Goal: Check status: Check status

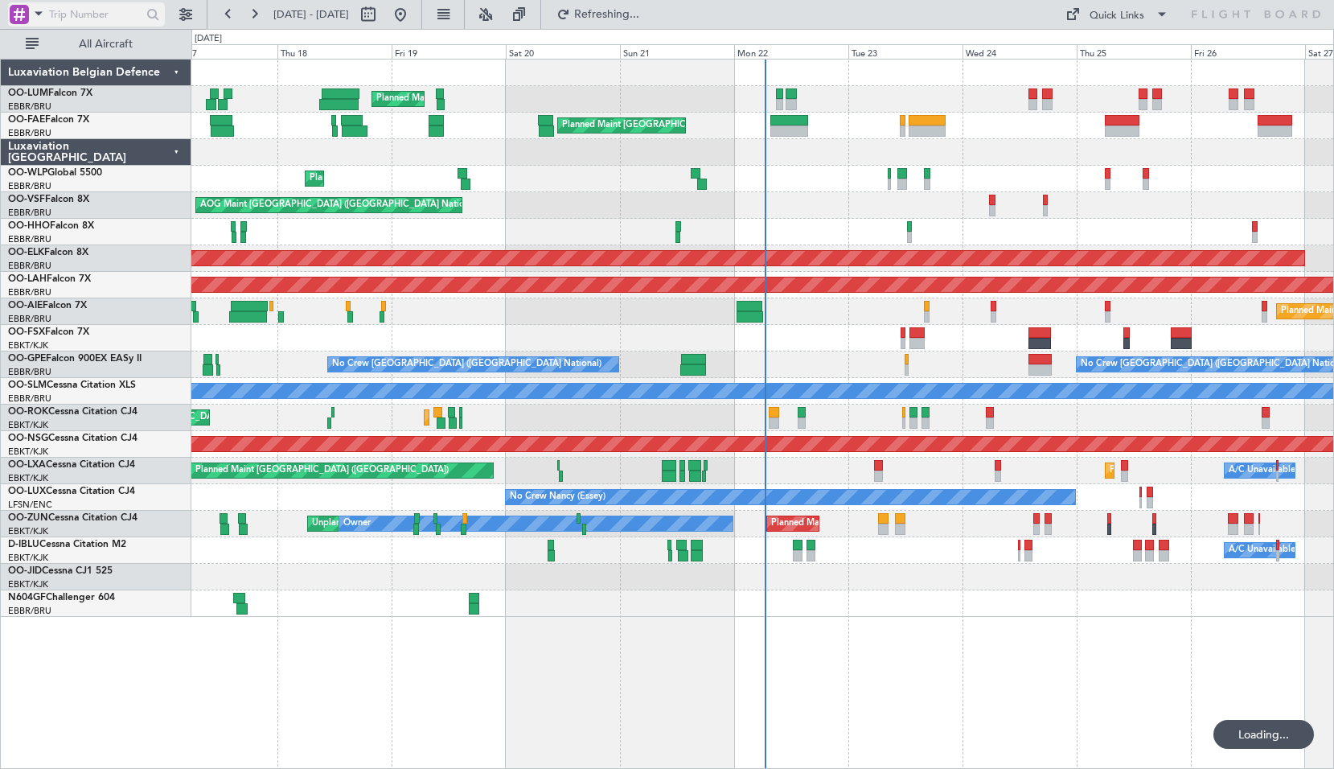
click at [40, 23] on span at bounding box center [38, 13] width 19 height 20
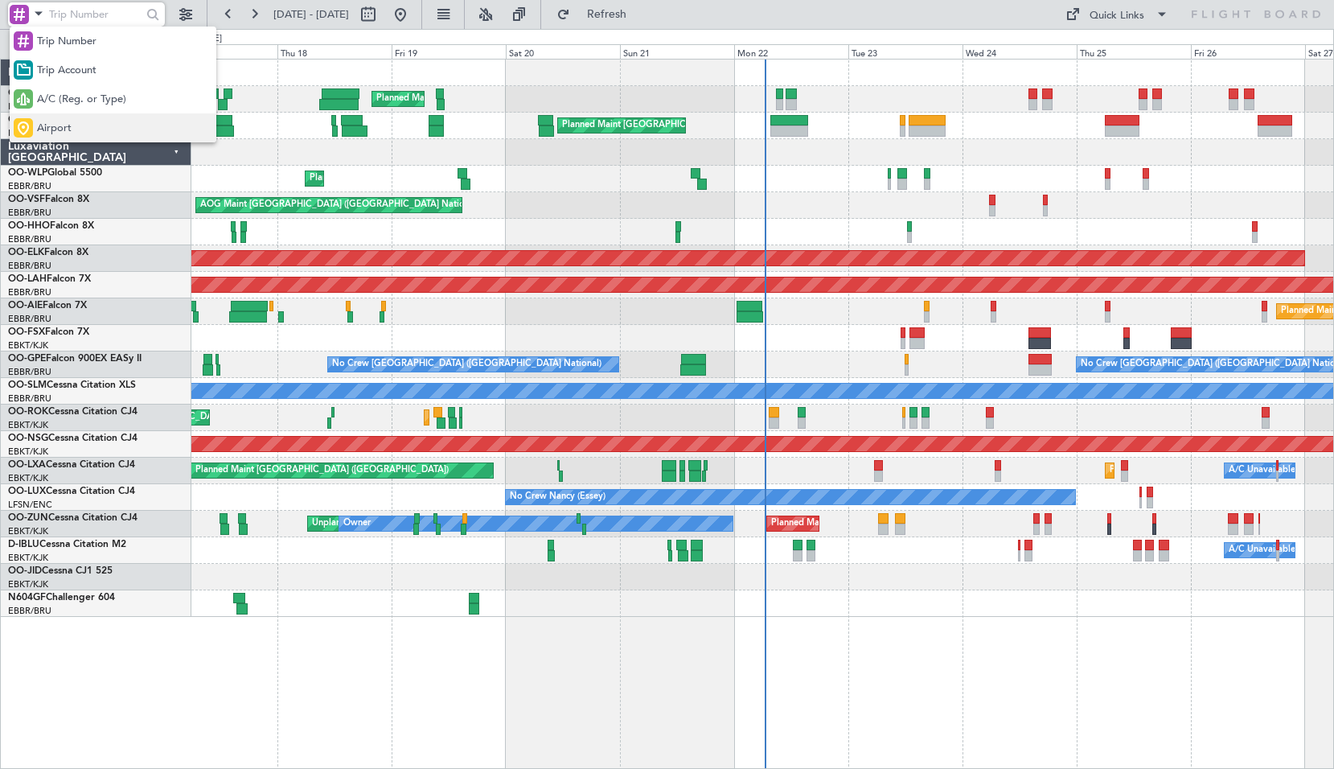
click at [68, 125] on span "Airport" at bounding box center [54, 129] width 35 height 16
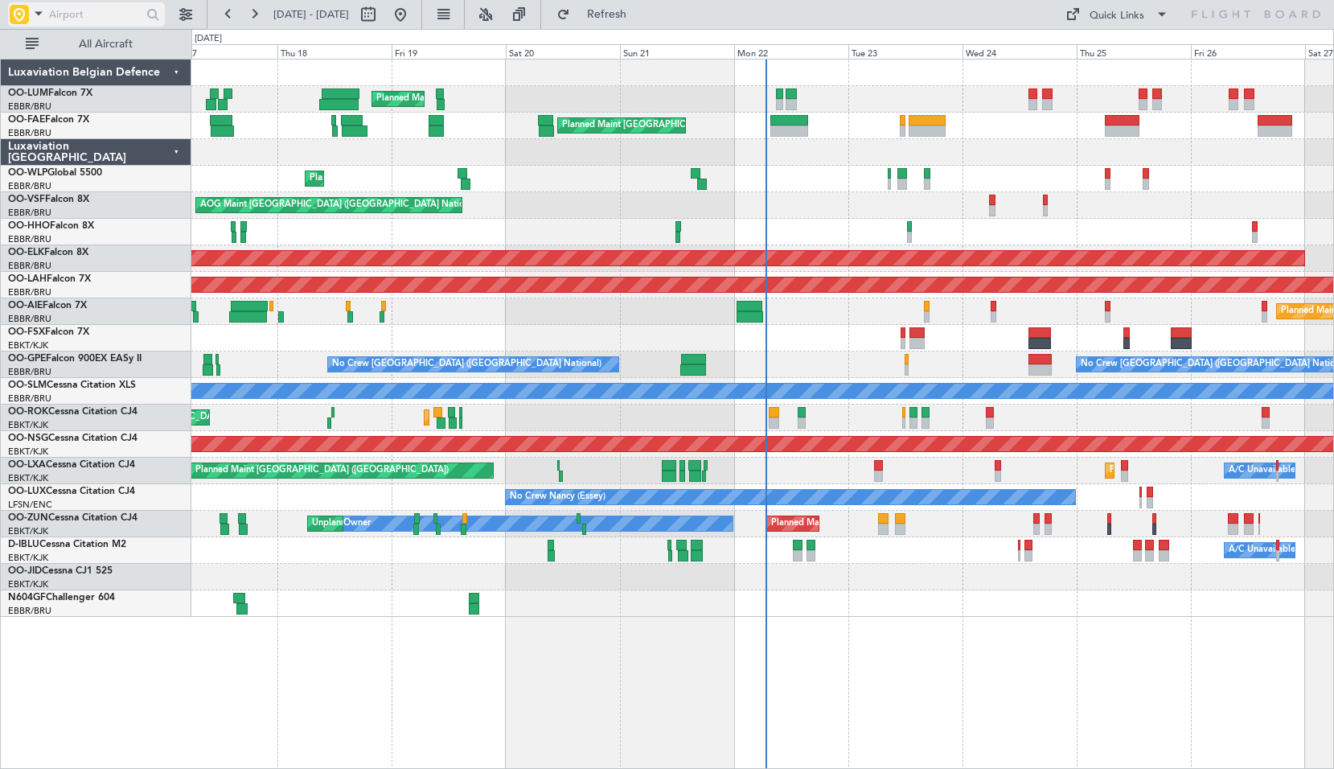
click at [39, 14] on span at bounding box center [38, 13] width 19 height 20
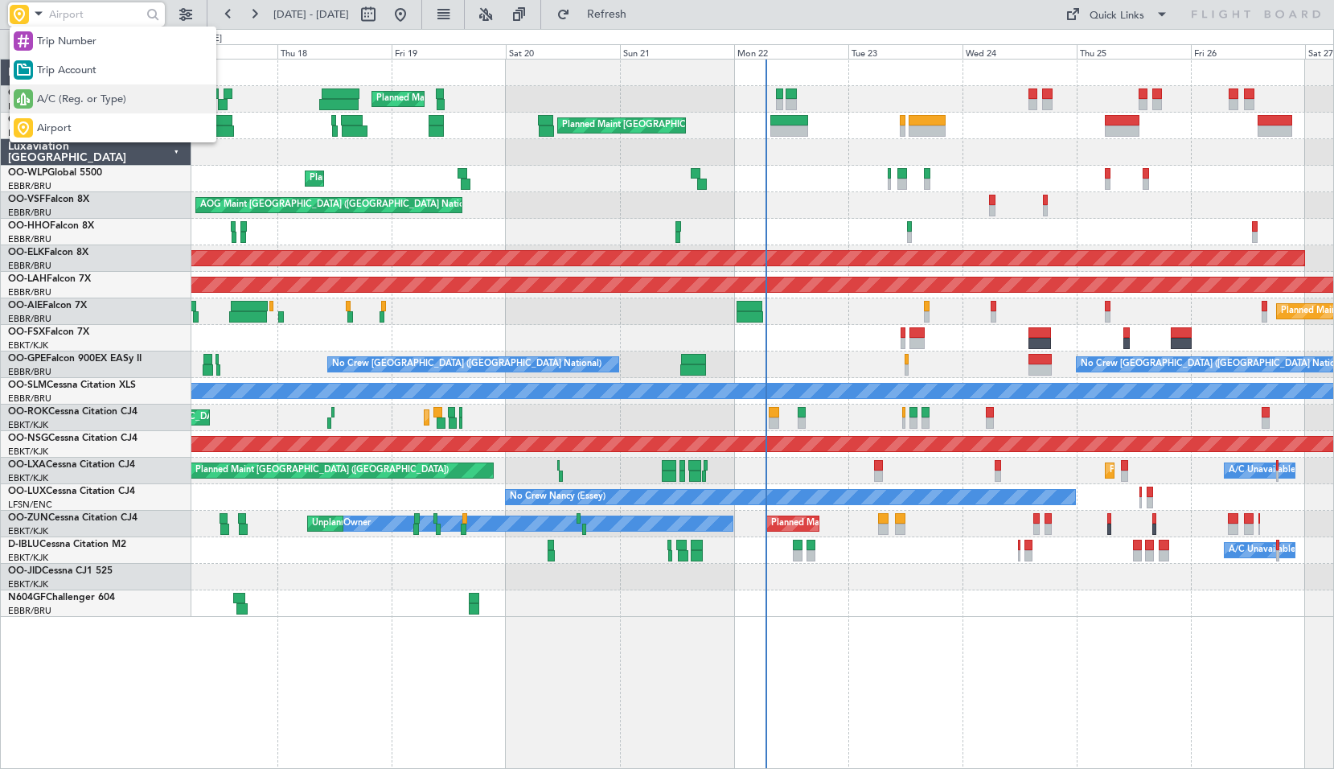
click at [56, 109] on div "A/C (Reg. or Type)" at bounding box center [113, 98] width 207 height 29
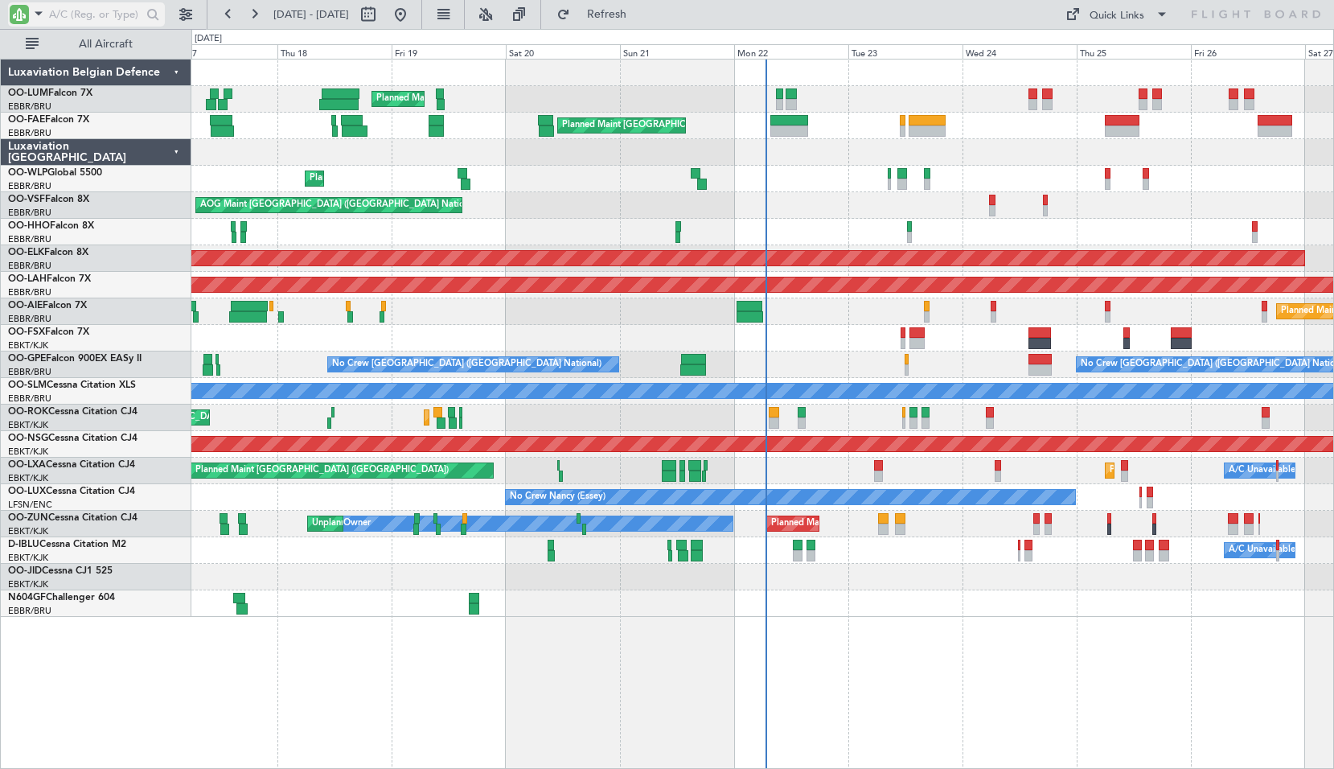
click at [70, 24] on input "text" at bounding box center [95, 14] width 92 height 24
click at [69, 24] on input "text" at bounding box center [95, 14] width 92 height 24
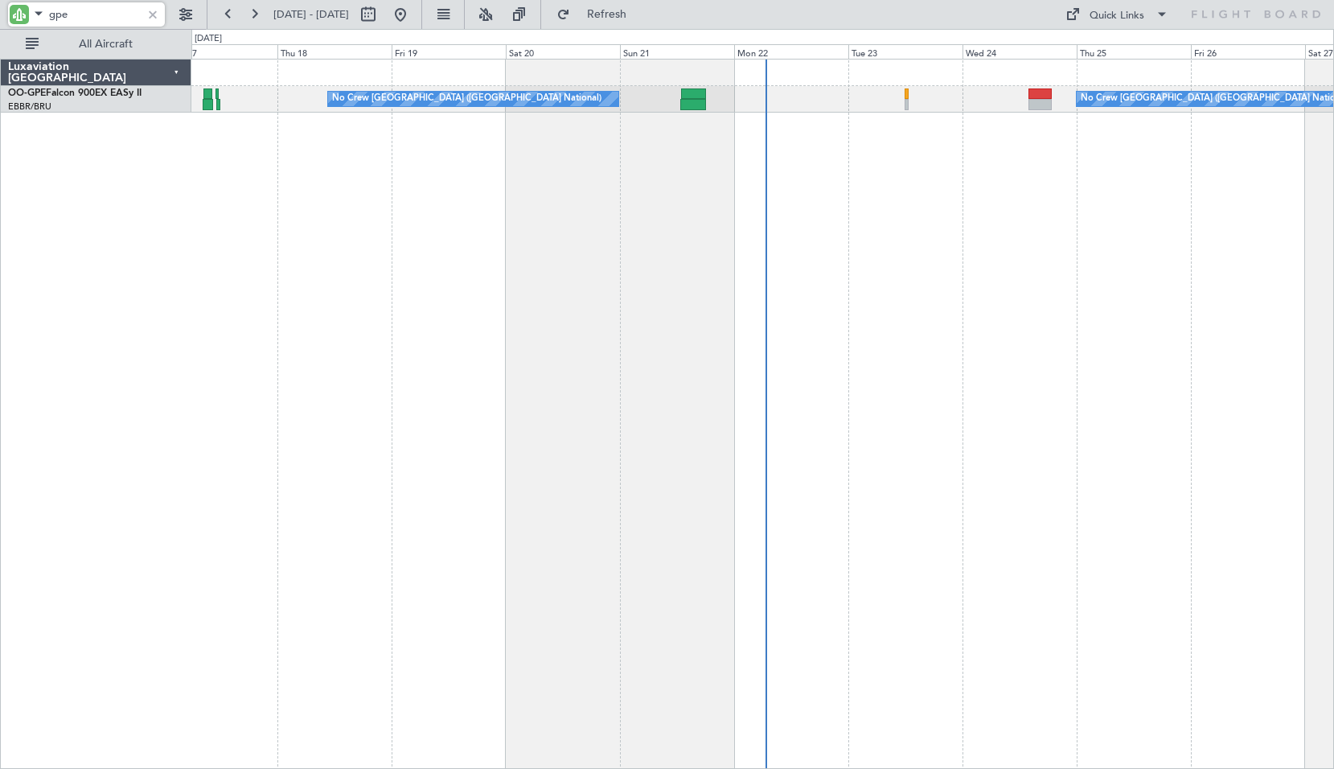
click at [719, 277] on div "Planned Maint Brussels (Brussels National) No Crew Brussels (Brussels National)…" at bounding box center [762, 414] width 1143 height 710
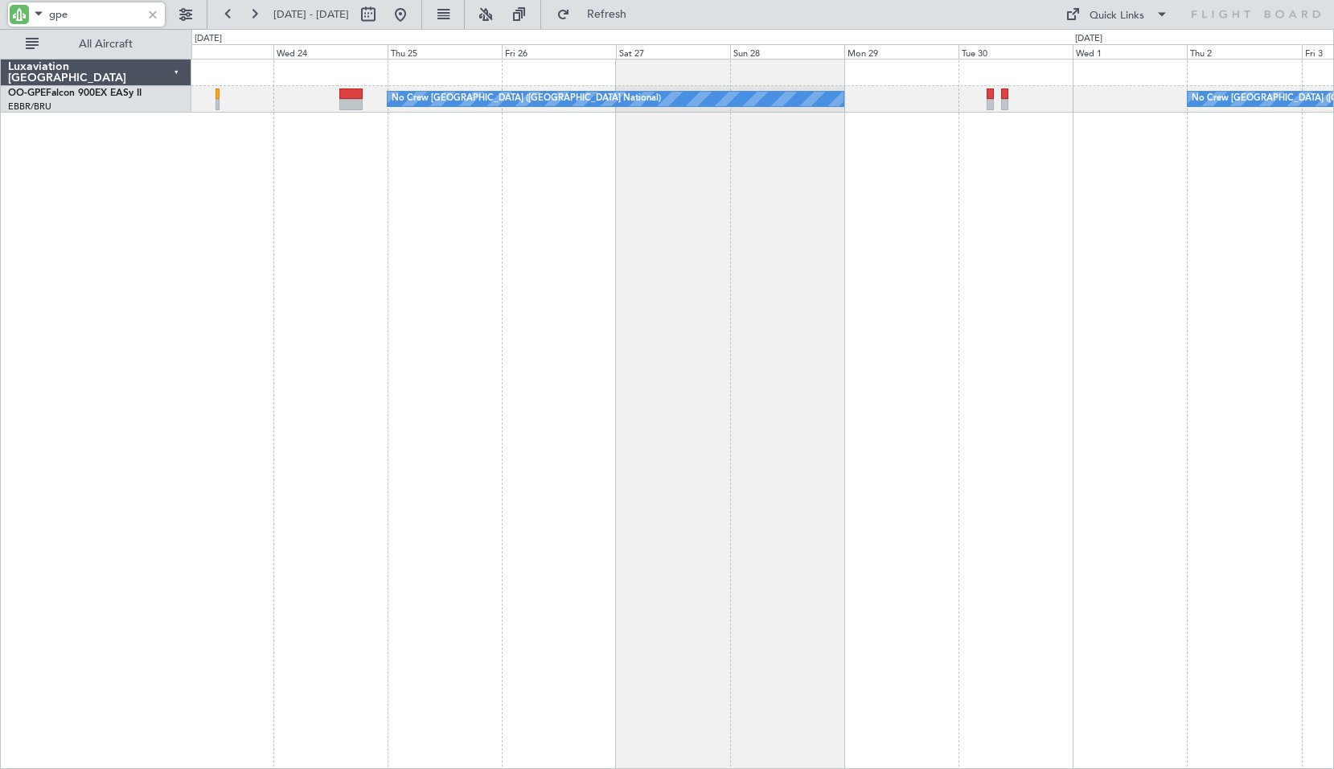
click at [594, 290] on div "Planned Maint Brussels (Brussels National) No Crew Brussels (Brussels National)…" at bounding box center [762, 414] width 1143 height 710
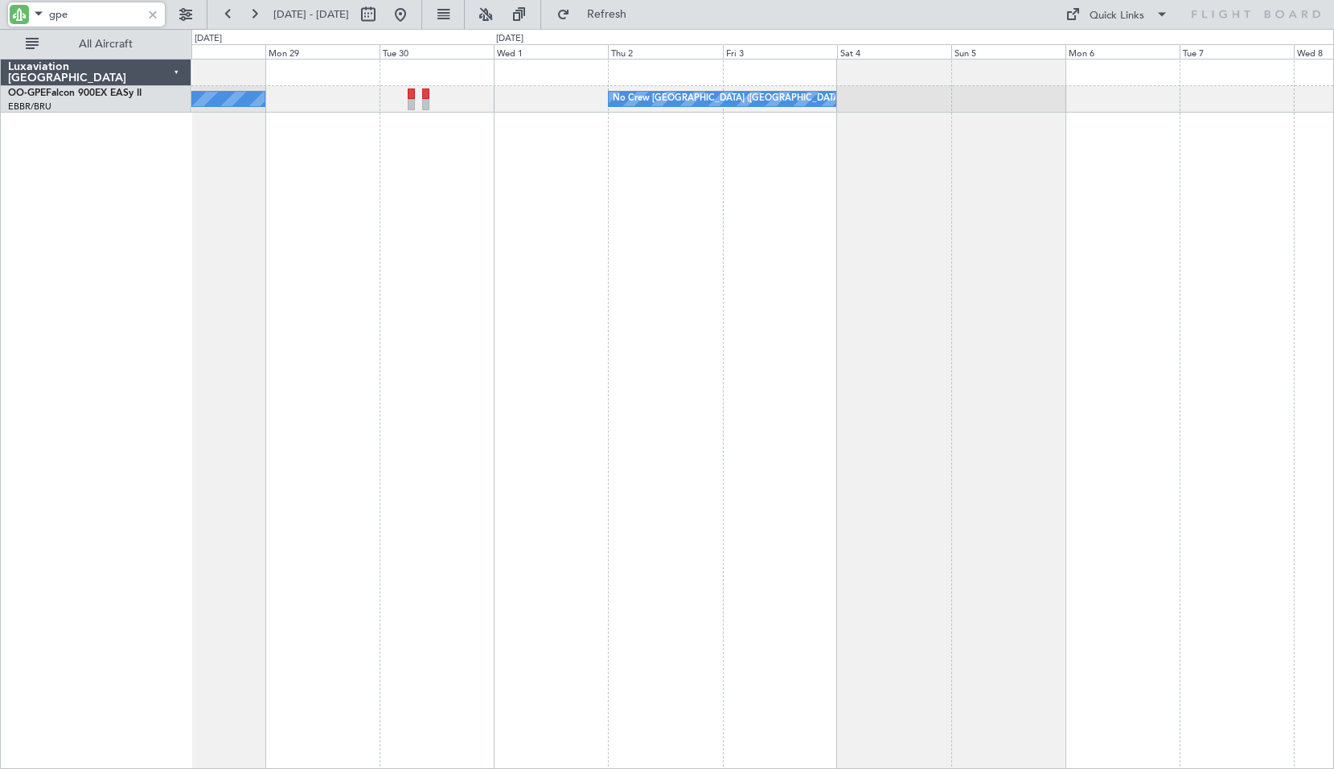
click at [562, 345] on div "No Crew Brussels (Brussels National) No Crew Brussels (Brussels National) Plann…" at bounding box center [762, 414] width 1143 height 710
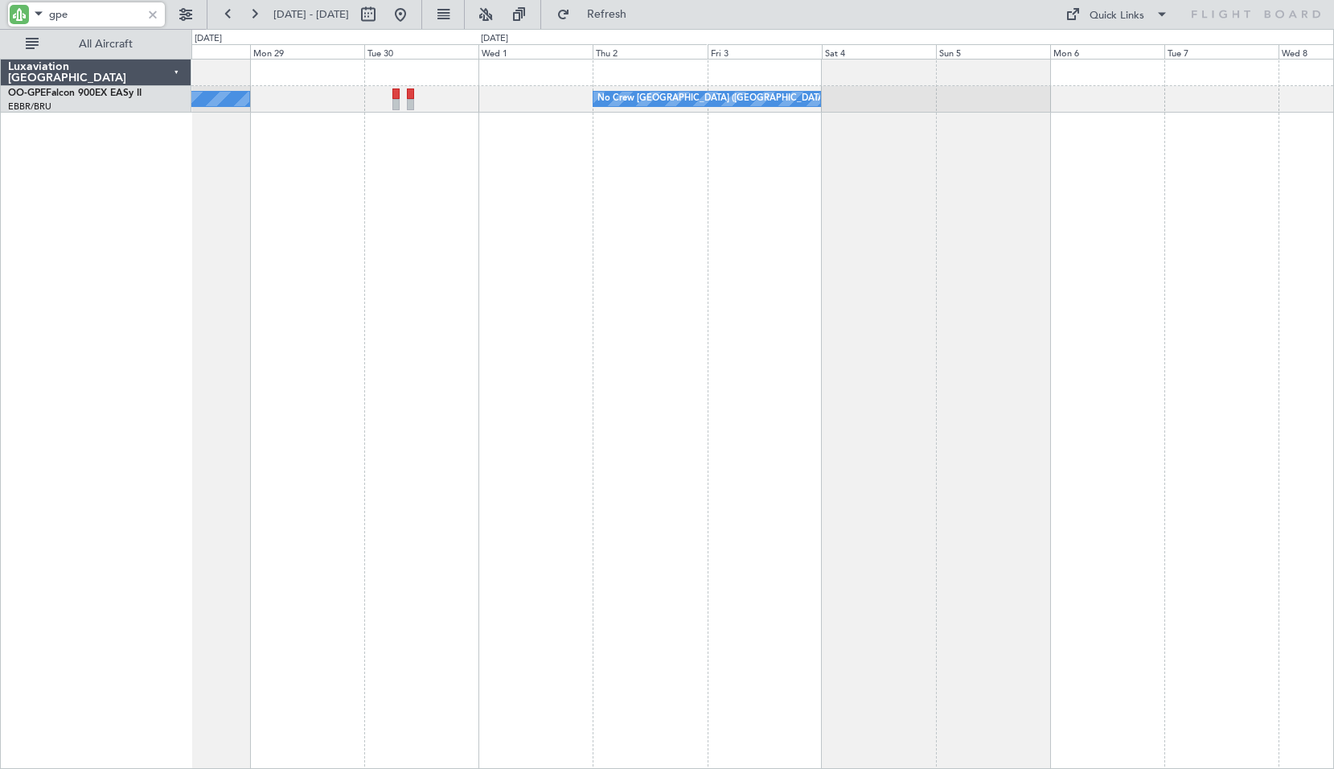
click at [544, 351] on div "No Crew Brussels (Brussels National) No Crew Brussels (Brussels National) Plann…" at bounding box center [762, 414] width 1143 height 710
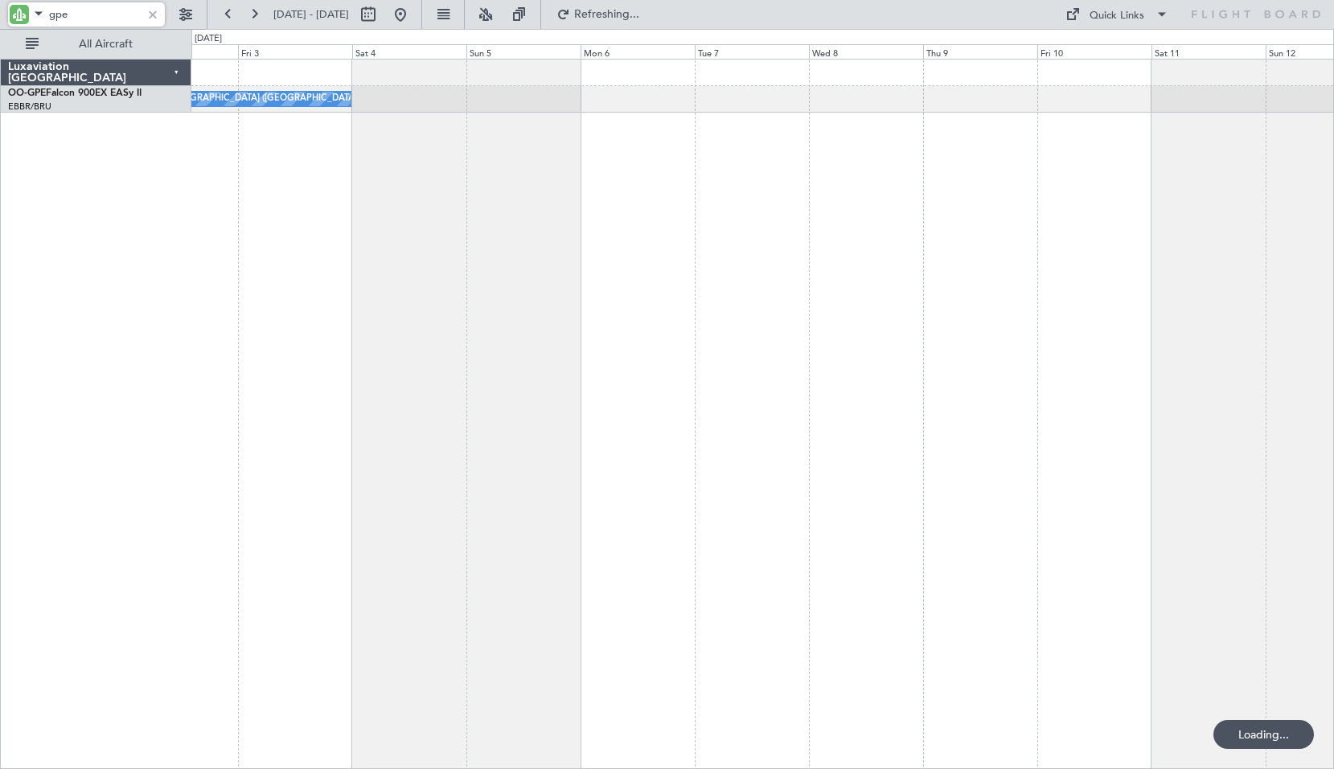
click at [746, 372] on div "No Crew [GEOGRAPHIC_DATA] ([GEOGRAPHIC_DATA] National)" at bounding box center [762, 414] width 1143 height 710
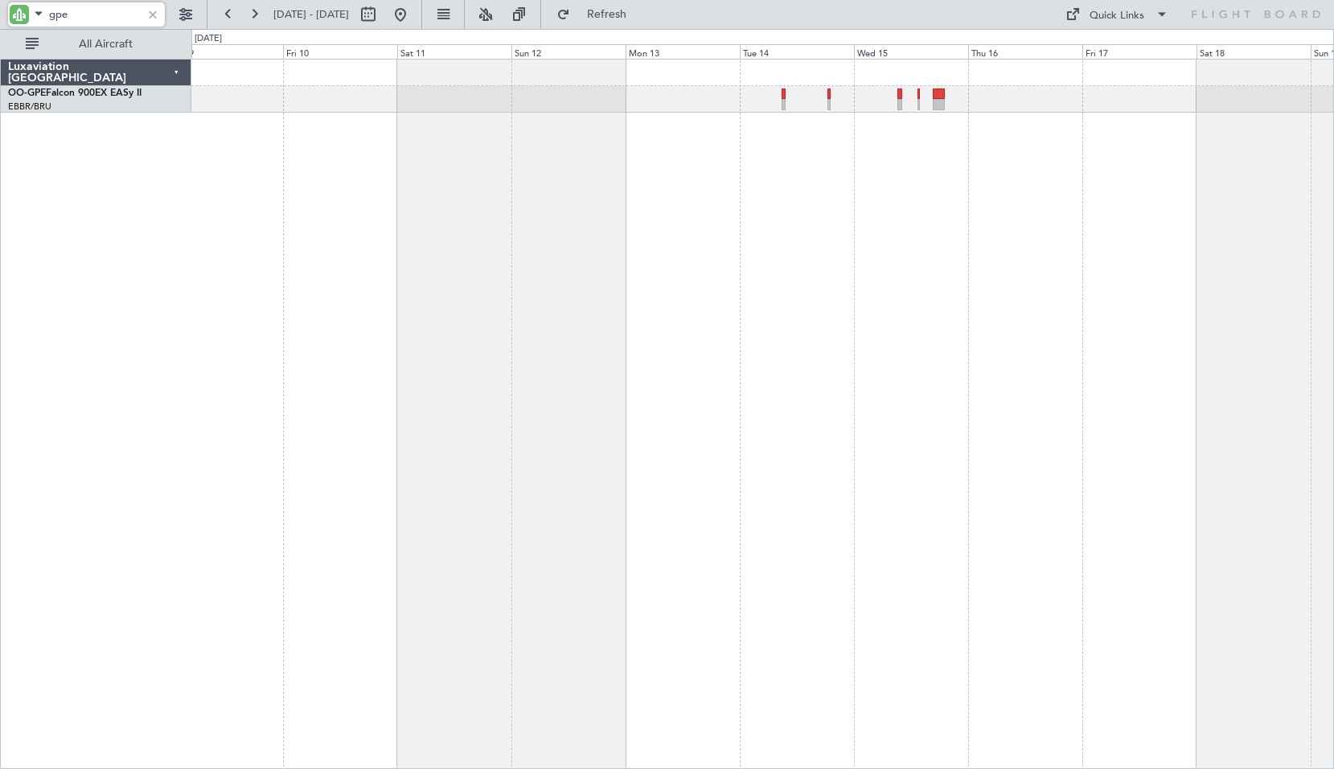
click at [460, 376] on div at bounding box center [762, 414] width 1143 height 710
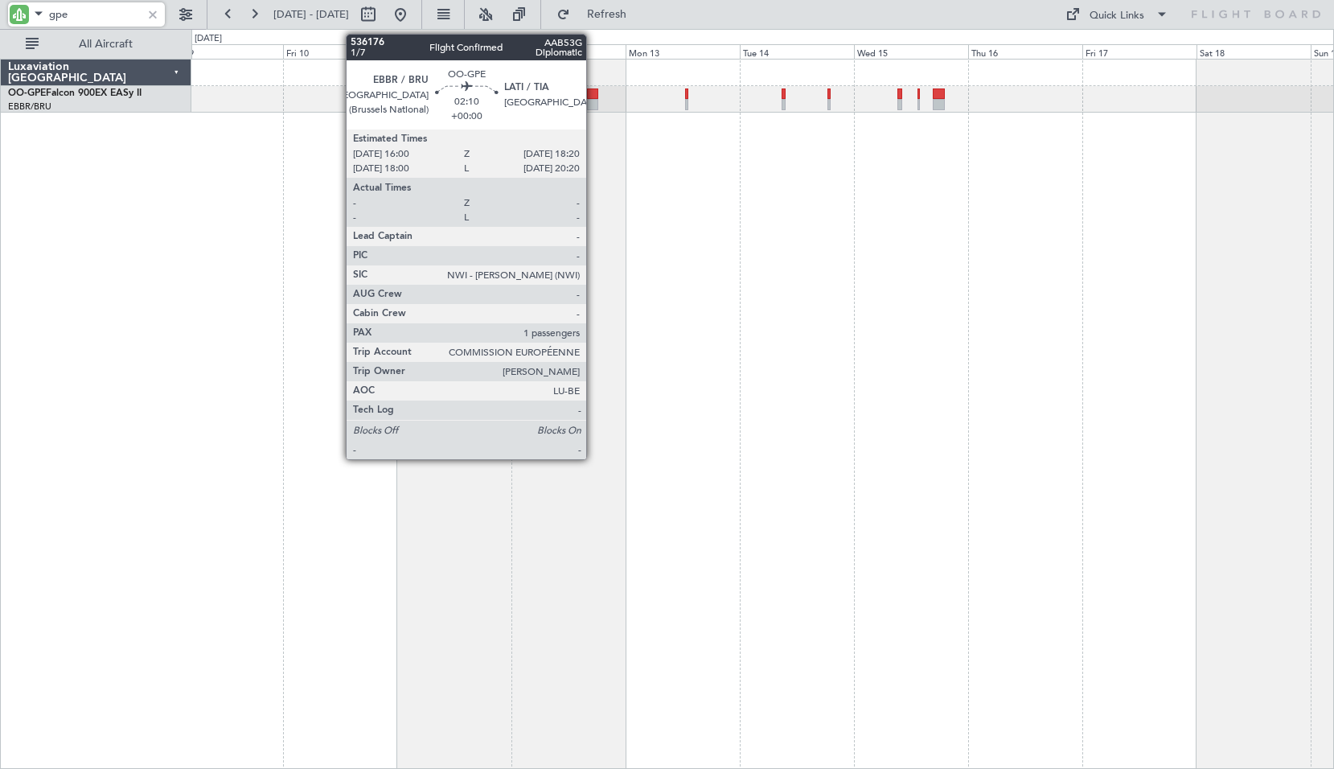
click at [594, 94] on div at bounding box center [592, 93] width 11 height 11
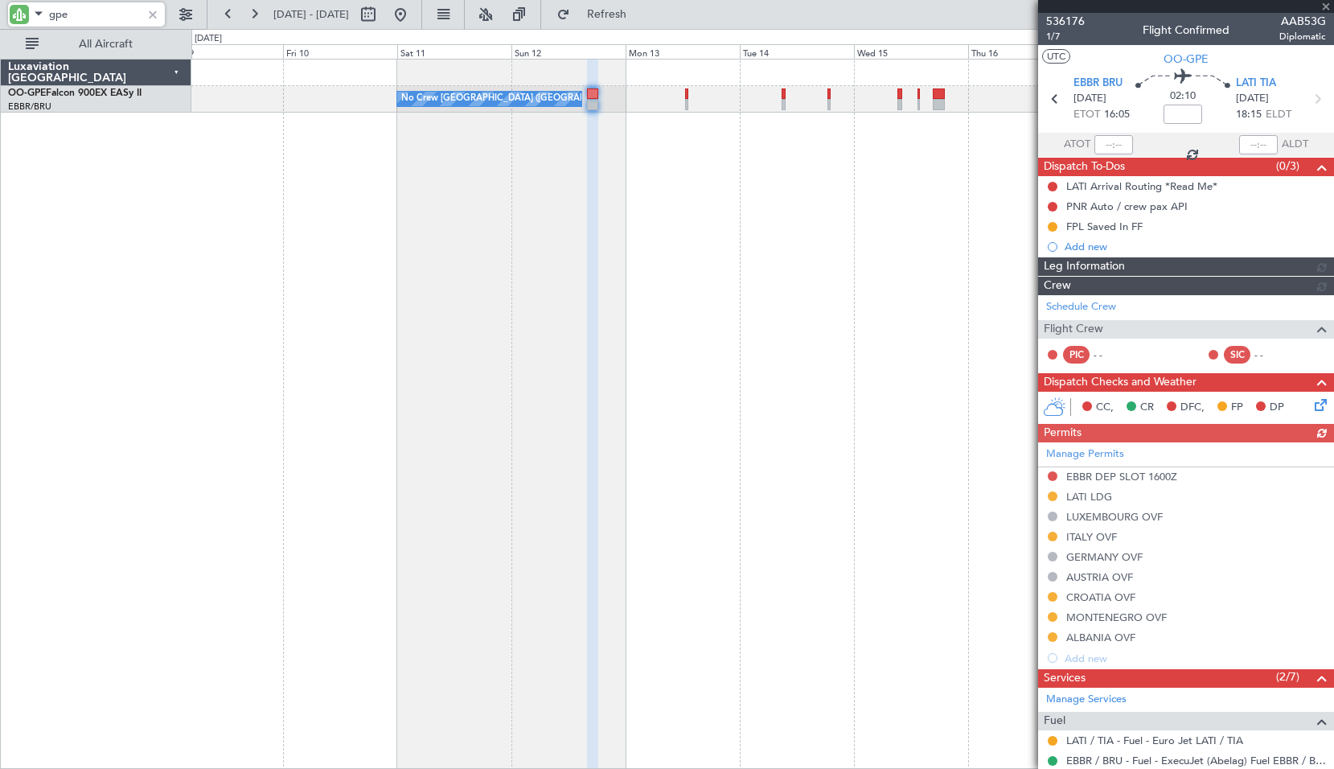
type input "gpe"
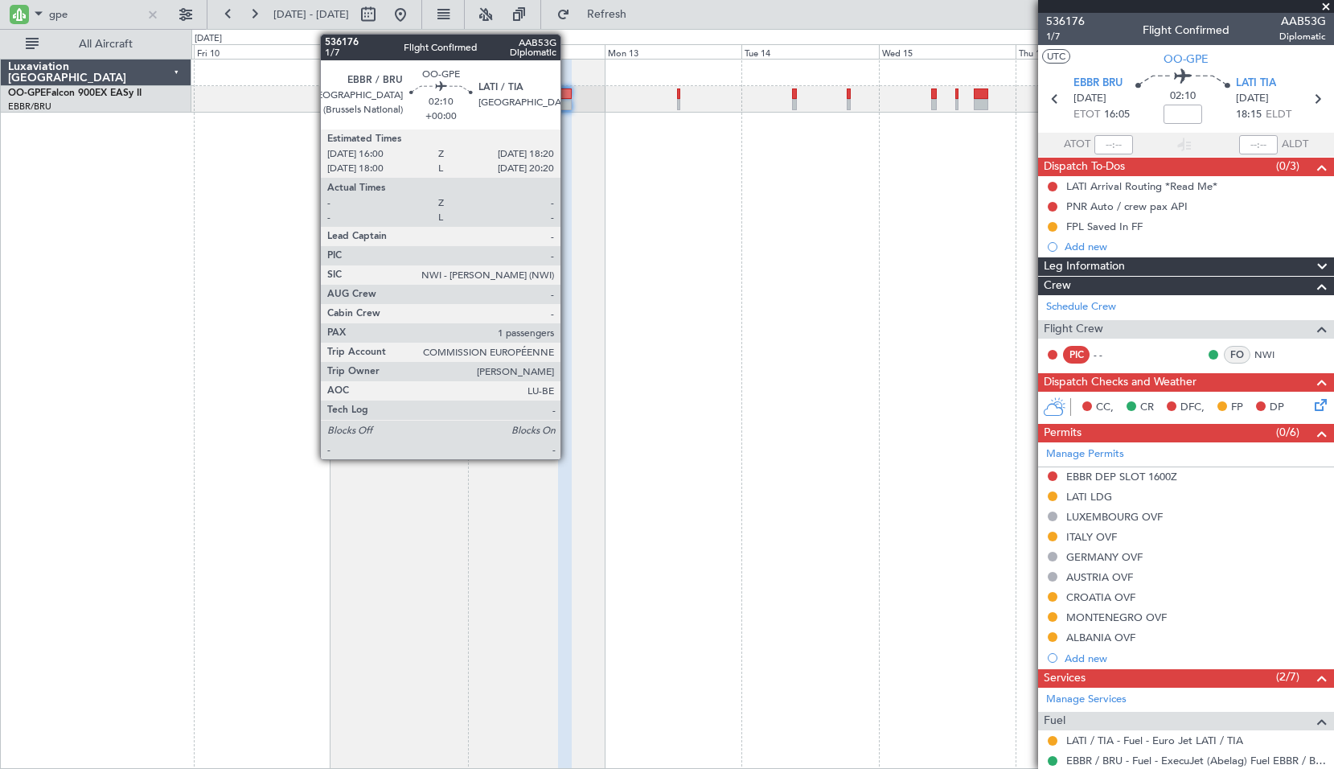
click at [567, 97] on div at bounding box center [565, 93] width 14 height 11
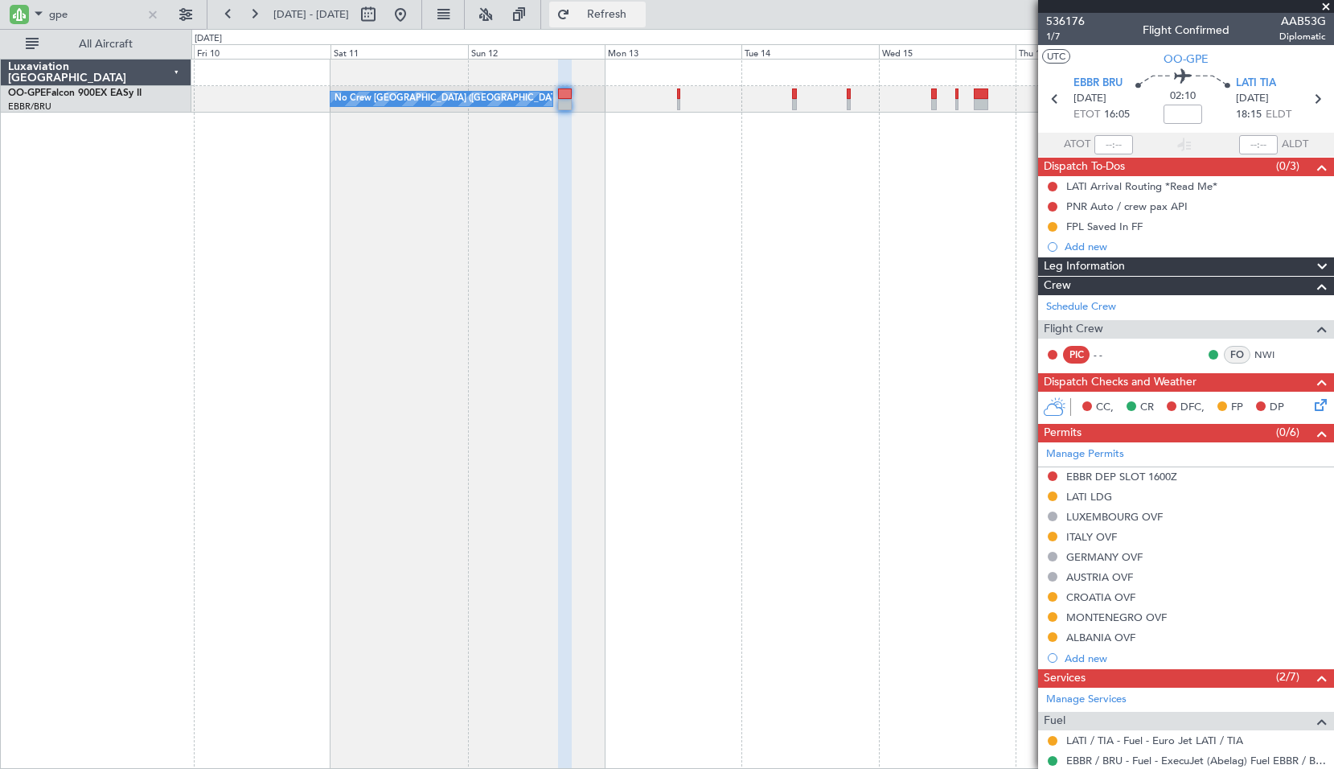
click at [625, 20] on button "Refresh" at bounding box center [597, 15] width 97 height 26
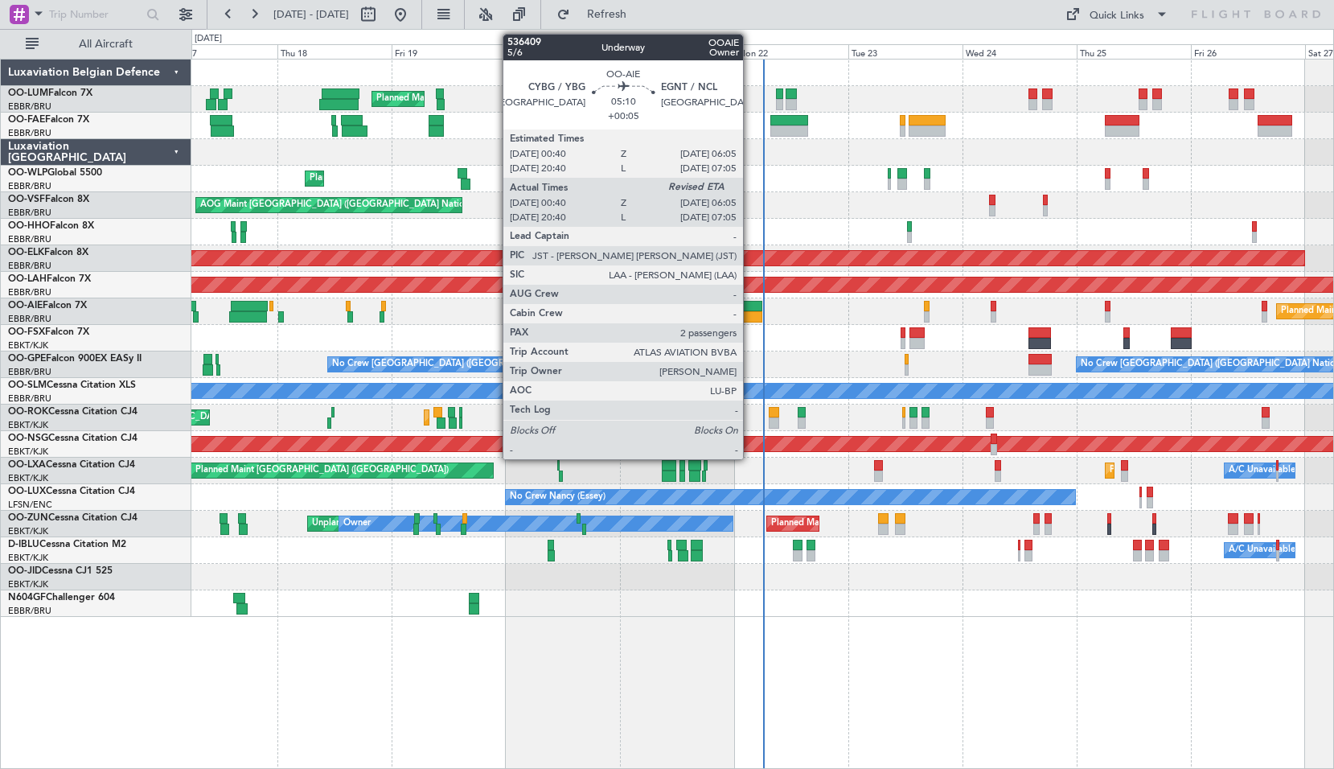
click at [750, 311] on div at bounding box center [750, 316] width 27 height 11
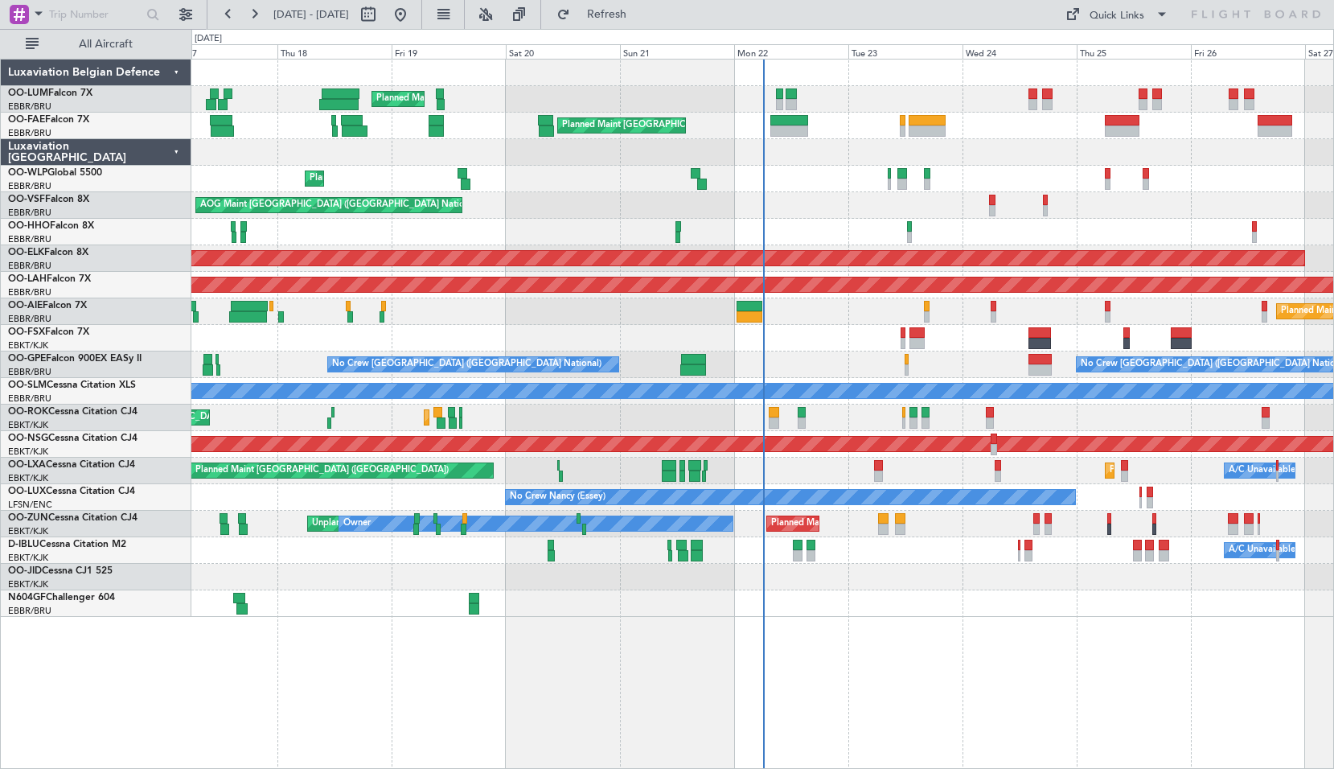
click at [814, 314] on div "Planned Maint [GEOGRAPHIC_DATA] ([GEOGRAPHIC_DATA])" at bounding box center [762, 311] width 1142 height 27
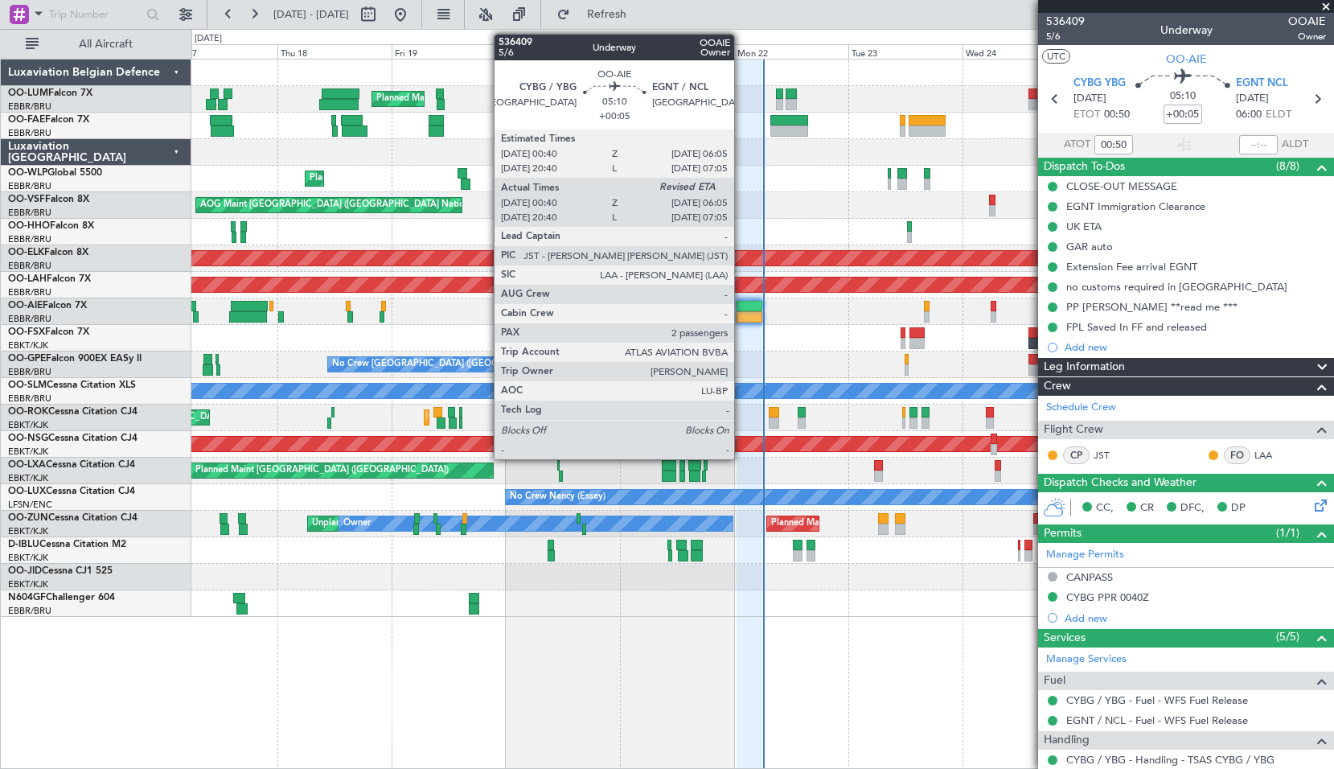
click at [742, 312] on div at bounding box center [750, 316] width 27 height 11
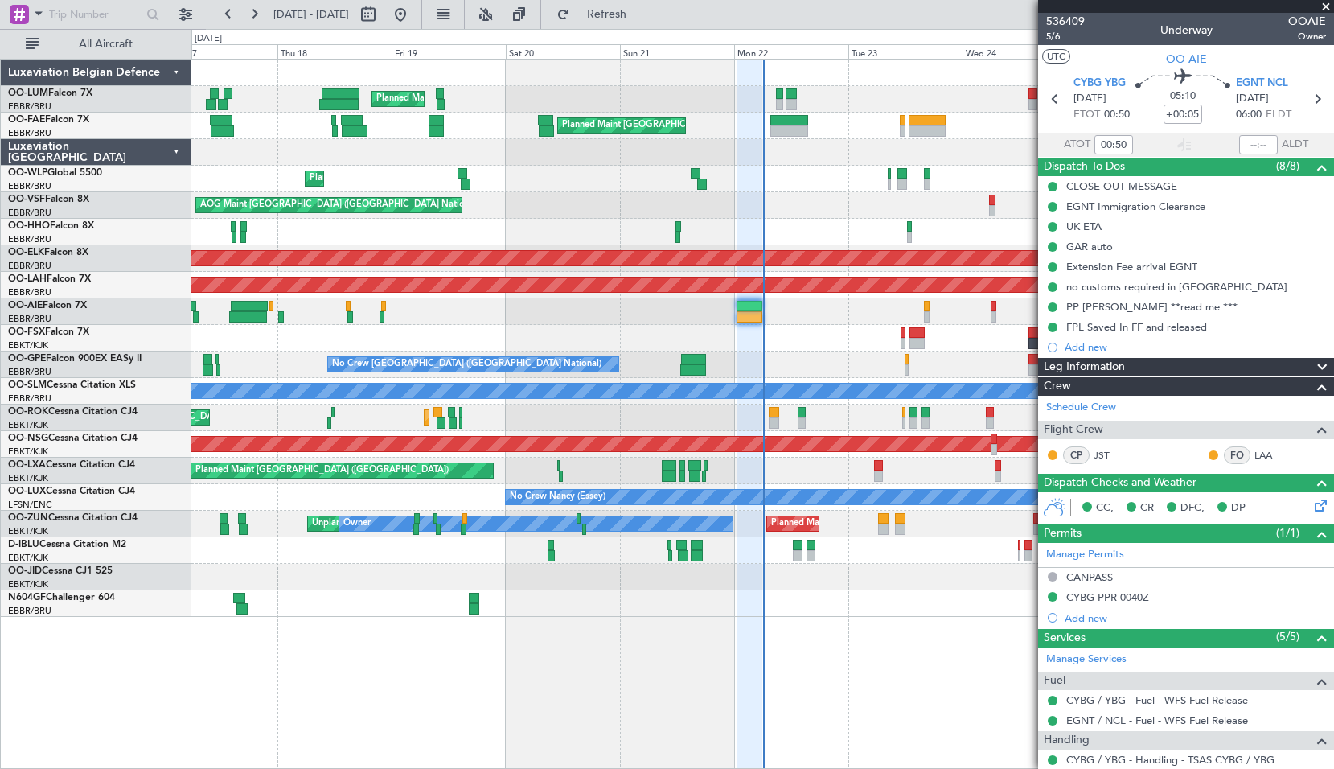
click at [828, 312] on div "Planned Maint [GEOGRAPHIC_DATA] ([GEOGRAPHIC_DATA])" at bounding box center [762, 311] width 1142 height 27
click at [1252, 140] on mat-tooltip-component "Newcastle Cat A" at bounding box center [1256, 118] width 71 height 55
click at [1249, 146] on input "text" at bounding box center [1258, 144] width 39 height 19
type input "06:08"
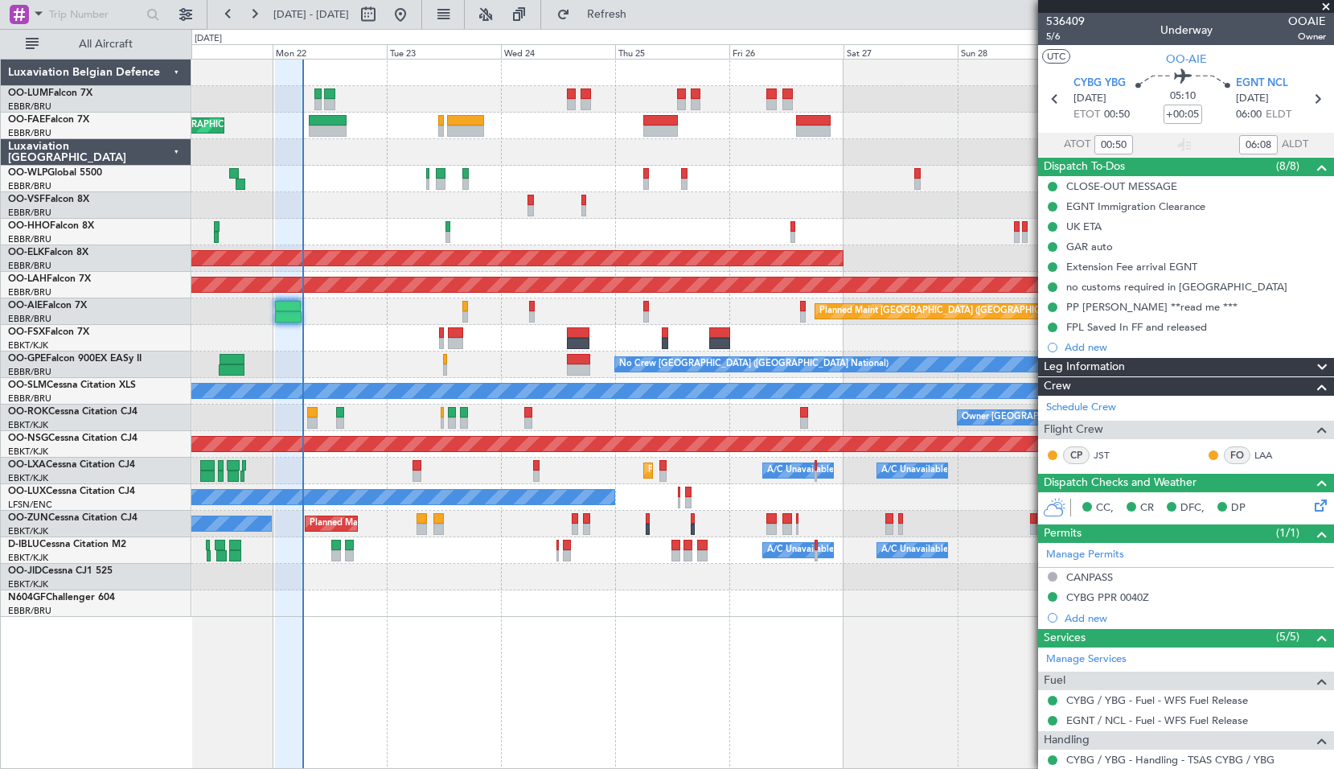
click at [442, 695] on div "Owner Melsbroek Air Base Planned Maint [GEOGRAPHIC_DATA] ([GEOGRAPHIC_DATA]) Pl…" at bounding box center [762, 414] width 1143 height 710
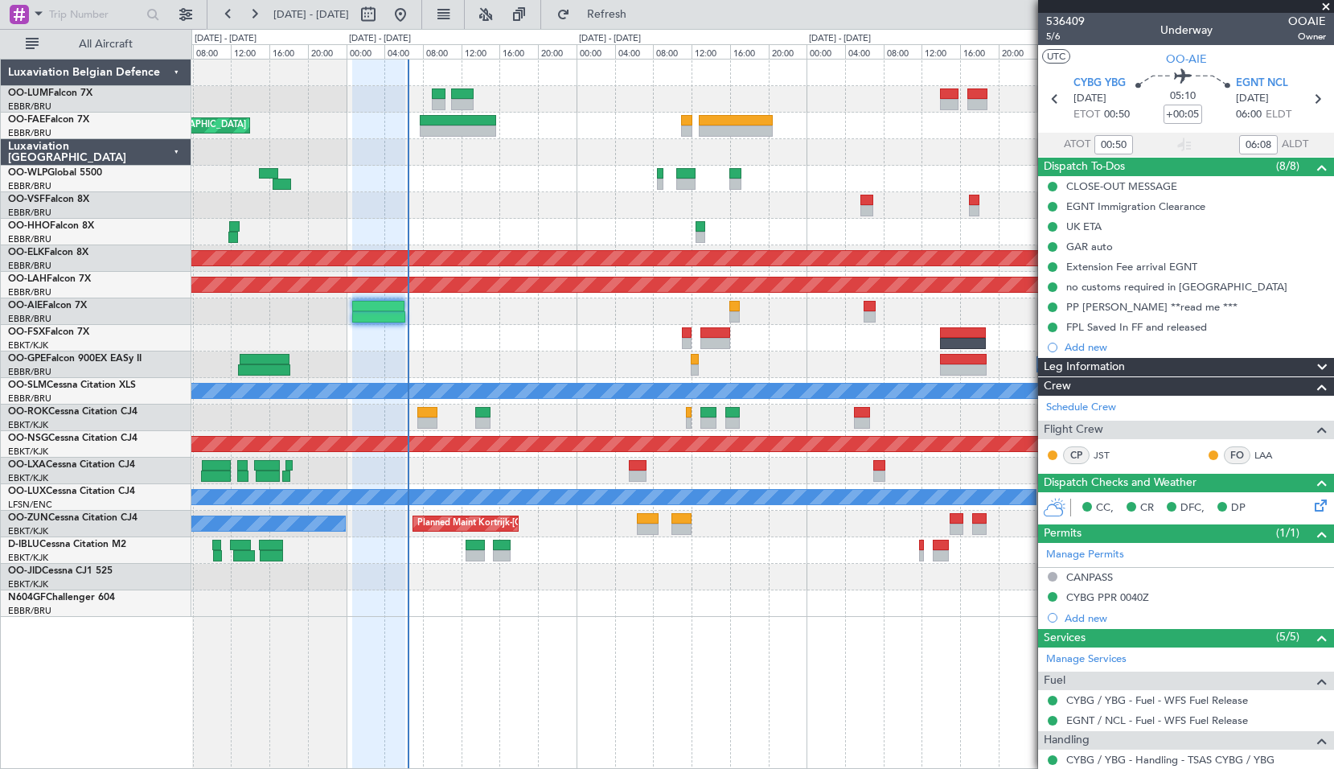
click at [483, 217] on div at bounding box center [762, 205] width 1142 height 27
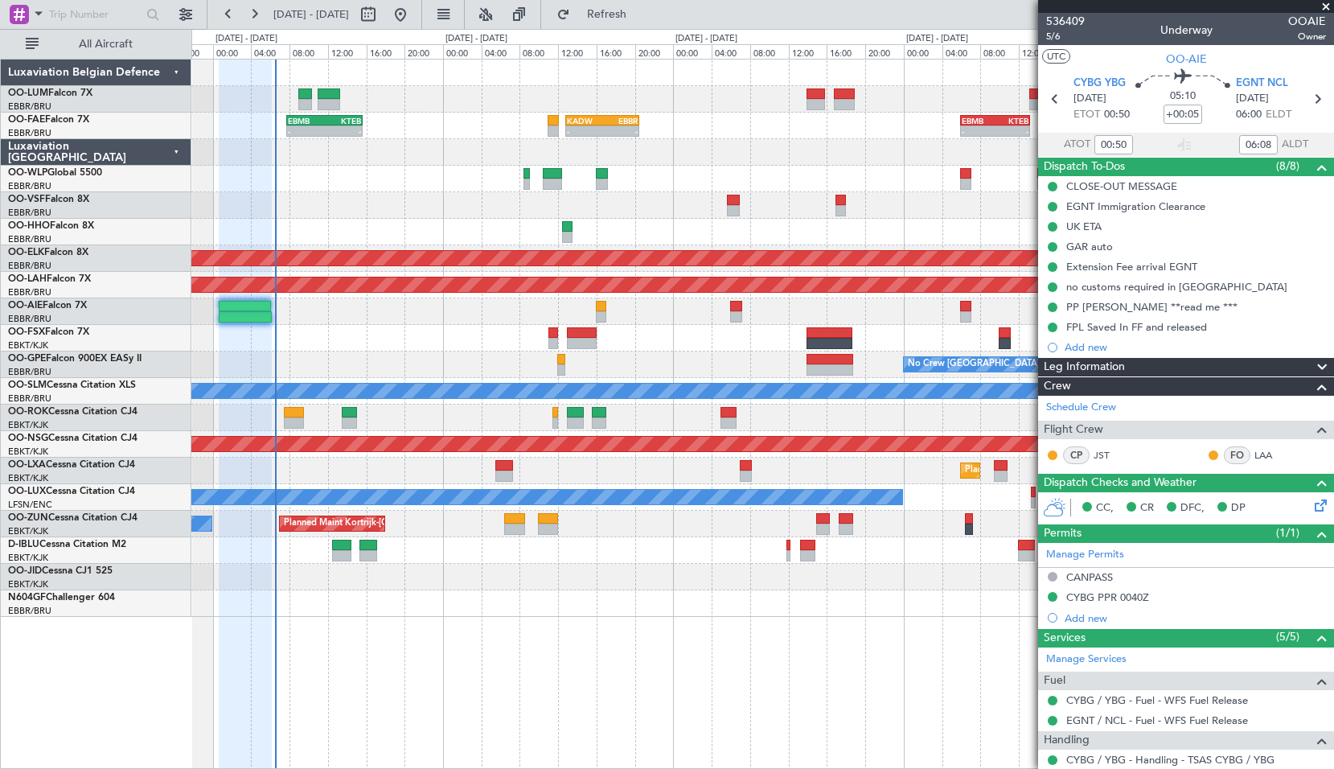
click at [492, 639] on div "- - EBMB 07:45 Z KTEB 15:40 Z - - KADW 12:50 Z EBBR 20:30 Z - - EBMB 06:00 Z KT…" at bounding box center [762, 414] width 1143 height 710
click at [633, 17] on span "Refresh" at bounding box center [607, 14] width 68 height 11
click at [667, 350] on div at bounding box center [762, 338] width 1142 height 27
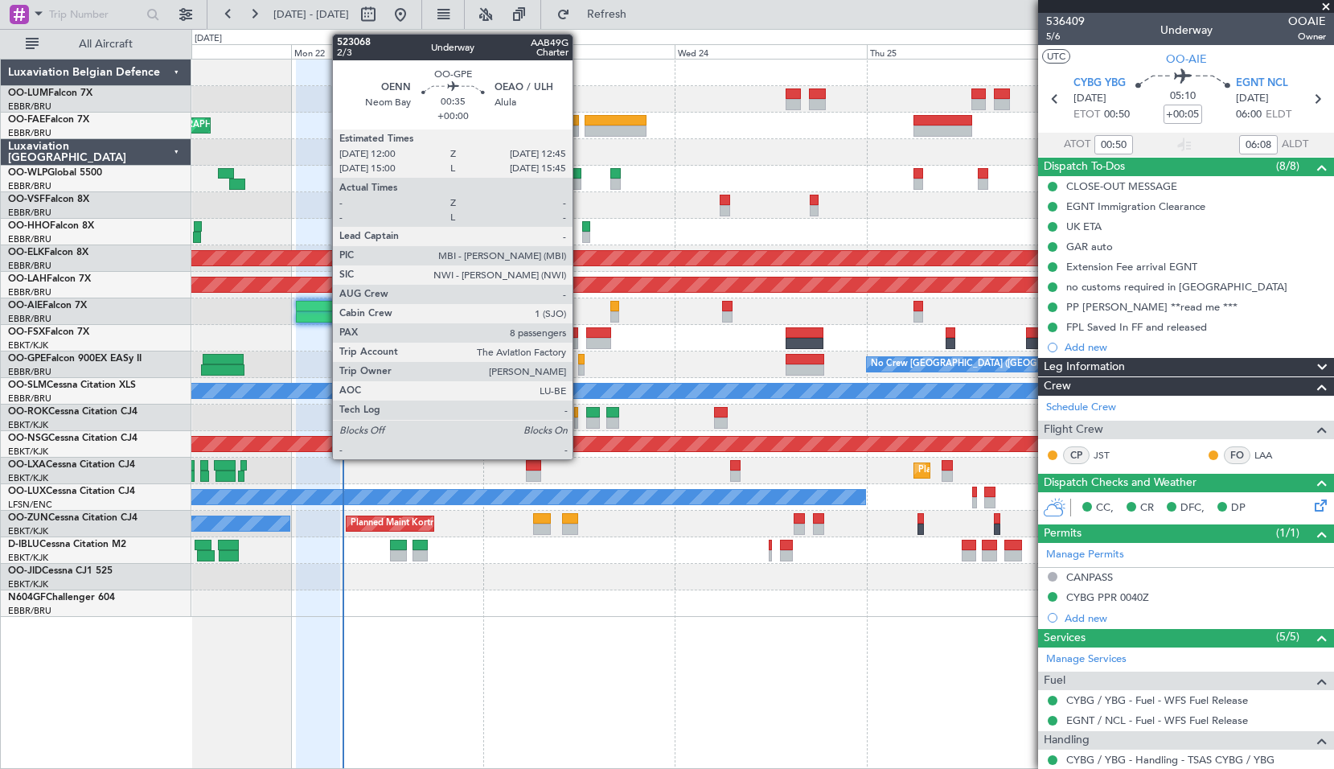
click at [580, 360] on div at bounding box center [581, 359] width 6 height 11
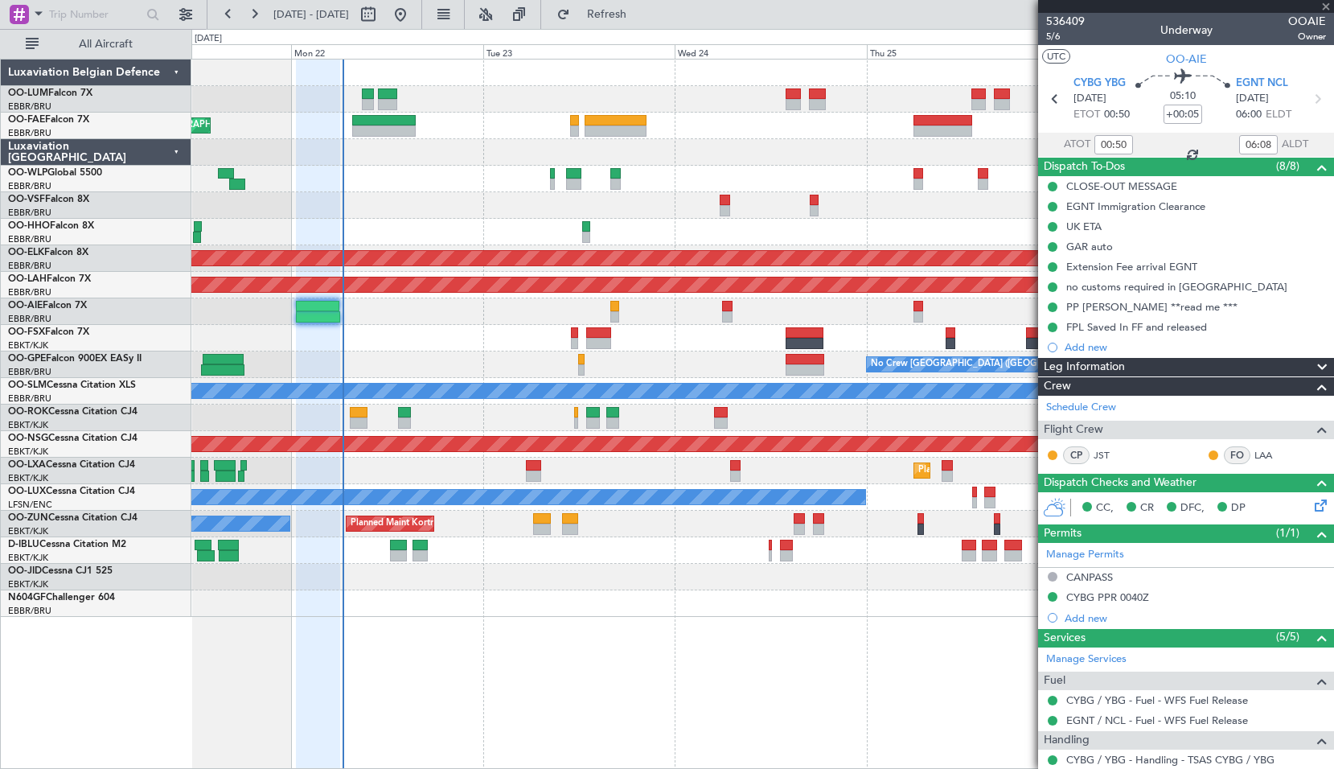
click at [610, 367] on div "No Crew [GEOGRAPHIC_DATA] ([GEOGRAPHIC_DATA] National) Planned Maint [GEOGRAPHI…" at bounding box center [762, 364] width 1142 height 27
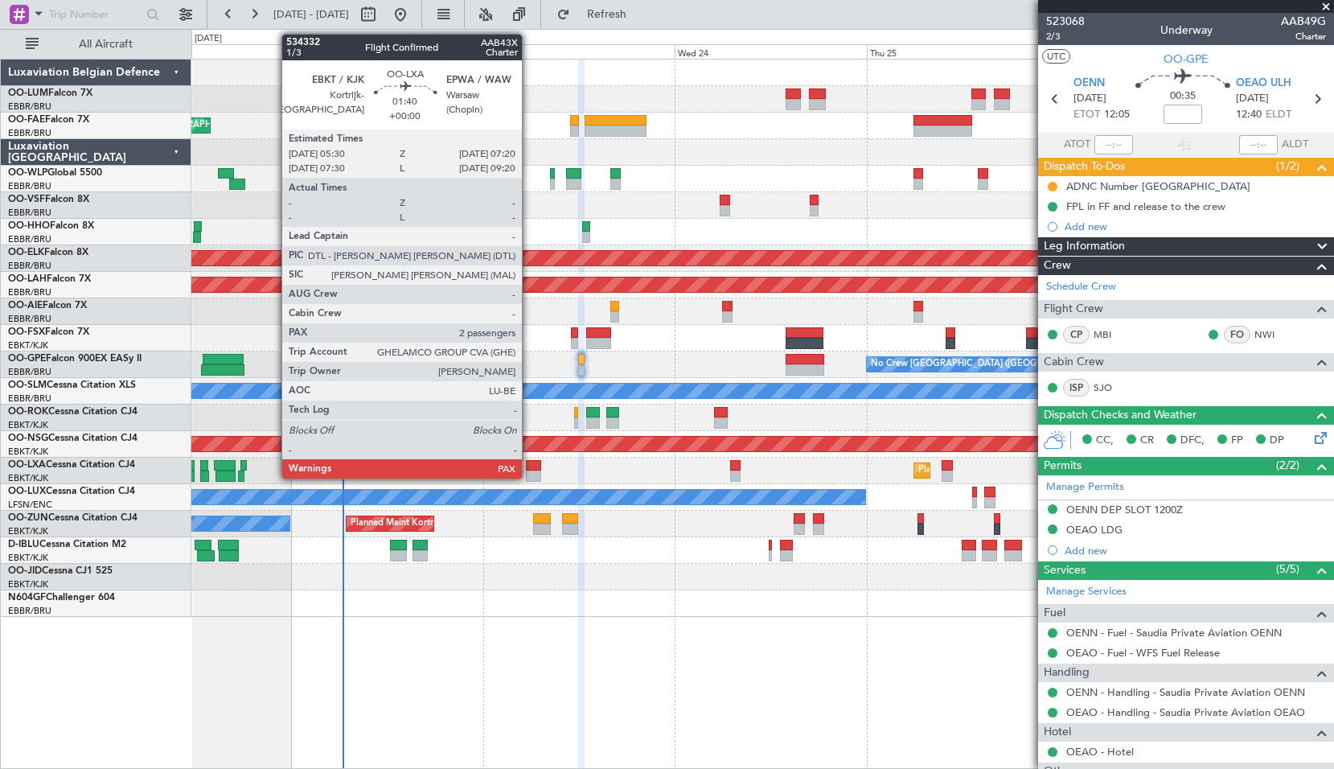
click at [529, 476] on div at bounding box center [533, 475] width 15 height 11
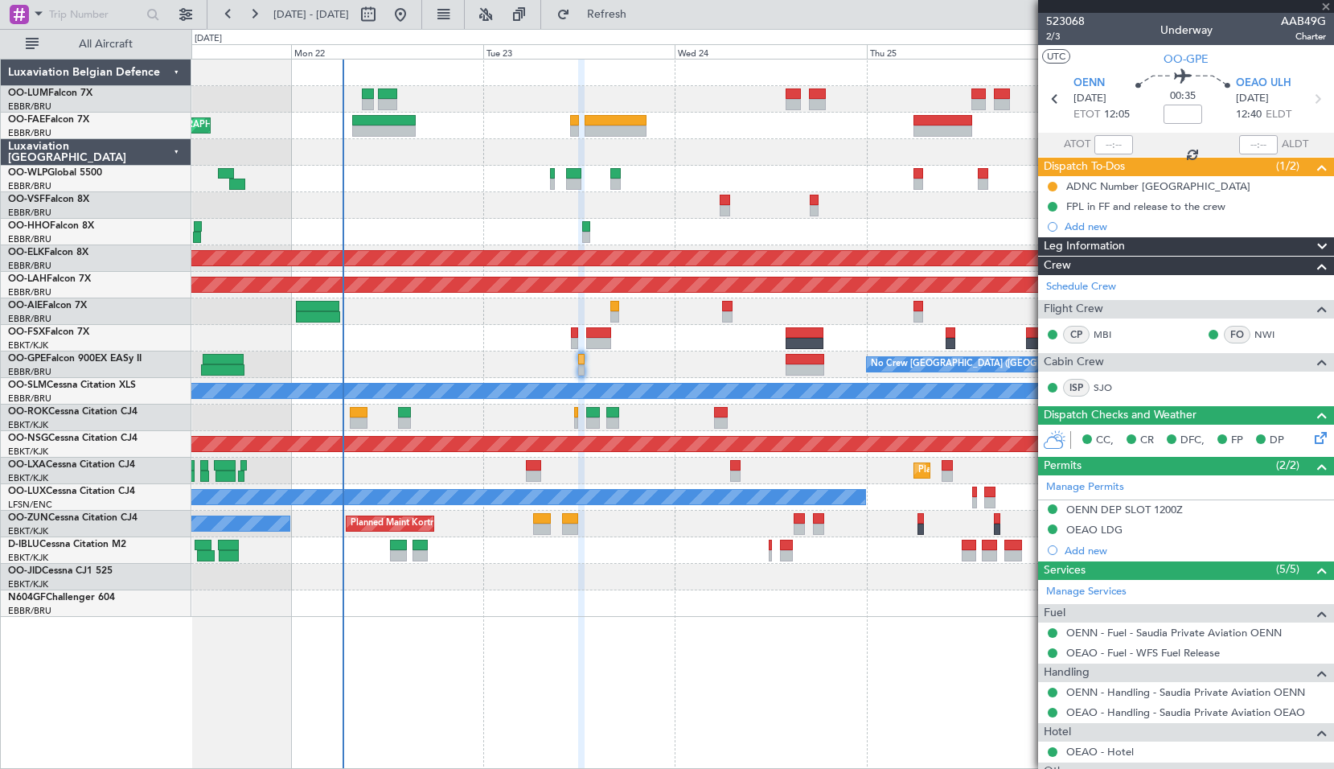
click at [612, 475] on div "Planned Maint Kortrijk-Wevelgem A/C Unavailable Brussels (Brussels National) A/…" at bounding box center [762, 471] width 1142 height 27
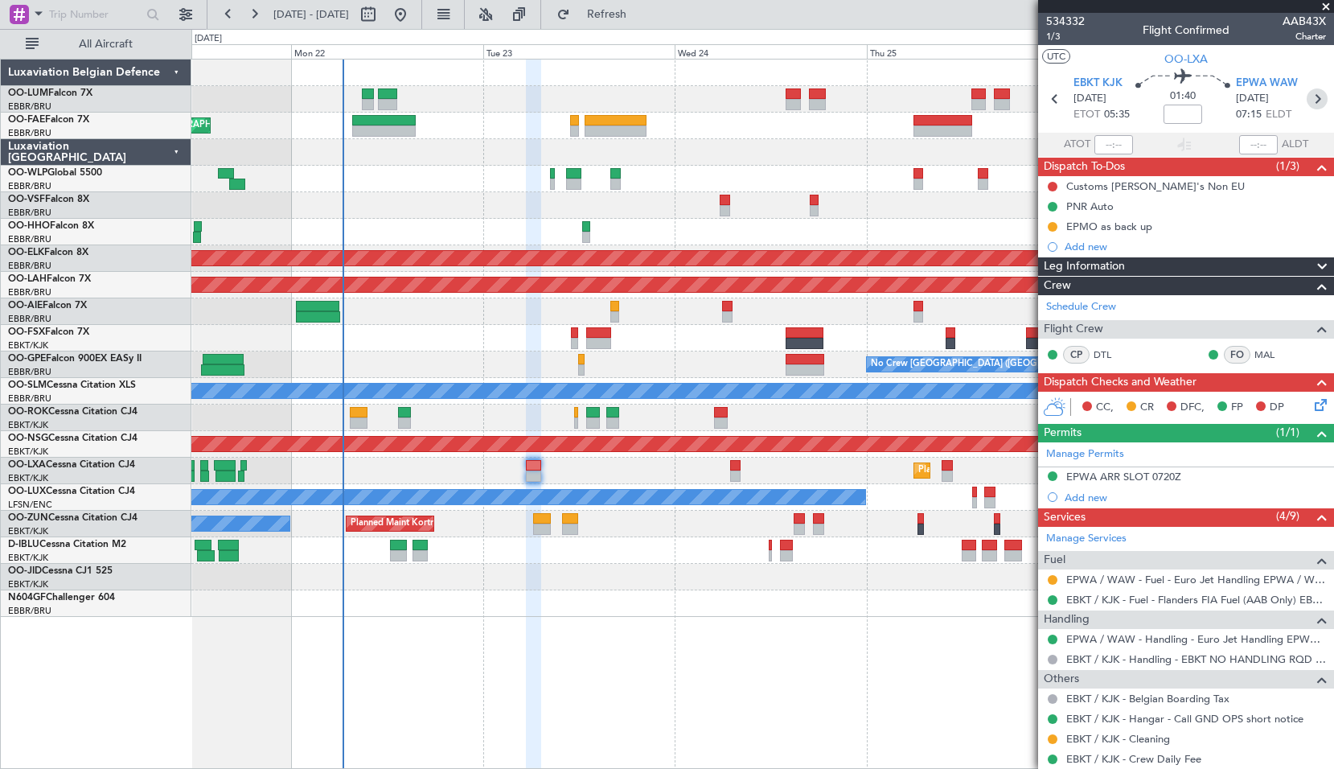
click at [1309, 102] on icon at bounding box center [1317, 98] width 21 height 21
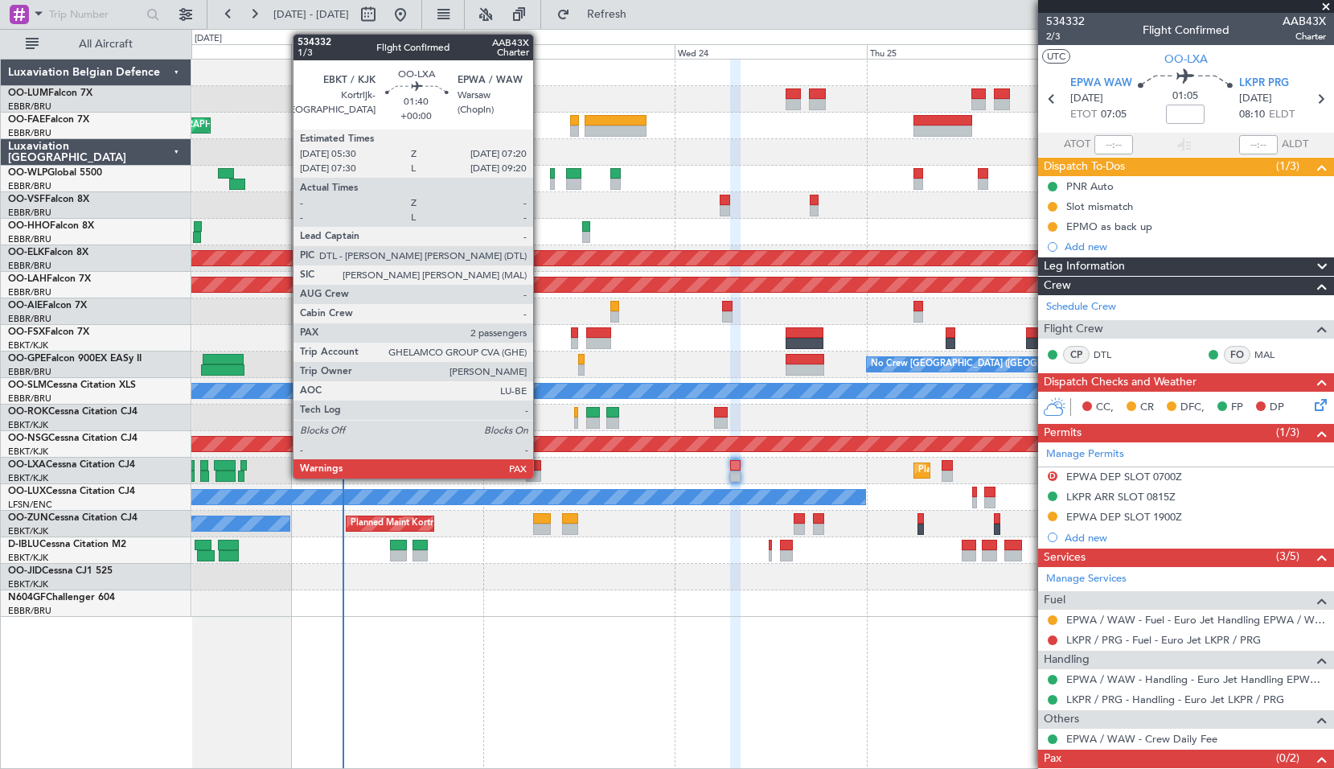
click at [543, 469] on div "Planned Maint Kortrijk-Wevelgem A/C Unavailable Brussels (Brussels National) A/…" at bounding box center [762, 471] width 1142 height 27
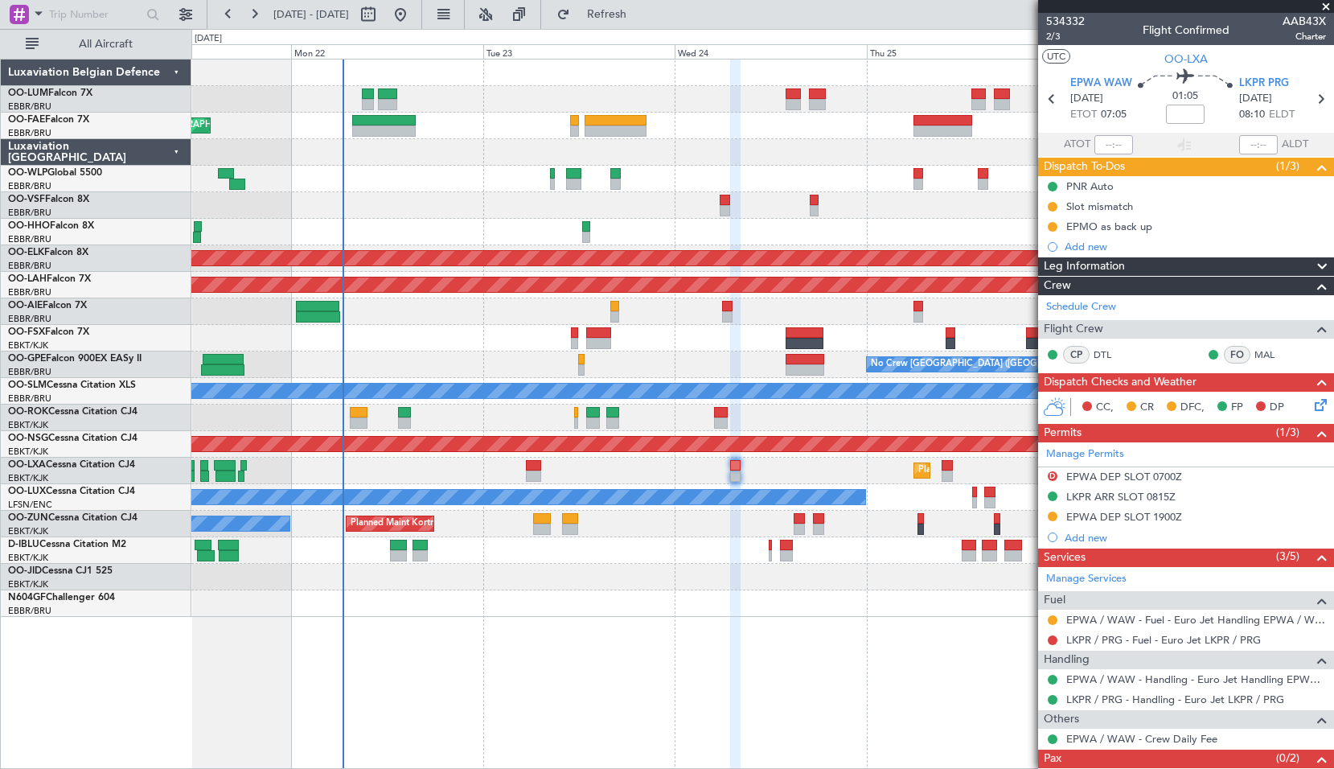
click at [622, 469] on div "Planned Maint Kortrijk-Wevelgem A/C Unavailable Brussels (Brussels National) A/…" at bounding box center [762, 471] width 1142 height 27
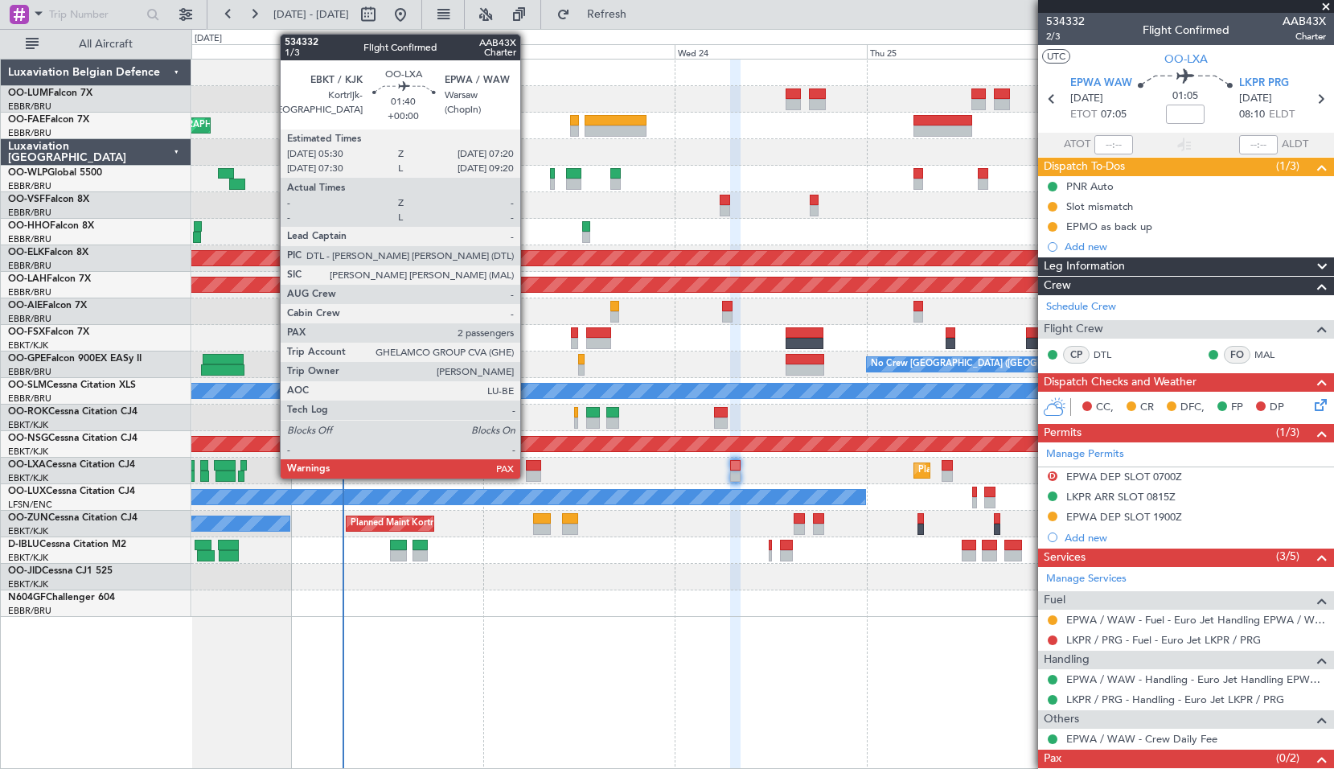
click at [528, 474] on div at bounding box center [533, 475] width 15 height 11
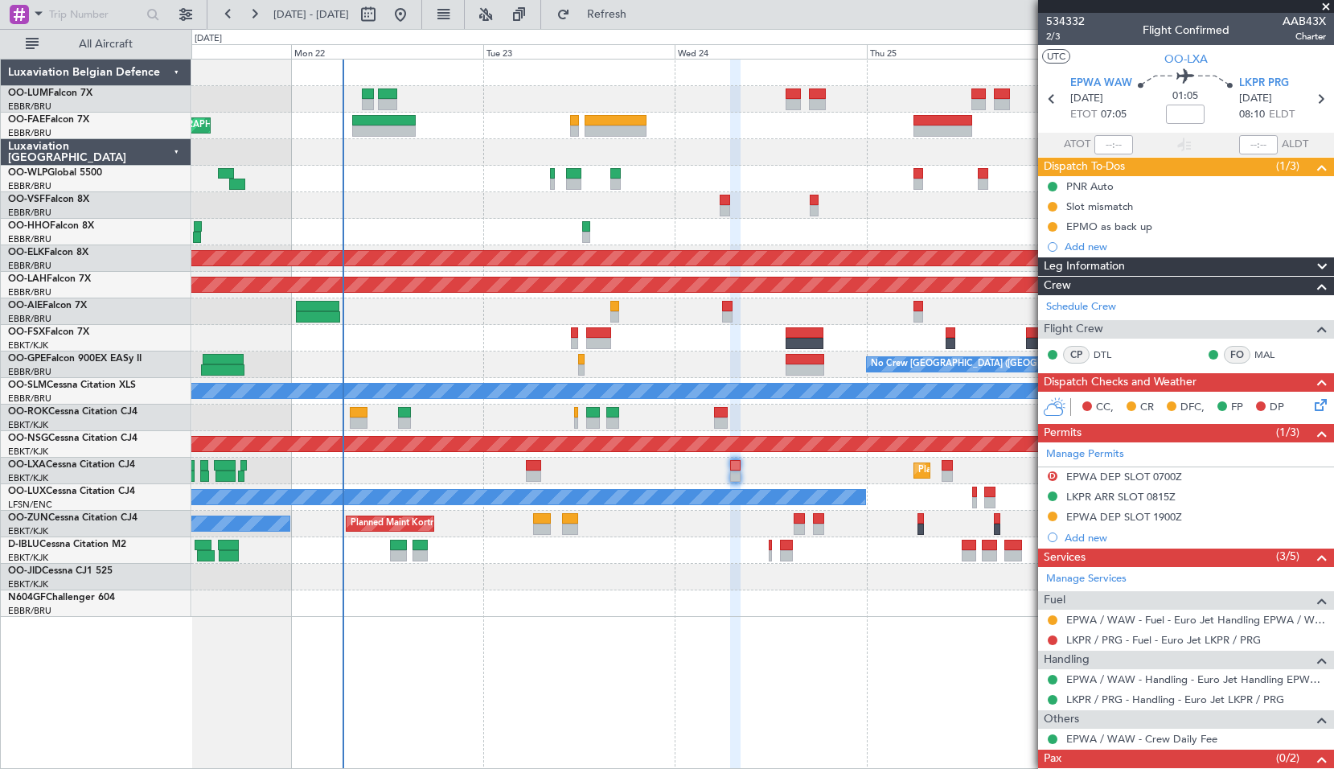
click at [586, 474] on div "Planned Maint Kortrijk-Wevelgem A/C Unavailable Brussels (Brussels National) A/…" at bounding box center [762, 471] width 1142 height 27
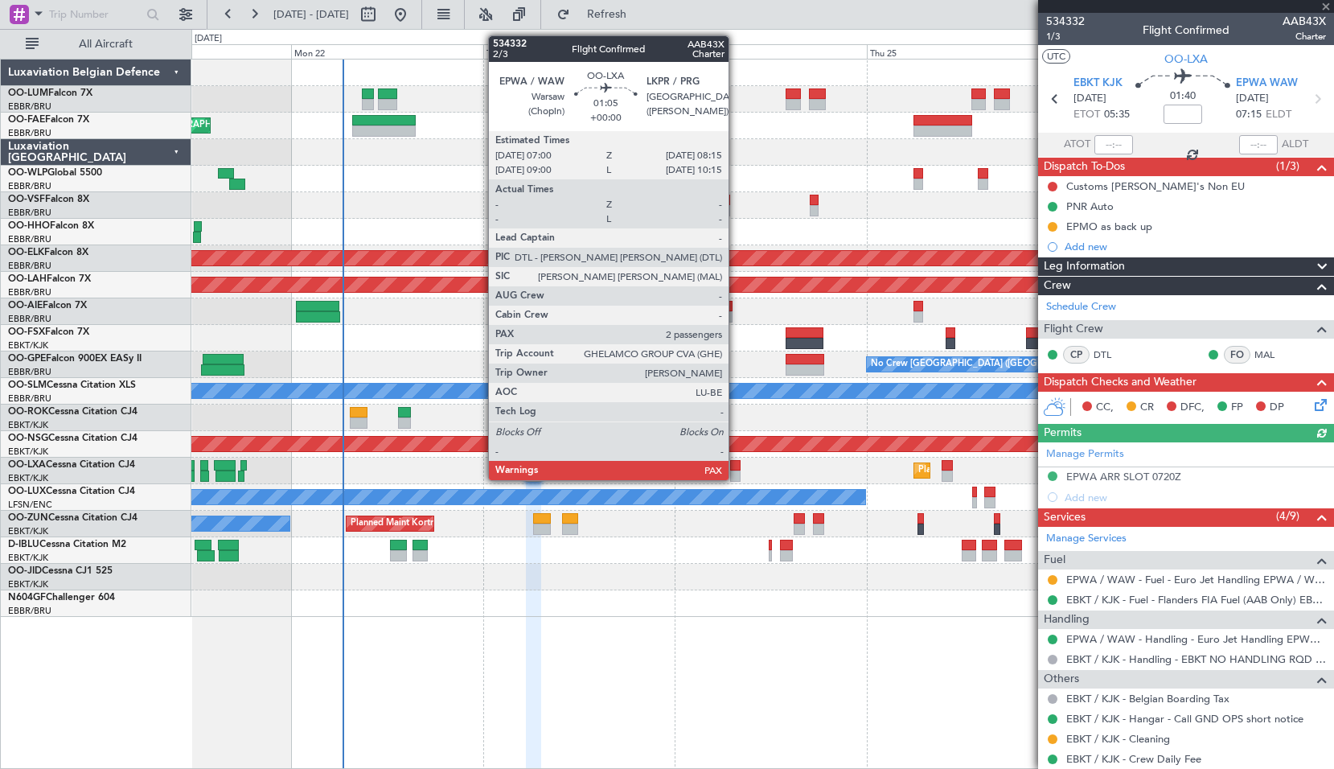
click at [736, 479] on div at bounding box center [735, 475] width 10 height 11
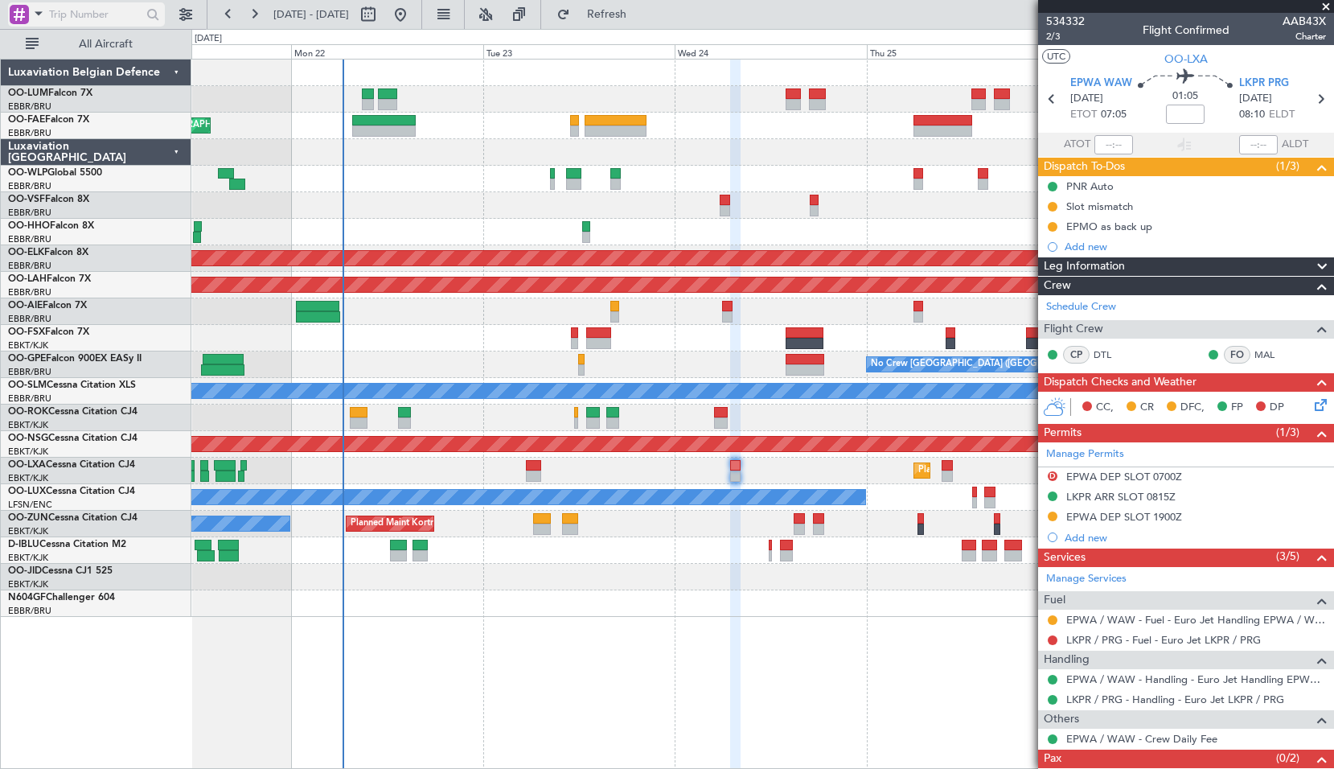
click at [28, 17] on div at bounding box center [19, 14] width 19 height 19
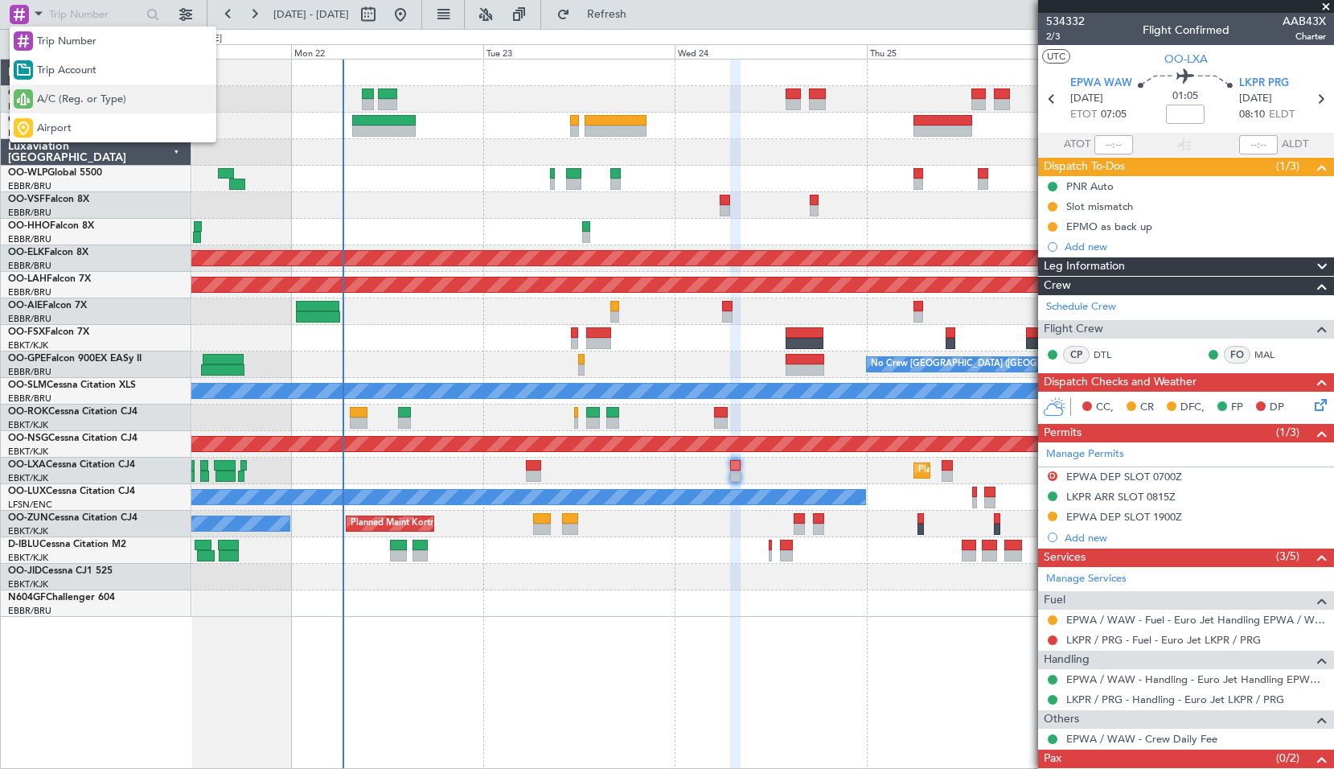
click at [76, 101] on span "A/C (Reg. or Type)" at bounding box center [81, 100] width 89 height 16
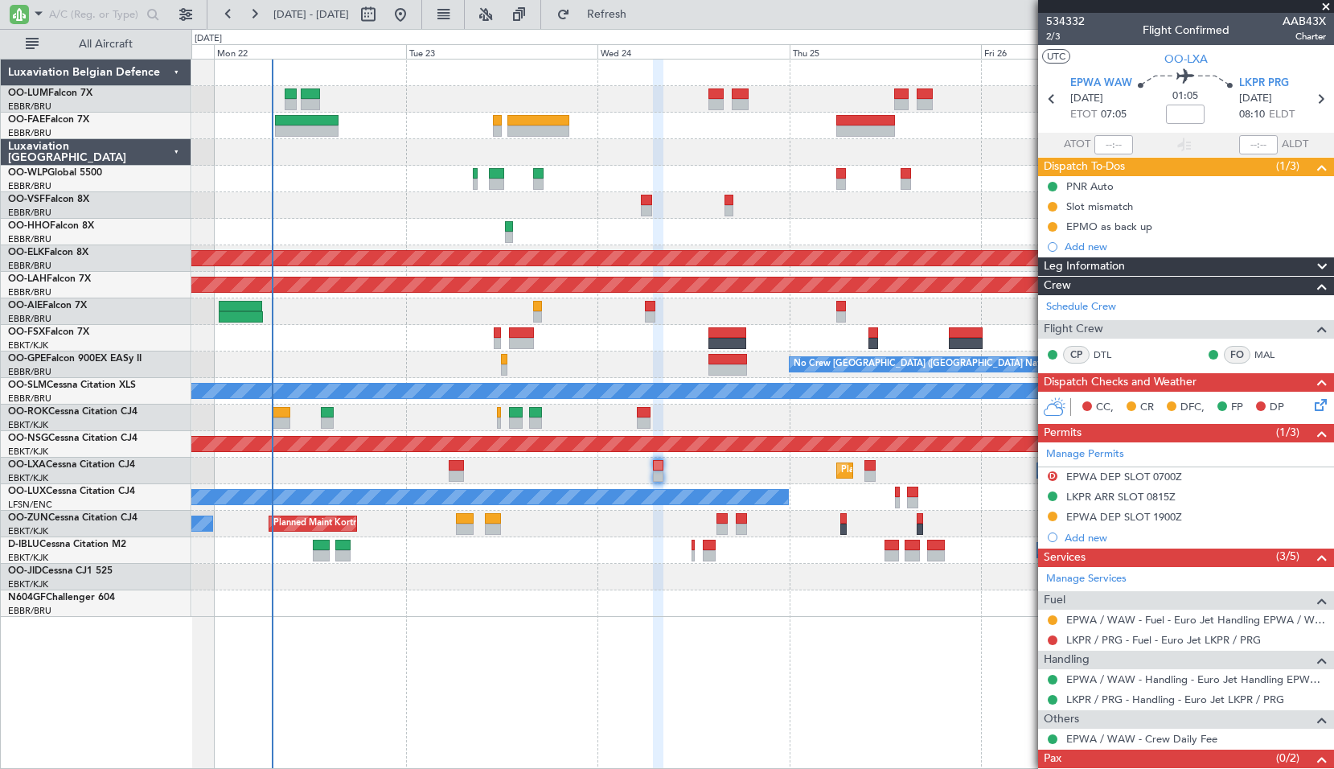
click at [788, 328] on div at bounding box center [762, 338] width 1142 height 27
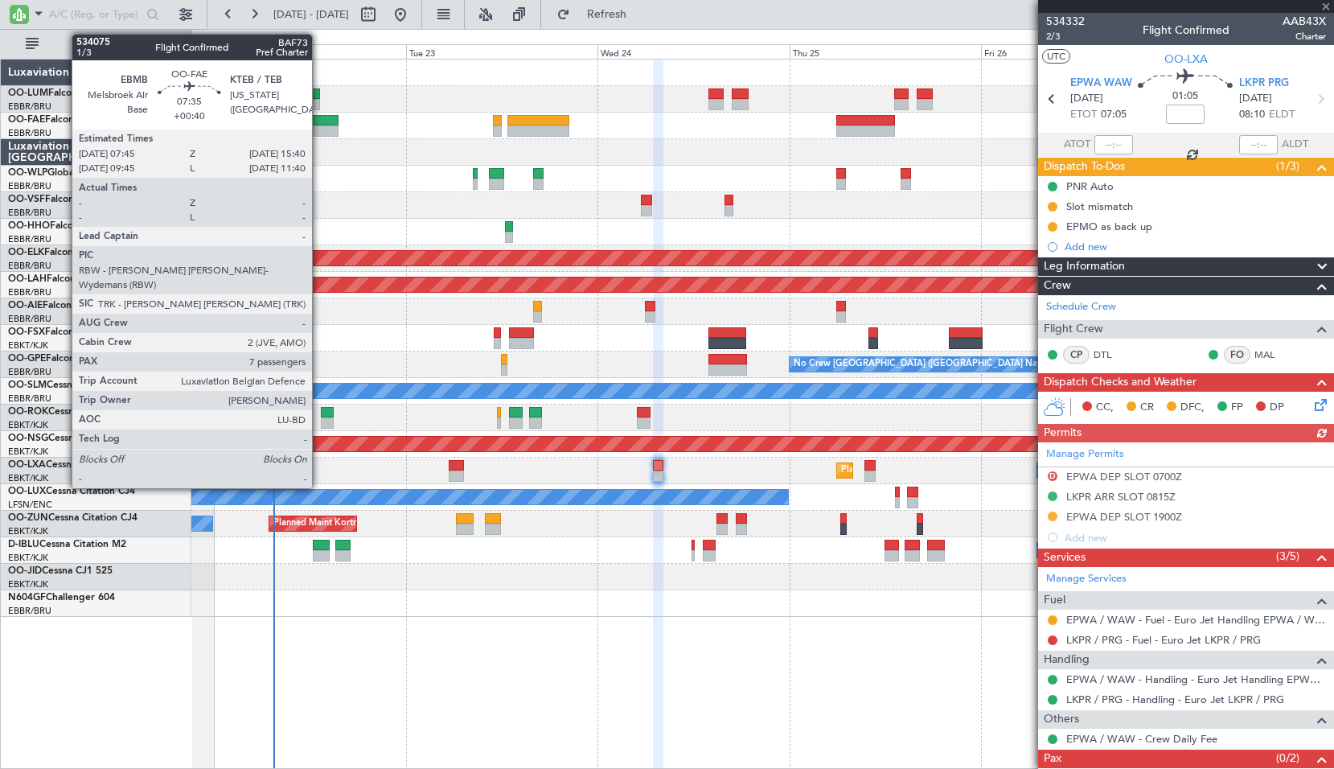
click at [1328, 8] on div at bounding box center [1186, 6] width 296 height 13
click at [1323, 4] on span at bounding box center [1326, 7] width 16 height 14
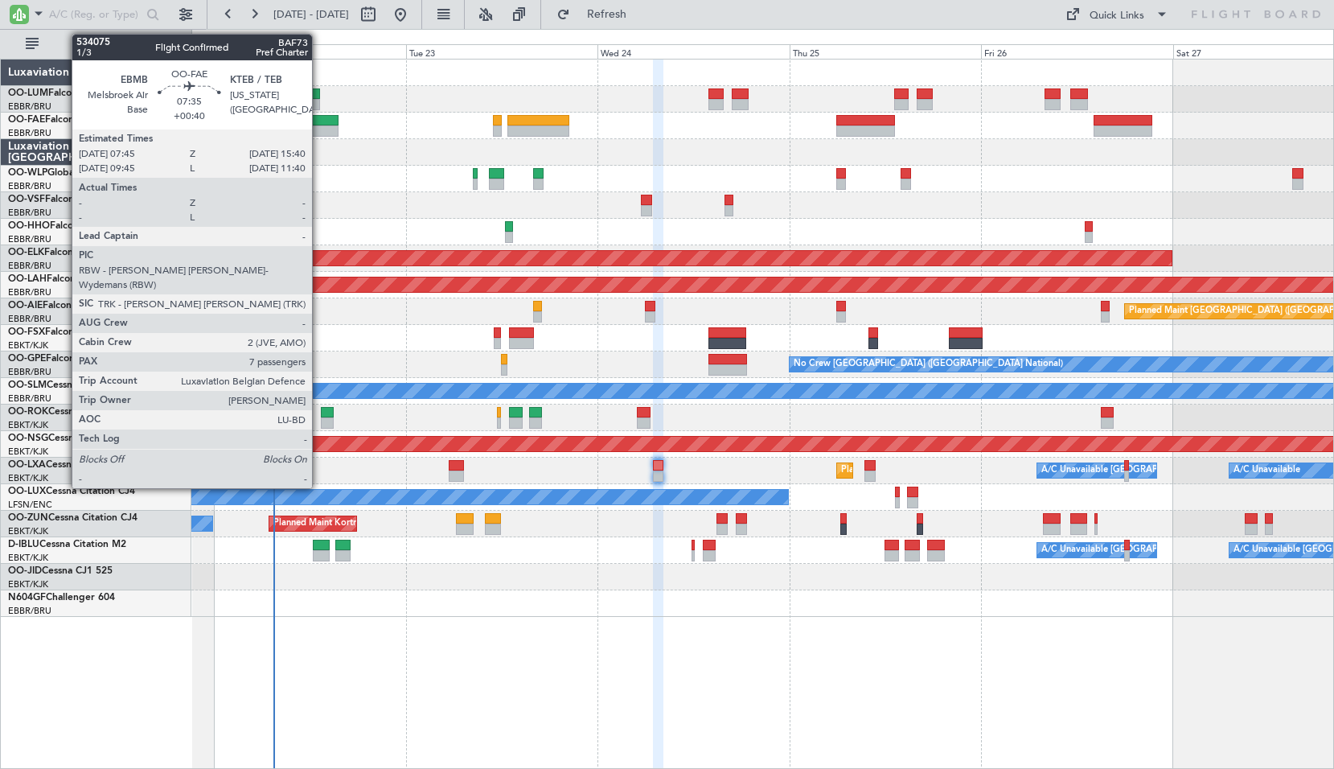
type input "0"
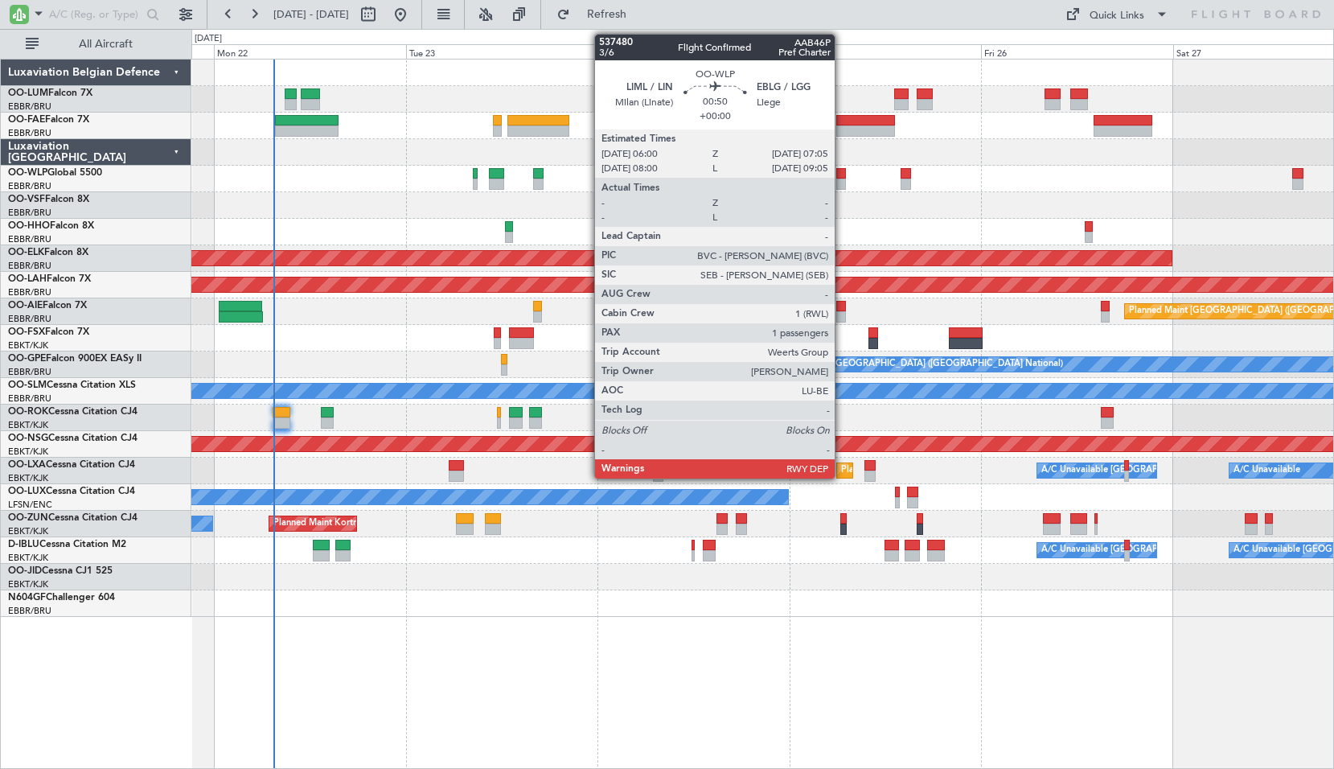
click at [842, 178] on div at bounding box center [840, 173] width 9 height 11
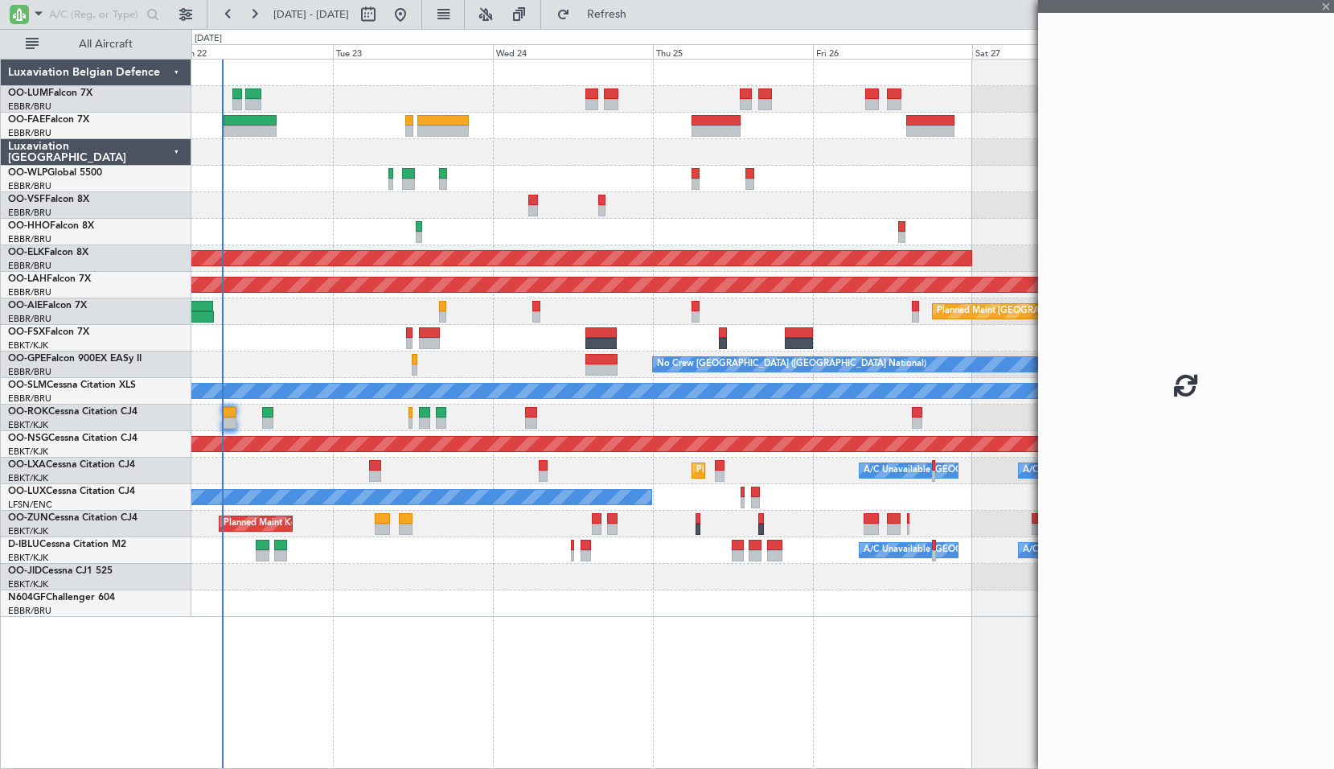
click at [770, 207] on div at bounding box center [762, 205] width 1142 height 27
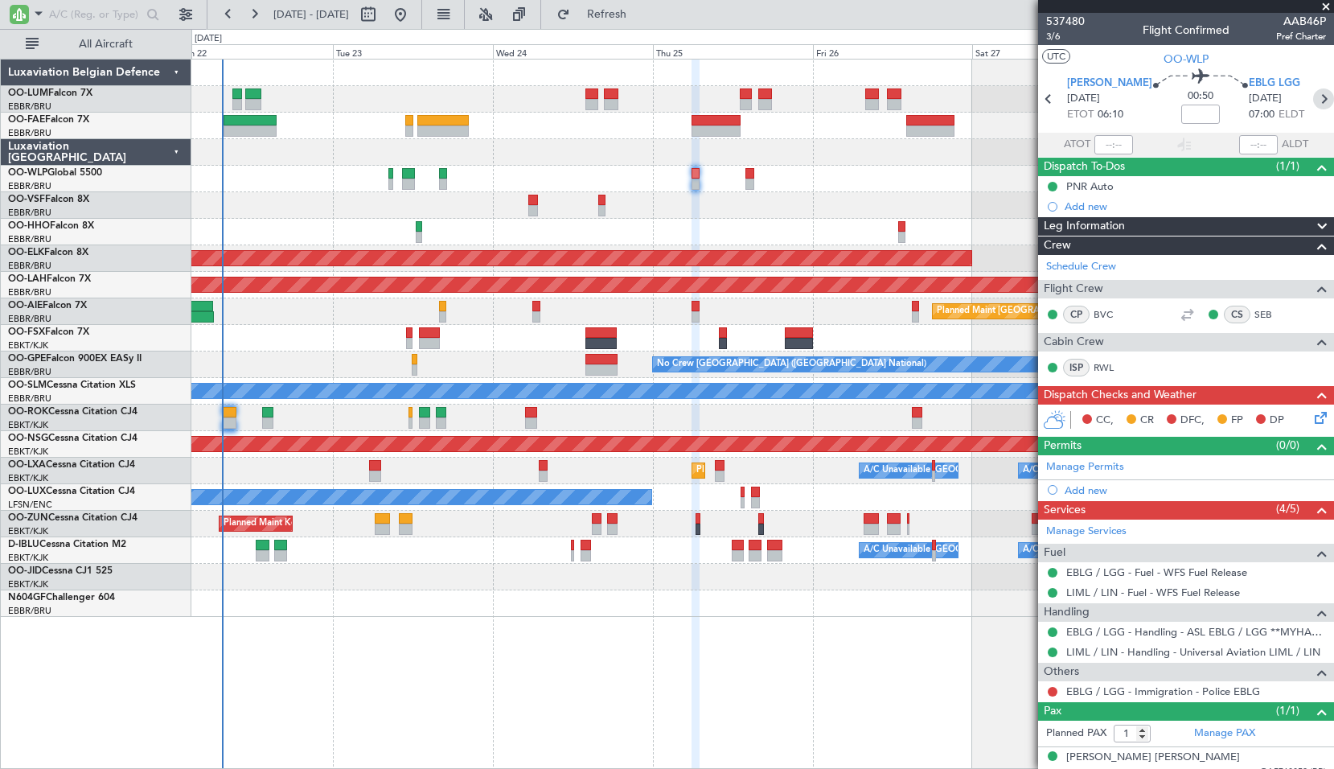
click at [1313, 97] on icon at bounding box center [1323, 98] width 21 height 21
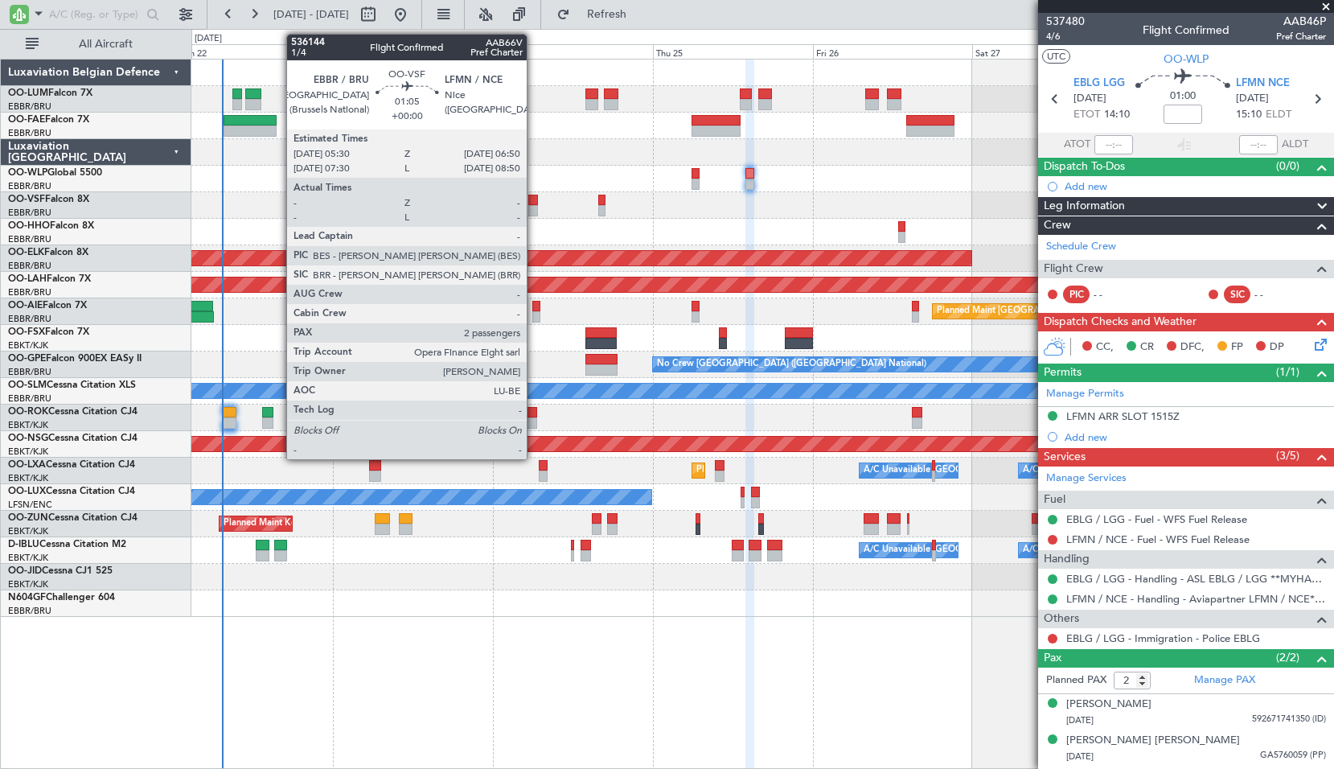
click at [534, 209] on div at bounding box center [533, 210] width 10 height 11
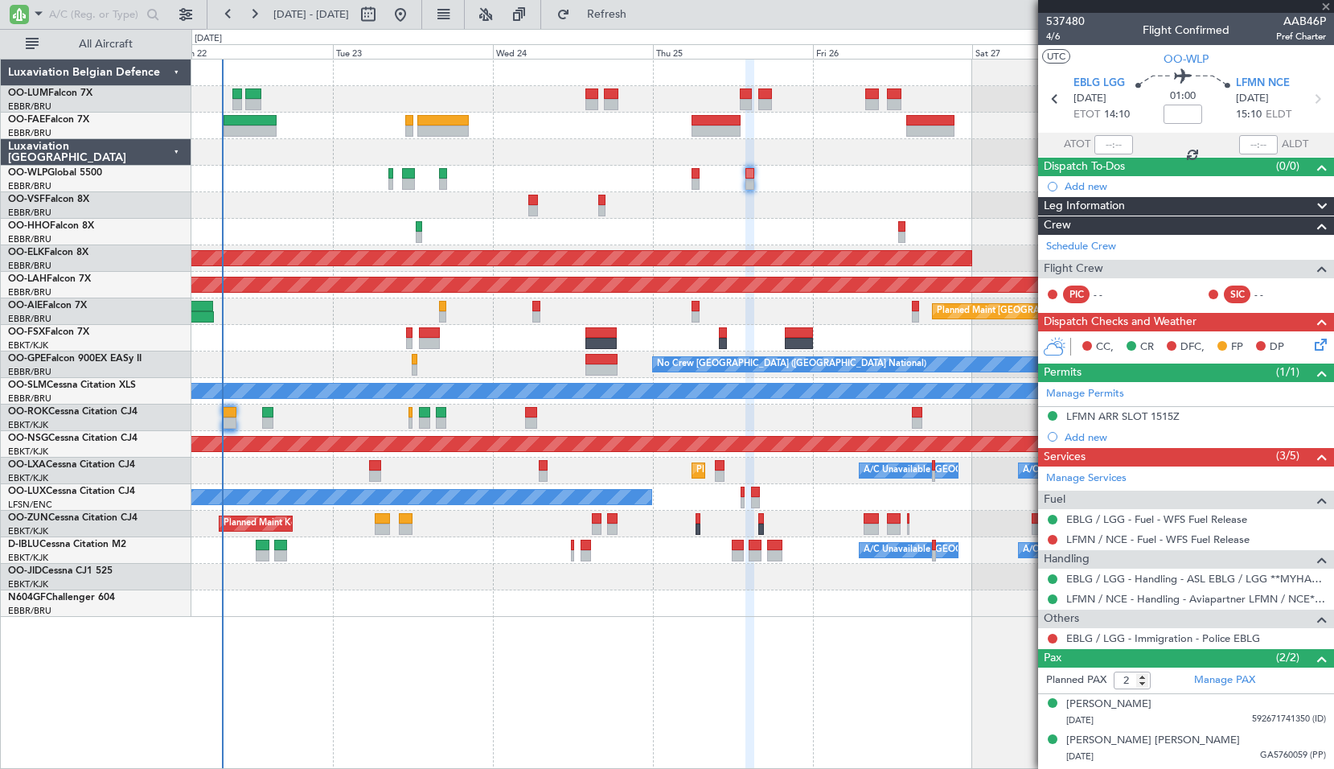
click at [645, 213] on div at bounding box center [762, 205] width 1142 height 27
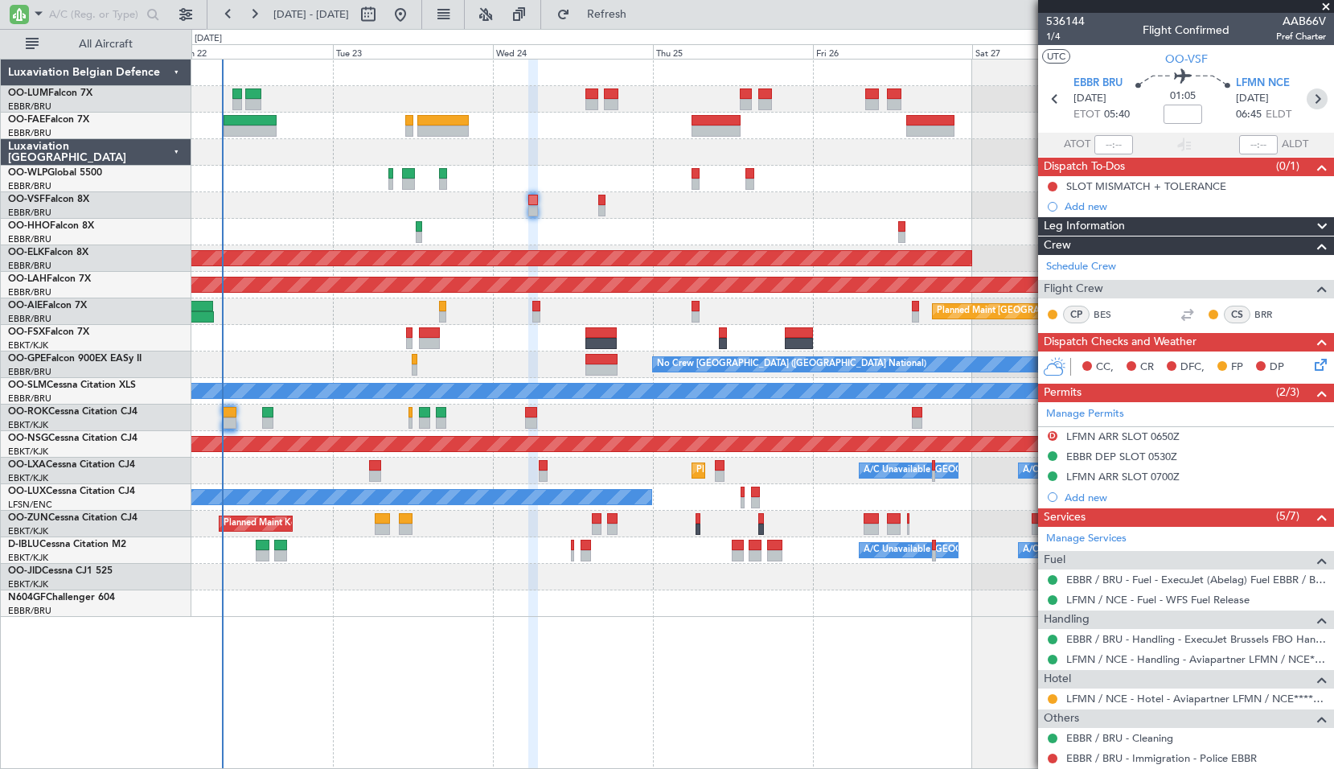
click at [1313, 96] on icon at bounding box center [1317, 98] width 21 height 21
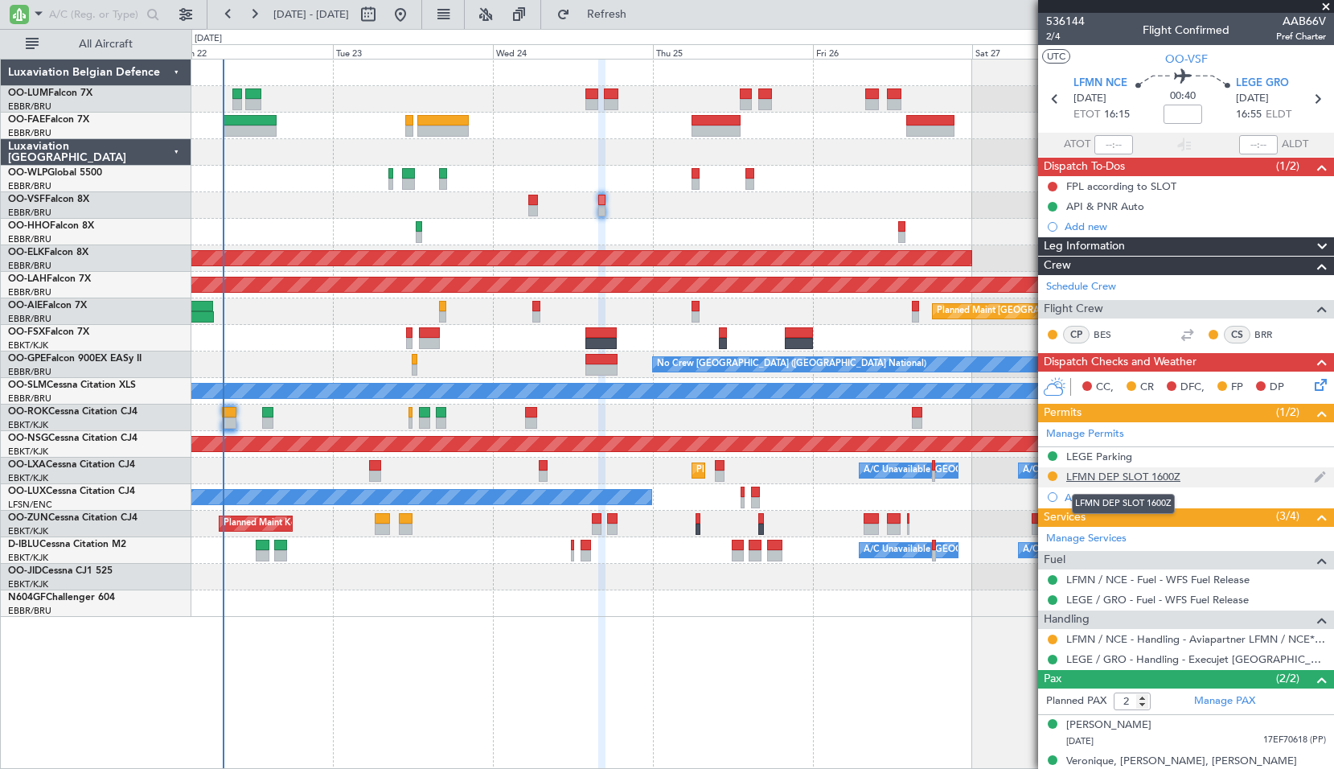
click at [1148, 476] on div "LFMN DEP SLOT 1600Z" at bounding box center [1123, 477] width 114 height 14
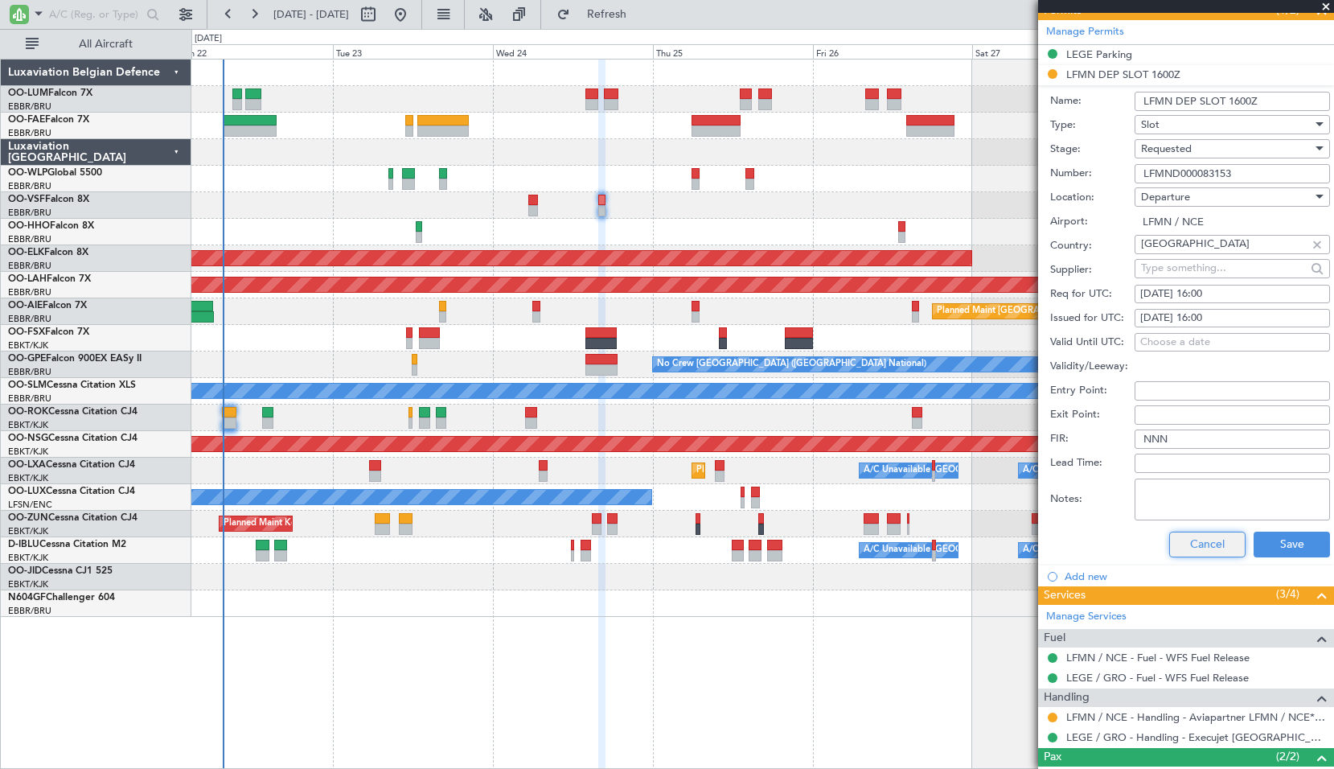
click at [1202, 549] on button "Cancel" at bounding box center [1207, 545] width 76 height 26
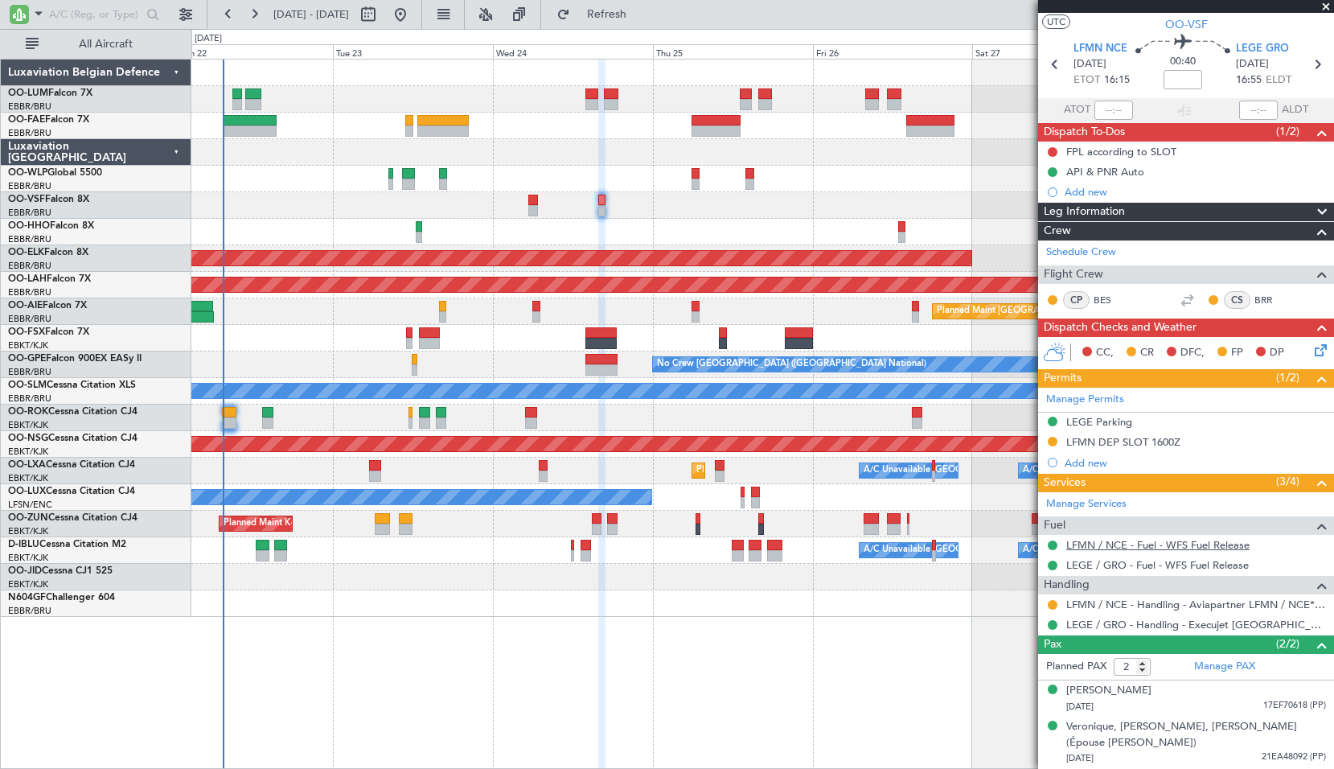
scroll to position [34, 0]
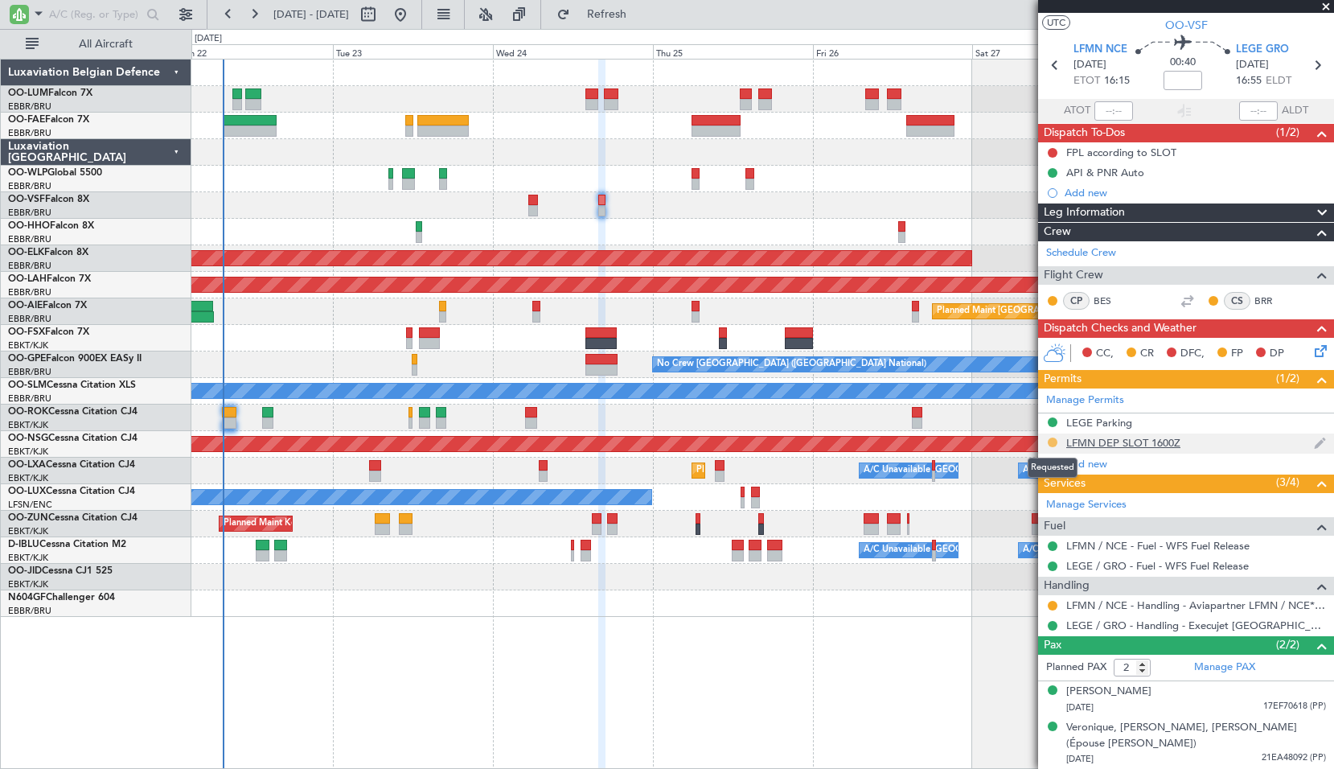
click at [1054, 440] on button at bounding box center [1053, 443] width 10 height 10
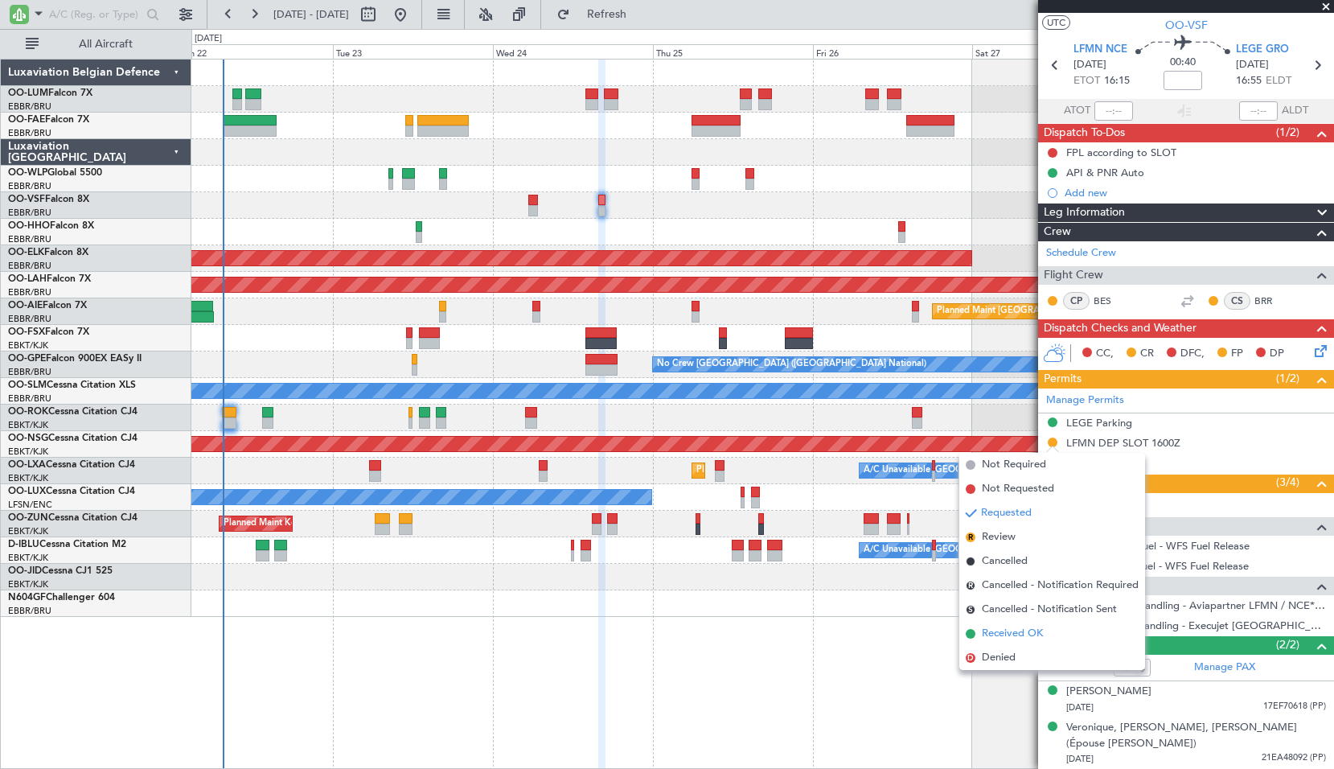
click at [1025, 629] on span "Received OK" at bounding box center [1012, 634] width 61 height 16
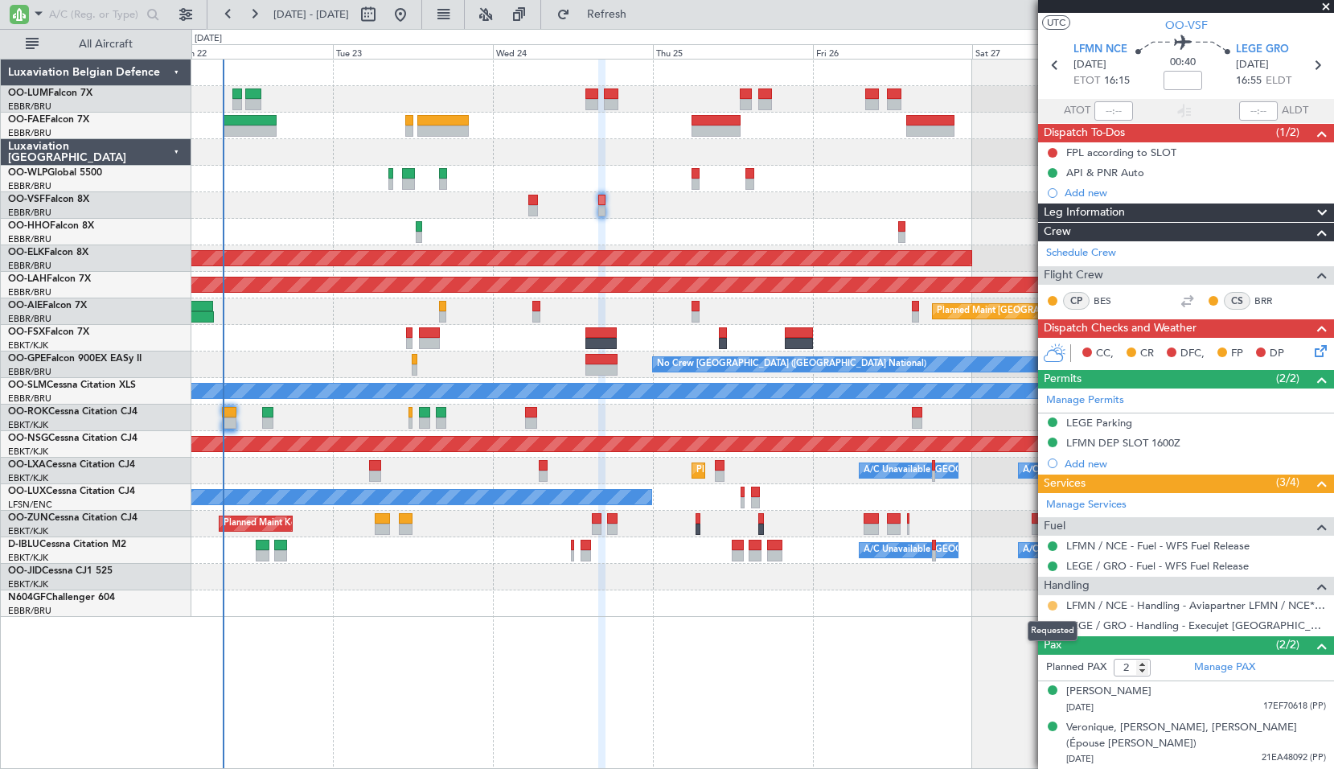
click at [1055, 602] on button at bounding box center [1053, 606] width 10 height 10
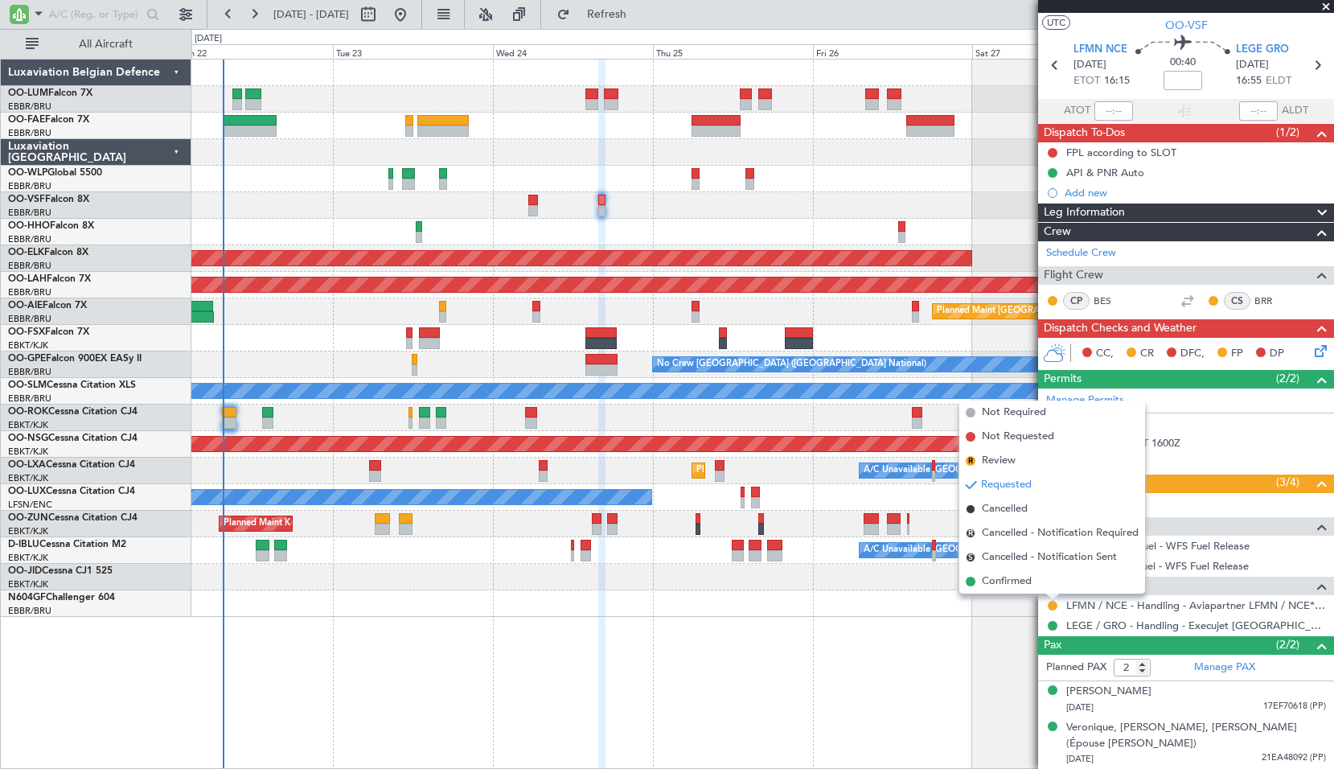
click at [1015, 578] on span "Confirmed" at bounding box center [1007, 581] width 50 height 16
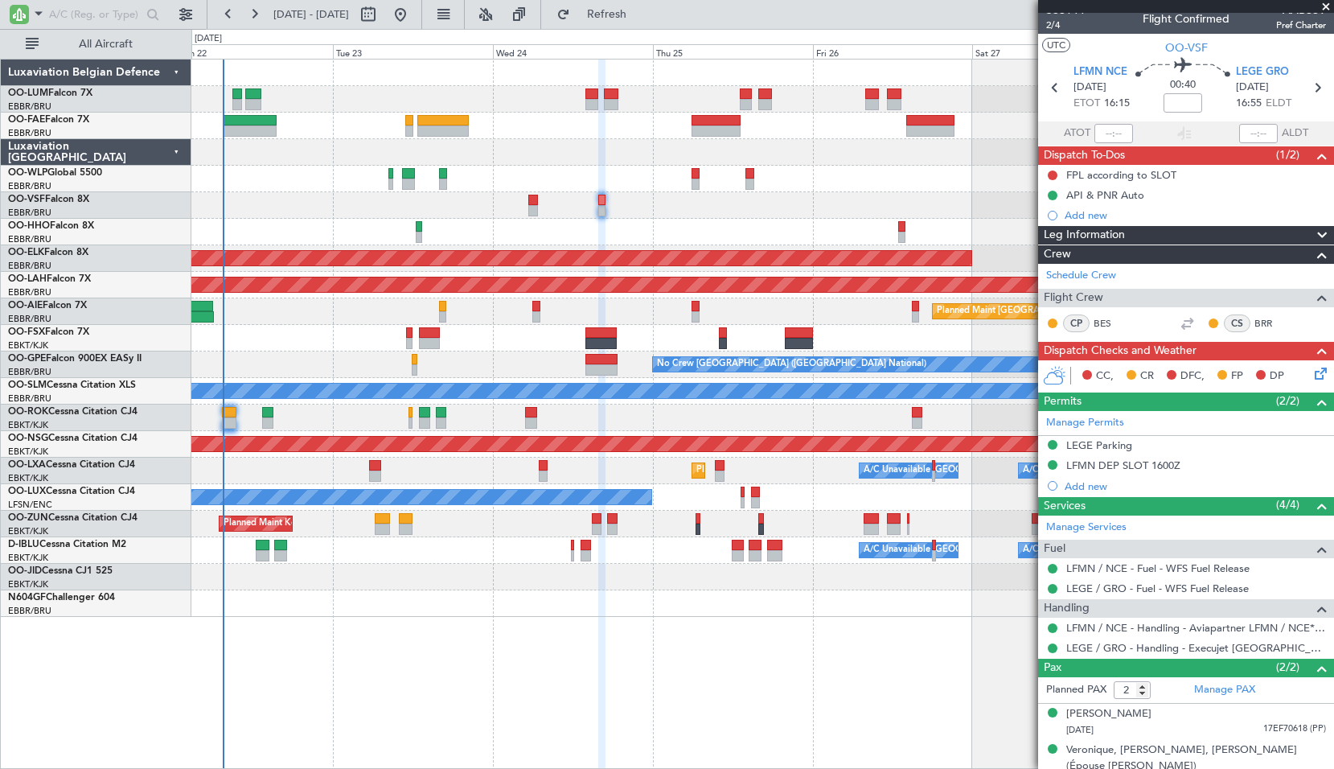
scroll to position [0, 0]
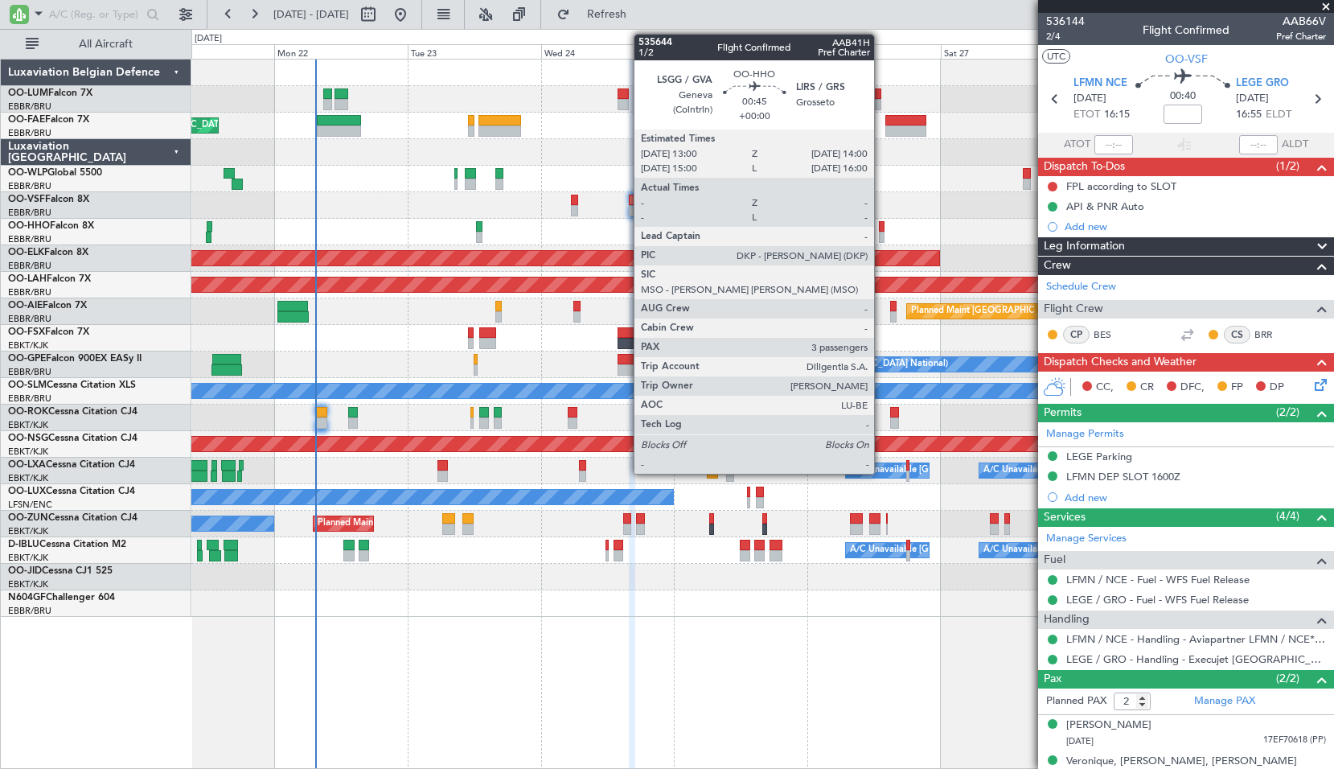
click at [881, 232] on div at bounding box center [882, 237] width 6 height 11
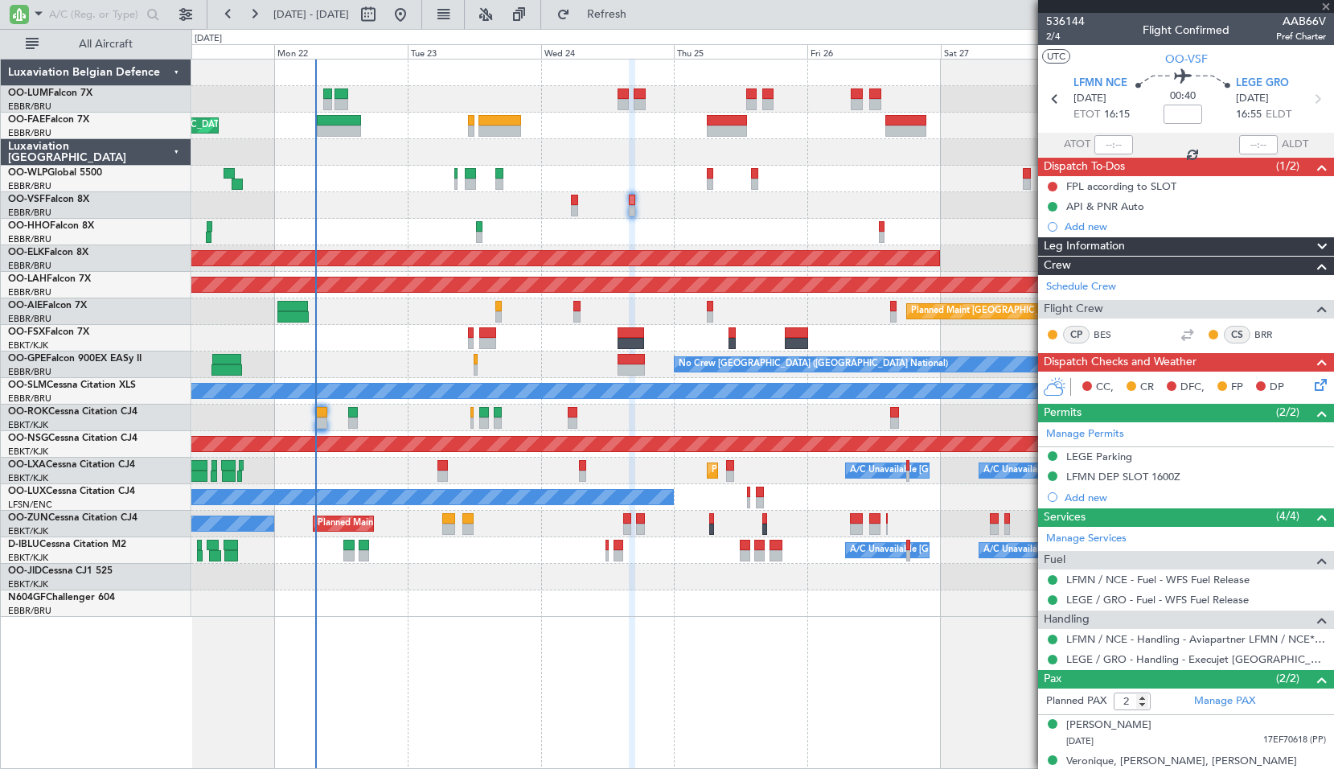
click at [853, 218] on div "Owner Melsbroek Air Base Planned Maint Brussels (Brussels National) Owner Melsb…" at bounding box center [762, 338] width 1142 height 557
type input "3"
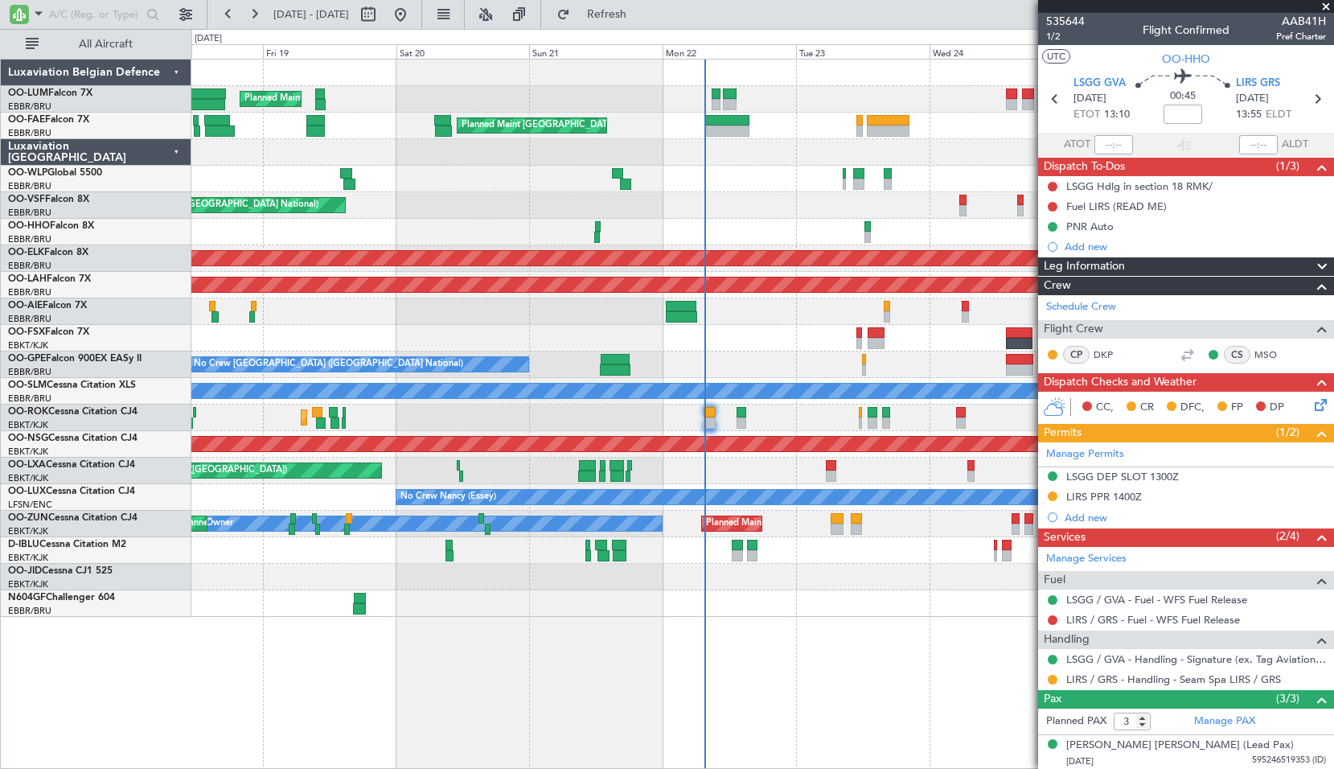
click at [685, 344] on div at bounding box center [762, 338] width 1142 height 27
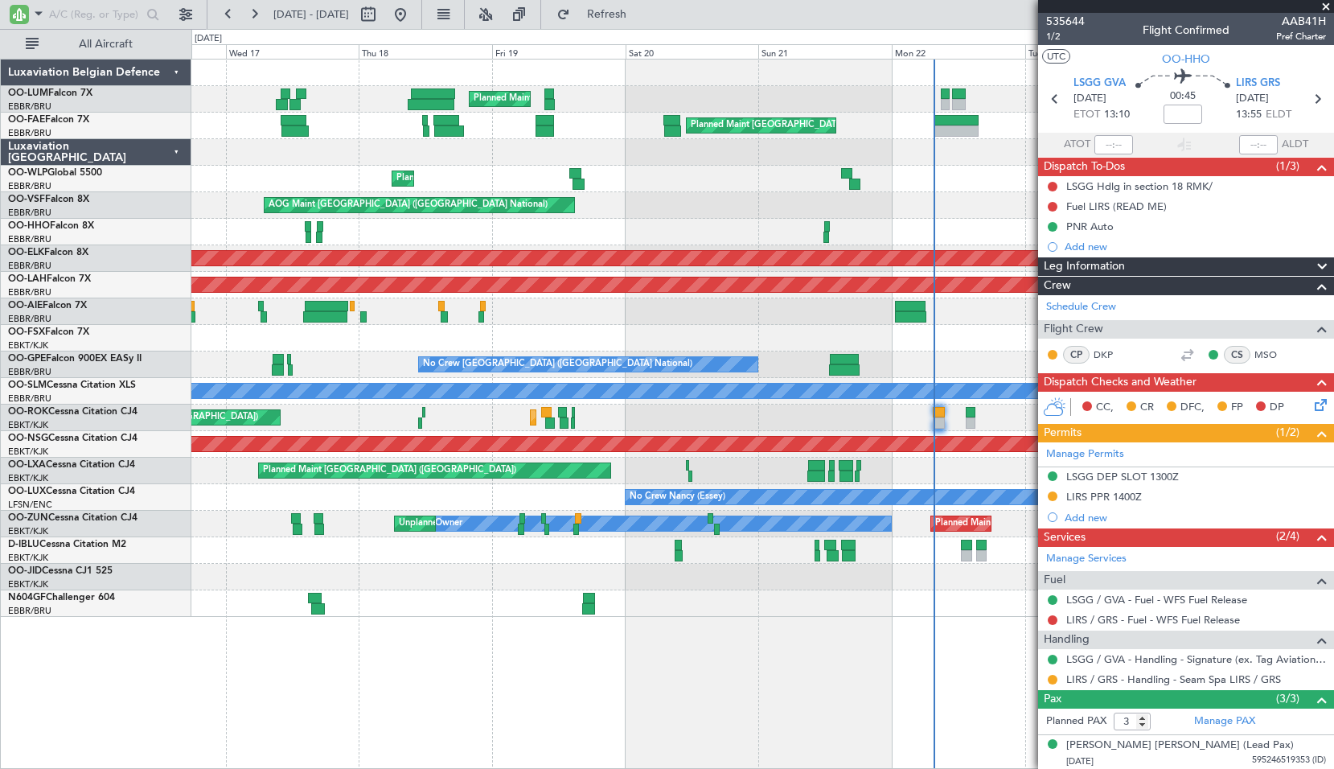
click at [416, 341] on div "AOG Maint Kortrijk-Wevelgem" at bounding box center [762, 338] width 1142 height 27
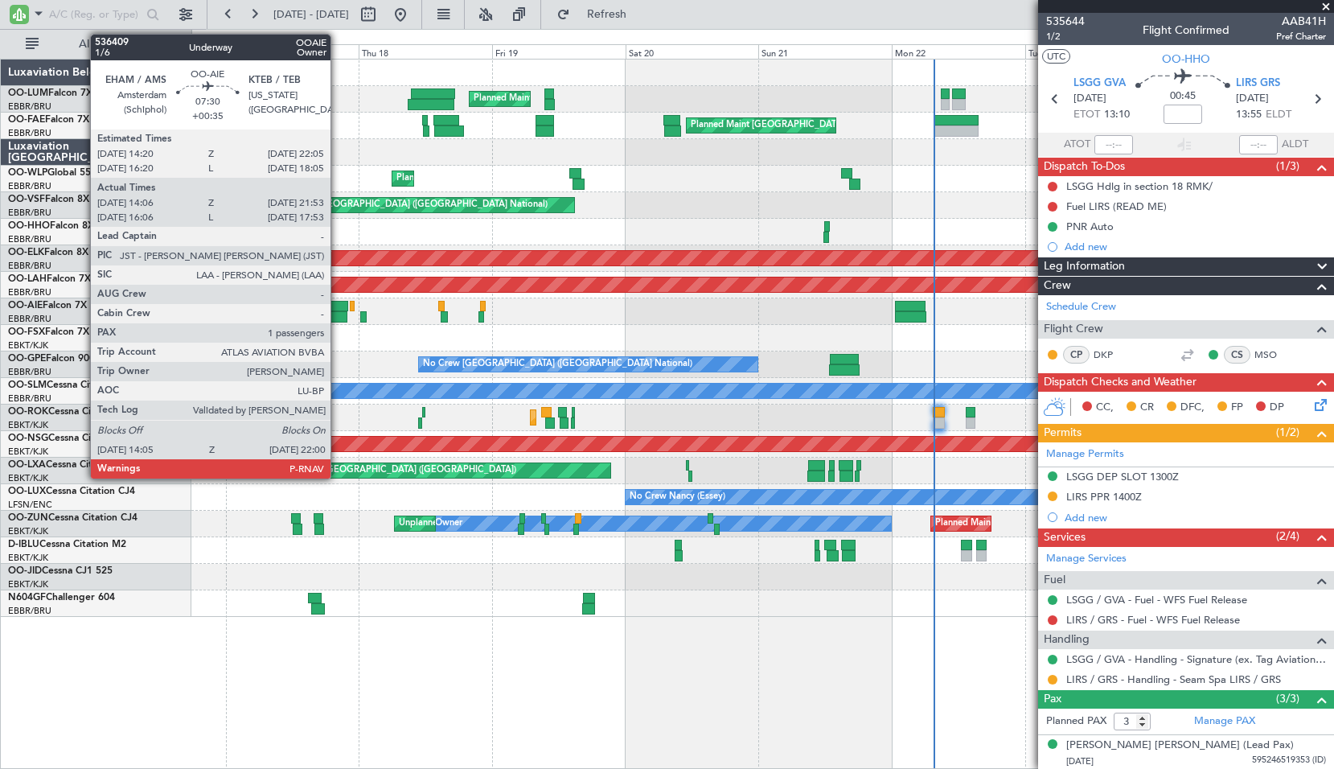
click at [338, 313] on div at bounding box center [325, 316] width 44 height 11
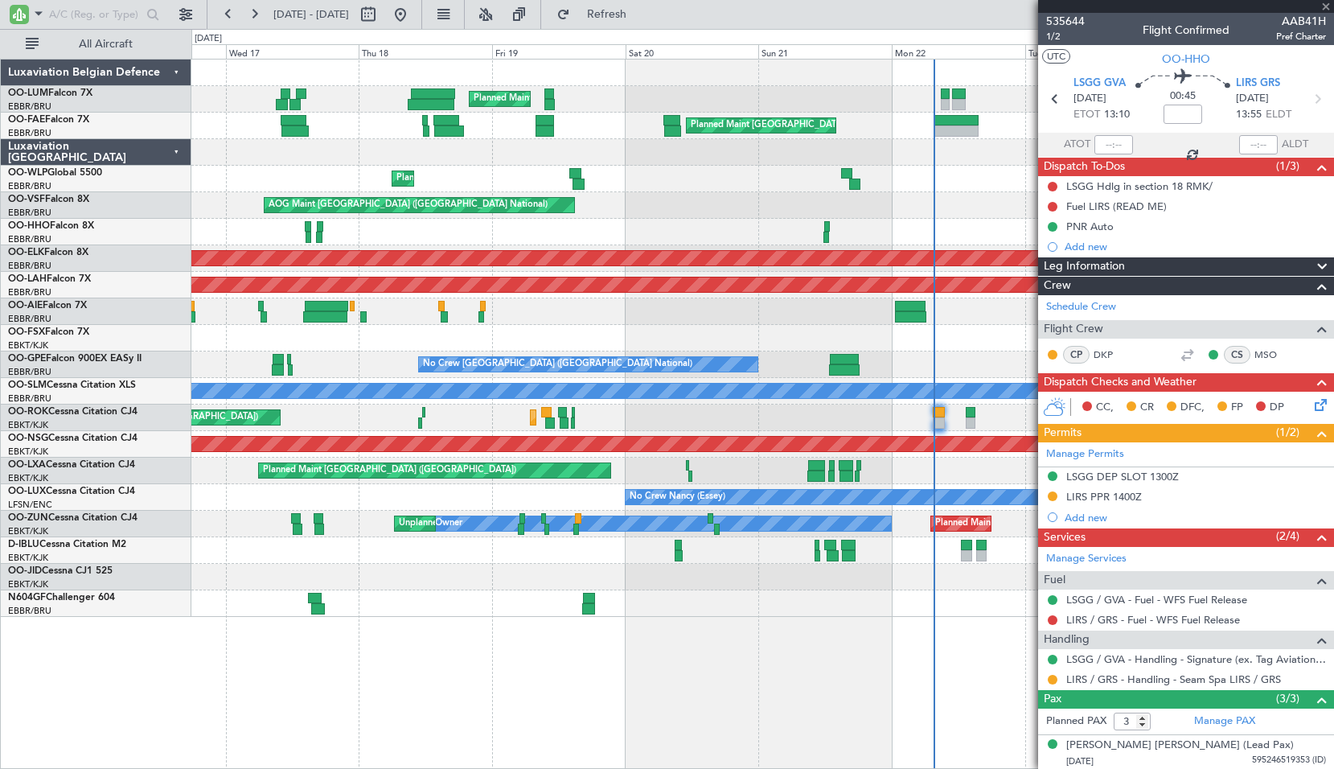
click at [390, 336] on div "AOG Maint Kortrijk-Wevelgem" at bounding box center [762, 338] width 1142 height 27
type input "+00:35"
type input "14:16"
type input "21:48"
type input "1"
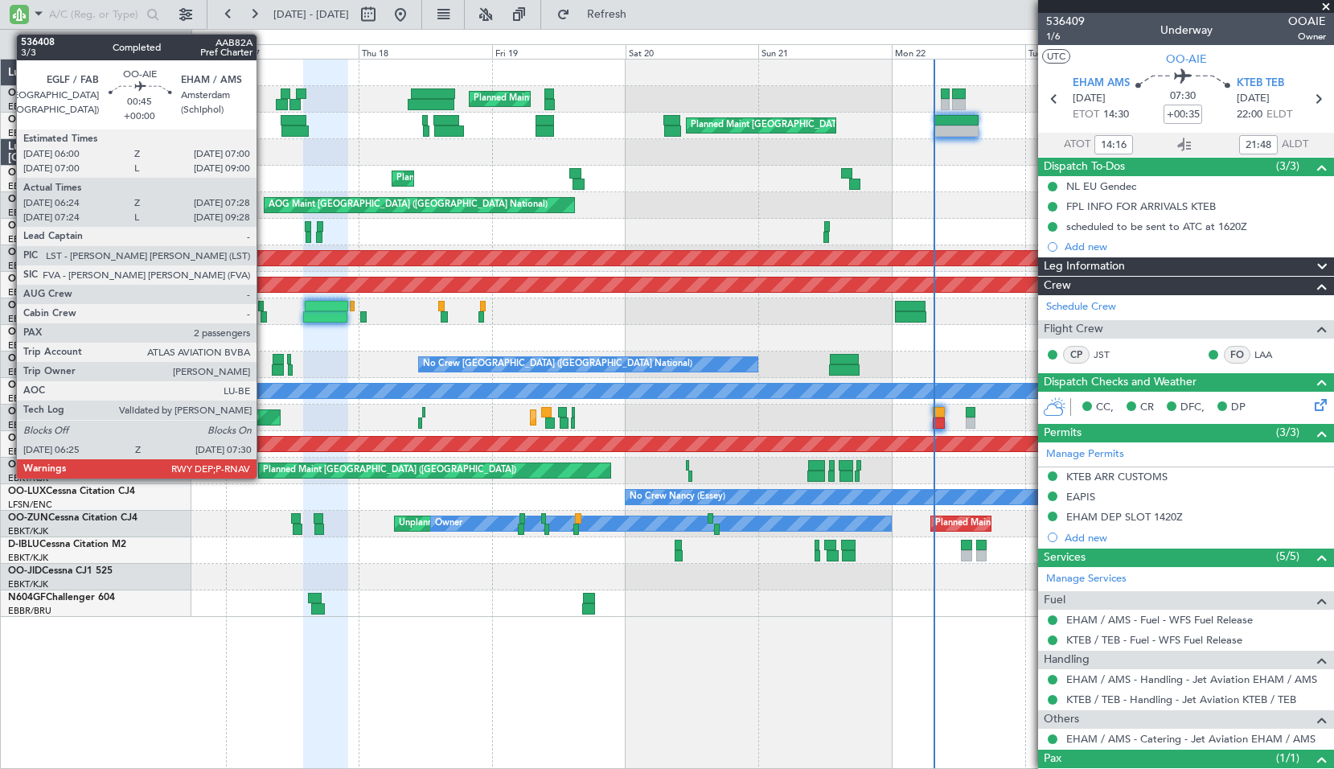
click at [262, 314] on div at bounding box center [264, 316] width 6 height 11
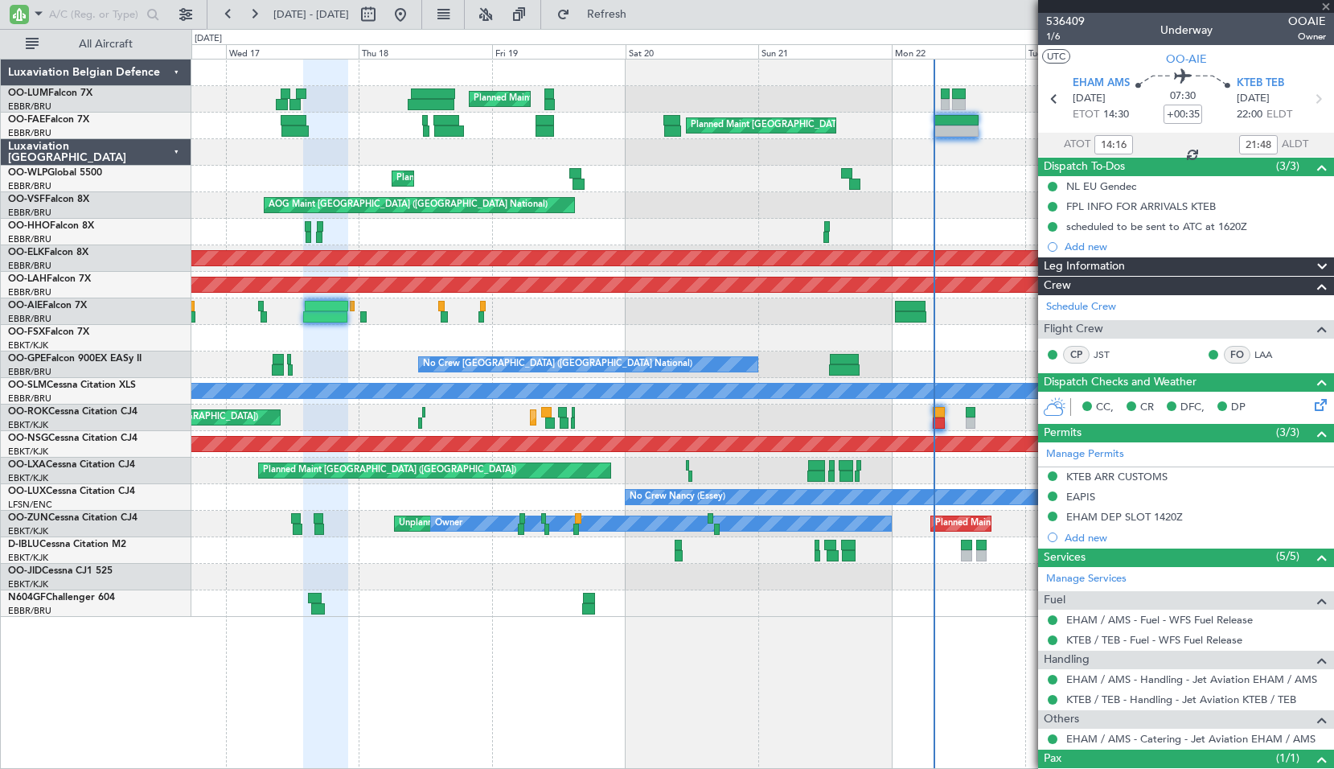
click at [530, 321] on div "Planned Maint London (Farnborough)" at bounding box center [762, 311] width 1142 height 27
type input "06:34"
type input "07:23"
type input "2"
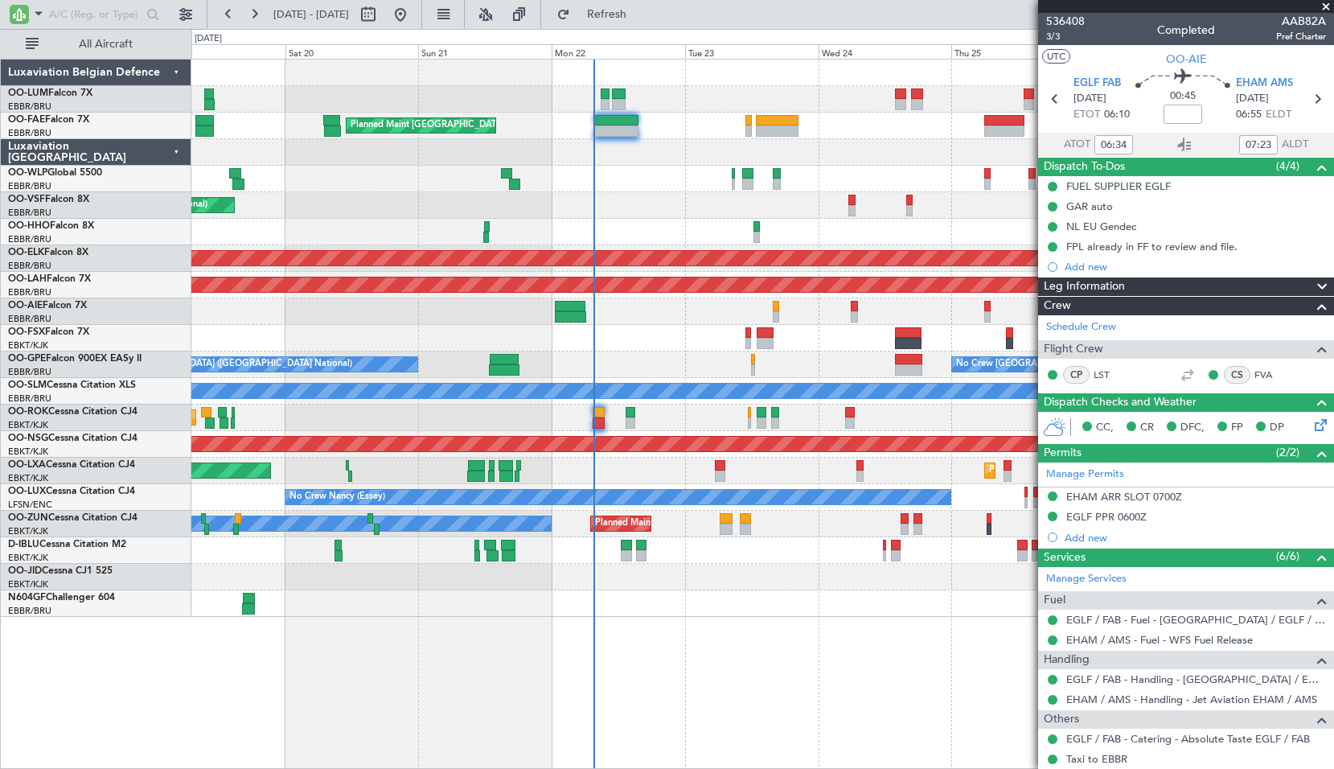
click at [552, 350] on div at bounding box center [762, 338] width 1142 height 27
click at [546, 370] on div "No Crew Brussels (Brussels National) No Crew Brussels (Brussels National) Plann…" at bounding box center [762, 364] width 1142 height 27
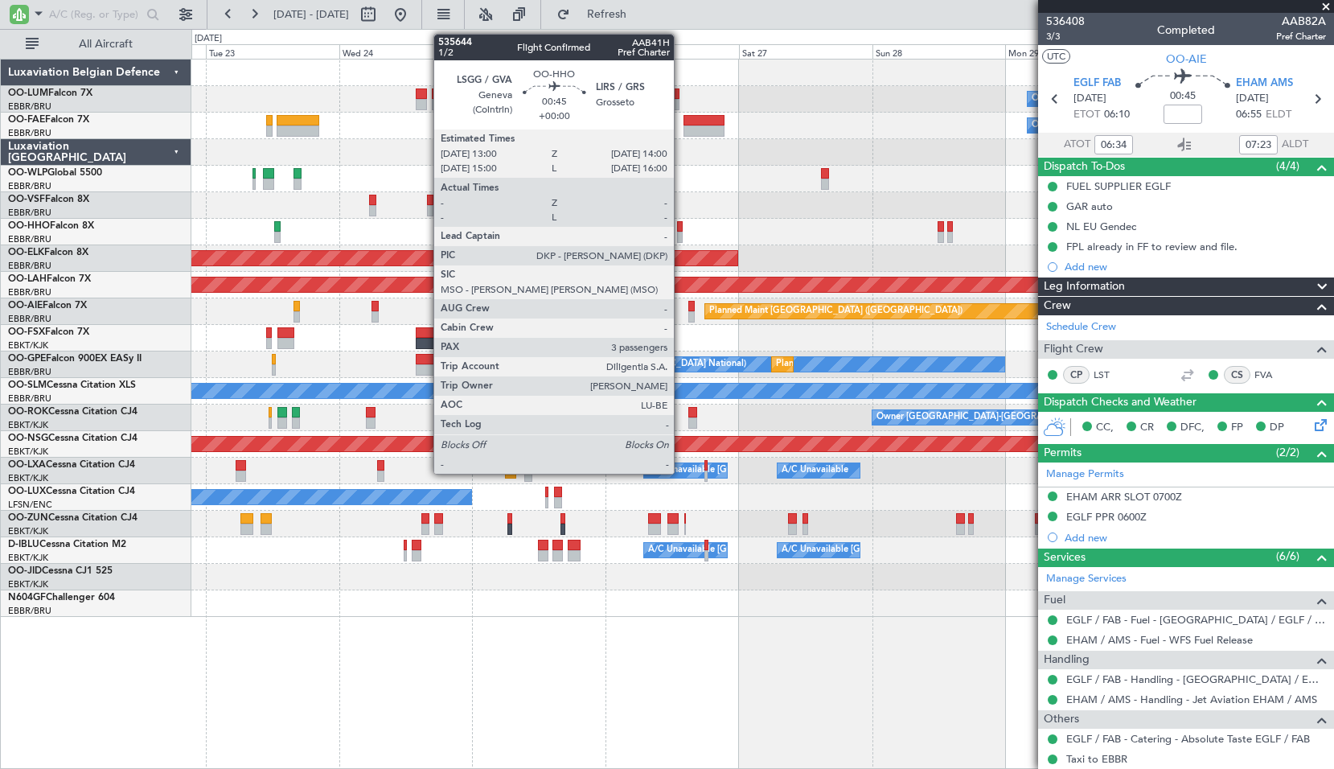
click at [681, 233] on div at bounding box center [680, 237] width 6 height 11
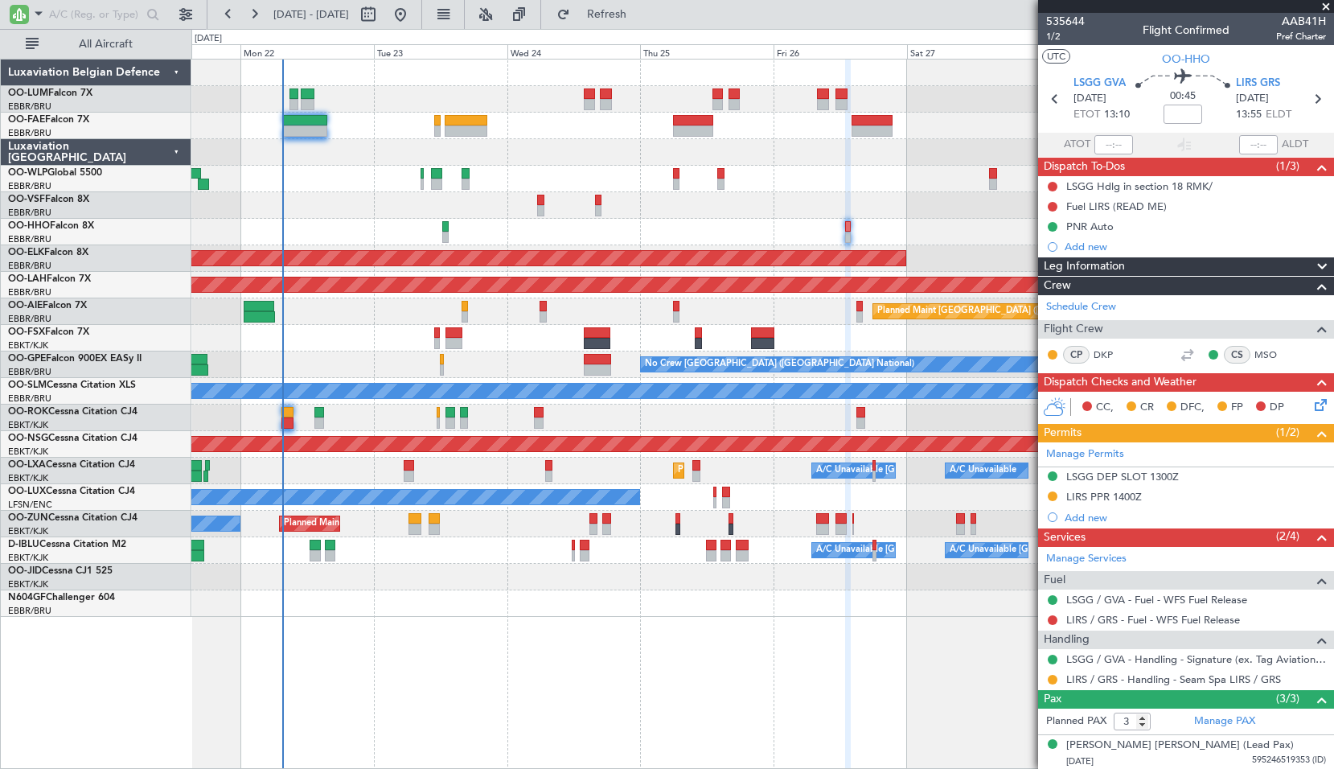
click at [585, 219] on div "Owner Melsbroek Air Base Owner Melsbroek Air Base Planned Maint Brussels (Bruss…" at bounding box center [762, 338] width 1142 height 557
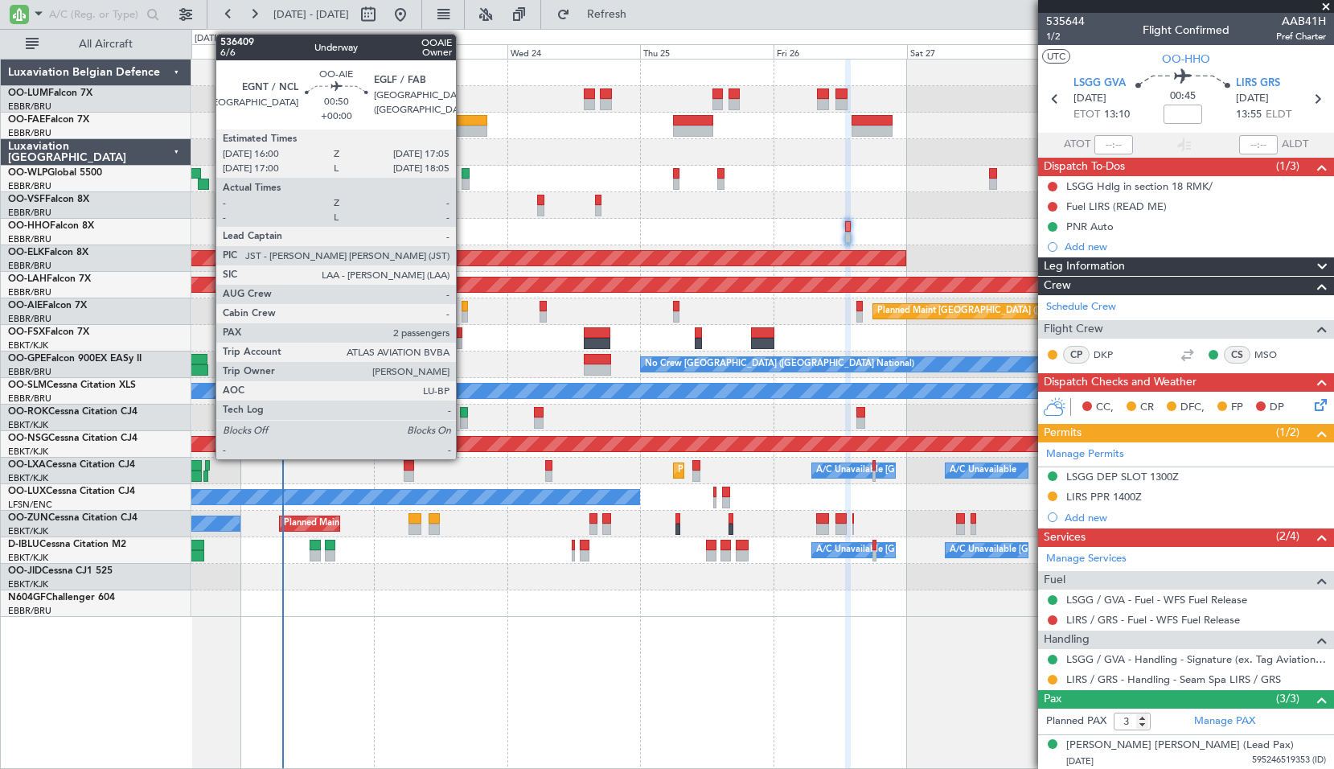
click at [463, 311] on div at bounding box center [465, 316] width 6 height 11
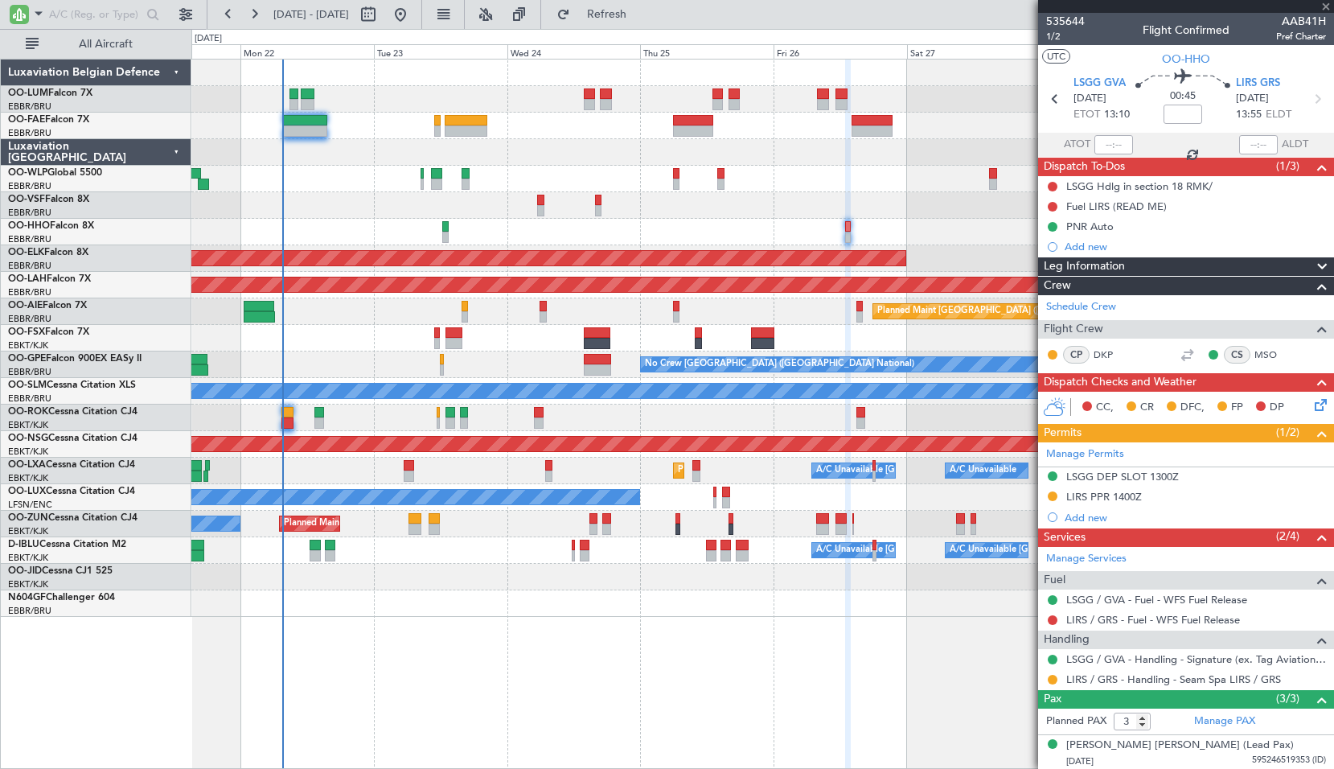
click at [511, 323] on div "Planned Maint London (Farnborough)" at bounding box center [762, 311] width 1142 height 27
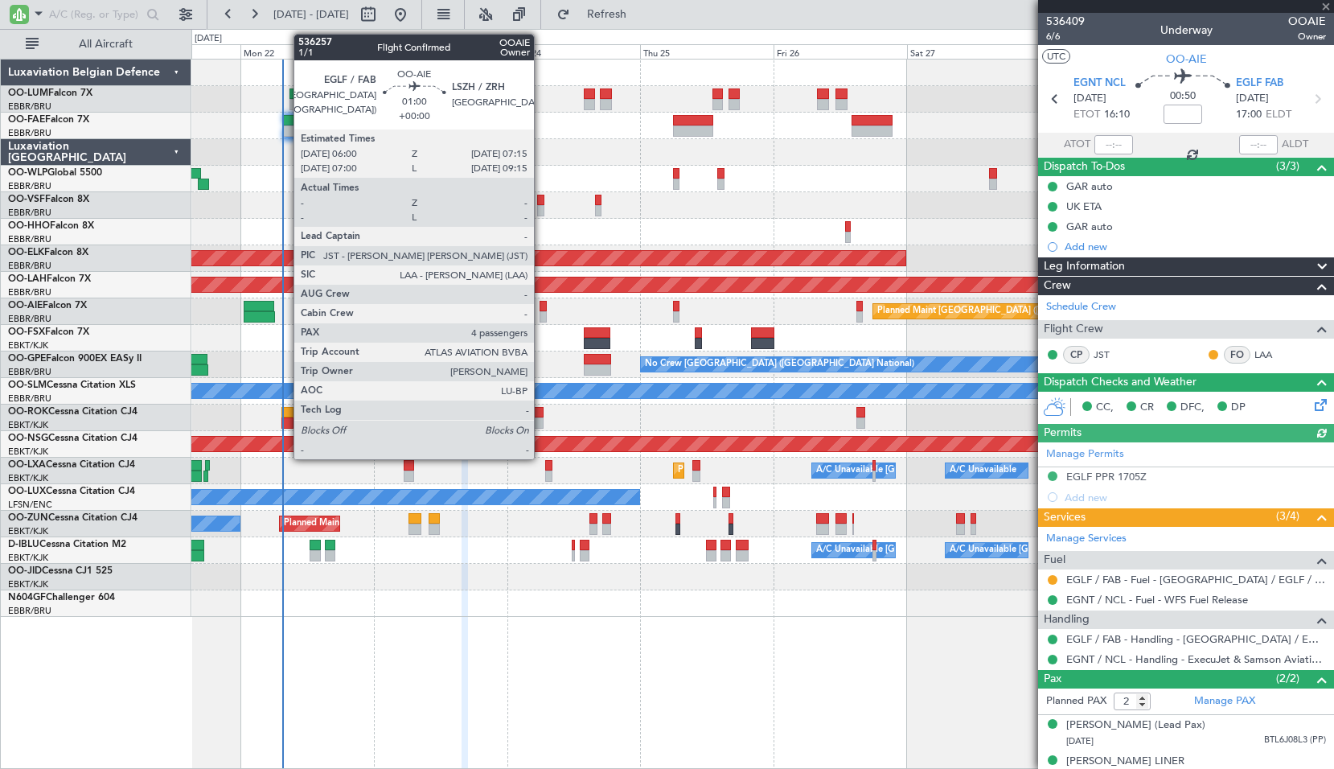
click at [541, 303] on div at bounding box center [543, 306] width 7 height 11
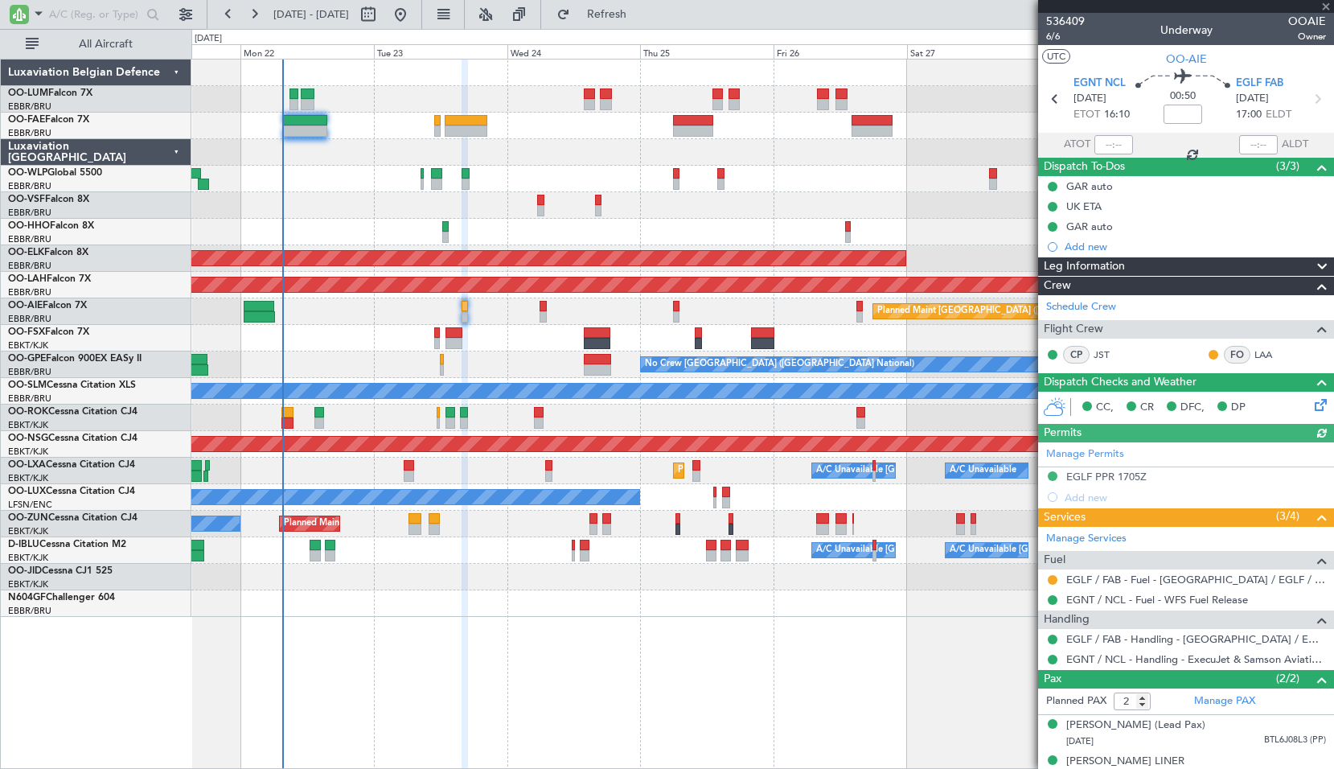
click at [580, 308] on div "Planned Maint London (Farnborough)" at bounding box center [762, 311] width 1142 height 27
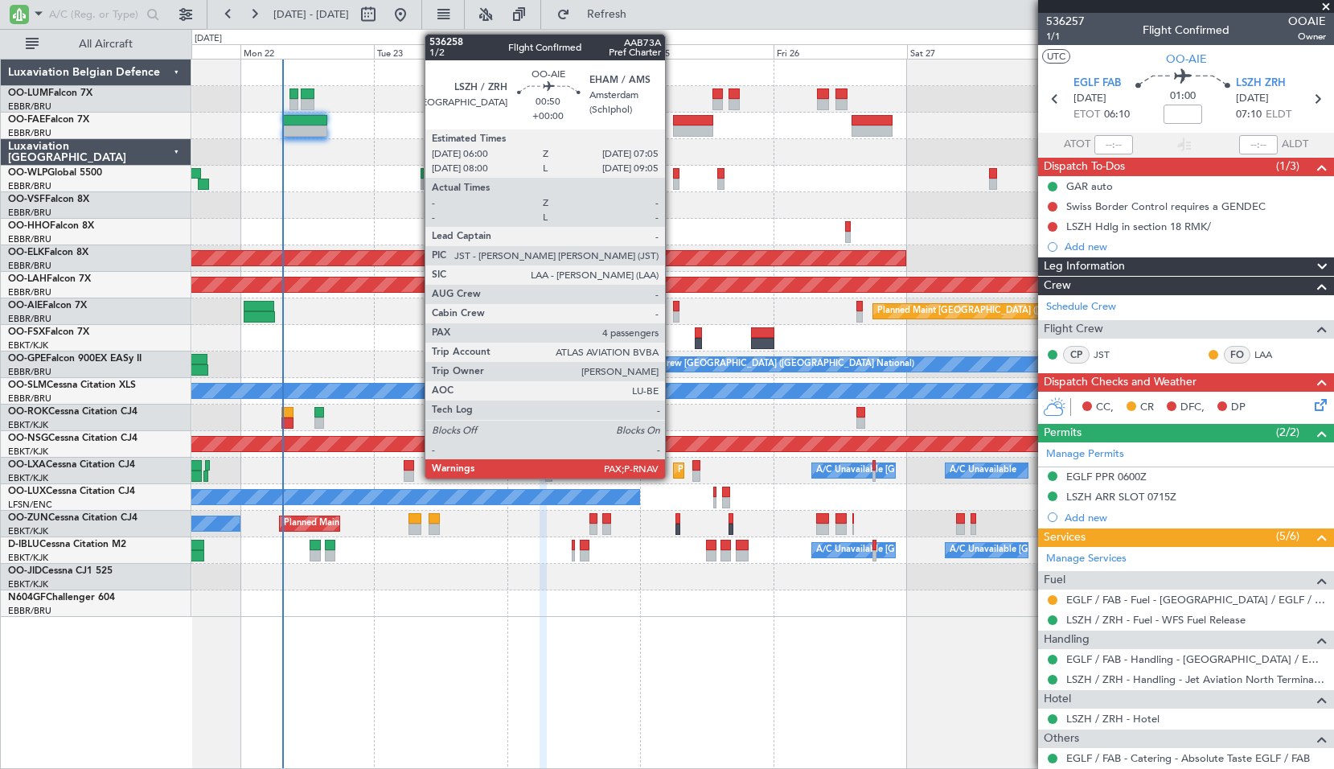
click at [673, 301] on div at bounding box center [676, 306] width 6 height 11
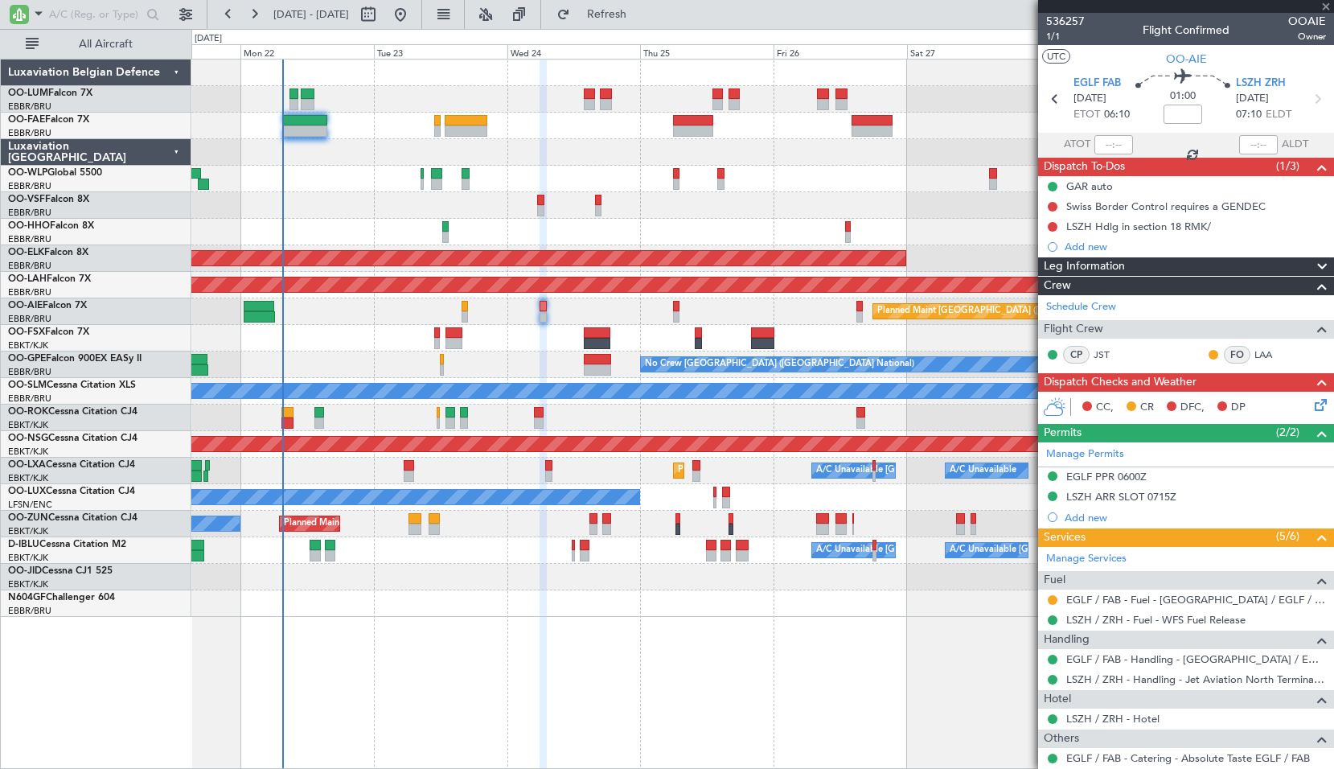
click at [737, 302] on div "Planned Maint London (Farnborough)" at bounding box center [762, 311] width 1142 height 27
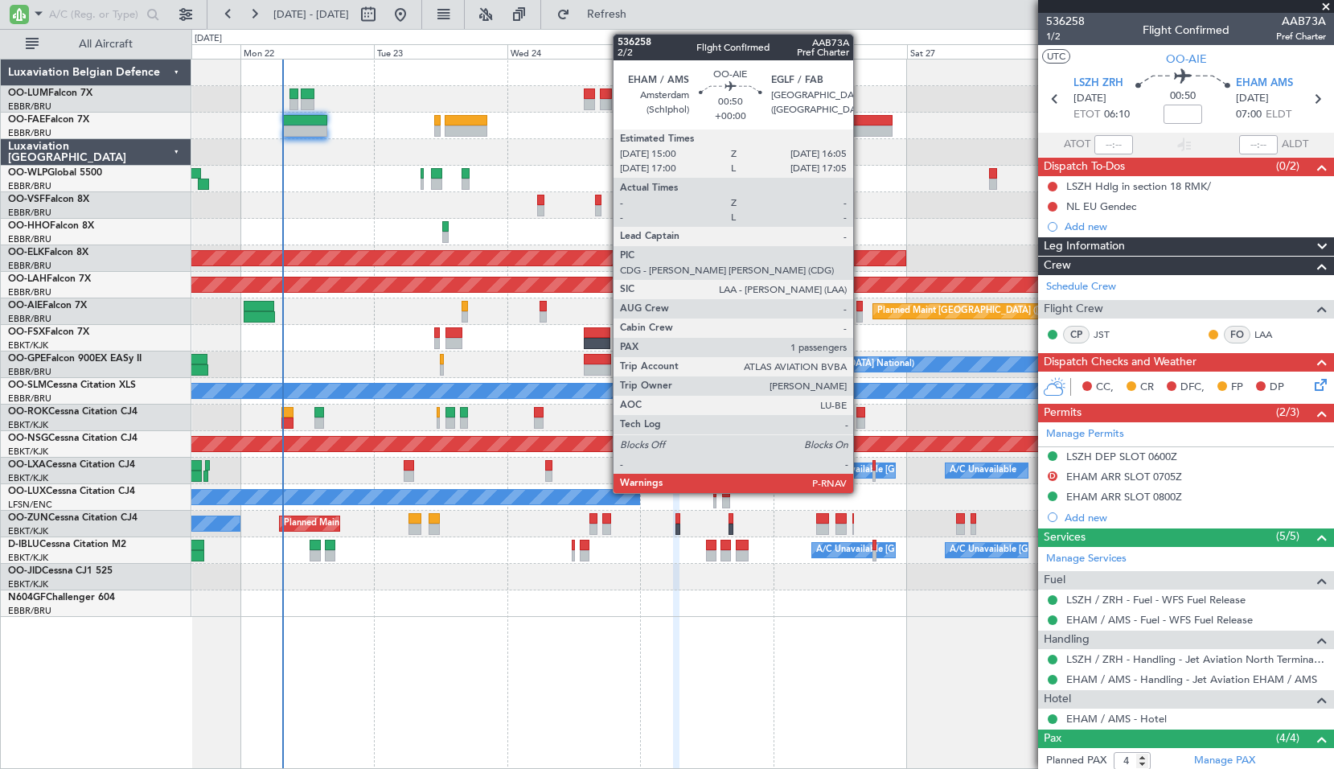
click at [860, 310] on div at bounding box center [860, 306] width 6 height 11
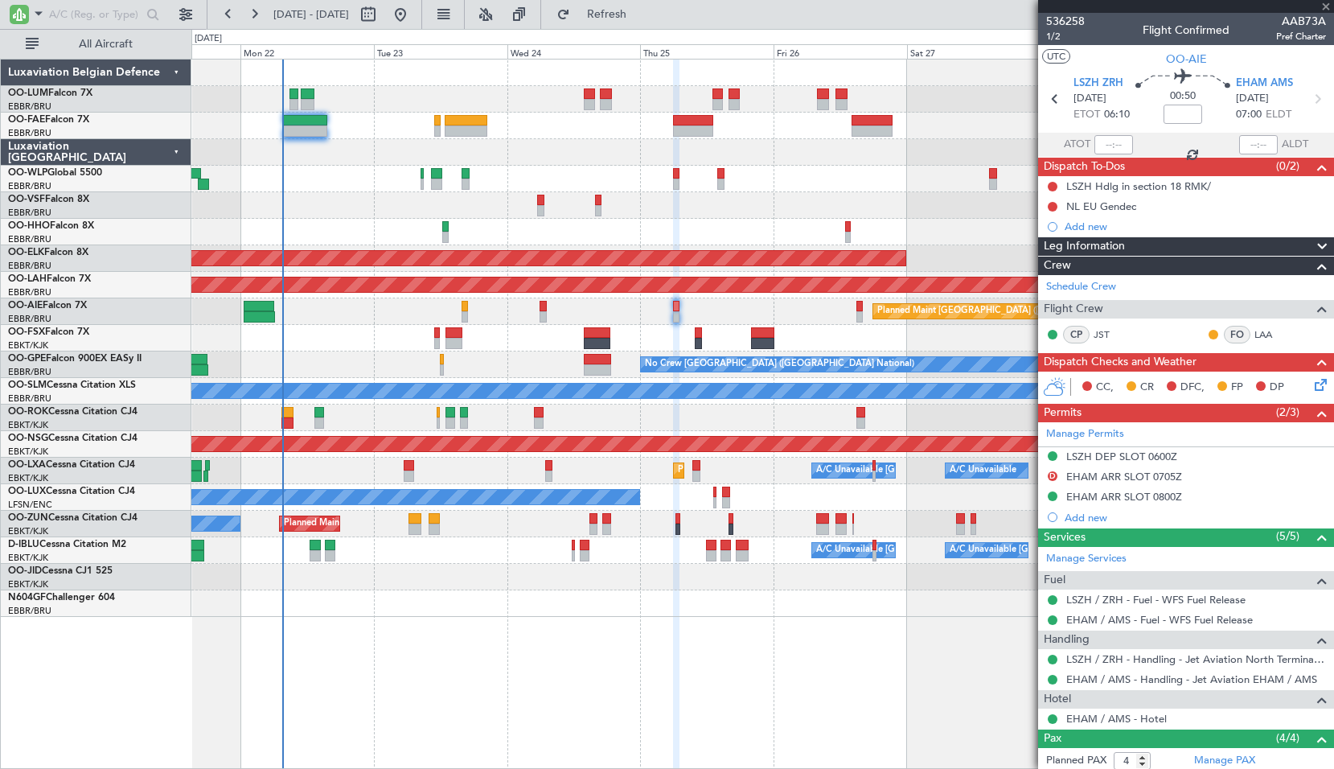
click at [830, 315] on div "Planned Maint London (Farnborough)" at bounding box center [762, 311] width 1142 height 27
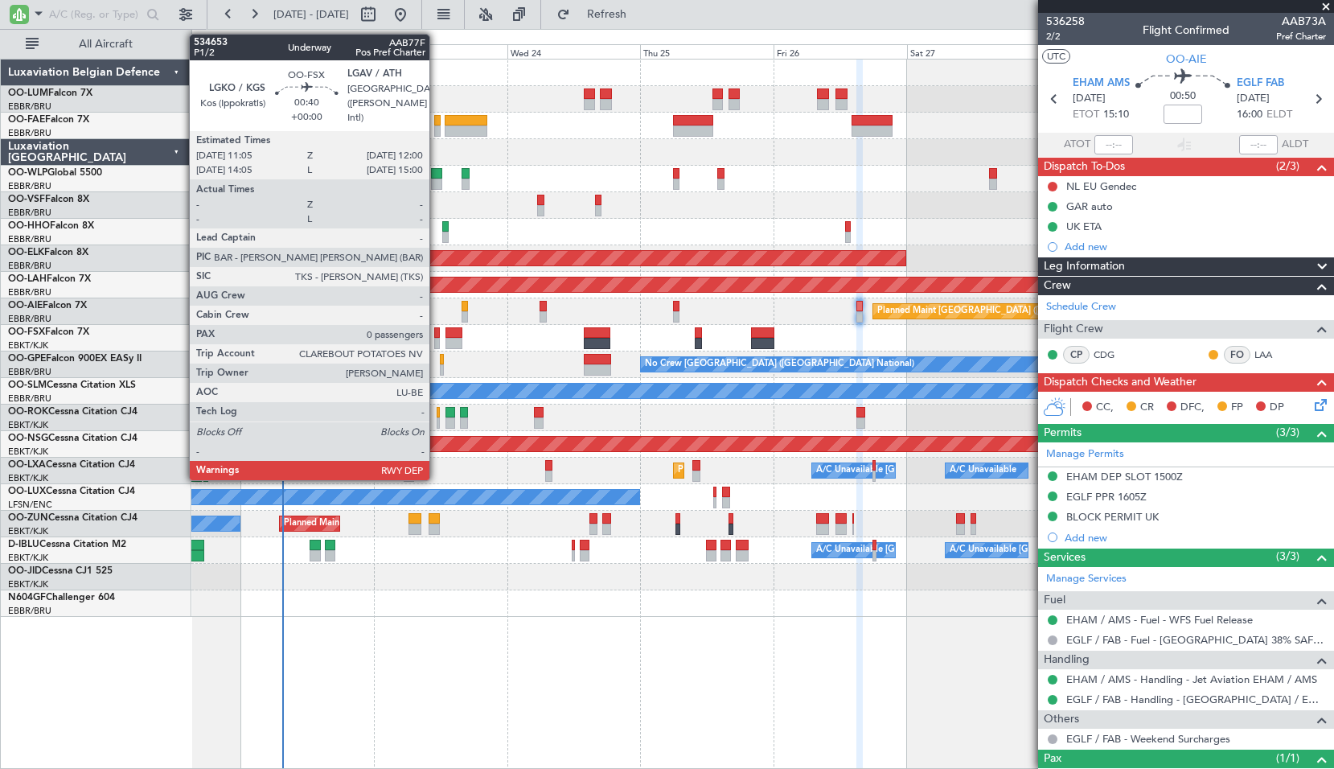
click at [437, 337] on div at bounding box center [437, 332] width 6 height 11
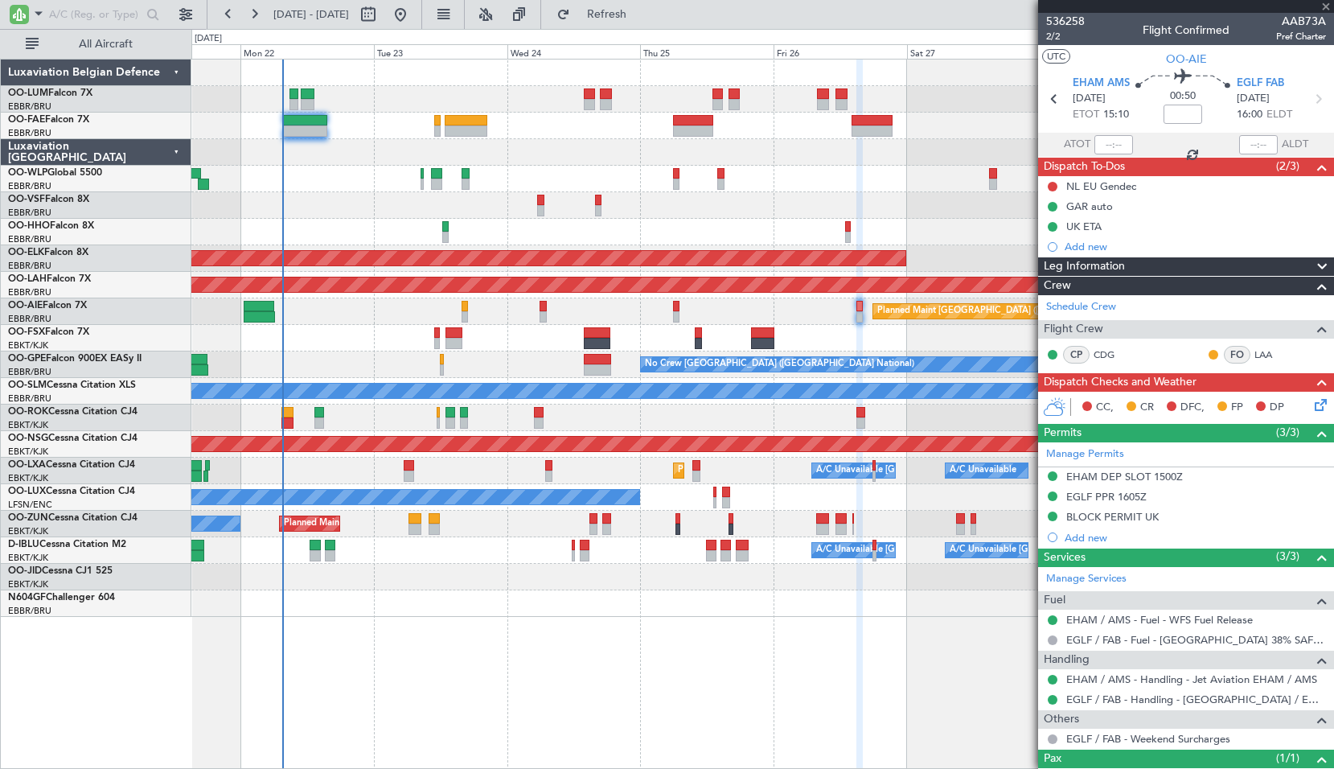
click at [513, 340] on div at bounding box center [762, 338] width 1142 height 27
type input "0"
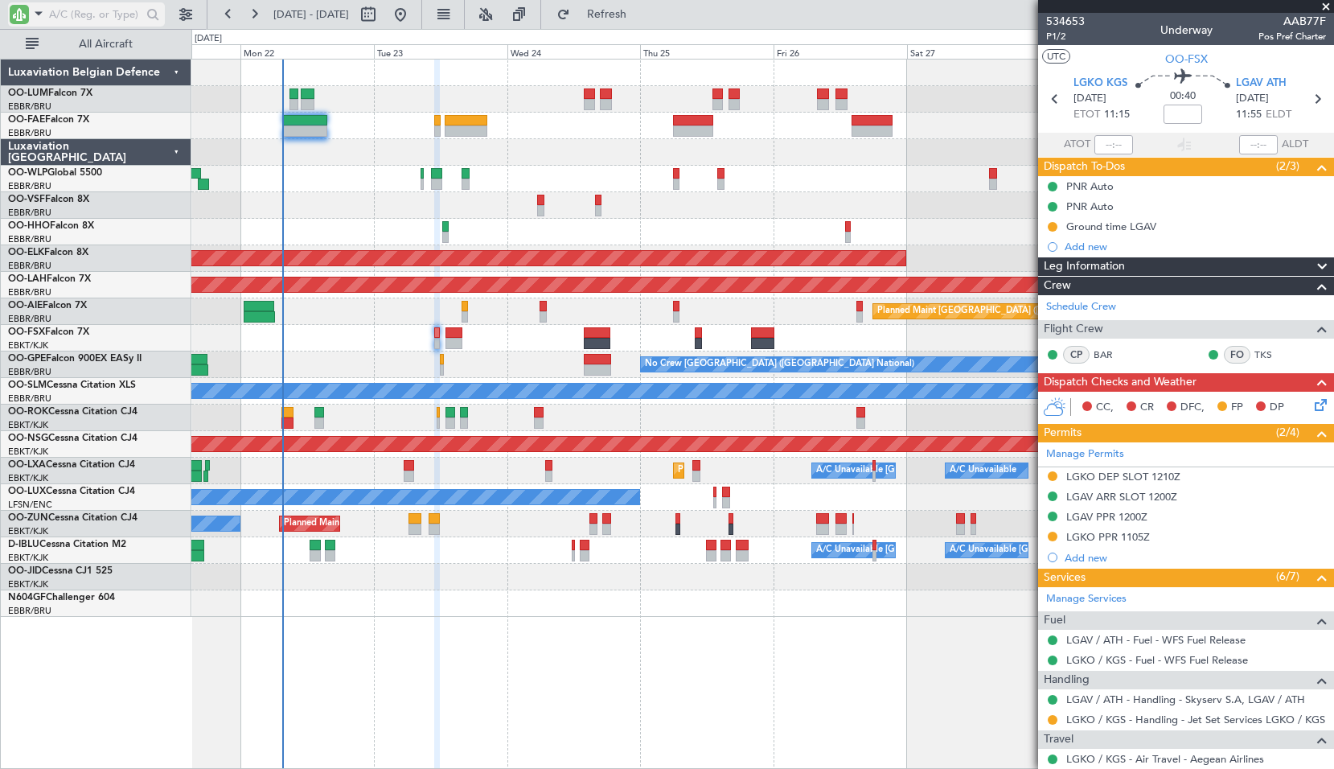
click at [42, 10] on span at bounding box center [38, 13] width 19 height 20
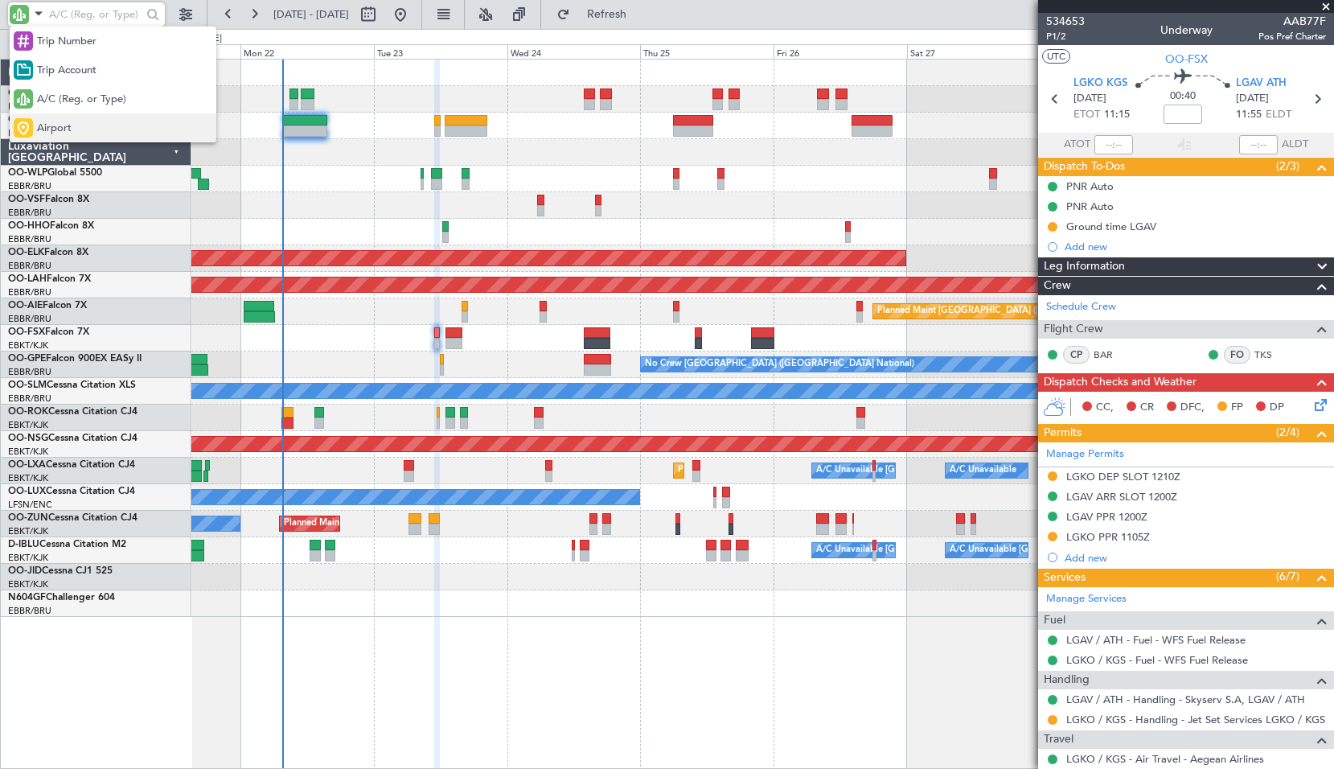
click at [89, 128] on div "Airport" at bounding box center [113, 127] width 207 height 29
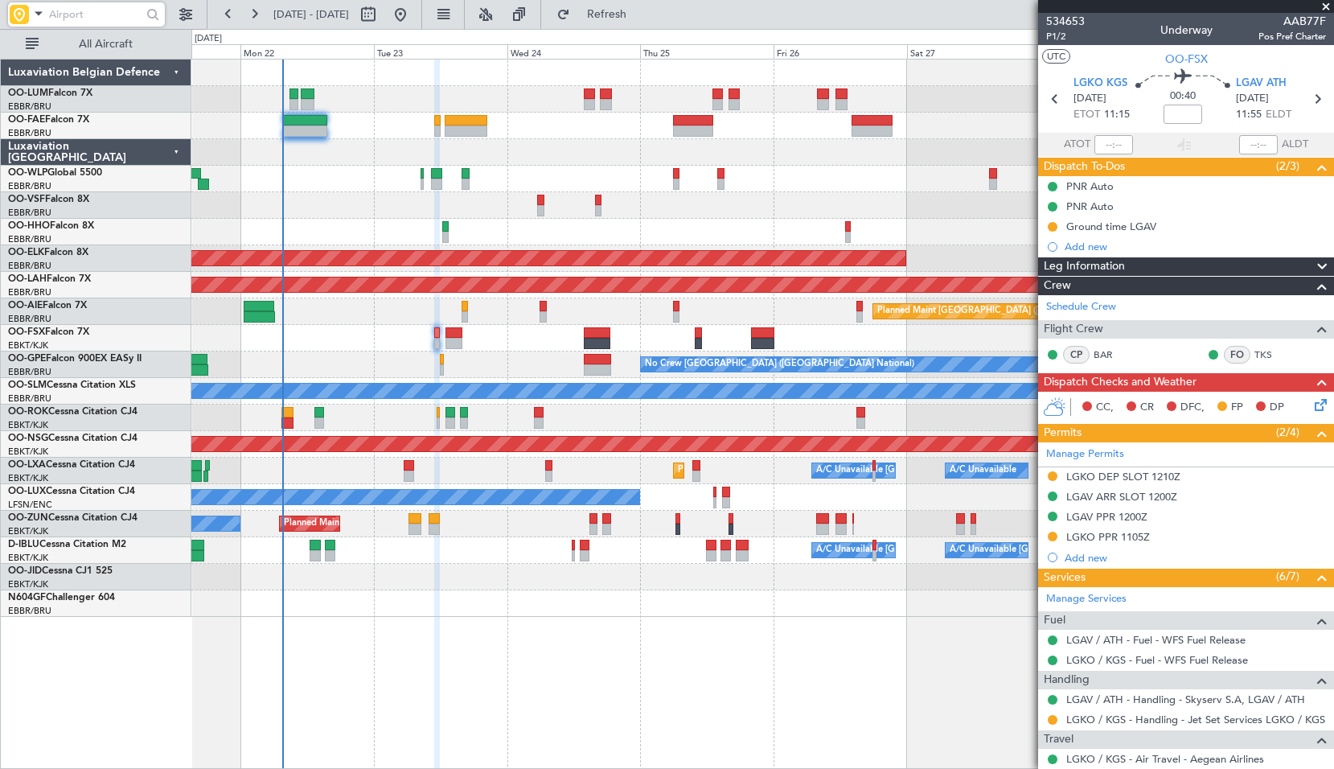
click at [91, 15] on input "text" at bounding box center [95, 14] width 92 height 24
type input "lfth"
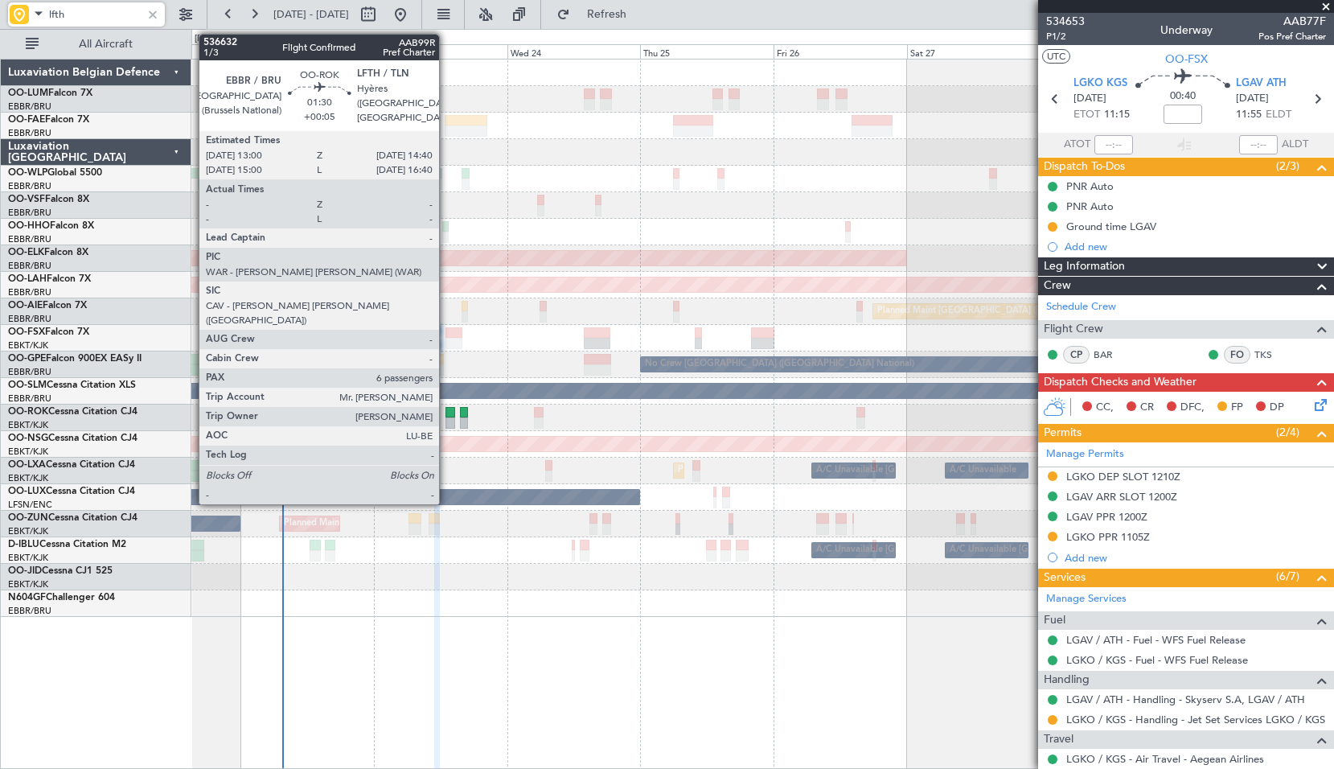
click at [446, 415] on div at bounding box center [451, 412] width 10 height 11
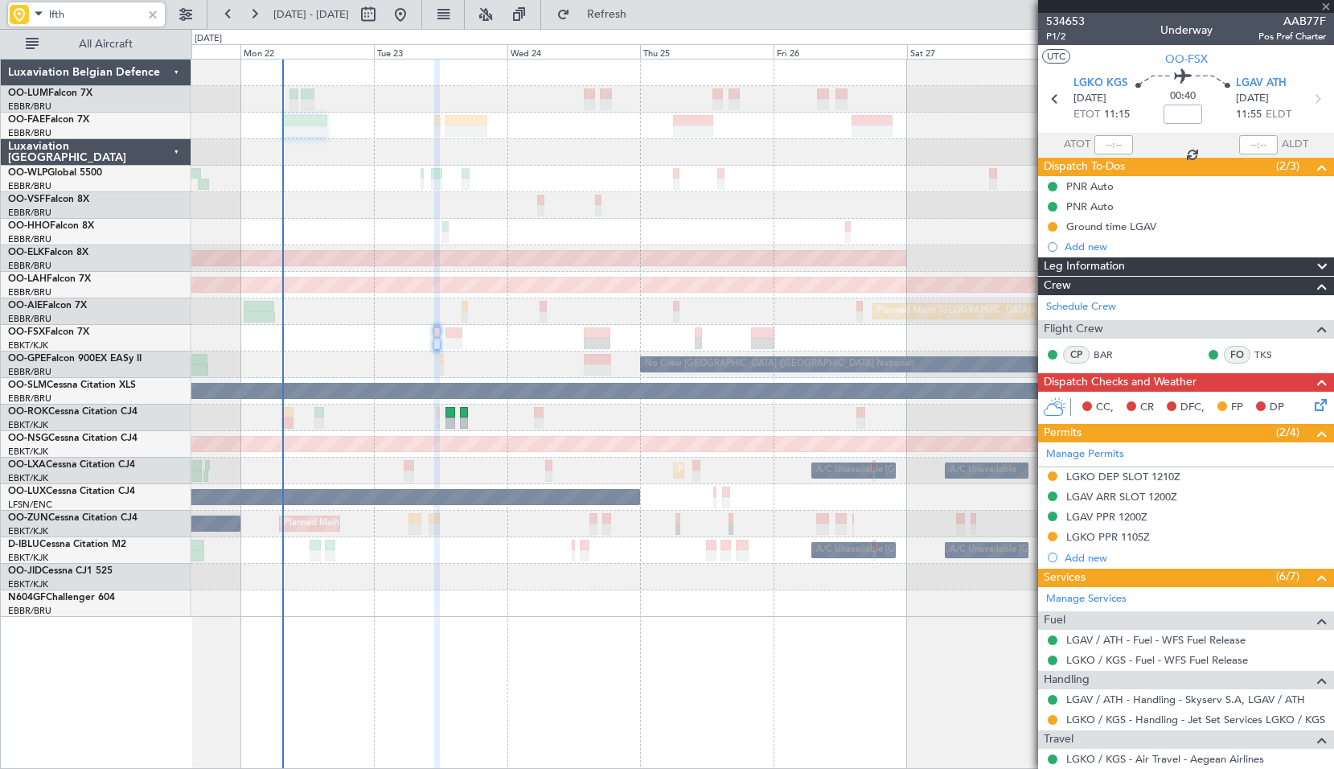
type input "+00:05"
type input "6"
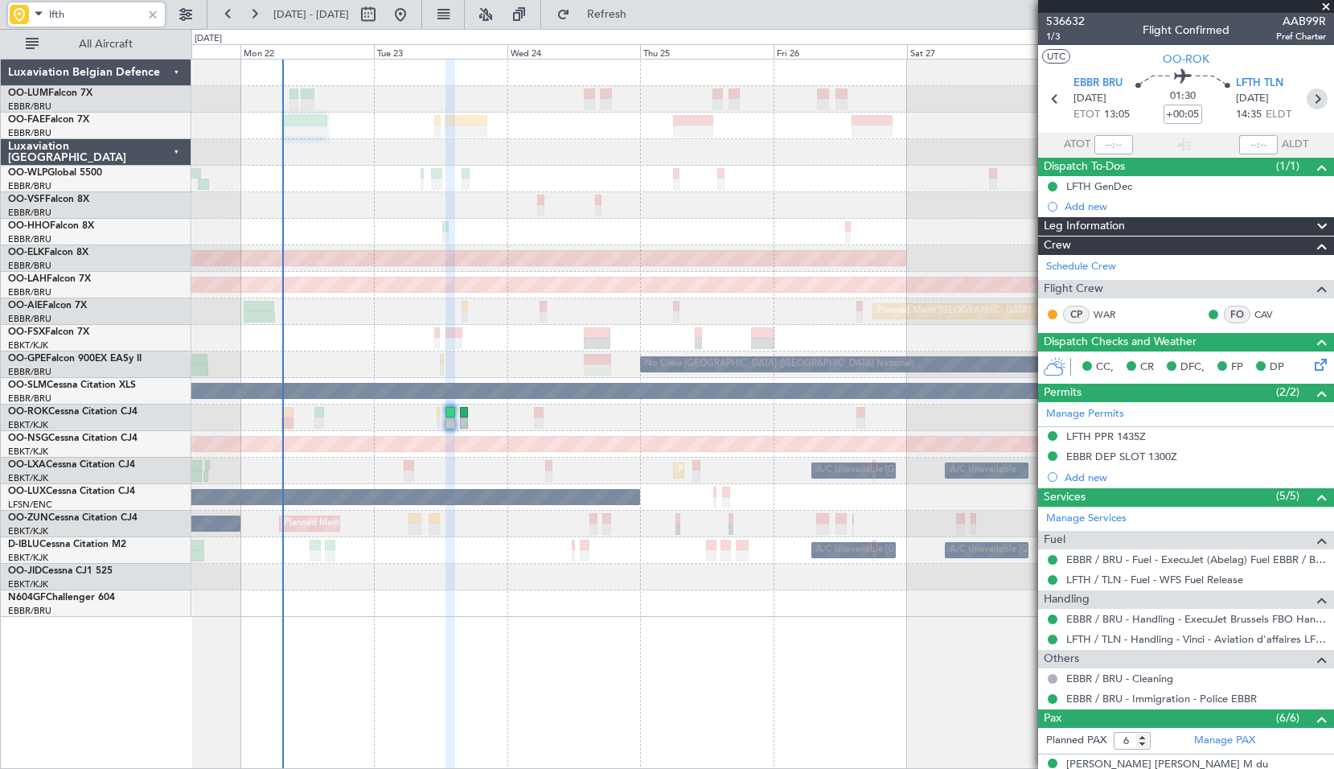
type input "lfth"
click at [1307, 101] on icon at bounding box center [1317, 98] width 21 height 21
type input "-00:05"
type input "0"
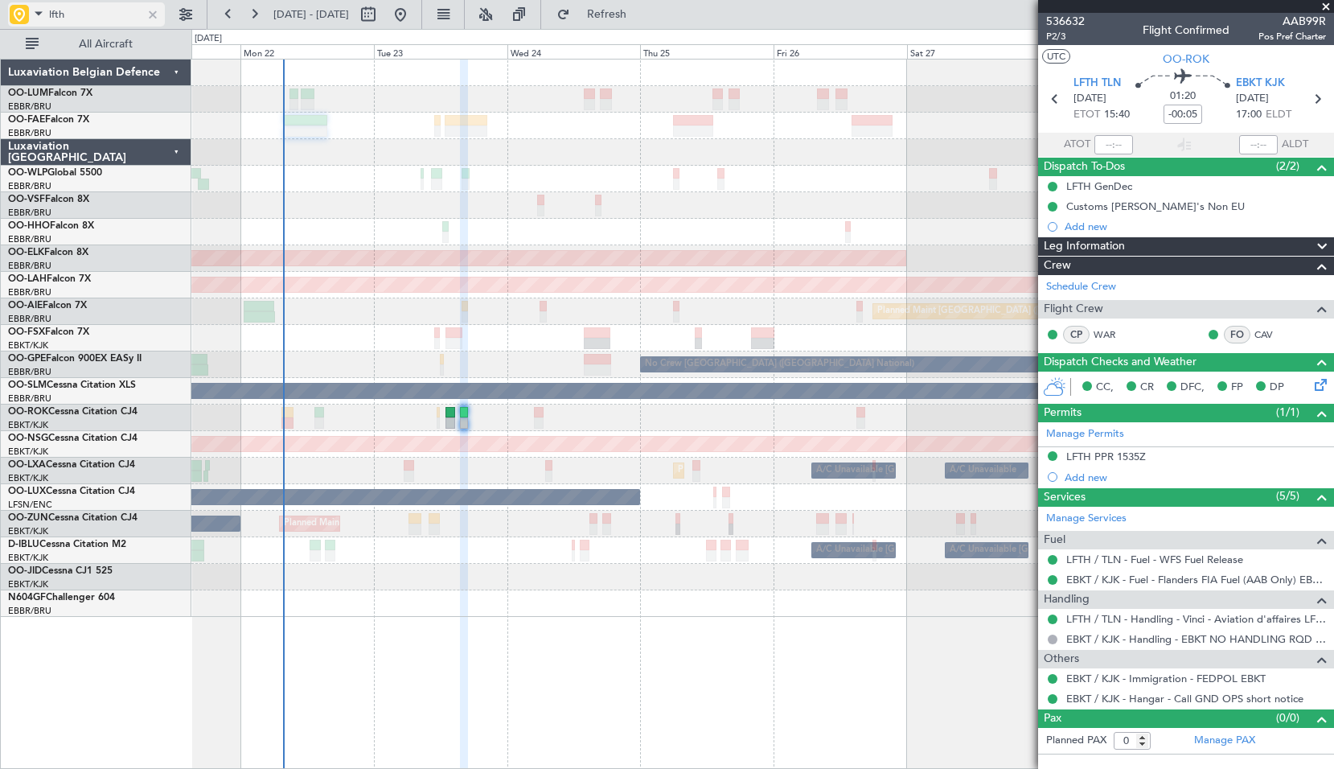
click at [146, 17] on div at bounding box center [153, 15] width 18 height 18
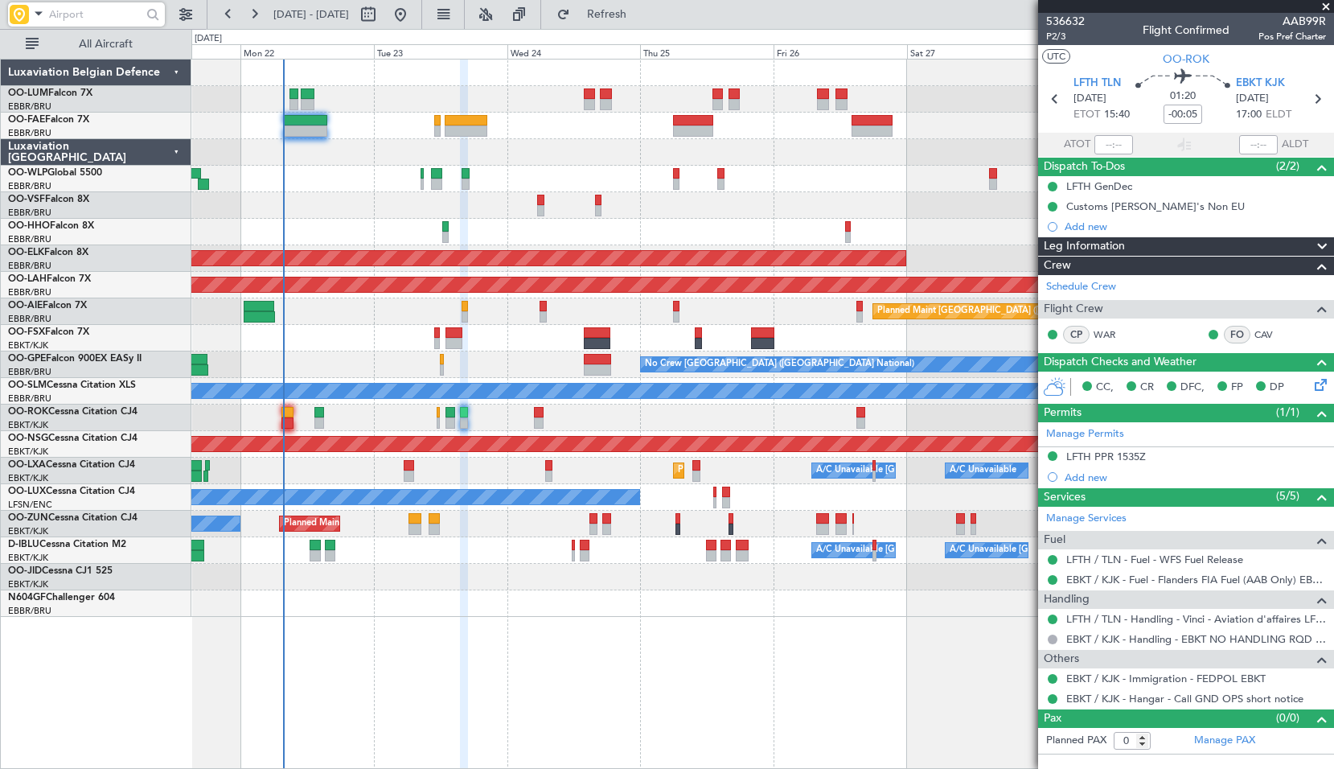
click at [1323, 6] on span at bounding box center [1326, 7] width 16 height 14
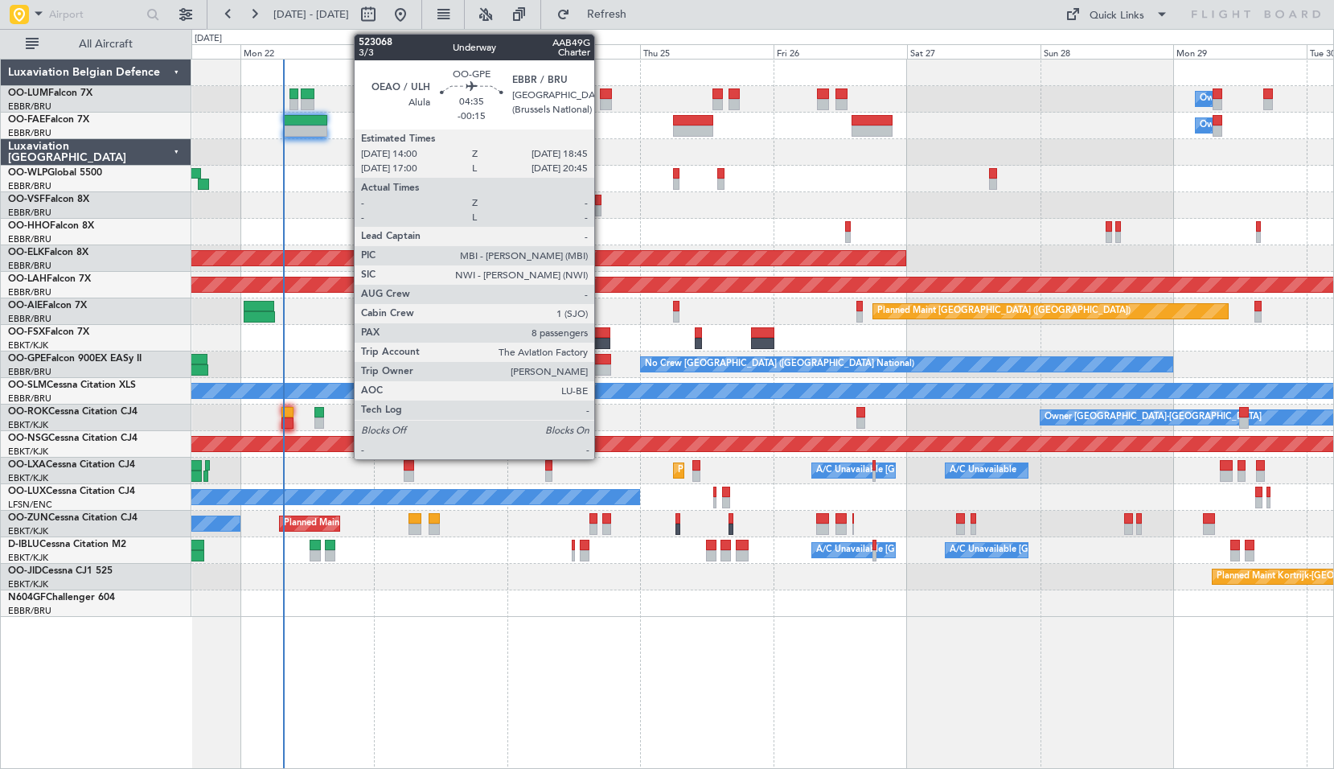
click at [602, 359] on div at bounding box center [597, 359] width 27 height 11
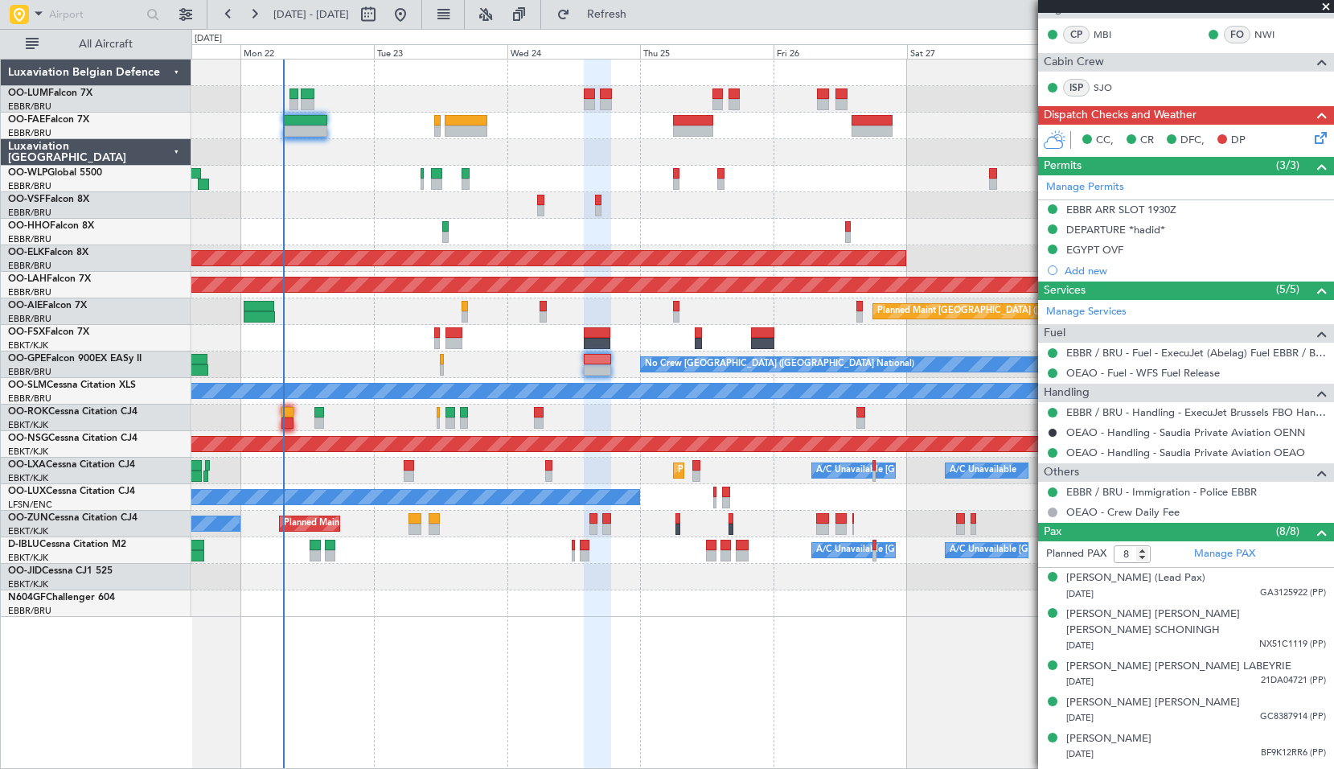
scroll to position [368, 0]
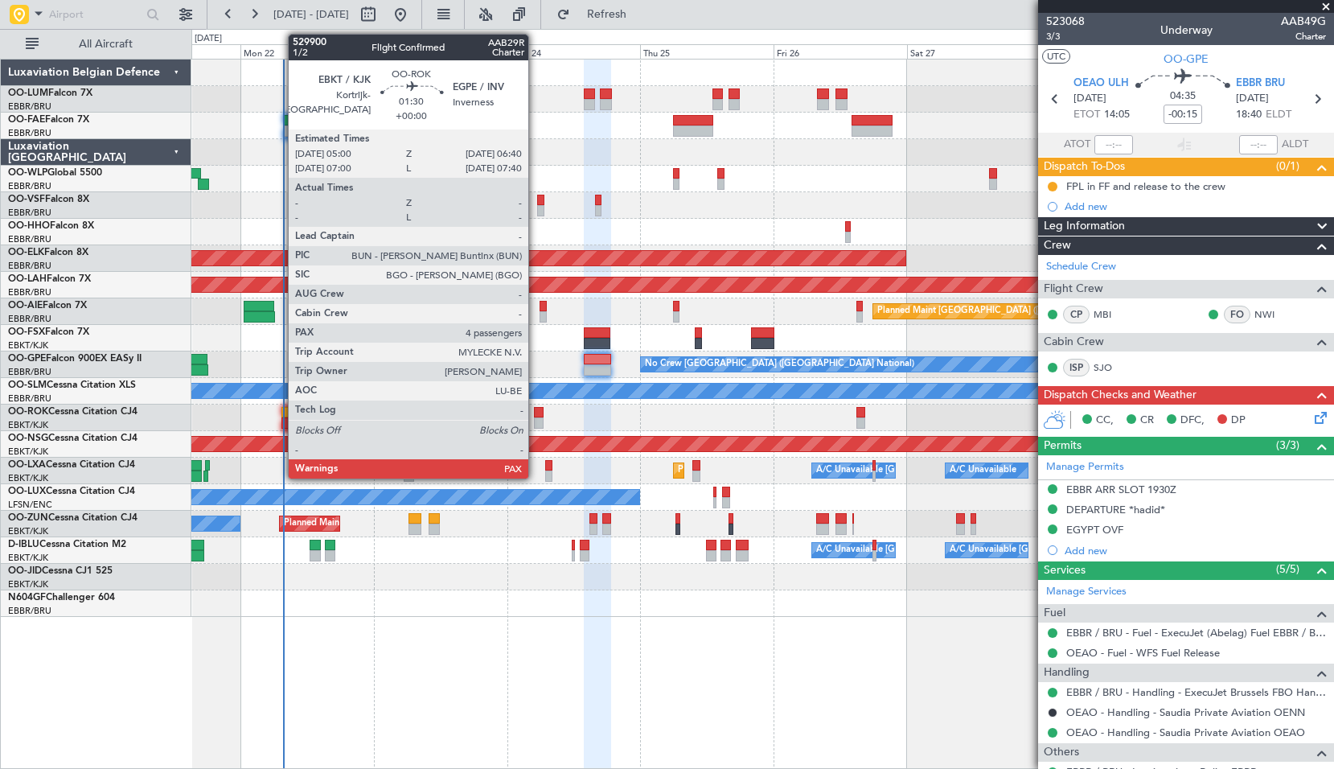
click at [536, 421] on div at bounding box center [539, 422] width 10 height 11
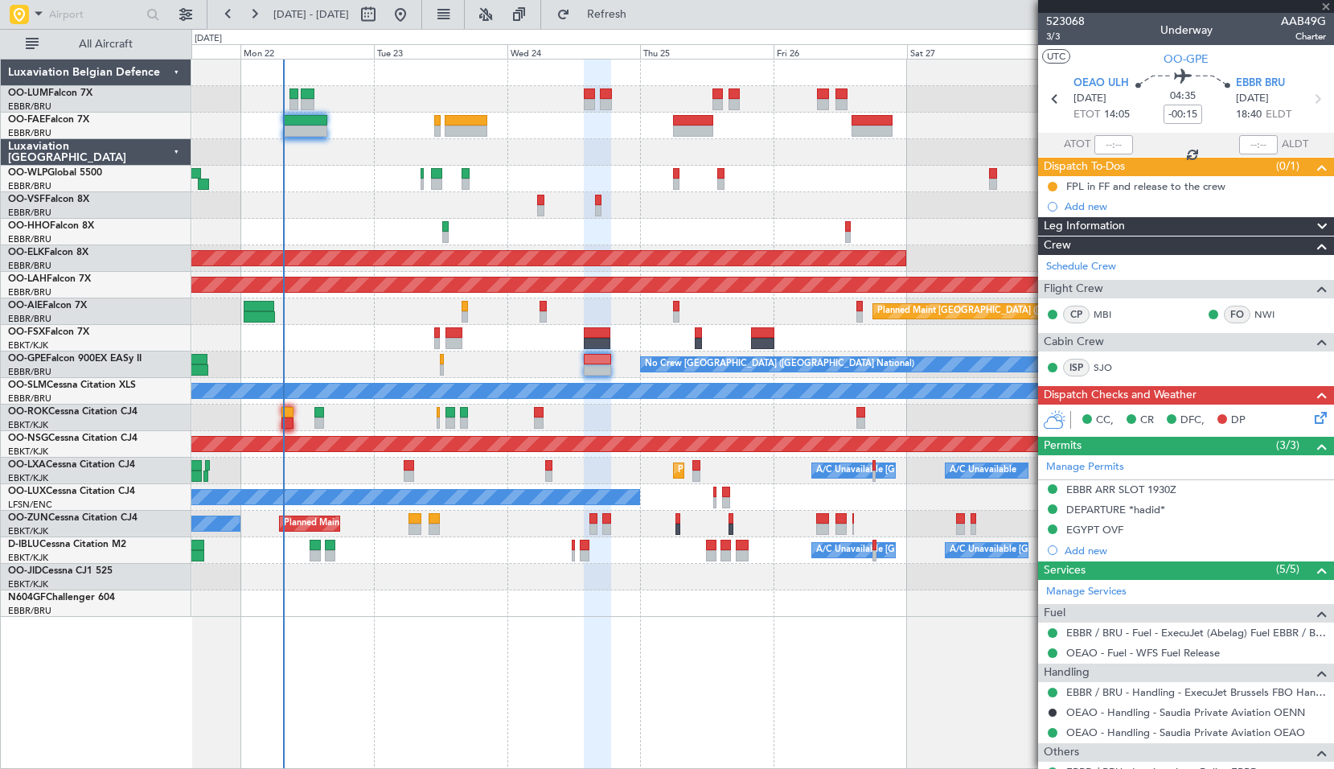
click at [608, 420] on div "Owner [GEOGRAPHIC_DATA]-[GEOGRAPHIC_DATA]" at bounding box center [762, 418] width 1142 height 27
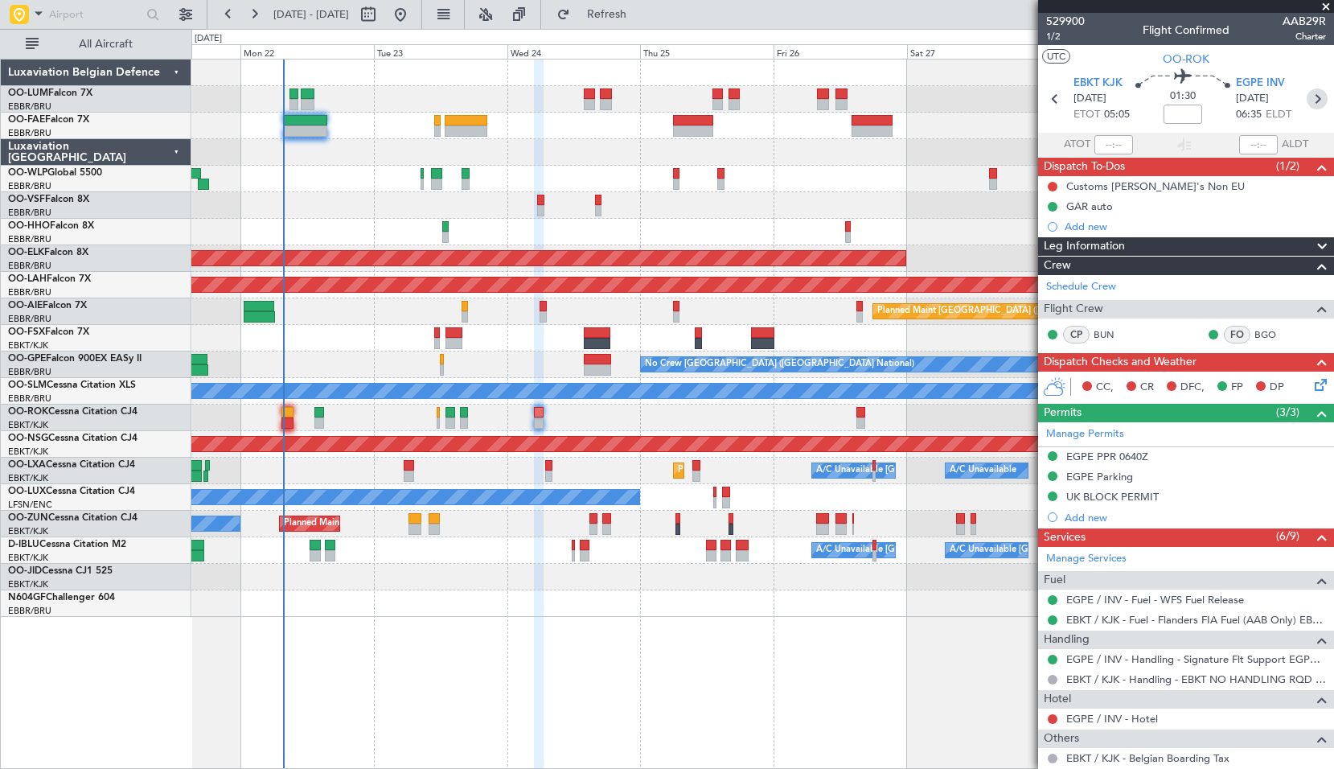
click at [1307, 94] on icon at bounding box center [1317, 98] width 21 height 21
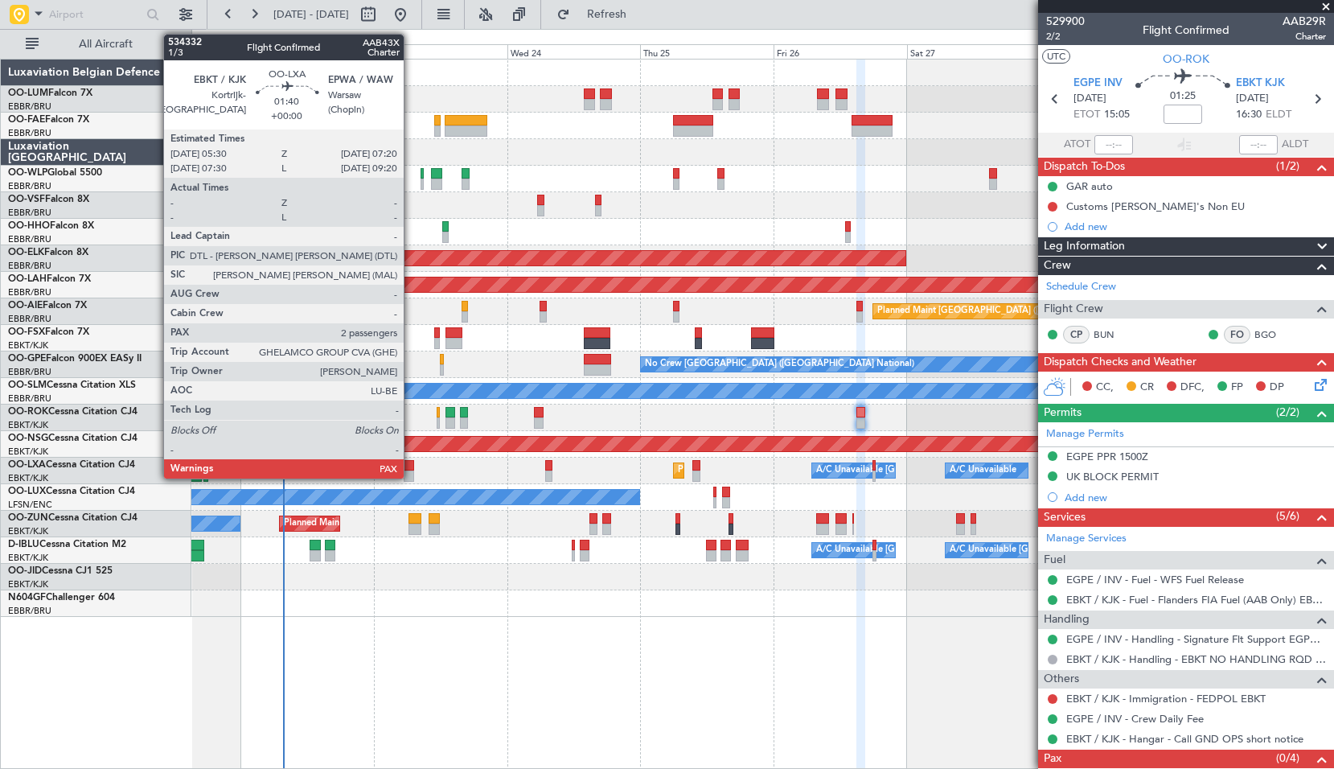
click at [411, 467] on div at bounding box center [409, 465] width 10 height 11
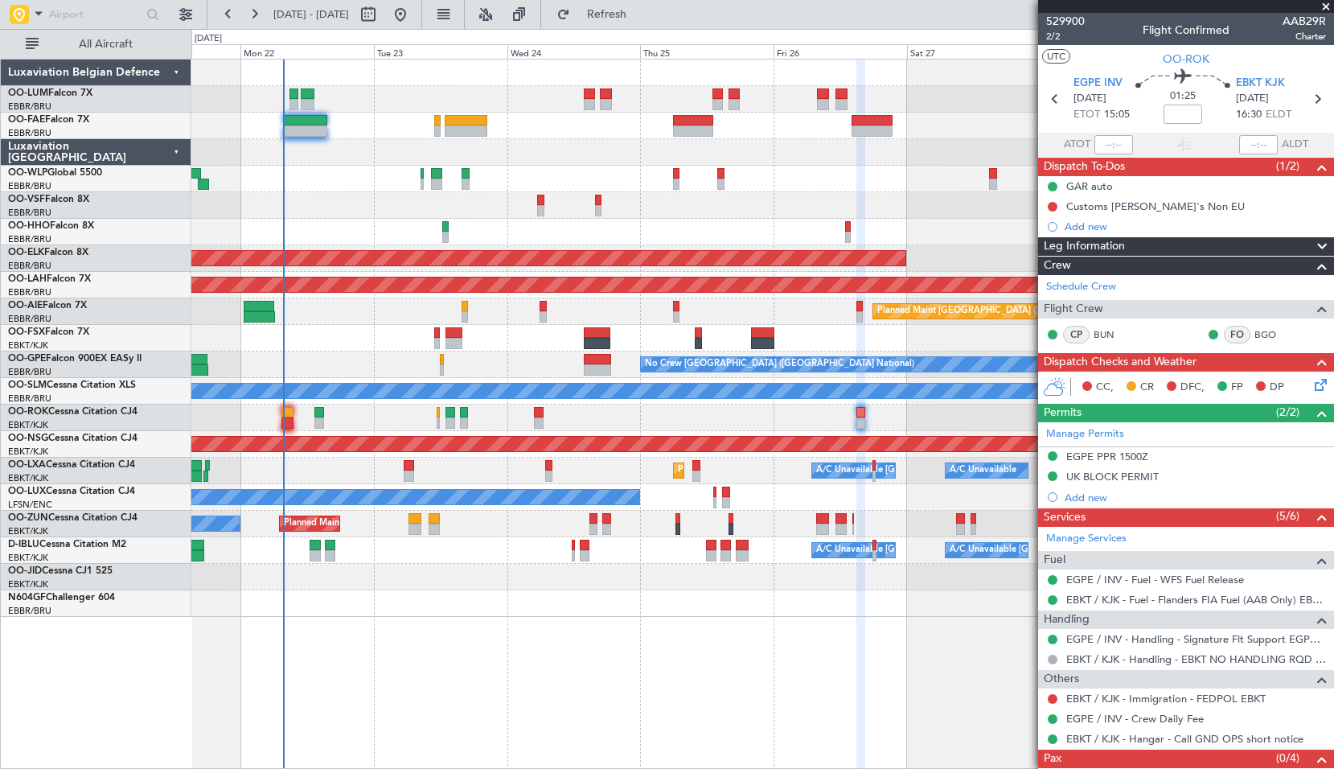
click at [479, 474] on div "Planned Maint Kortrijk-Wevelgem A/C Unavailable Brussels (Brussels National) A/…" at bounding box center [762, 471] width 1142 height 27
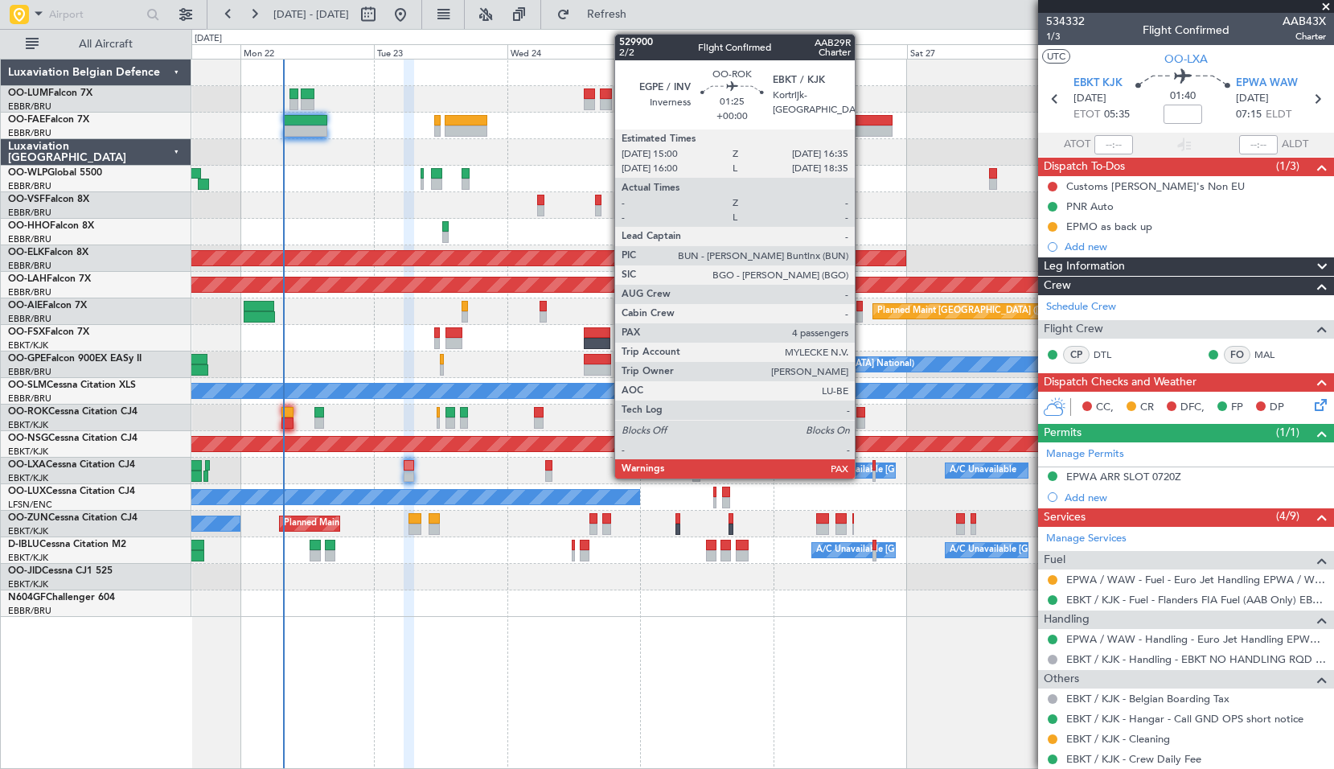
click at [862, 411] on div at bounding box center [861, 412] width 9 height 11
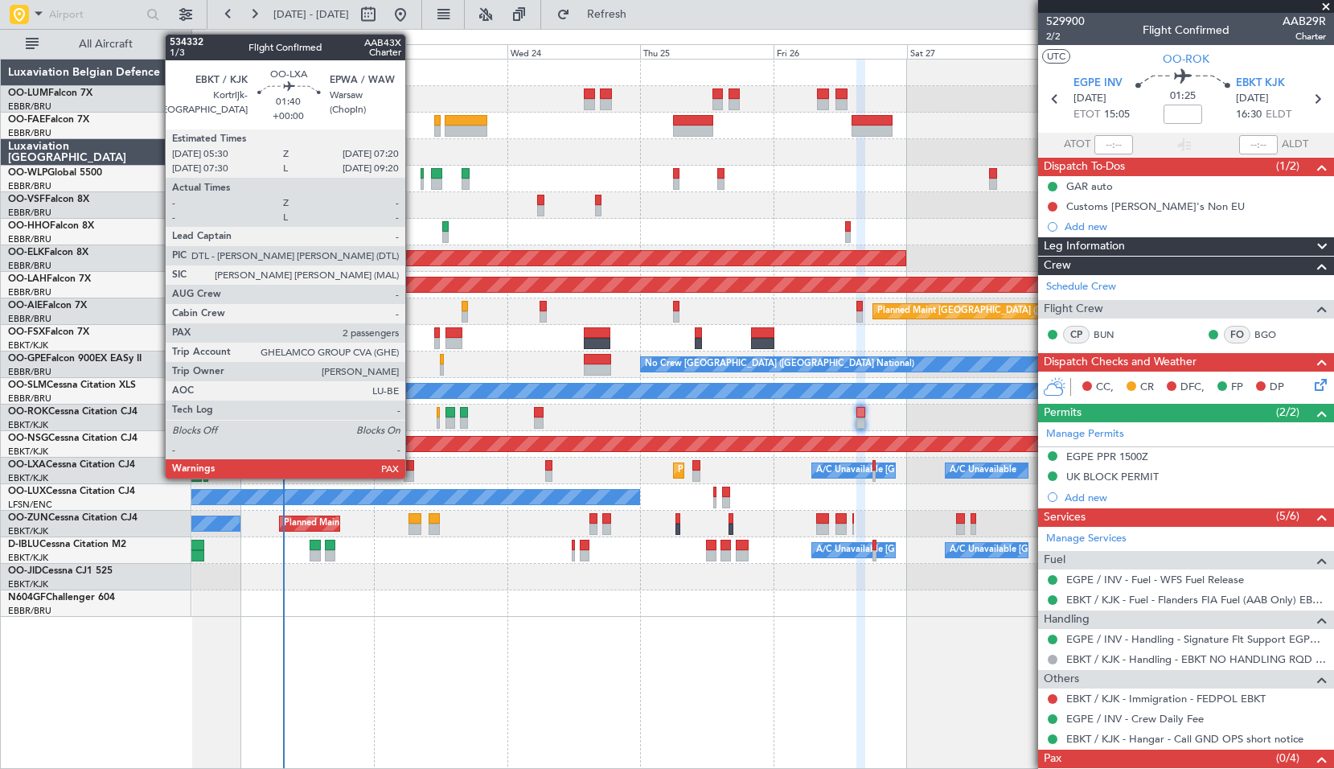
click at [410, 471] on div at bounding box center [409, 475] width 10 height 11
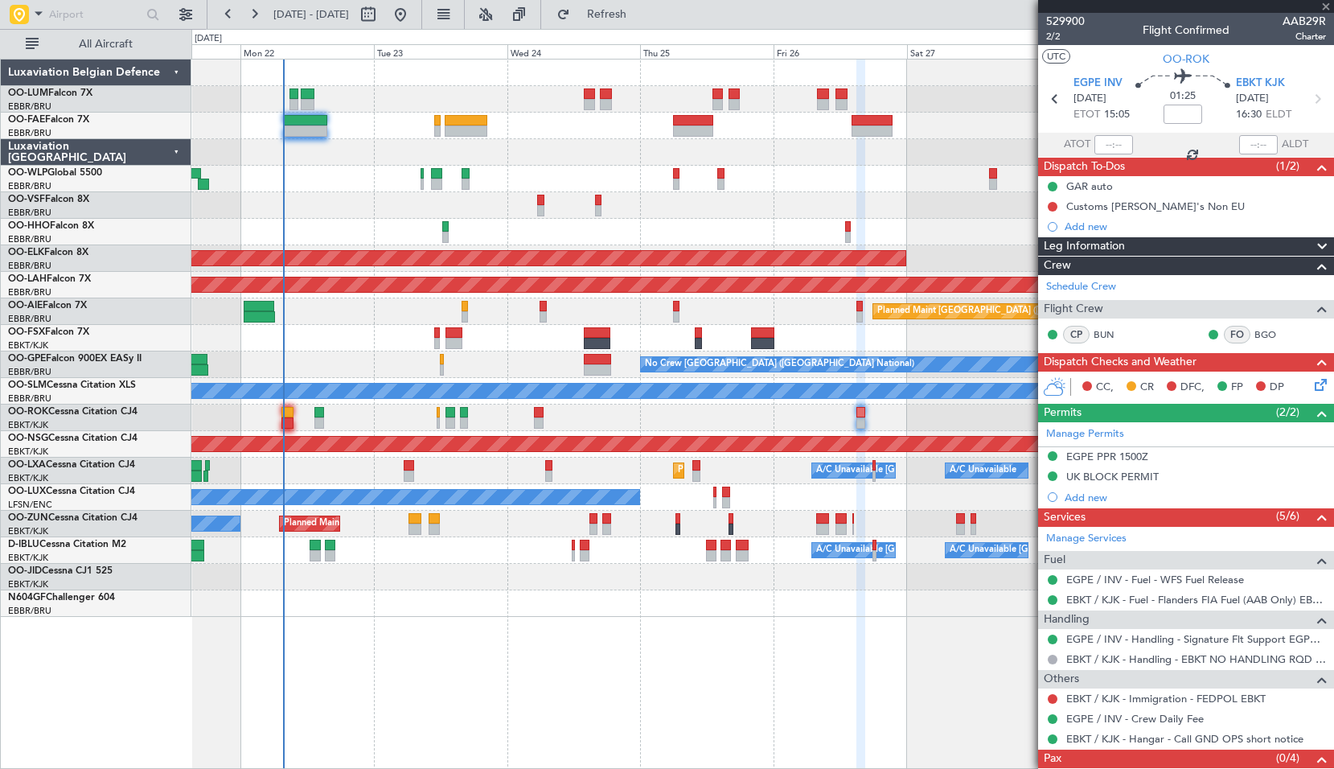
click at [450, 470] on div "Planned Maint Kortrijk-Wevelgem A/C Unavailable Brussels (Brussels National) A/…" at bounding box center [762, 471] width 1142 height 27
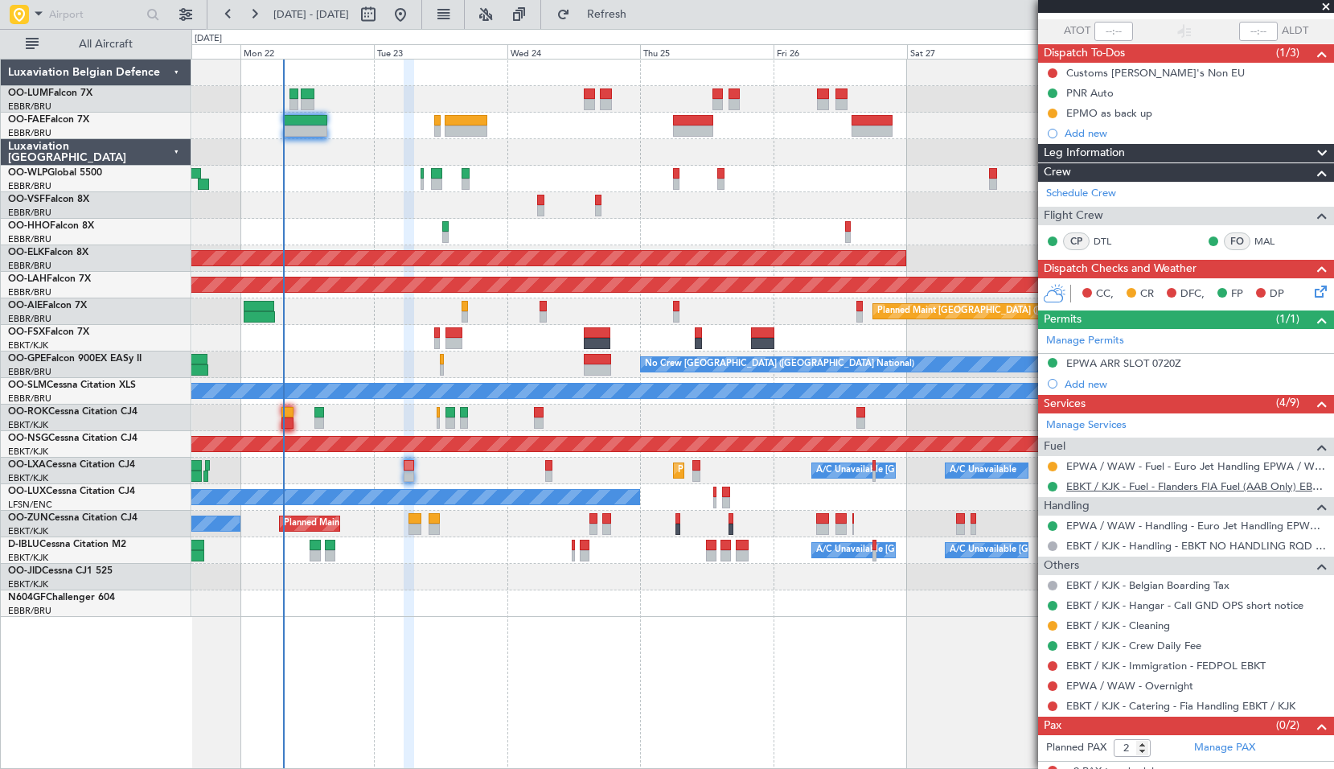
scroll to position [126, 0]
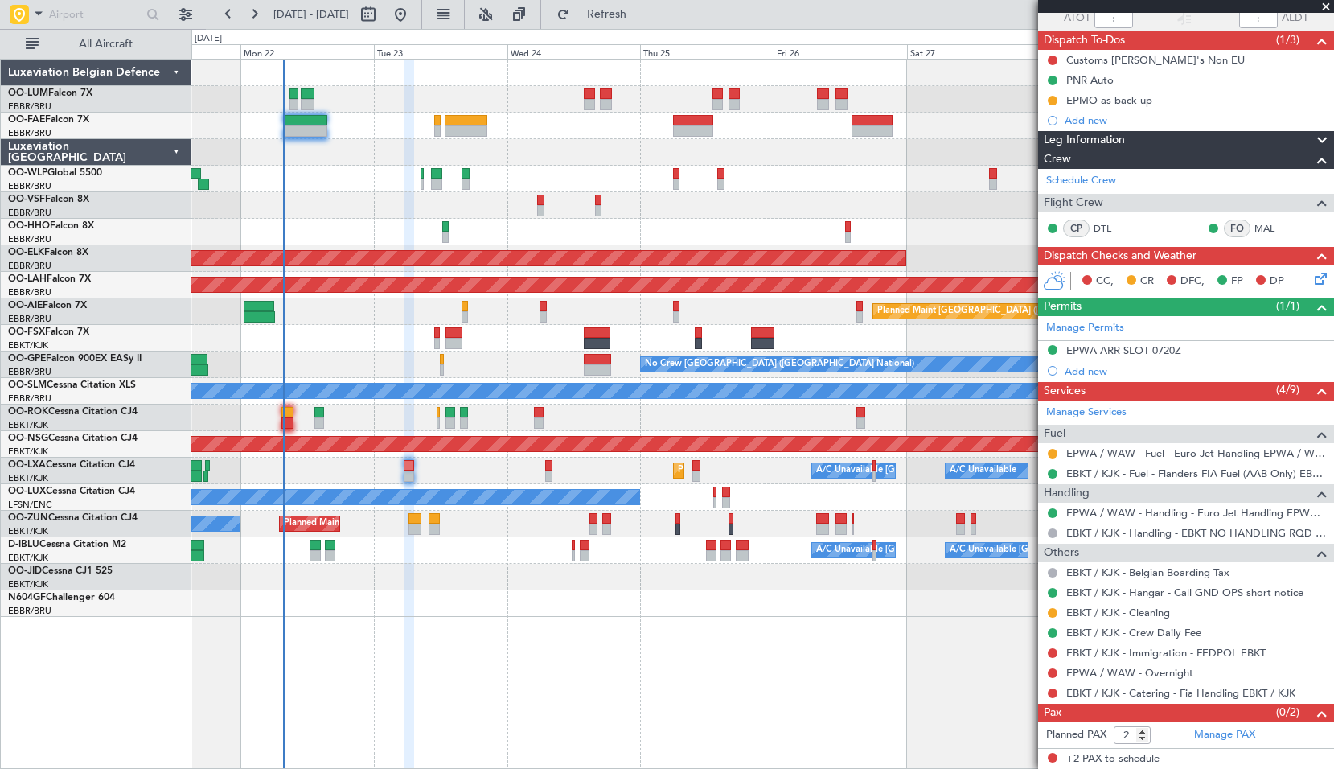
click at [1057, 668] on div at bounding box center [1052, 673] width 13 height 13
click at [1056, 668] on button at bounding box center [1053, 673] width 10 height 10
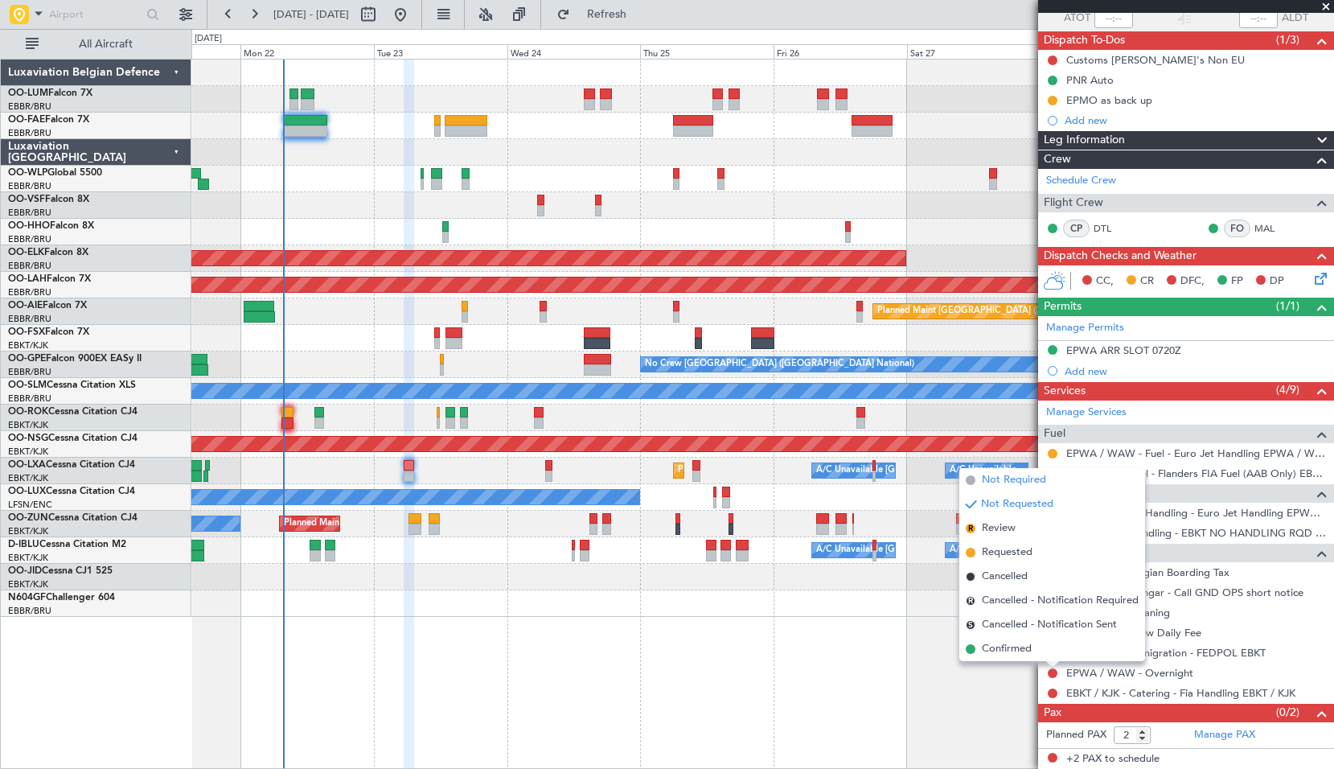
click at [1037, 483] on span "Not Required" at bounding box center [1014, 480] width 64 height 16
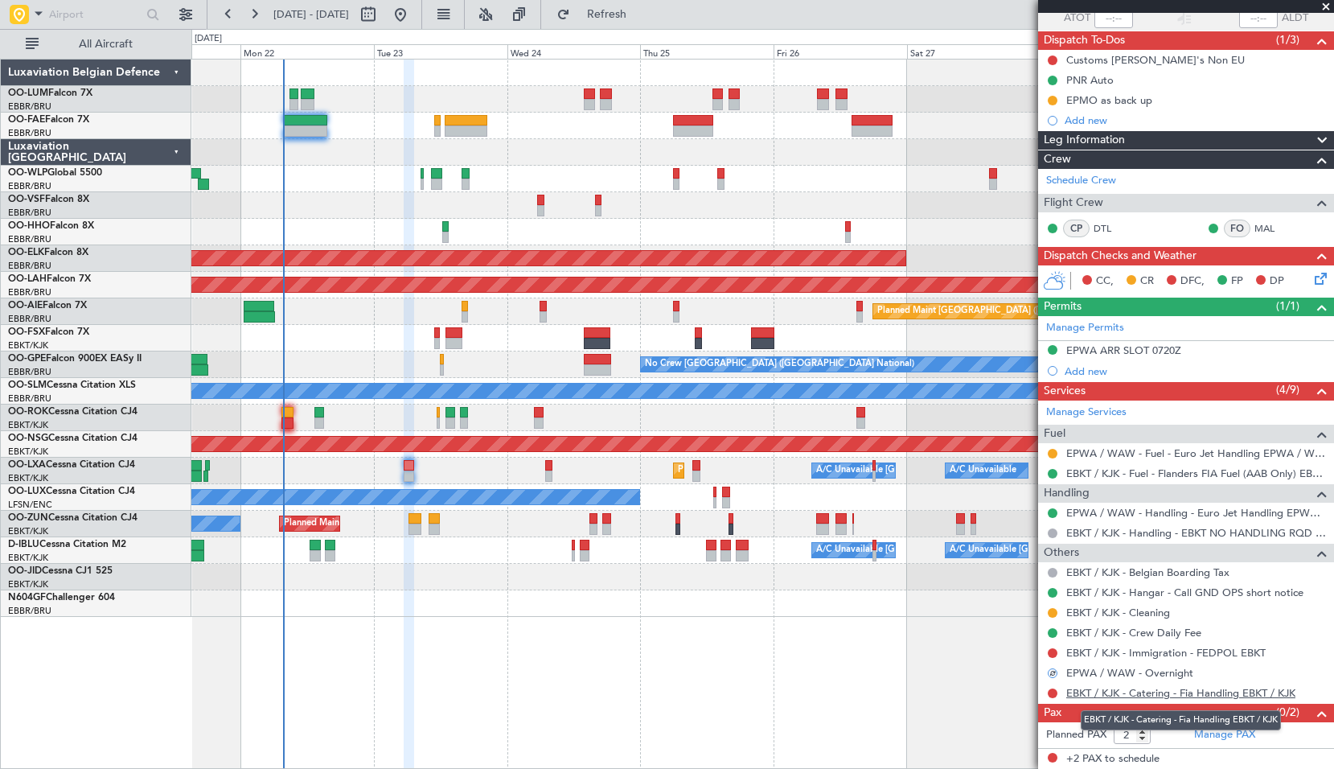
click at [1161, 688] on link "EBKT / KJK - Catering - Fia Handling EBKT / KJK" at bounding box center [1180, 693] width 229 height 14
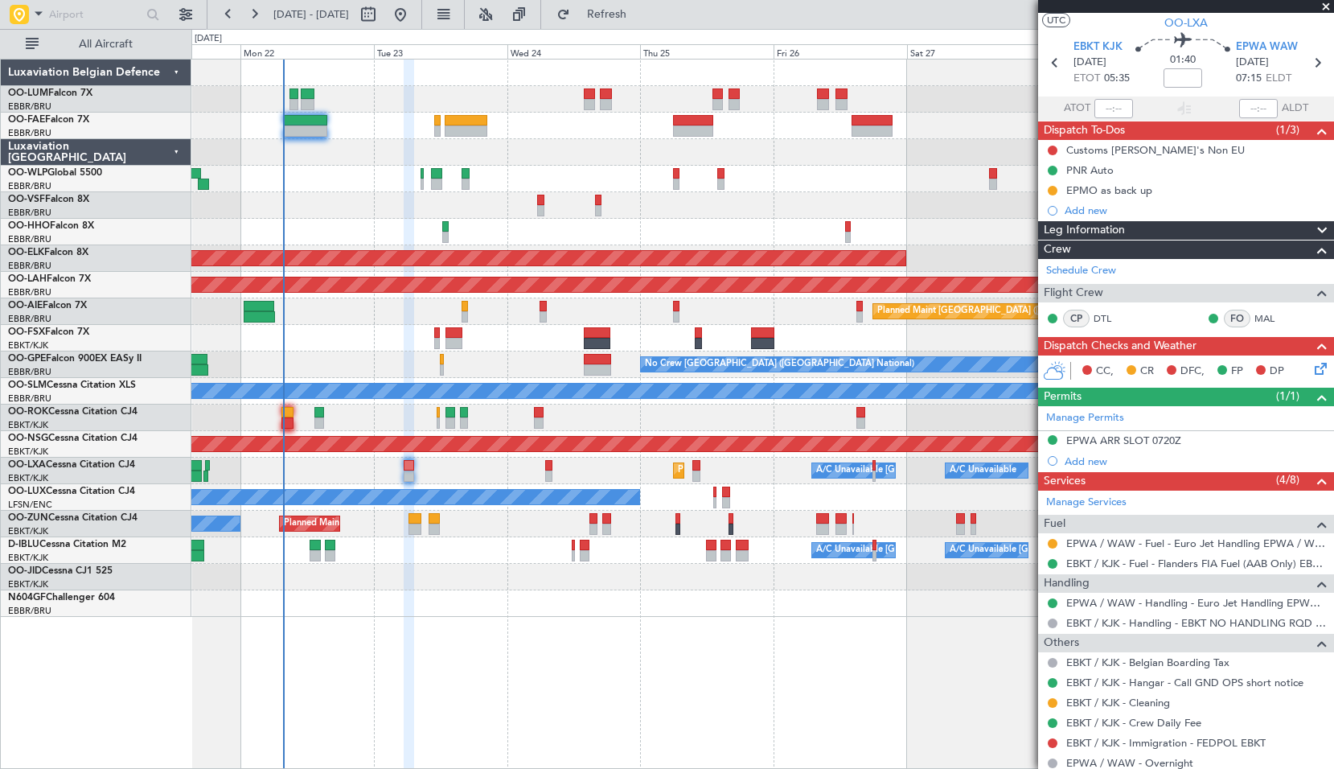
scroll to position [0, 0]
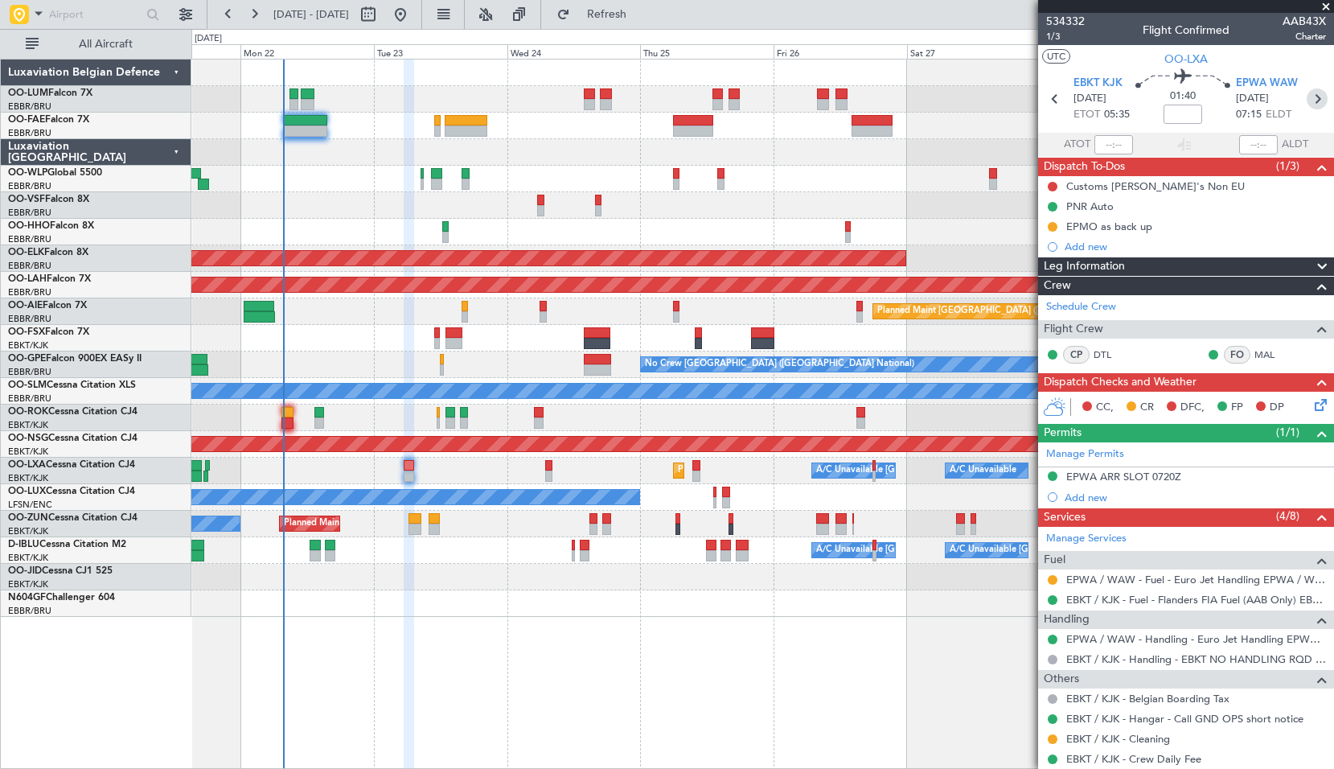
click at [1309, 100] on icon at bounding box center [1317, 98] width 21 height 21
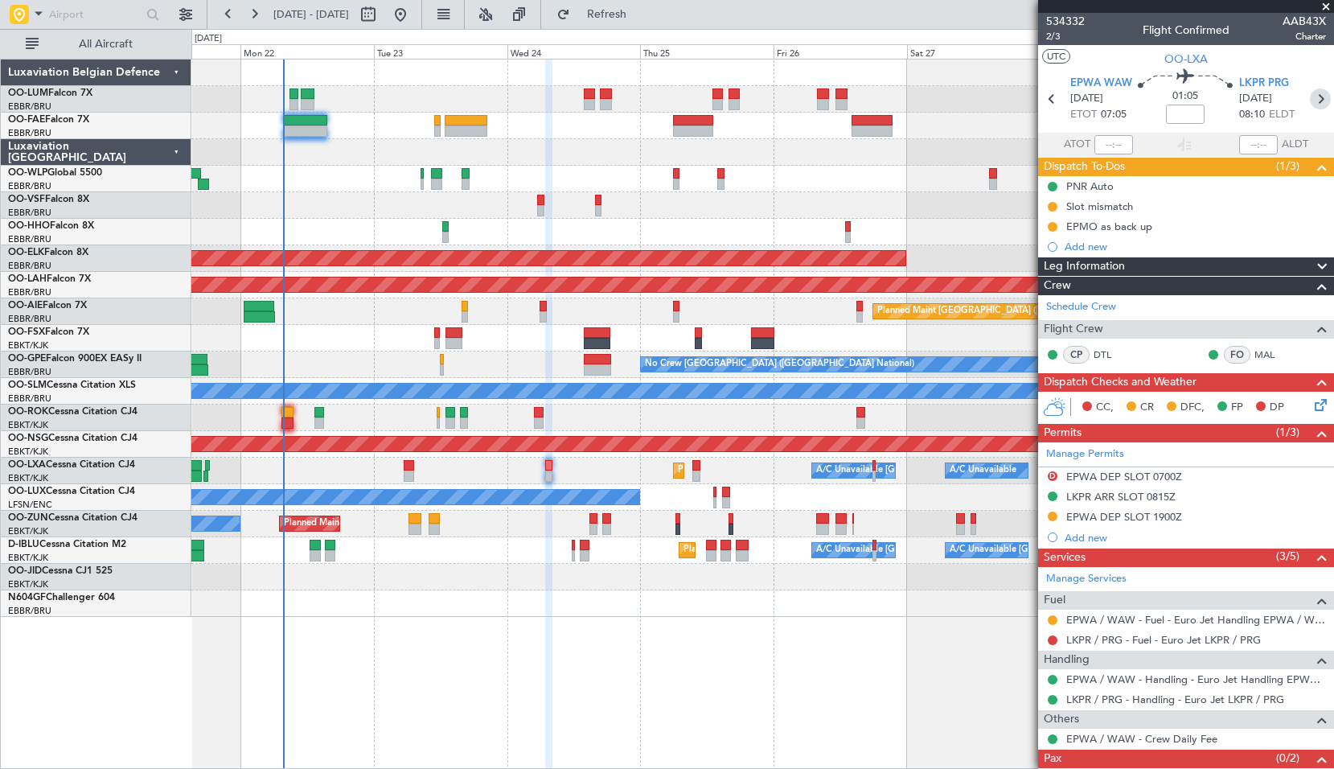
click at [1313, 91] on icon at bounding box center [1320, 98] width 21 height 21
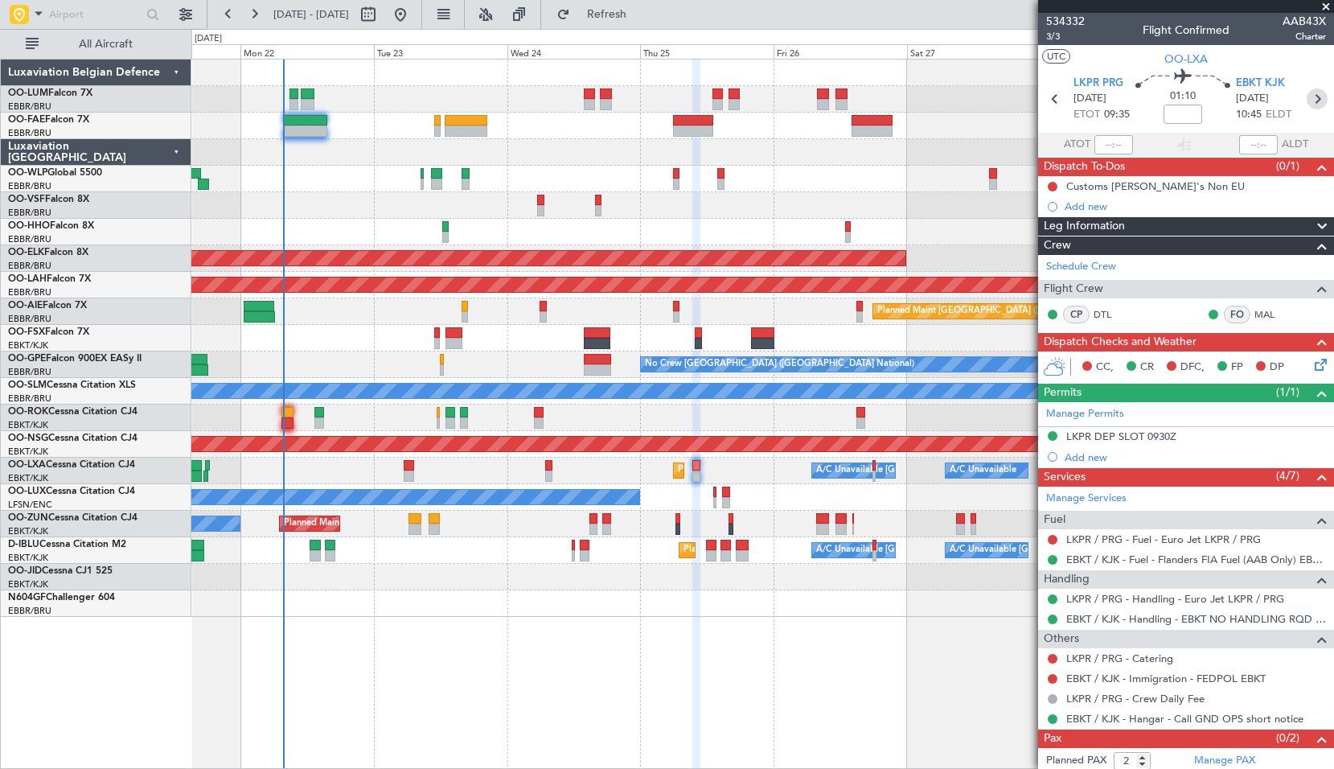
click at [1307, 100] on icon at bounding box center [1317, 98] width 21 height 21
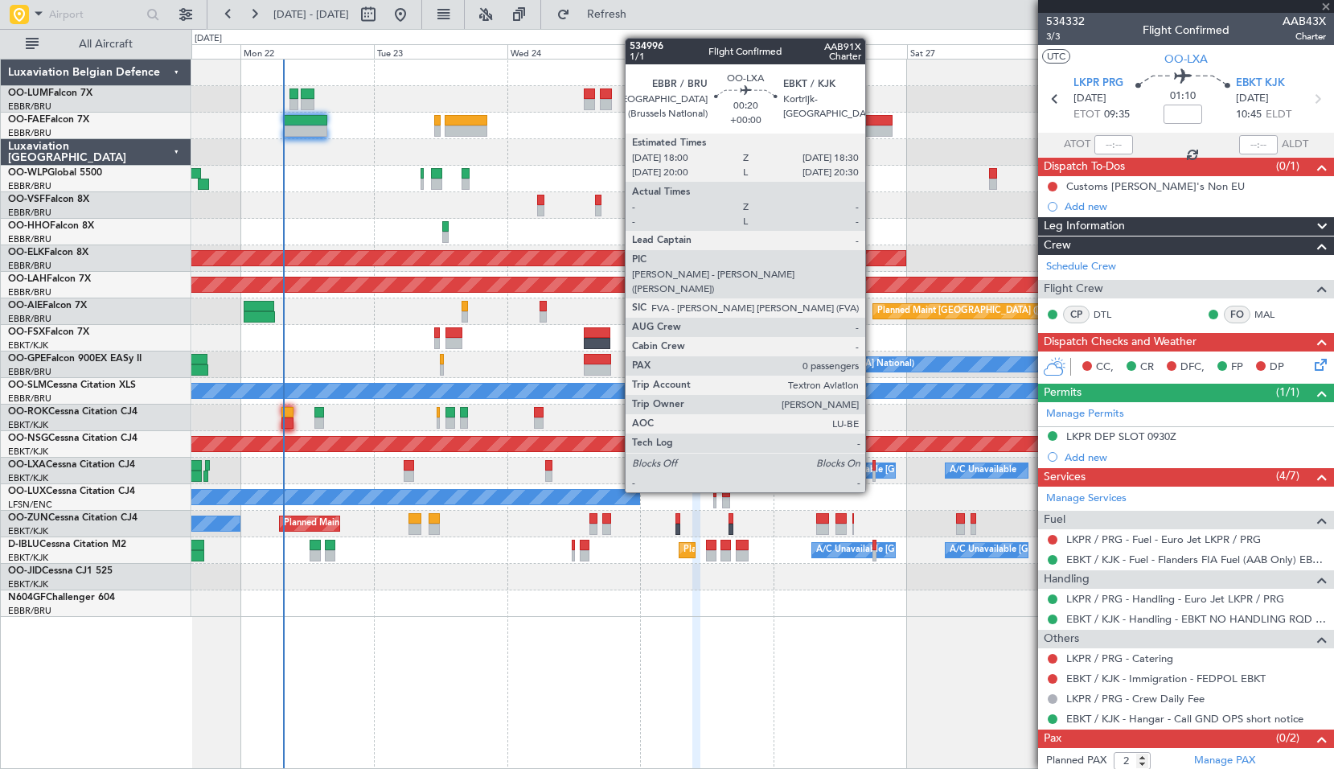
type input "0"
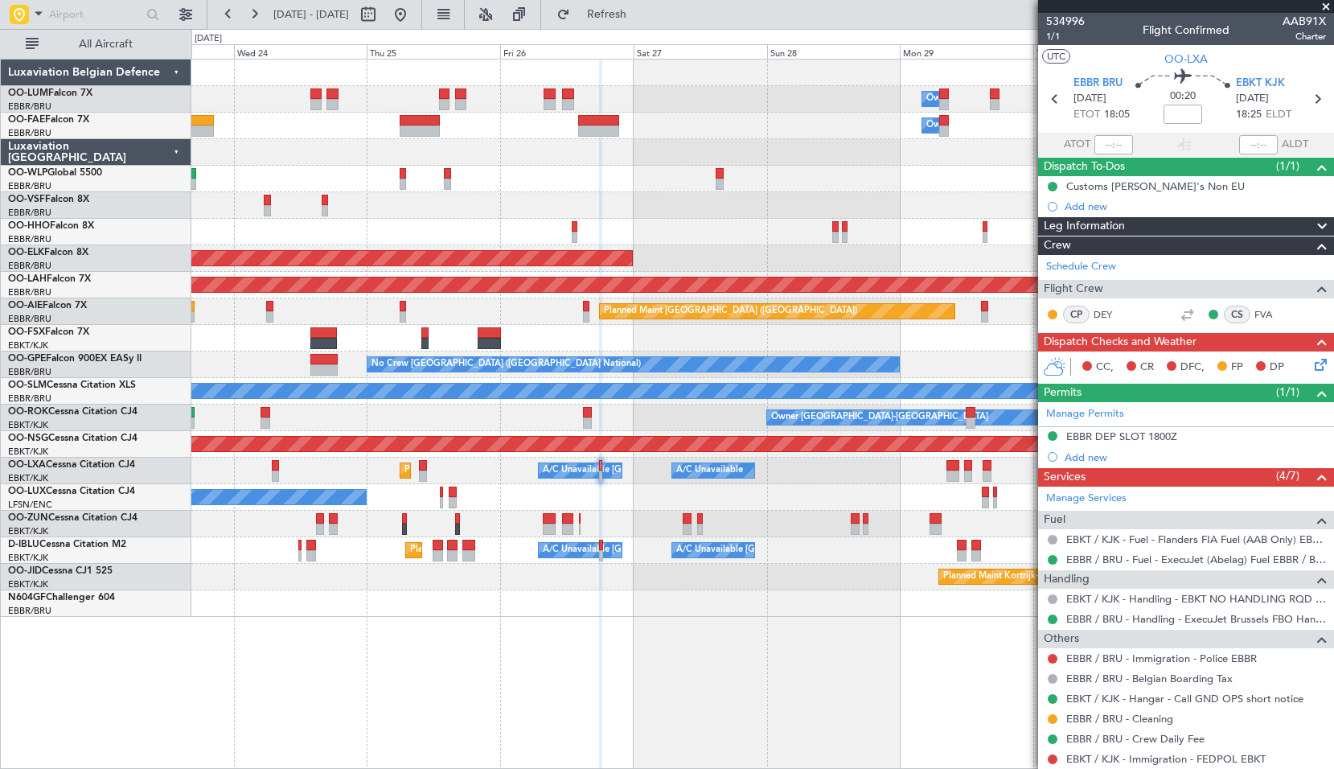
click at [663, 611] on div "Owner Melsbroek Air Base Owner Melsbroek Air Base Planned Maint Brussels (Bruss…" at bounding box center [762, 338] width 1142 height 557
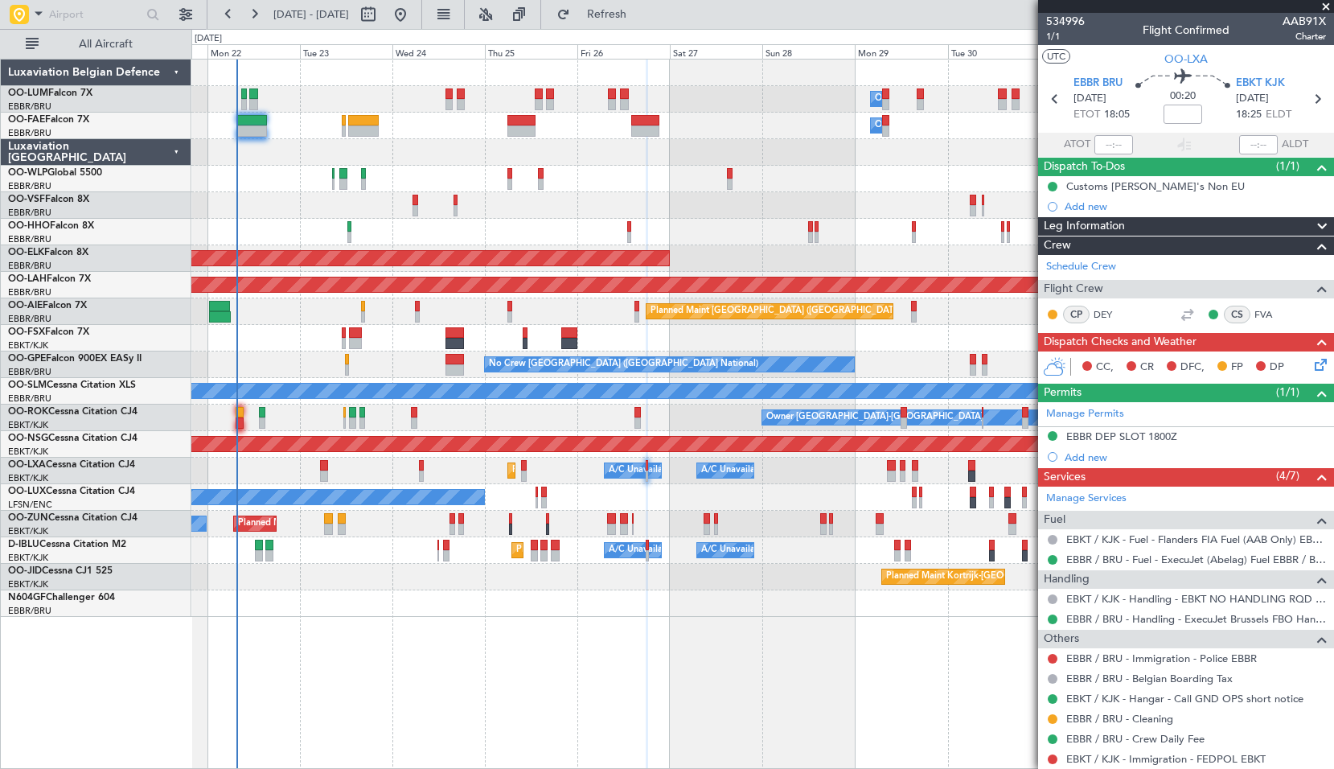
drag, startPoint x: 1328, startPoint y: 6, endPoint x: 1319, endPoint y: 9, distance: 9.4
click at [1327, 4] on span at bounding box center [1326, 7] width 16 height 14
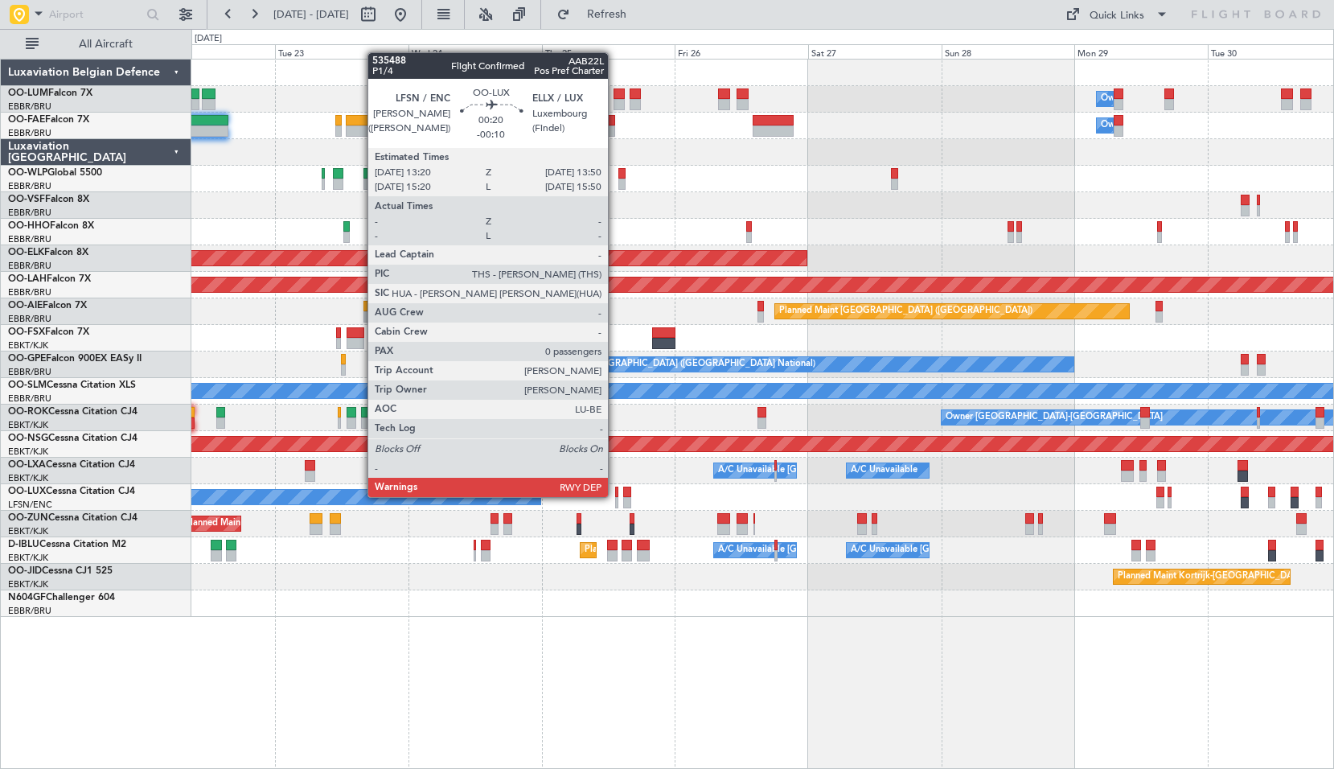
click at [615, 495] on div at bounding box center [616, 492] width 3 height 11
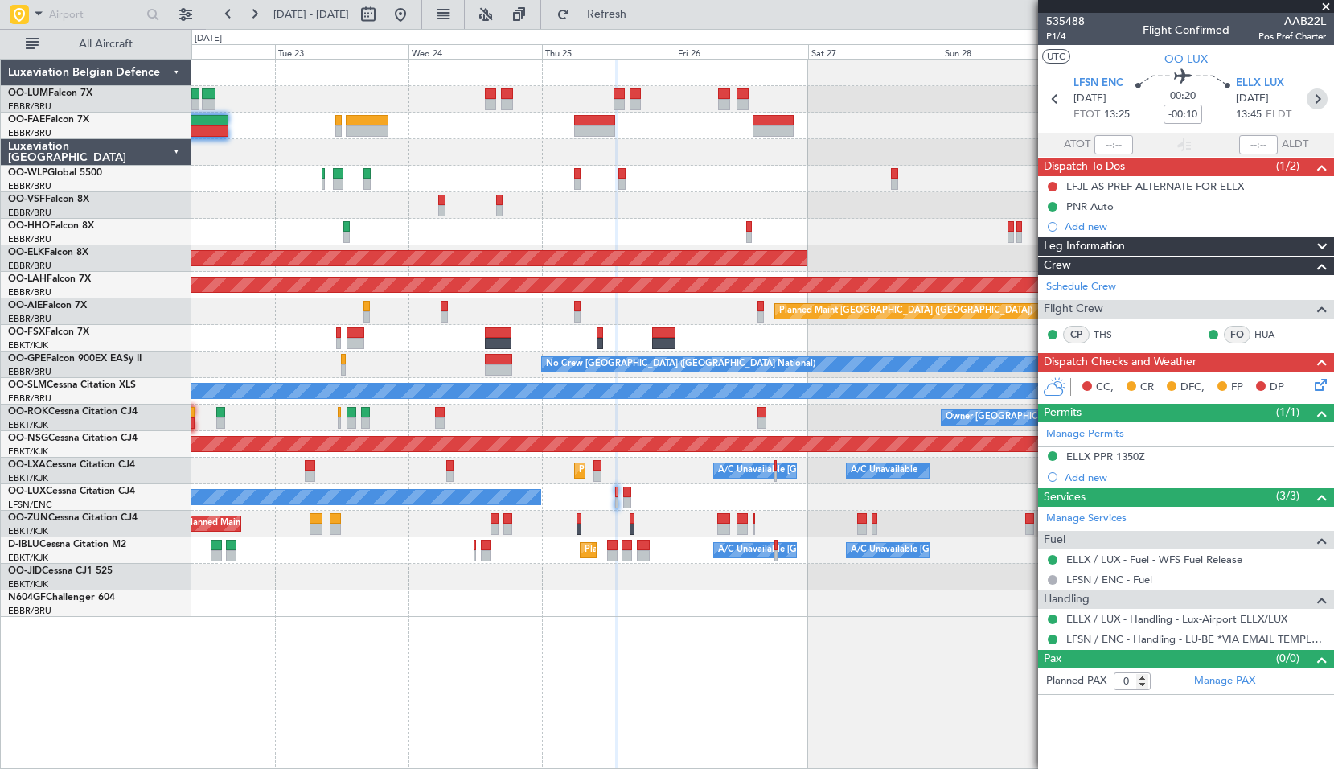
click at [1319, 100] on icon at bounding box center [1317, 98] width 21 height 21
type input "2"
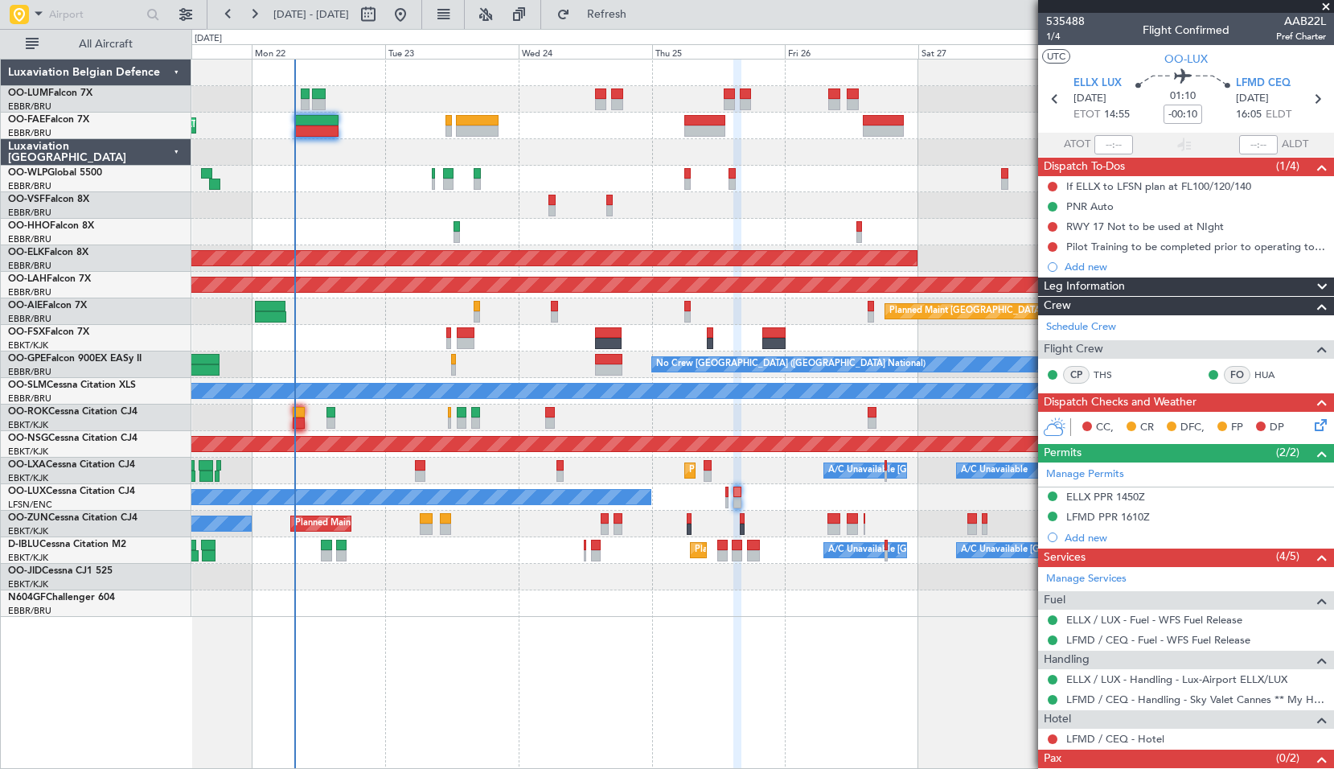
click at [481, 623] on div "Owner Melsbroek Air Base Owner [GEOGRAPHIC_DATA] Planned Maint [GEOGRAPHIC_DATA…" at bounding box center [762, 414] width 1143 height 710
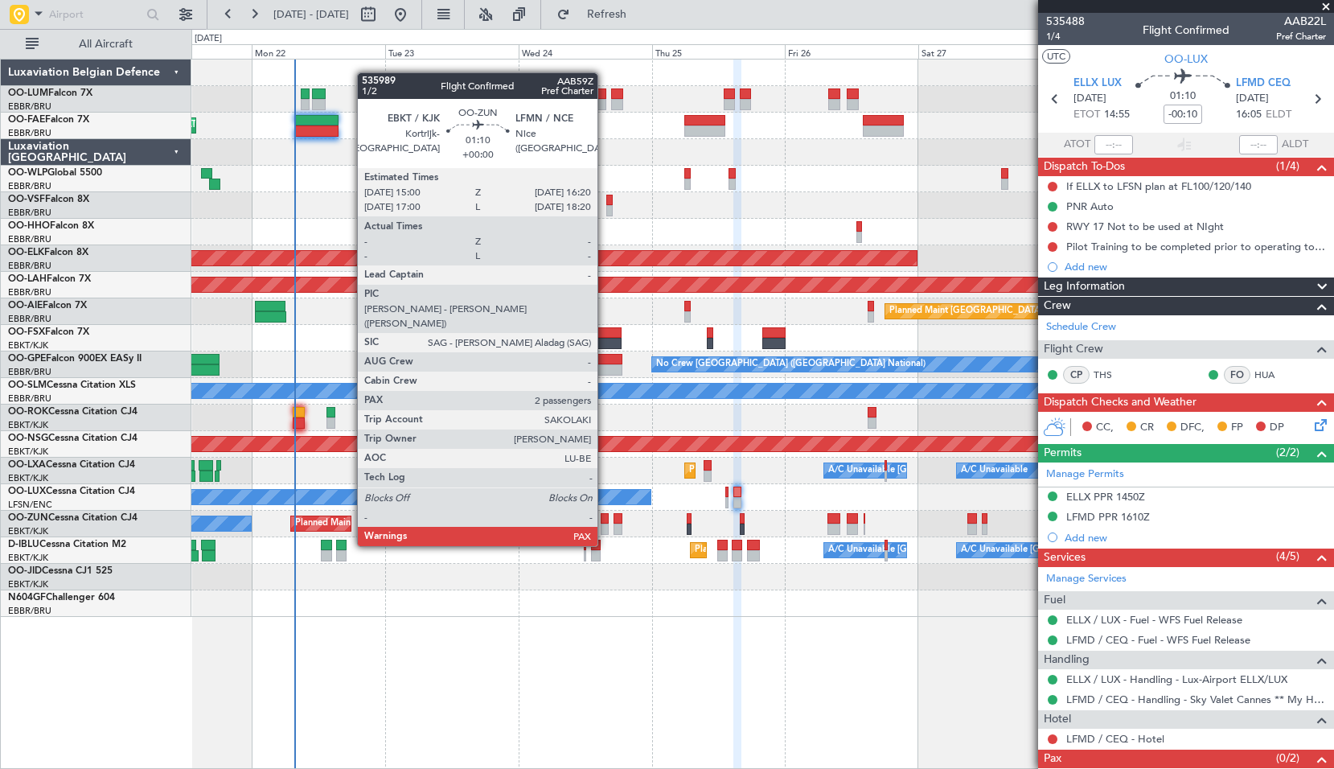
click at [605, 516] on div at bounding box center [605, 518] width 8 height 11
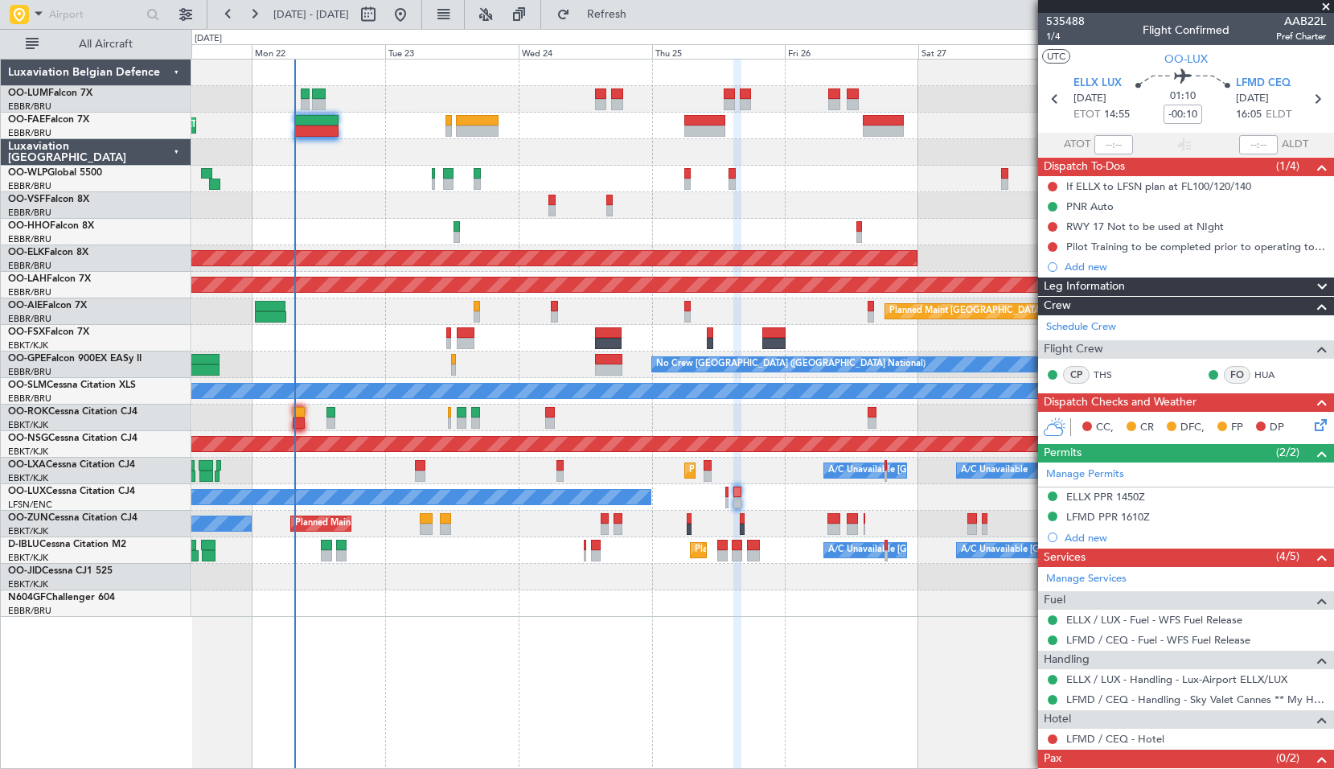
click at [618, 595] on div at bounding box center [762, 603] width 1142 height 27
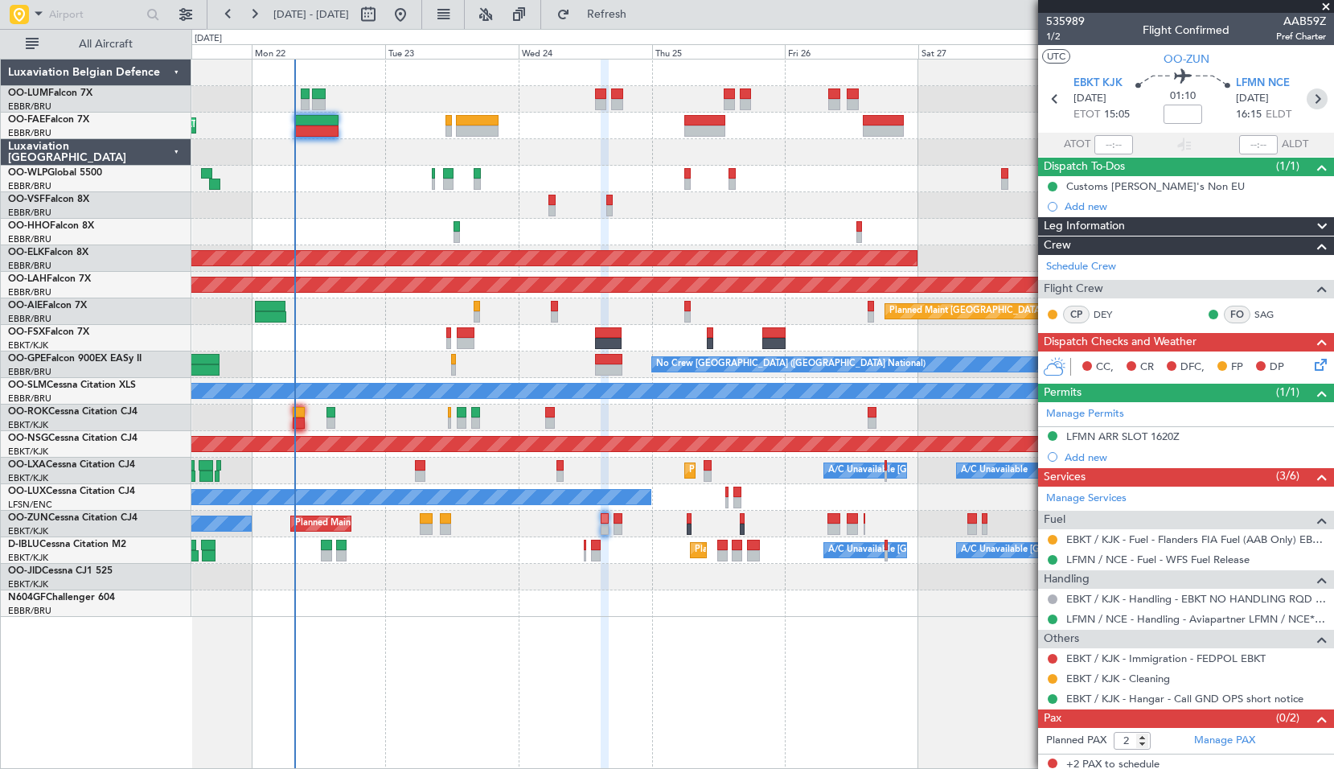
click at [1313, 103] on icon at bounding box center [1317, 98] width 21 height 21
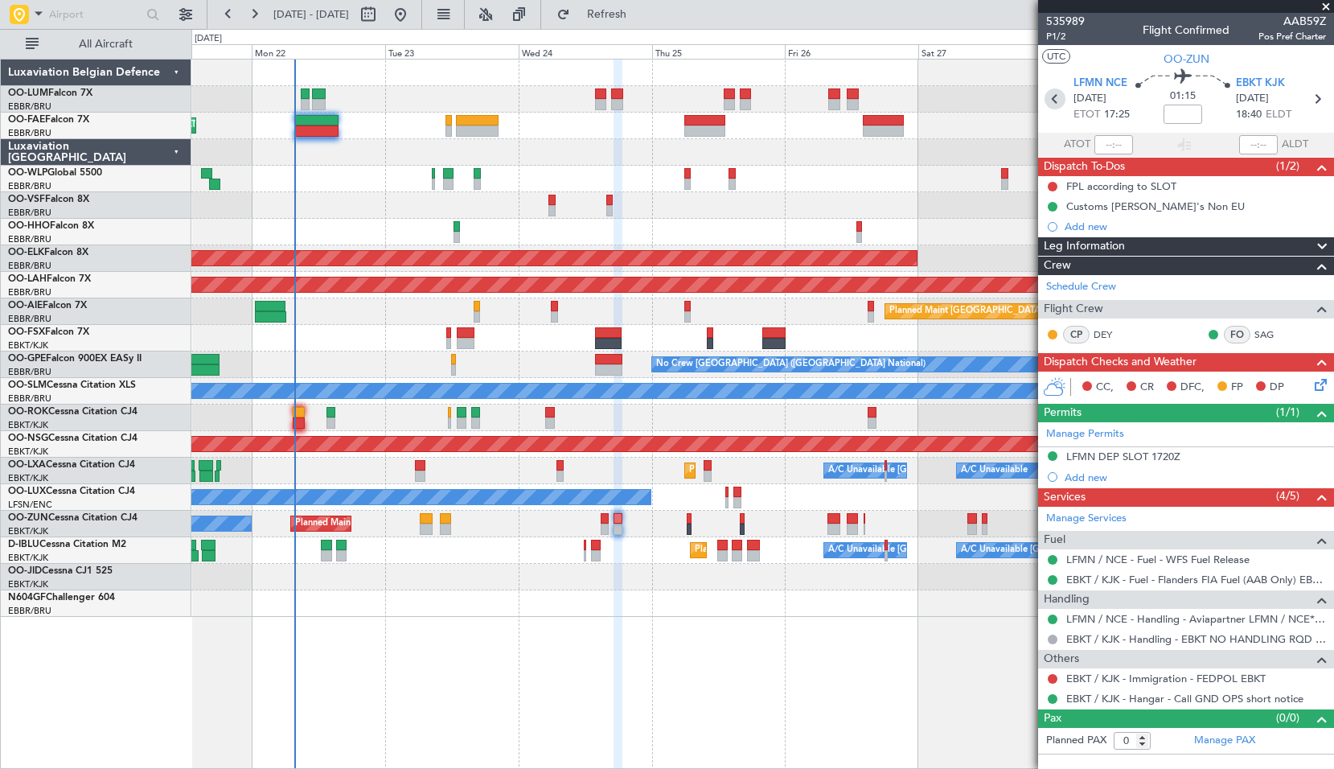
click at [1052, 104] on icon at bounding box center [1055, 98] width 21 height 21
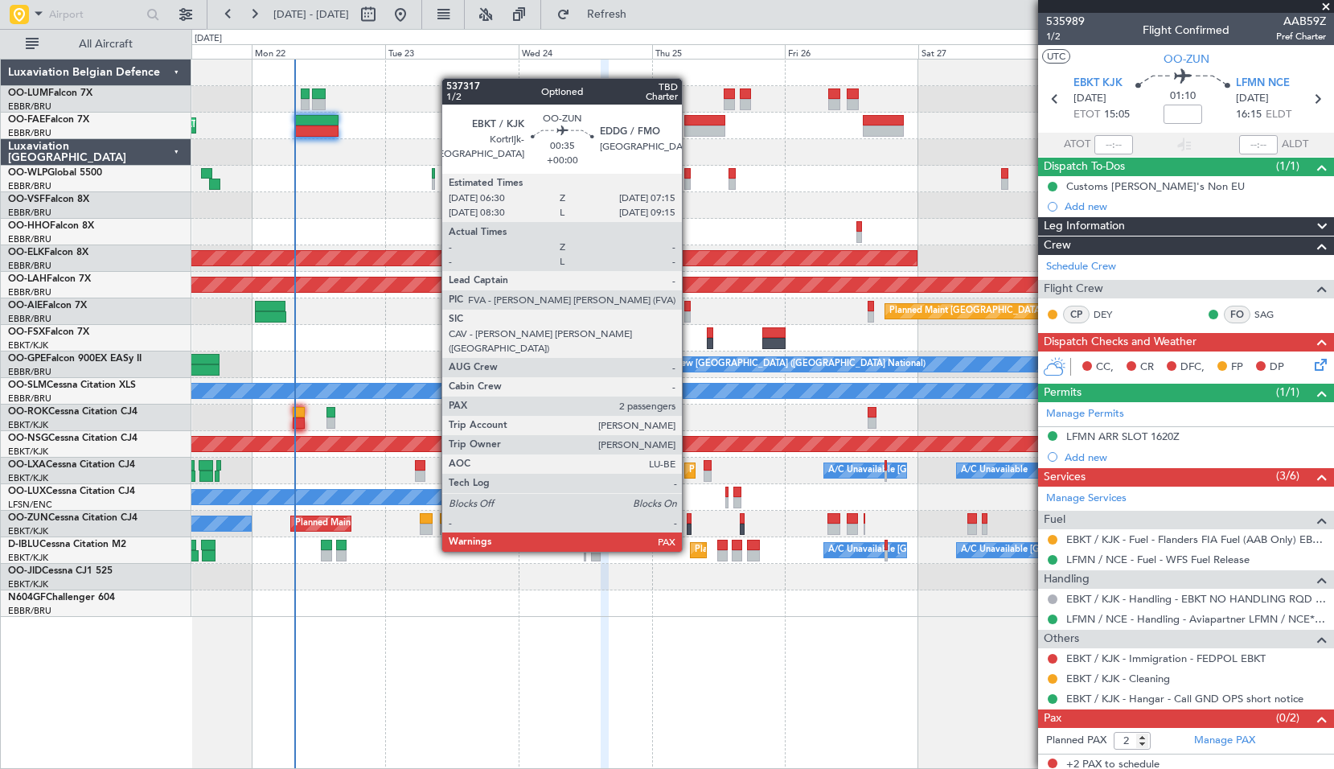
click at [689, 521] on div at bounding box center [689, 518] width 5 height 11
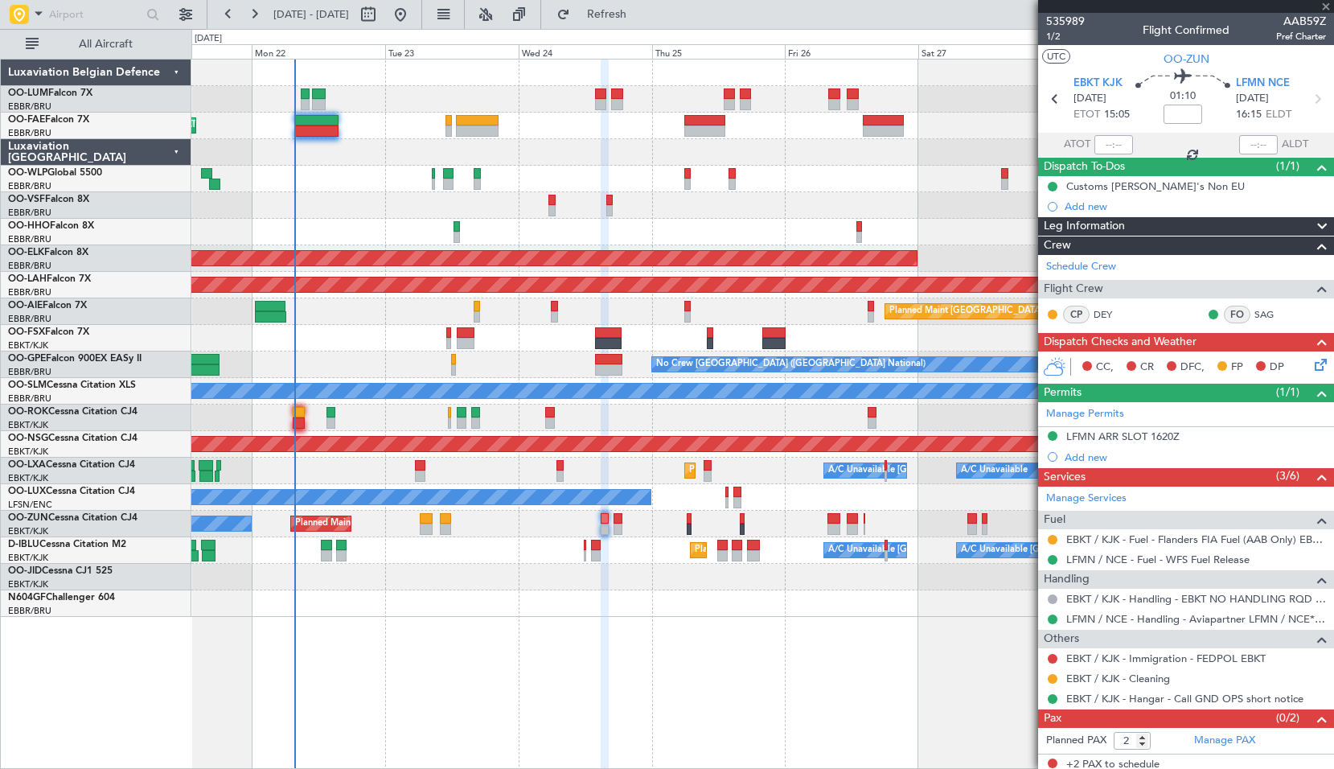
click at [710, 521] on div "Planned Maint Kortrijk-Wevelgem Owner" at bounding box center [762, 524] width 1142 height 27
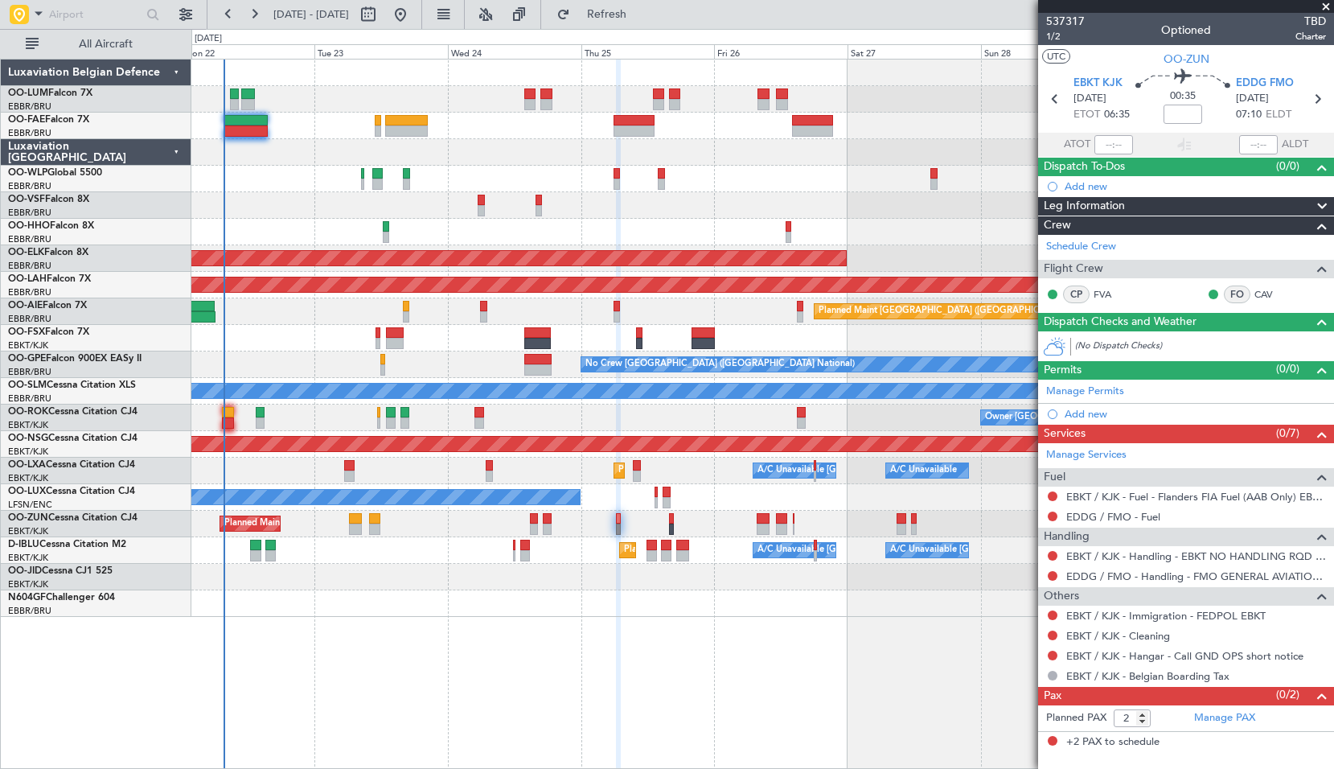
click at [695, 661] on div "Owner Melsbroek Air Base Owner Melsbroek Air Base Planned Maint Brussels (Bruss…" at bounding box center [762, 414] width 1143 height 710
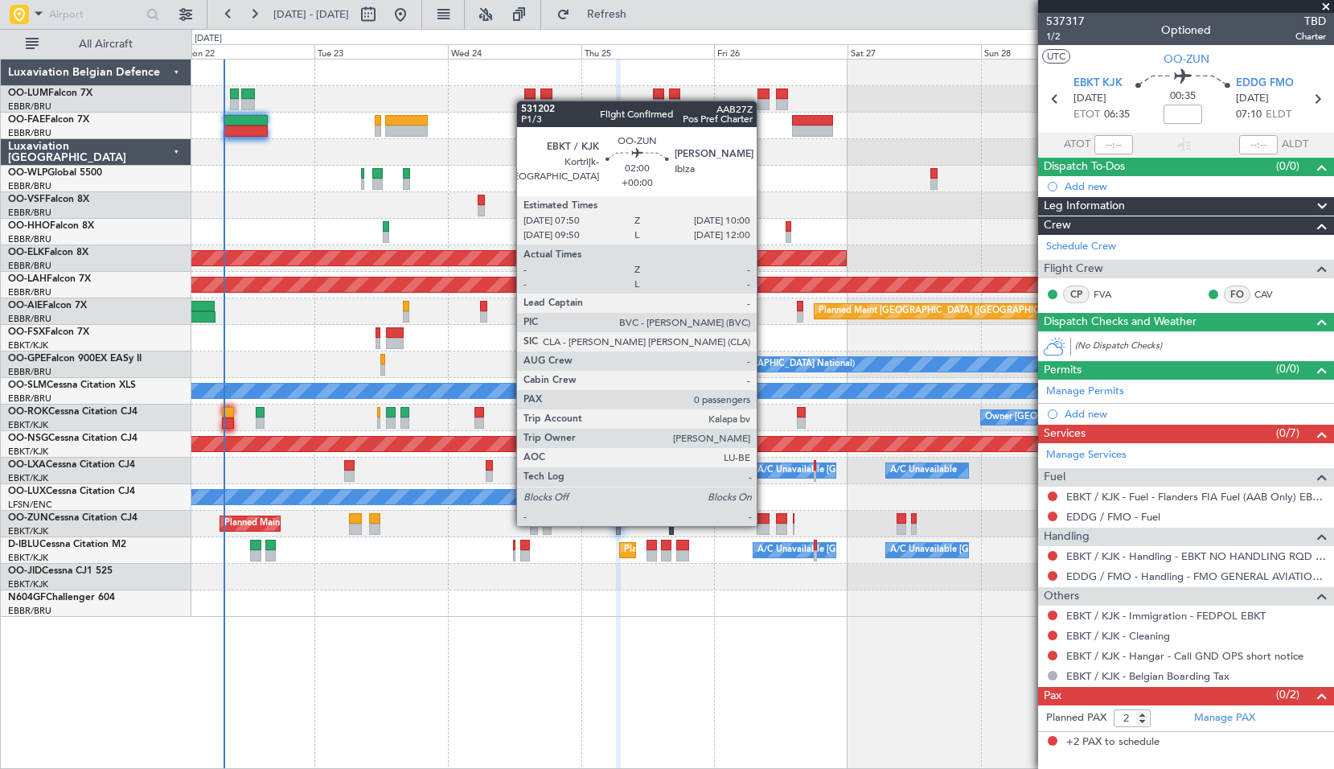
click at [764, 524] on div at bounding box center [763, 529] width 12 height 11
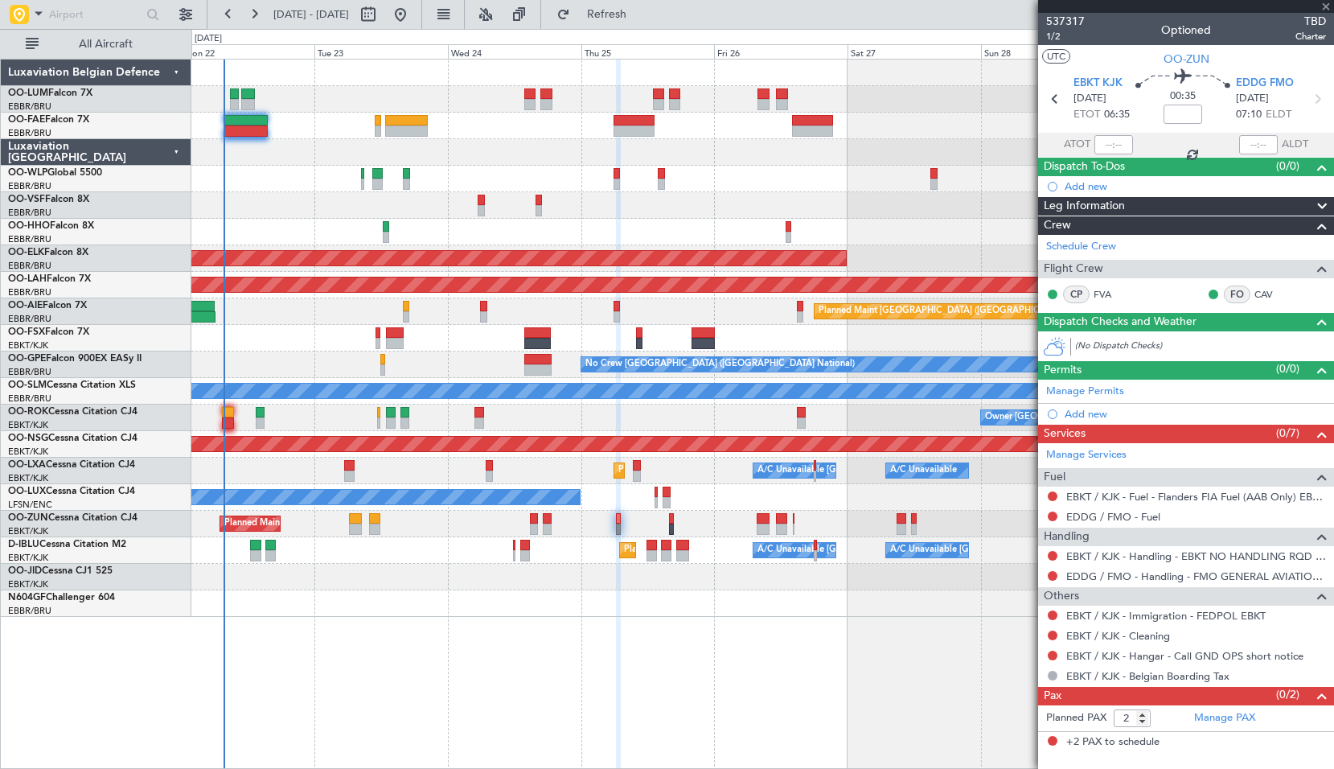
click at [778, 622] on div "Owner Melsbroek Air Base Owner Melsbroek Air Base Planned Maint Brussels (Bruss…" at bounding box center [762, 414] width 1143 height 710
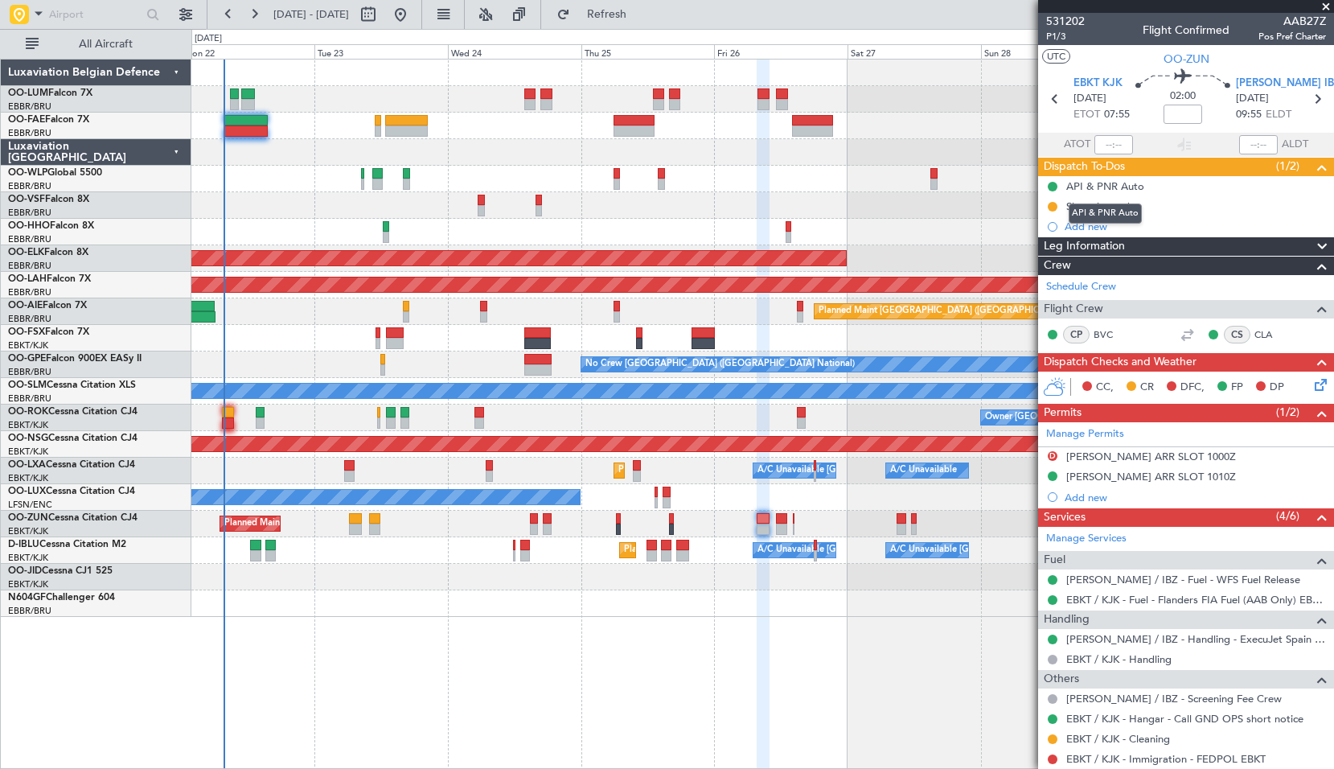
click at [1095, 211] on div "API & PNR Auto" at bounding box center [1105, 213] width 73 height 20
click at [1094, 208] on div "Slot mismatch" at bounding box center [1099, 206] width 67 height 14
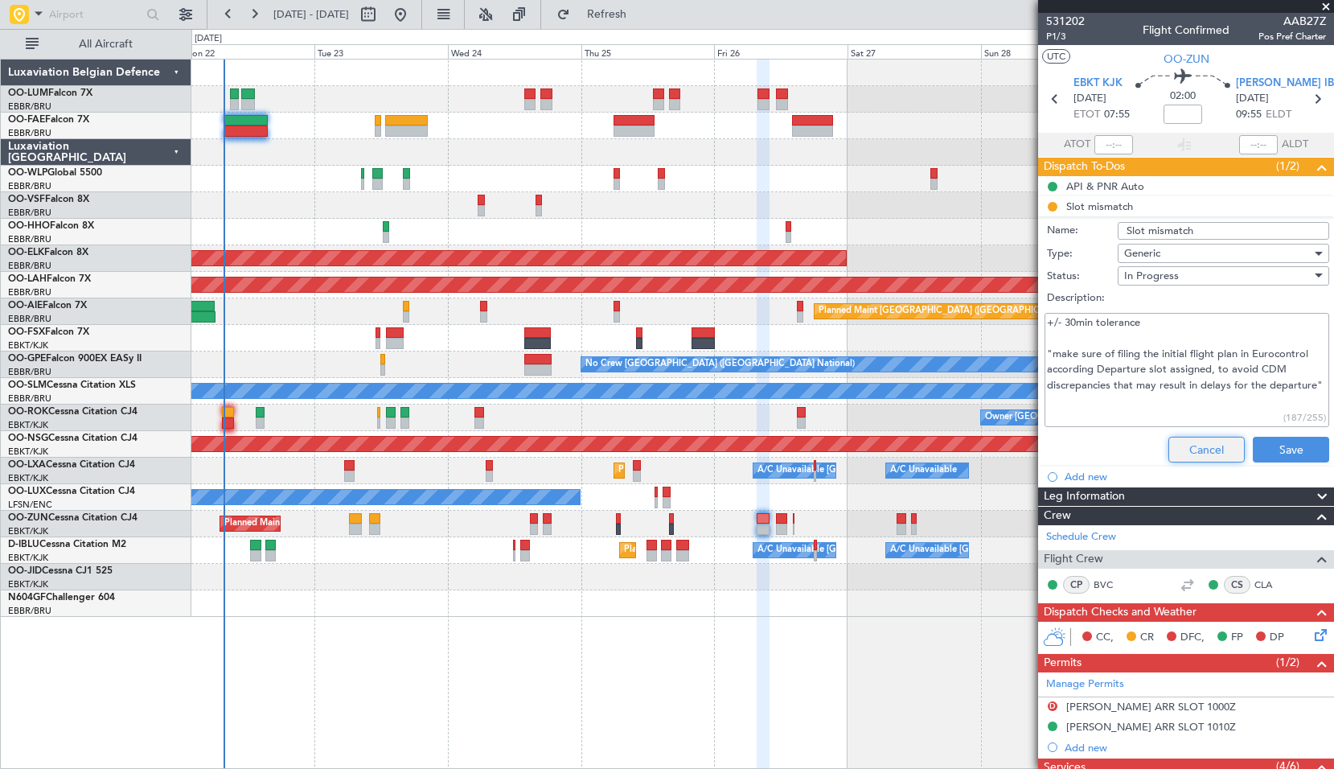
click at [1199, 444] on button "Cancel" at bounding box center [1207, 450] width 76 height 26
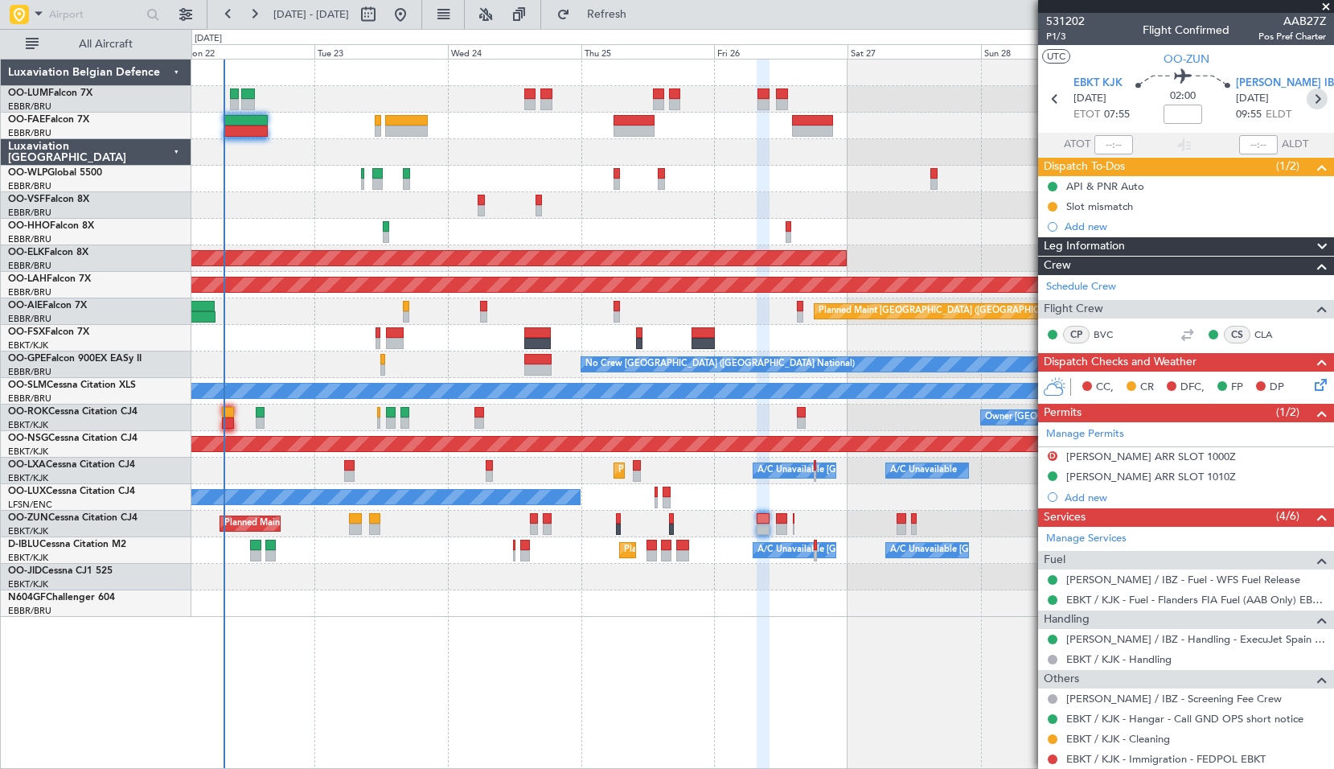
click at [1310, 96] on icon at bounding box center [1317, 98] width 21 height 21
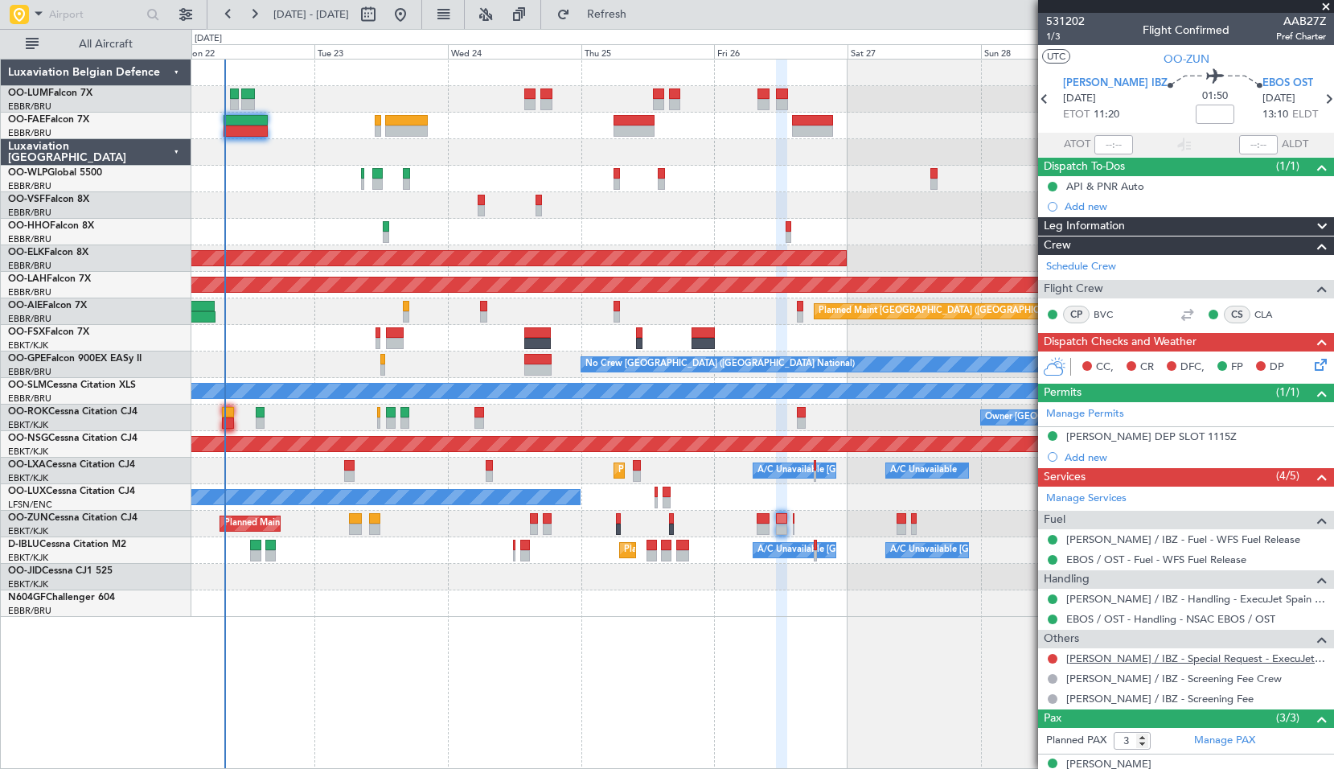
click at [1179, 652] on link "LEIB / IBZ - Special Request - ExecuJet Spain LEIB / IBZ" at bounding box center [1196, 658] width 260 height 14
click at [1318, 100] on icon at bounding box center [1328, 98] width 21 height 21
type input "0"
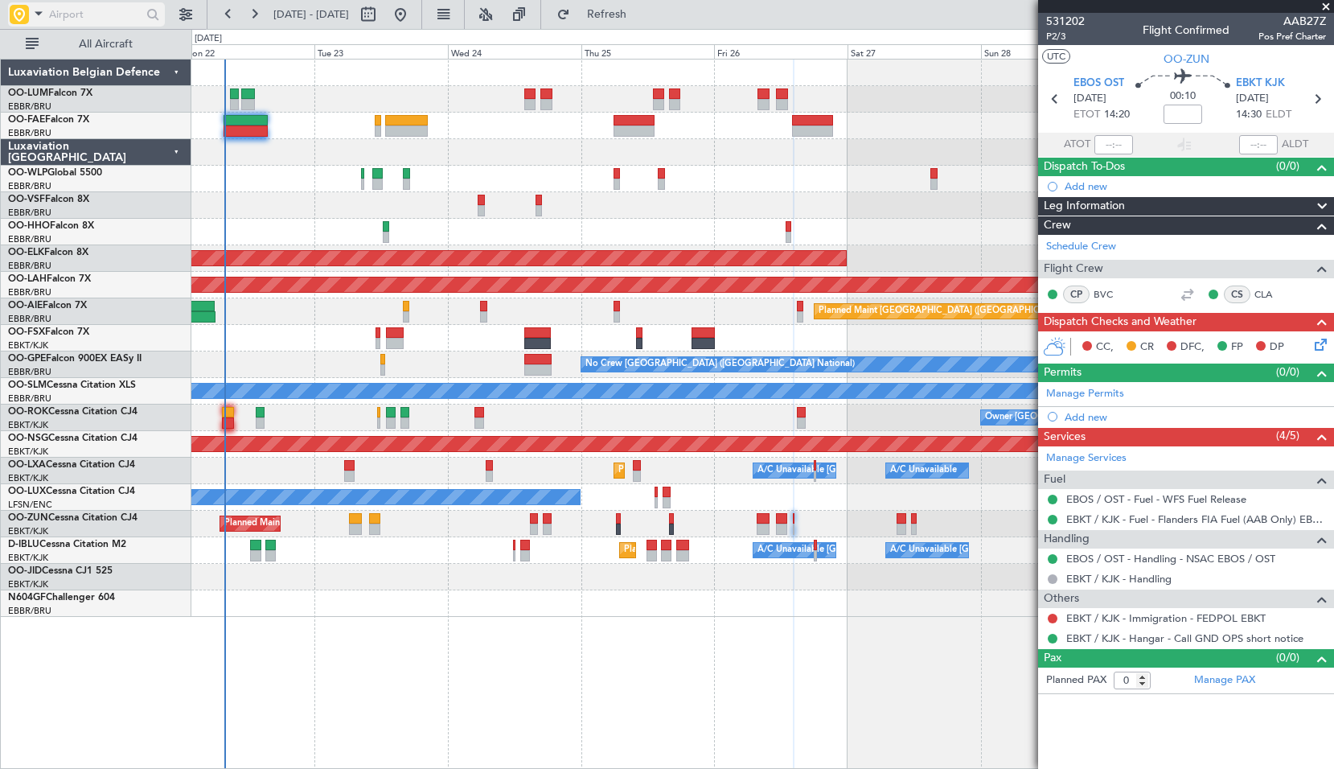
click at [58, 12] on input "text" at bounding box center [95, 14] width 92 height 24
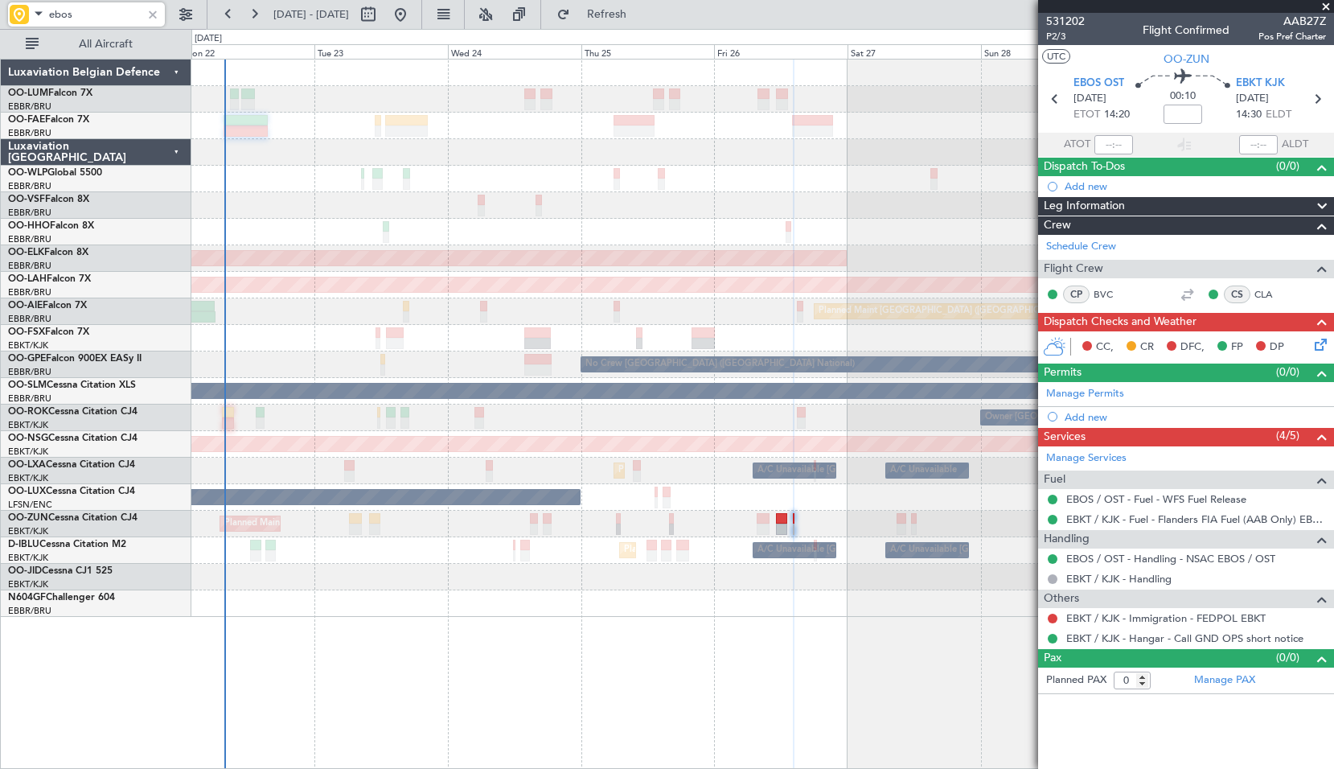
type input "ebos"
click at [156, 15] on div at bounding box center [153, 15] width 18 height 18
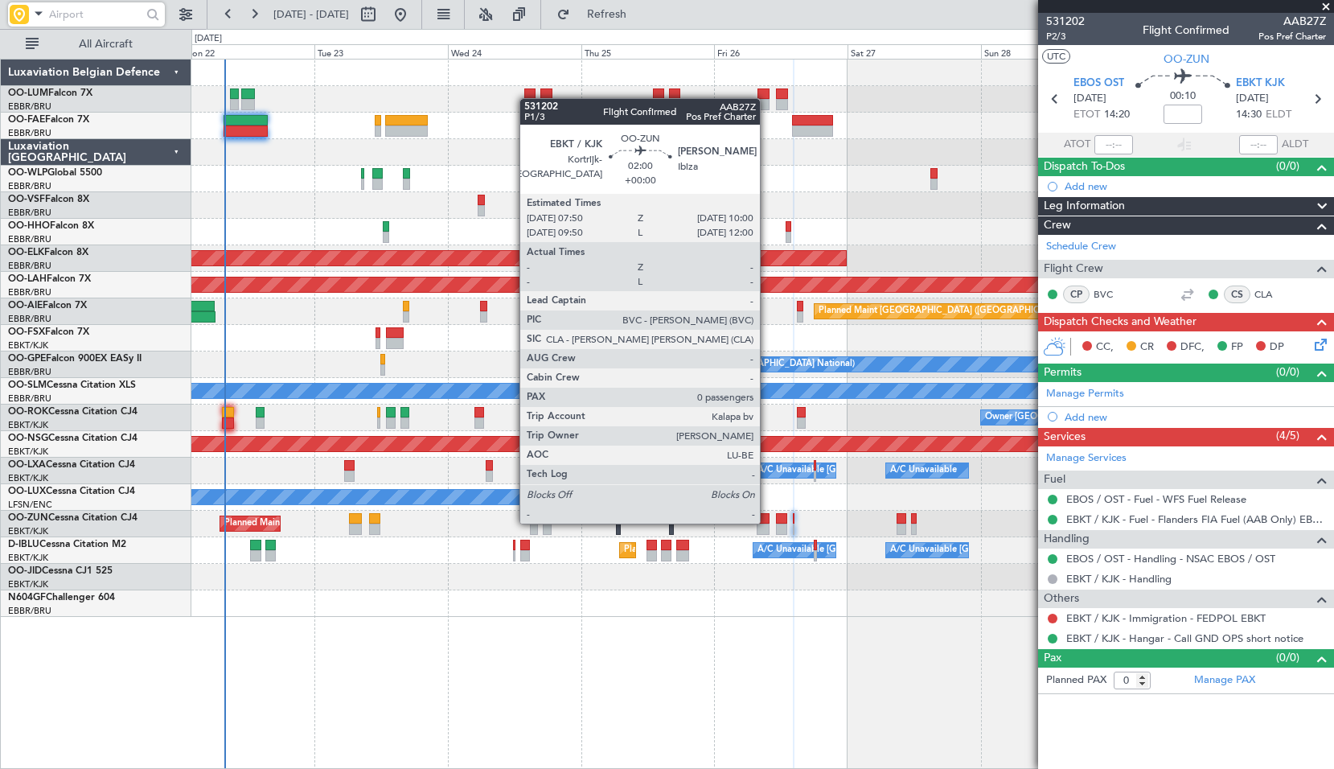
click at [767, 522] on div at bounding box center [763, 518] width 12 height 11
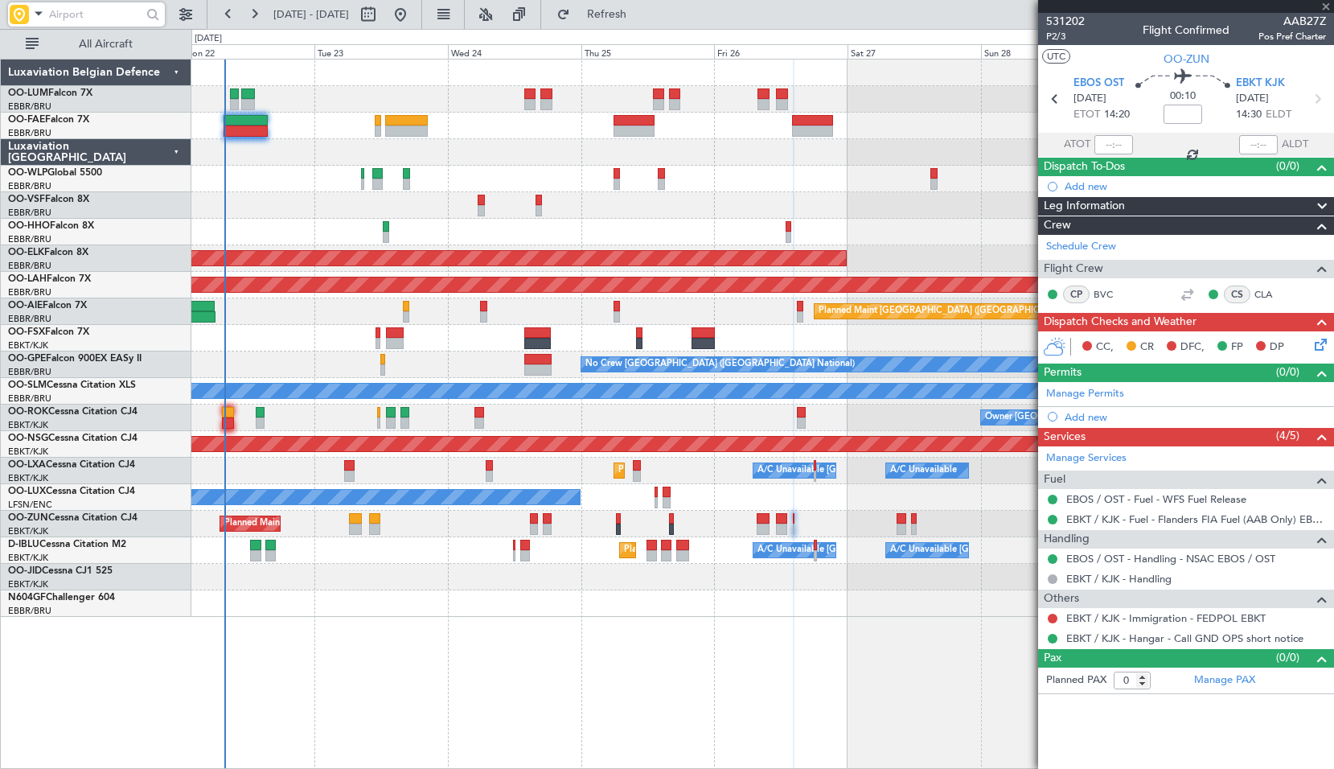
click at [850, 514] on div "Planned Maint Kortrijk-Wevelgem Owner" at bounding box center [762, 524] width 1142 height 27
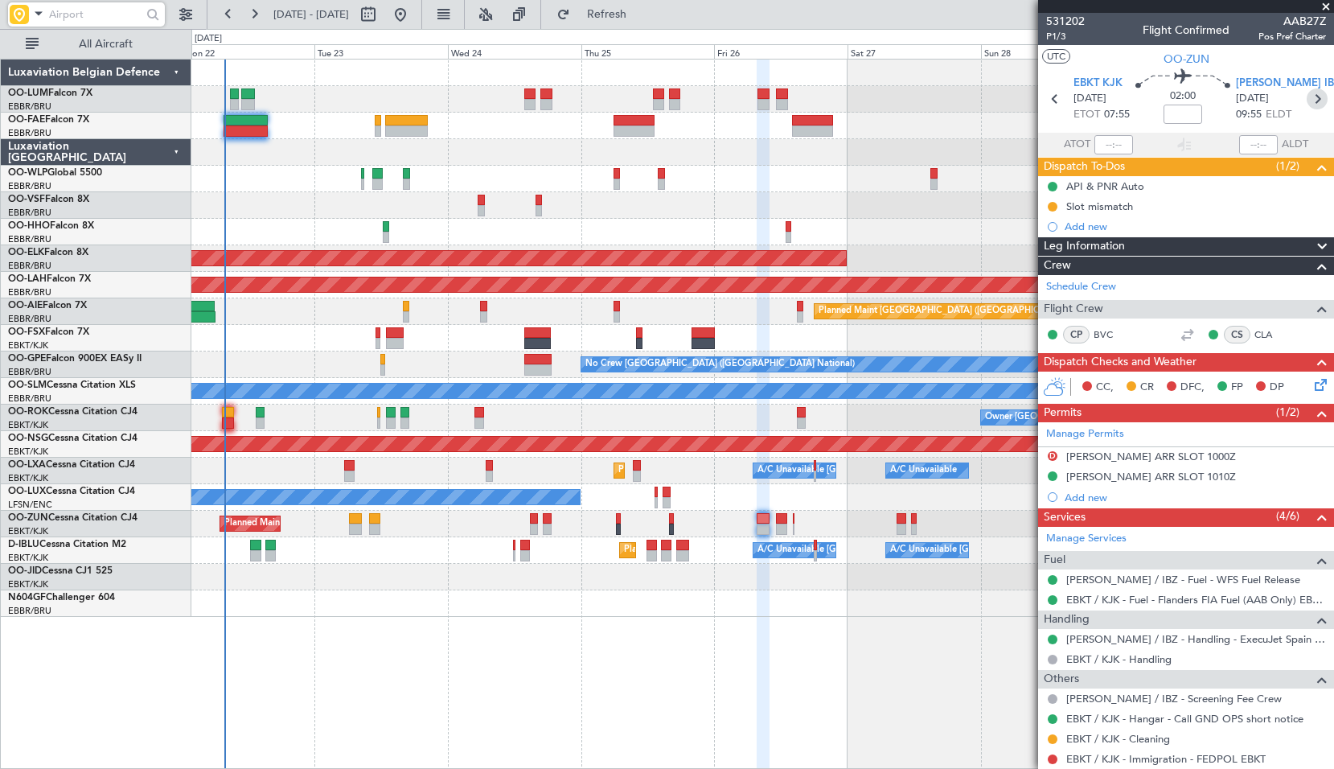
click at [1308, 99] on icon at bounding box center [1317, 98] width 21 height 21
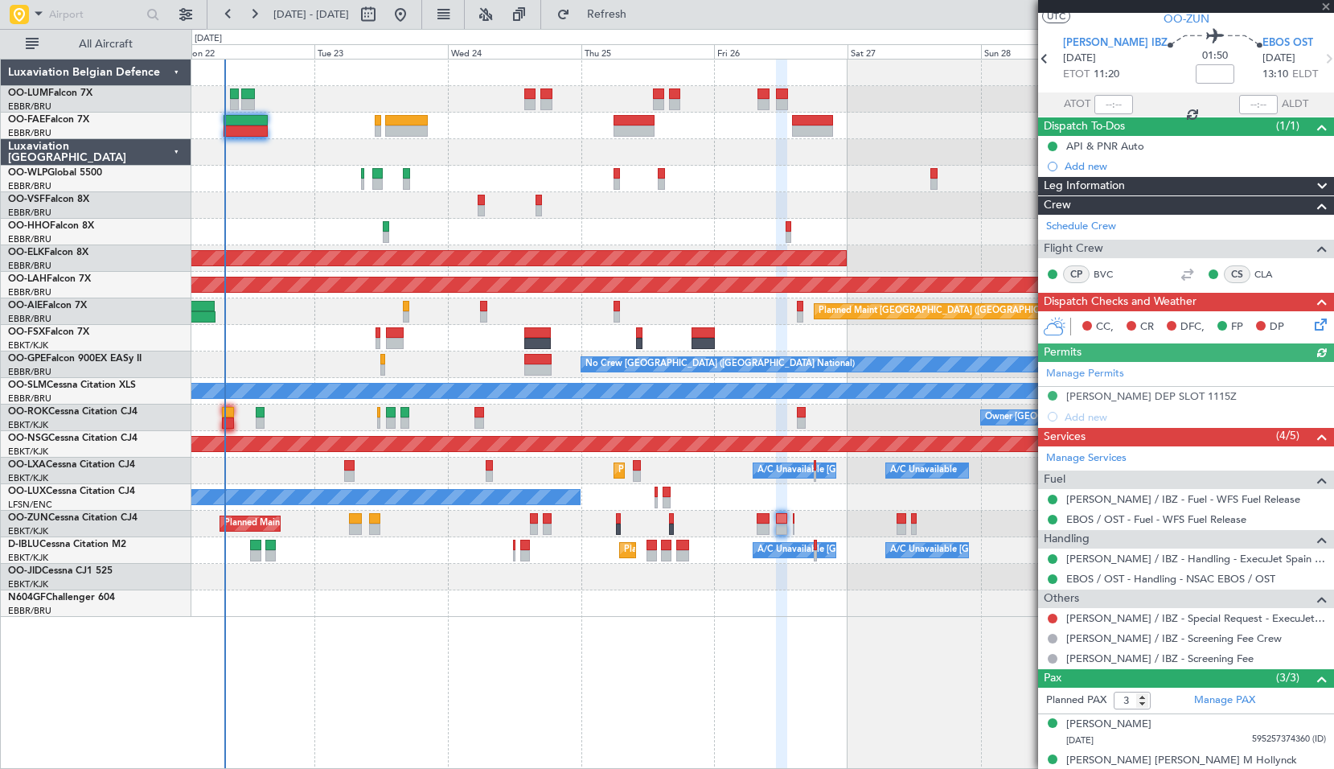
scroll to position [13, 0]
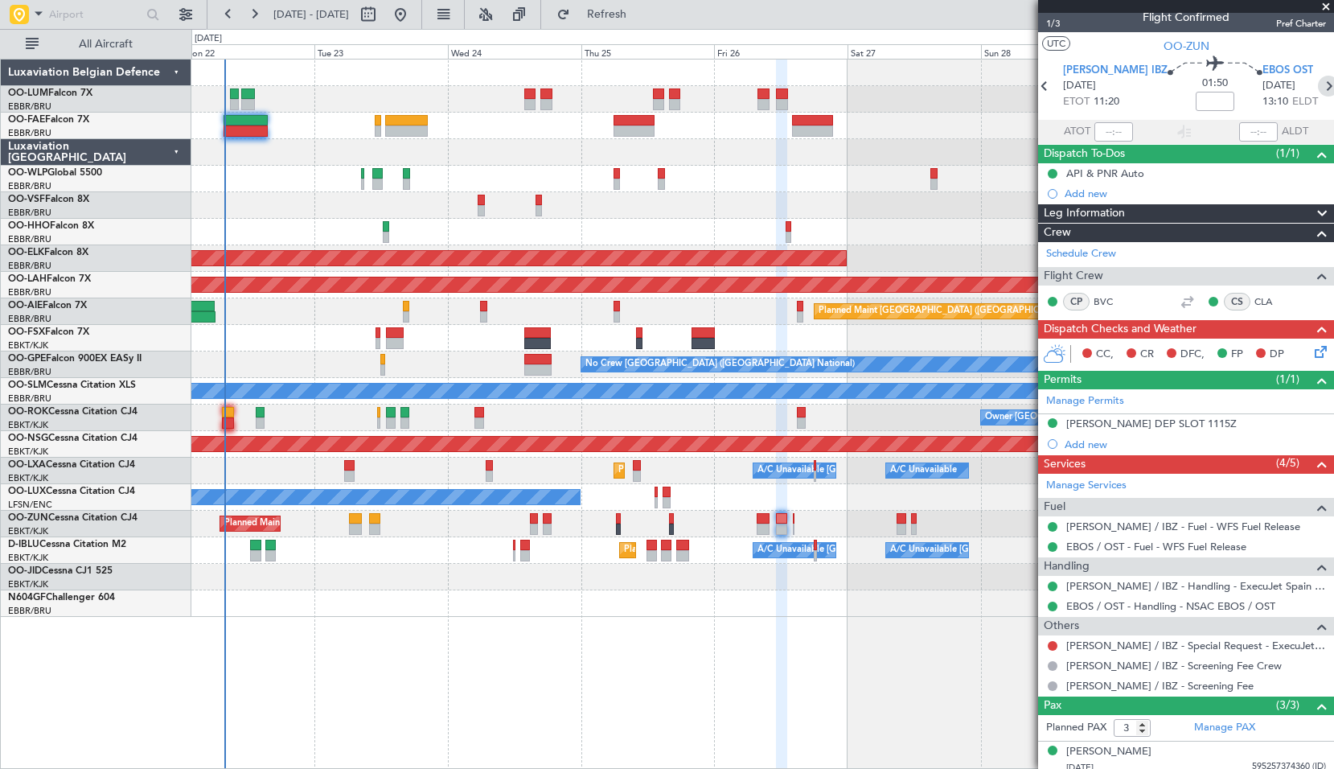
click at [1318, 88] on icon at bounding box center [1328, 86] width 21 height 21
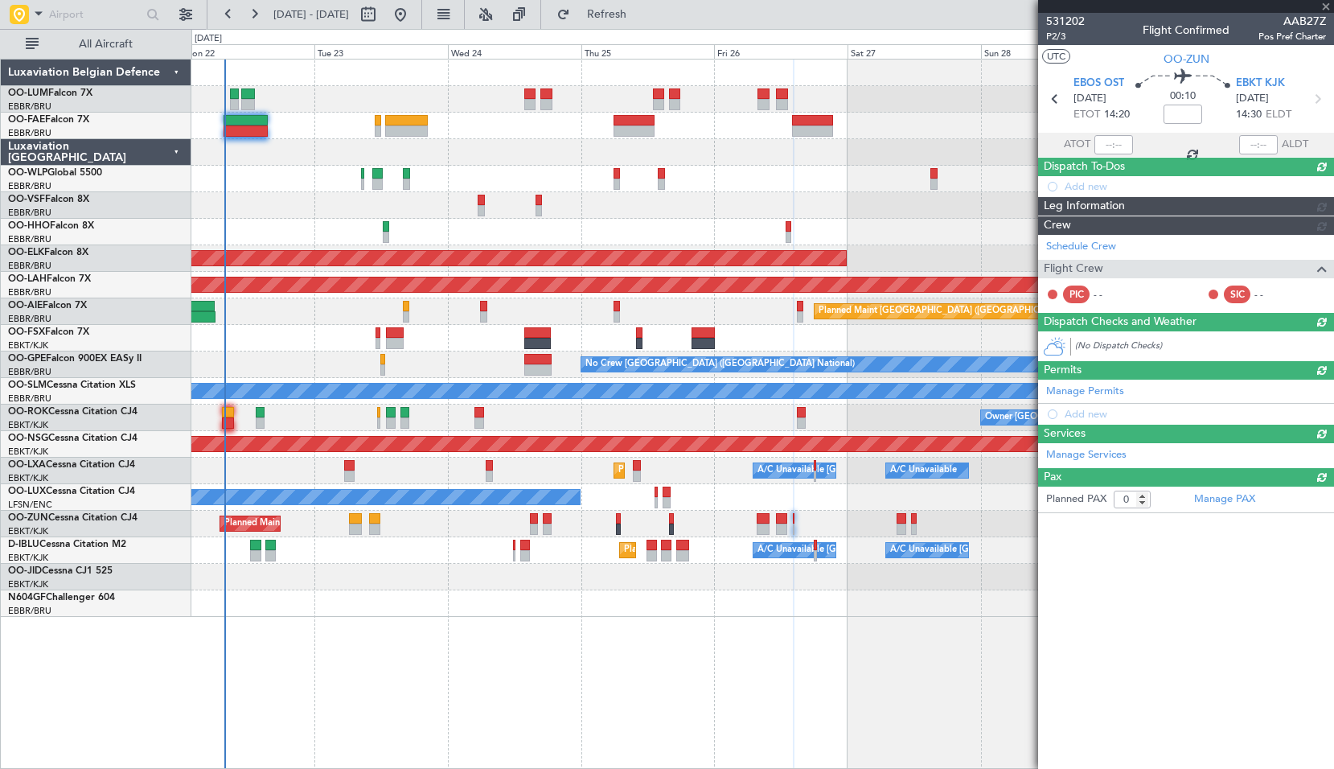
scroll to position [0, 0]
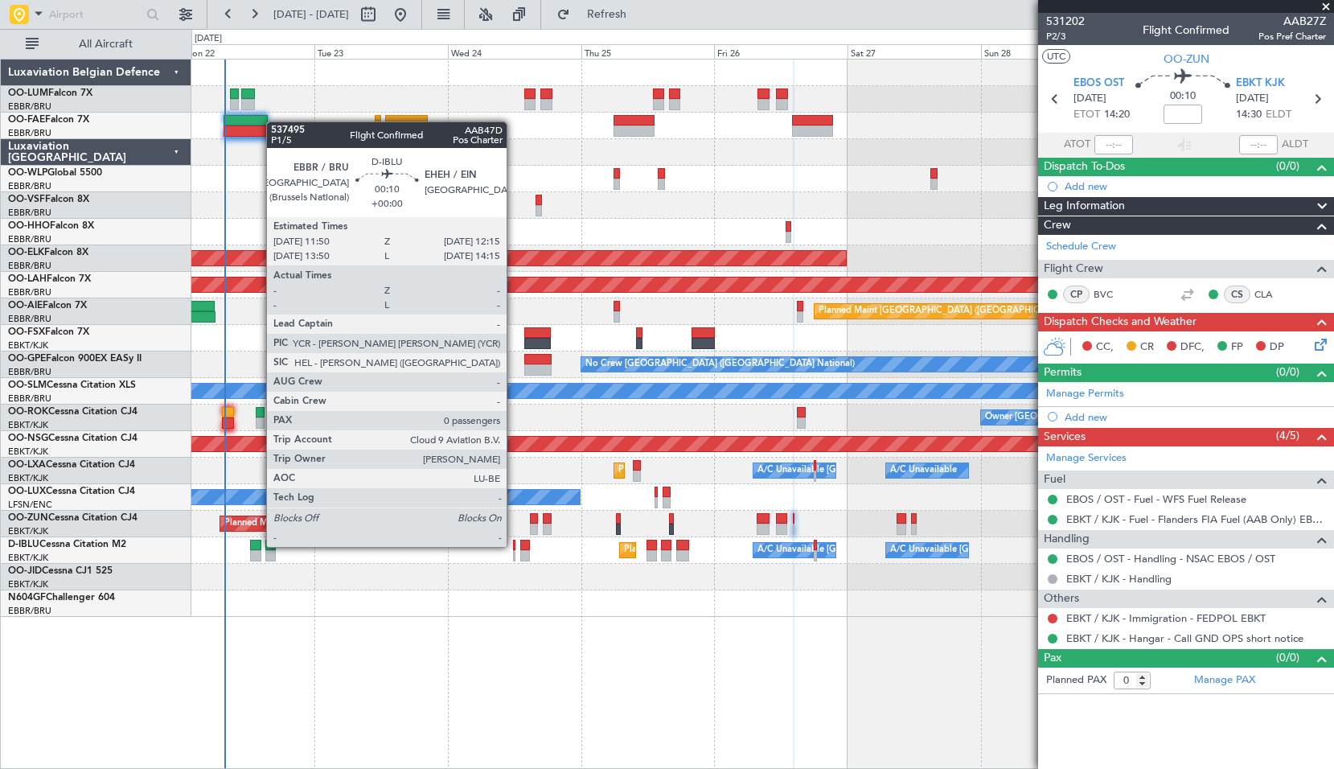
click at [514, 547] on div at bounding box center [514, 545] width 2 height 11
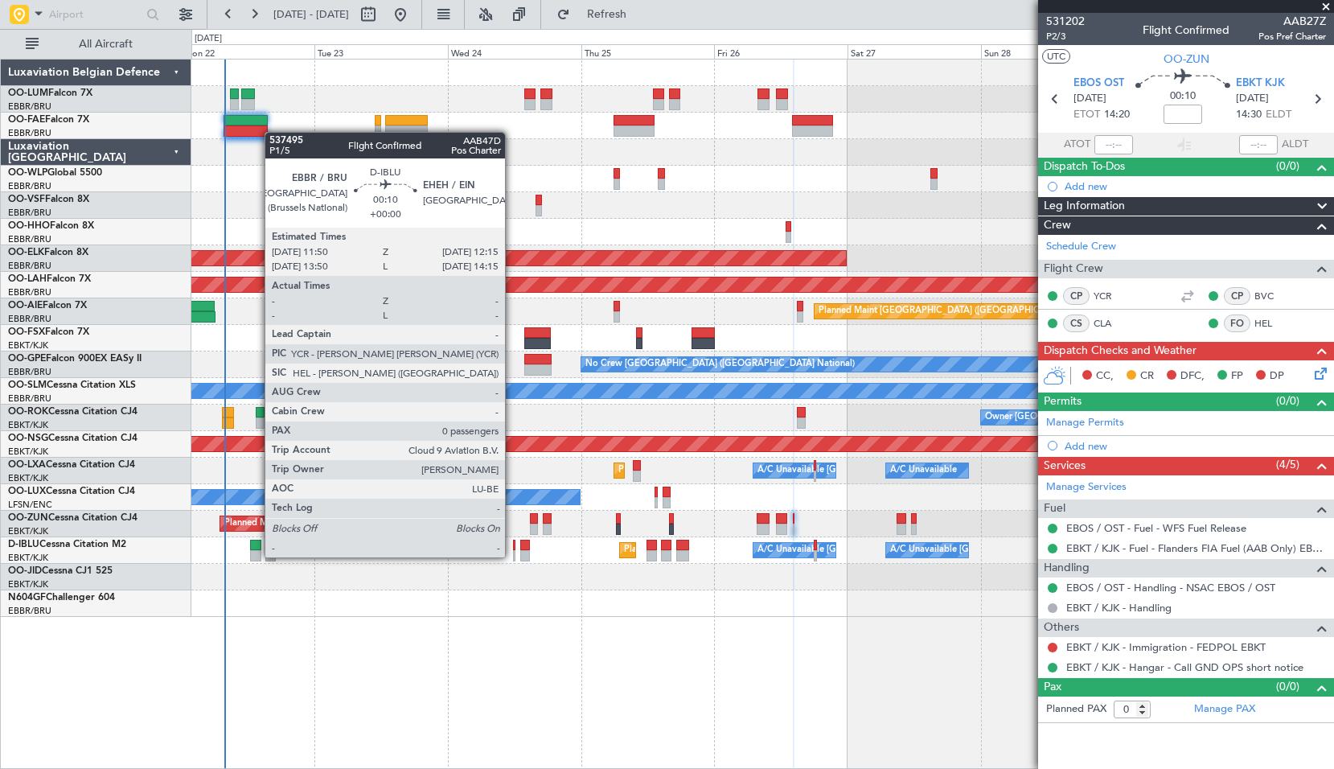
click at [513, 557] on div at bounding box center [514, 555] width 2 height 11
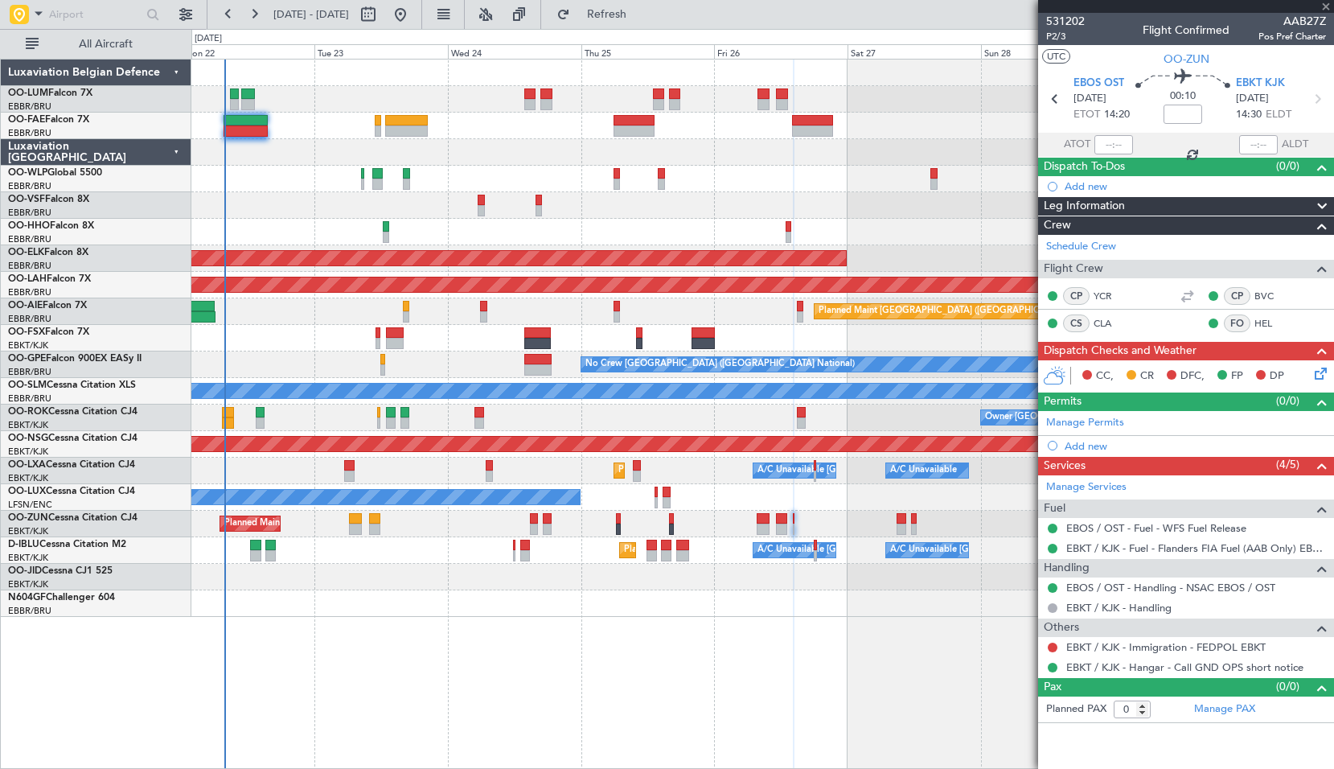
click at [499, 600] on div at bounding box center [762, 603] width 1142 height 27
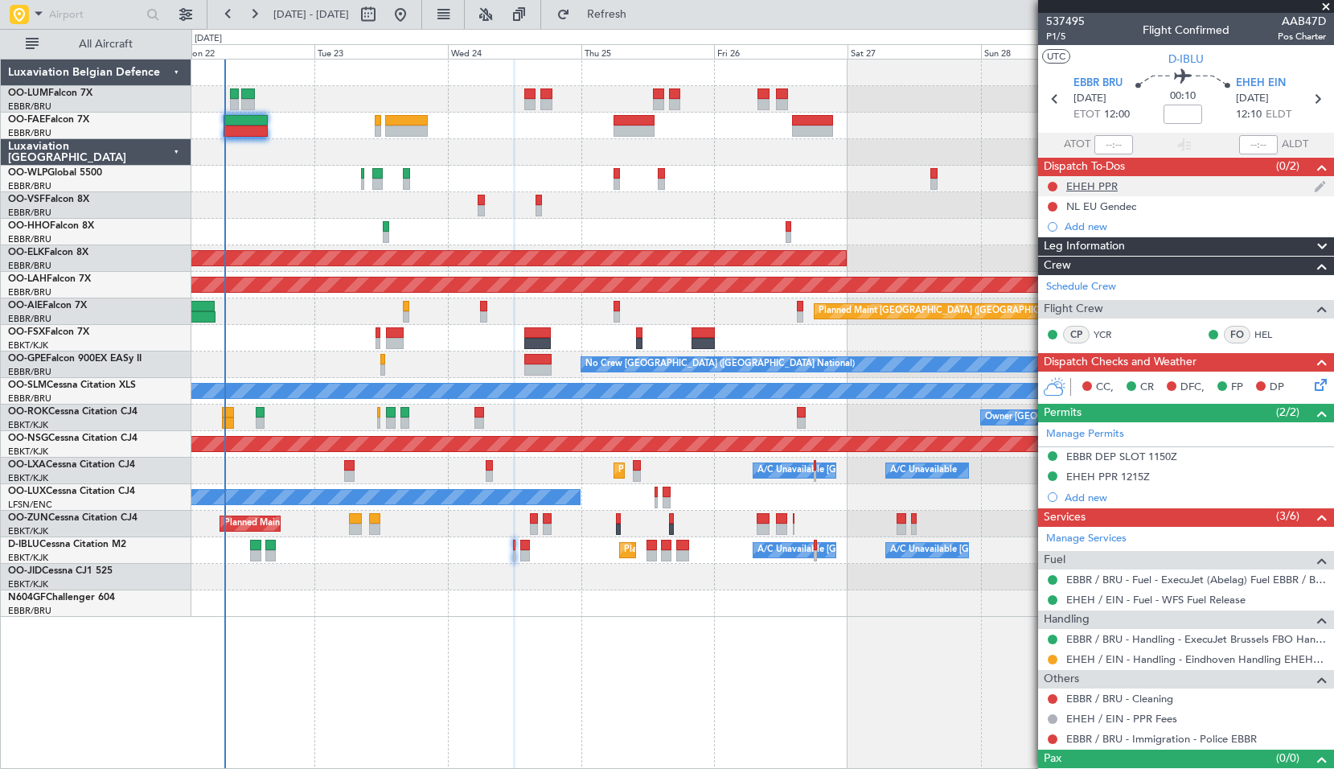
click at [1089, 183] on div "EHEH PPR" at bounding box center [1091, 186] width 51 height 14
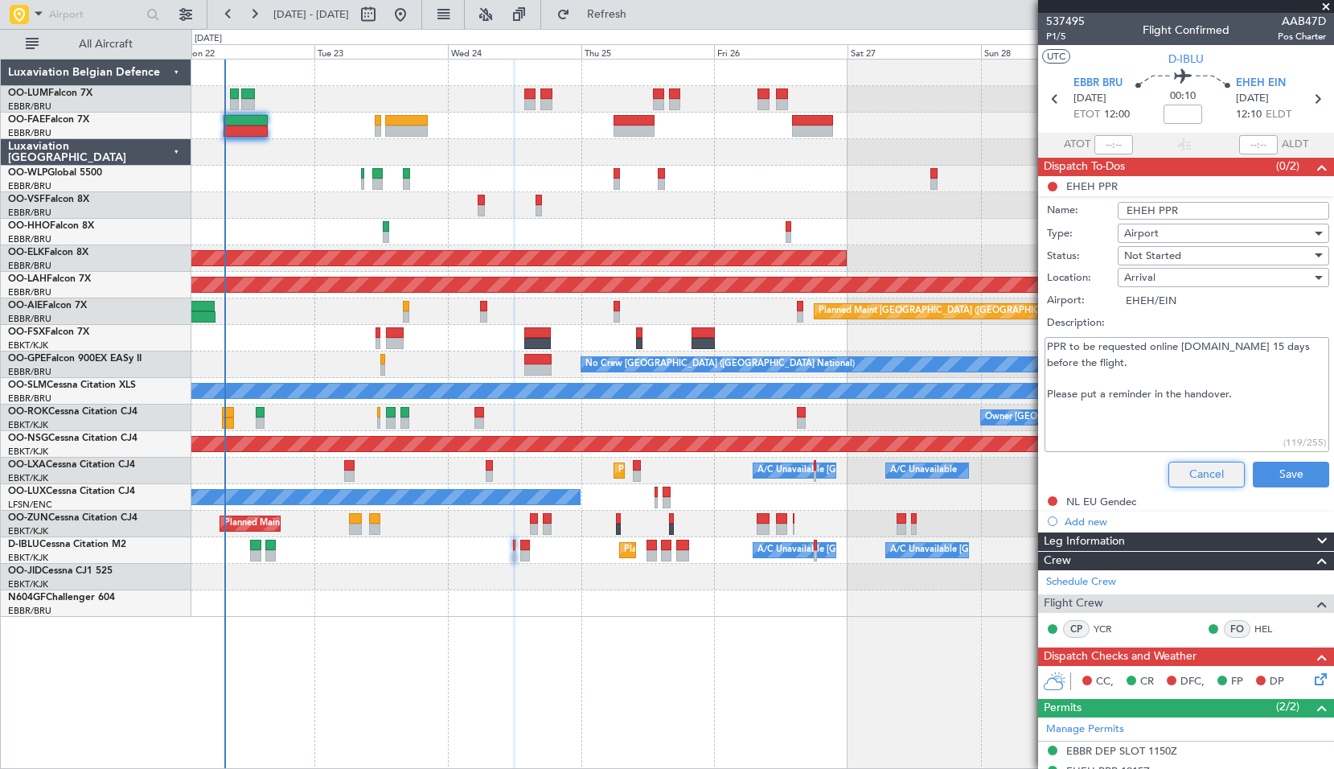
click at [1191, 466] on button "Cancel" at bounding box center [1207, 475] width 76 height 26
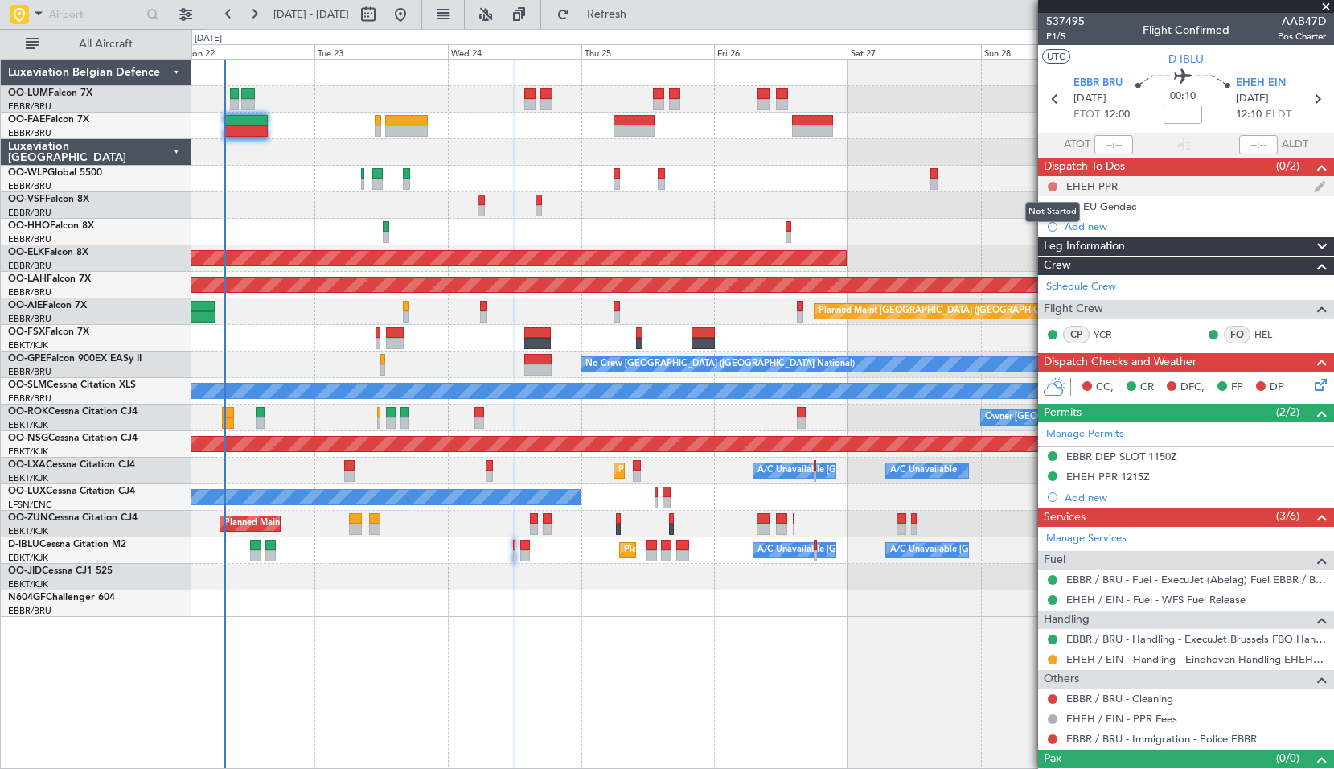
click at [1054, 186] on button at bounding box center [1053, 187] width 10 height 10
click at [1052, 254] on span "Completed" at bounding box center [1059, 257] width 53 height 16
click at [1309, 101] on icon at bounding box center [1317, 98] width 21 height 21
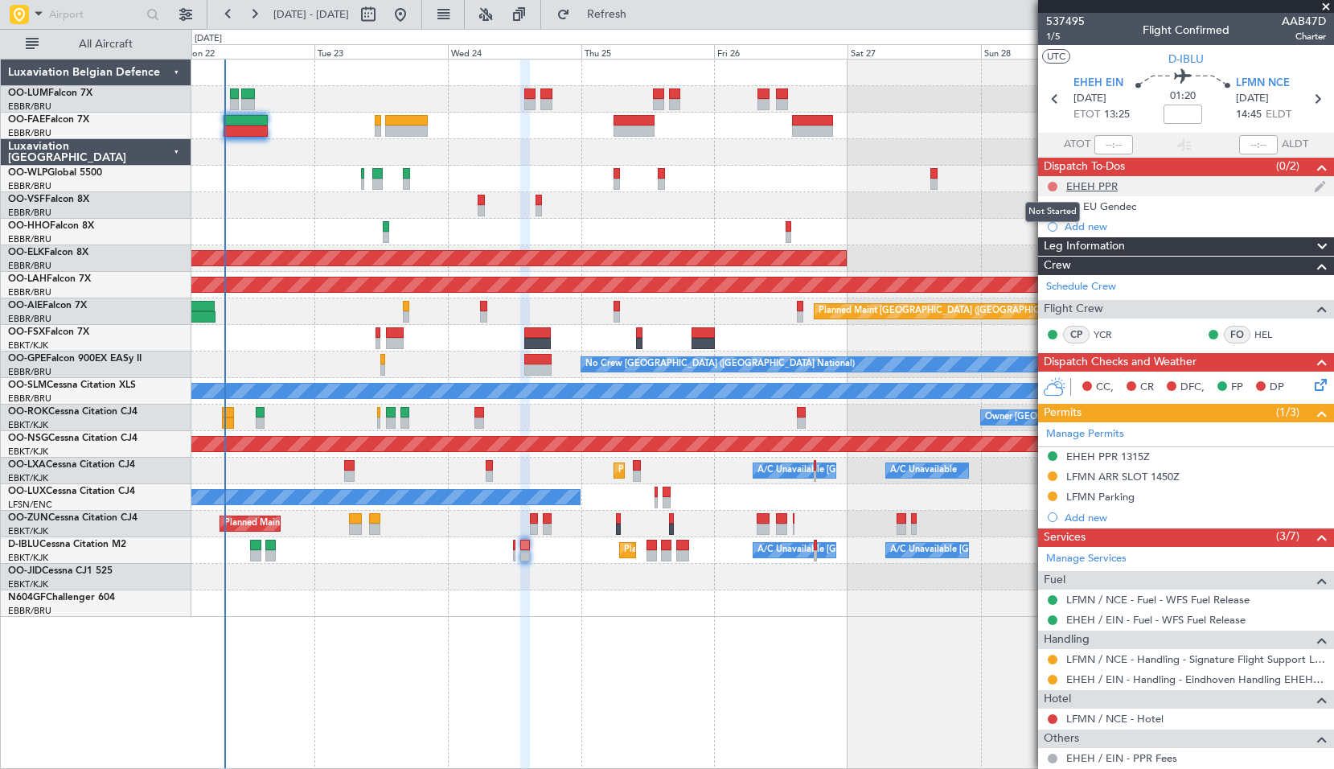
click at [1050, 186] on button at bounding box center [1053, 187] width 10 height 10
click at [1037, 260] on span "Completed" at bounding box center [1059, 257] width 53 height 16
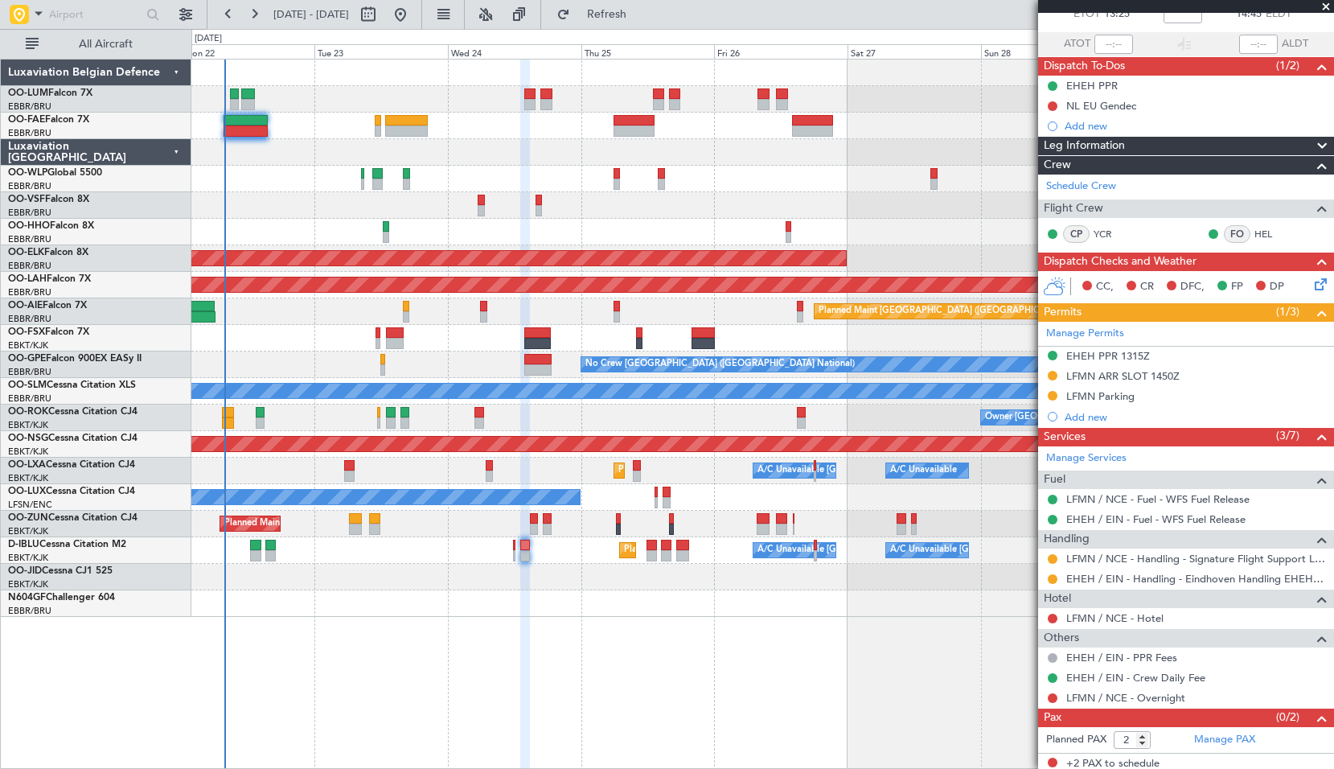
scroll to position [105, 0]
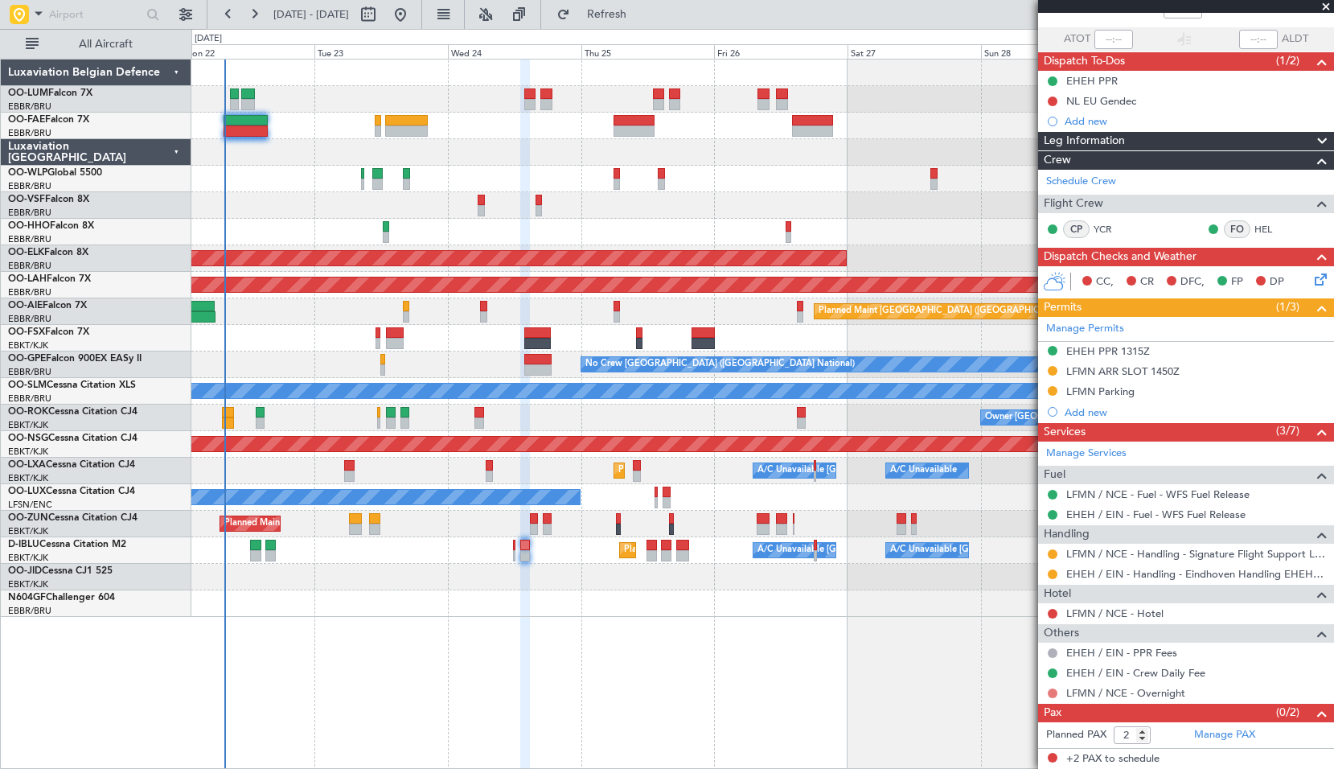
click at [1052, 692] on button at bounding box center [1053, 693] width 10 height 10
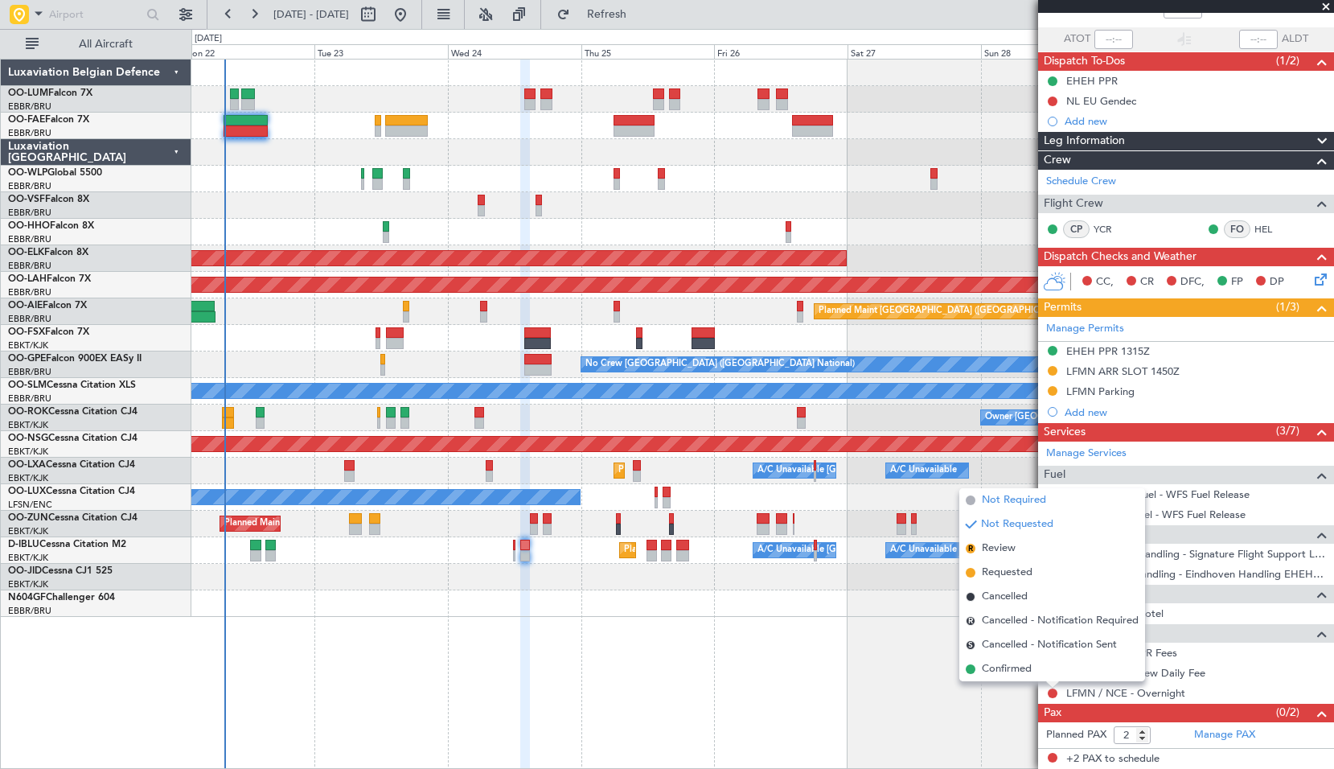
click at [1019, 503] on span "Not Required" at bounding box center [1014, 500] width 64 height 16
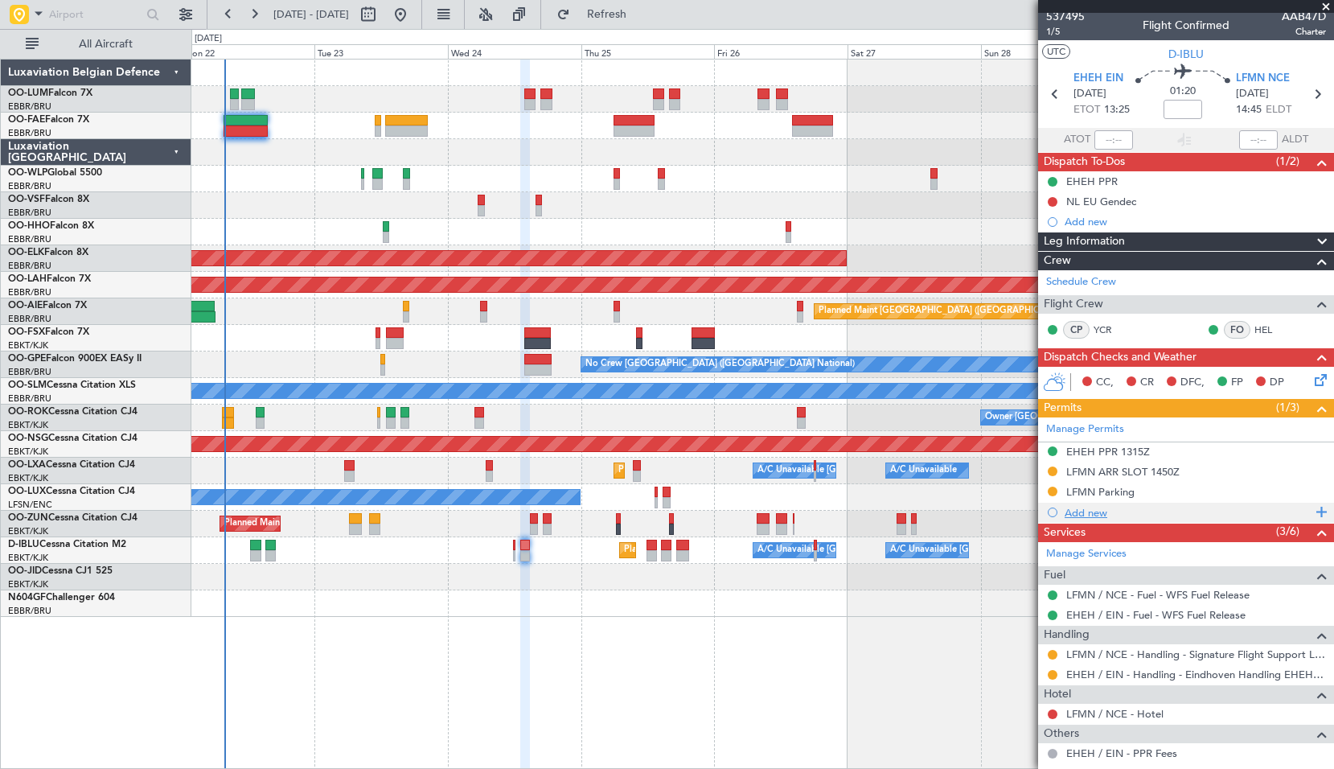
scroll to position [0, 0]
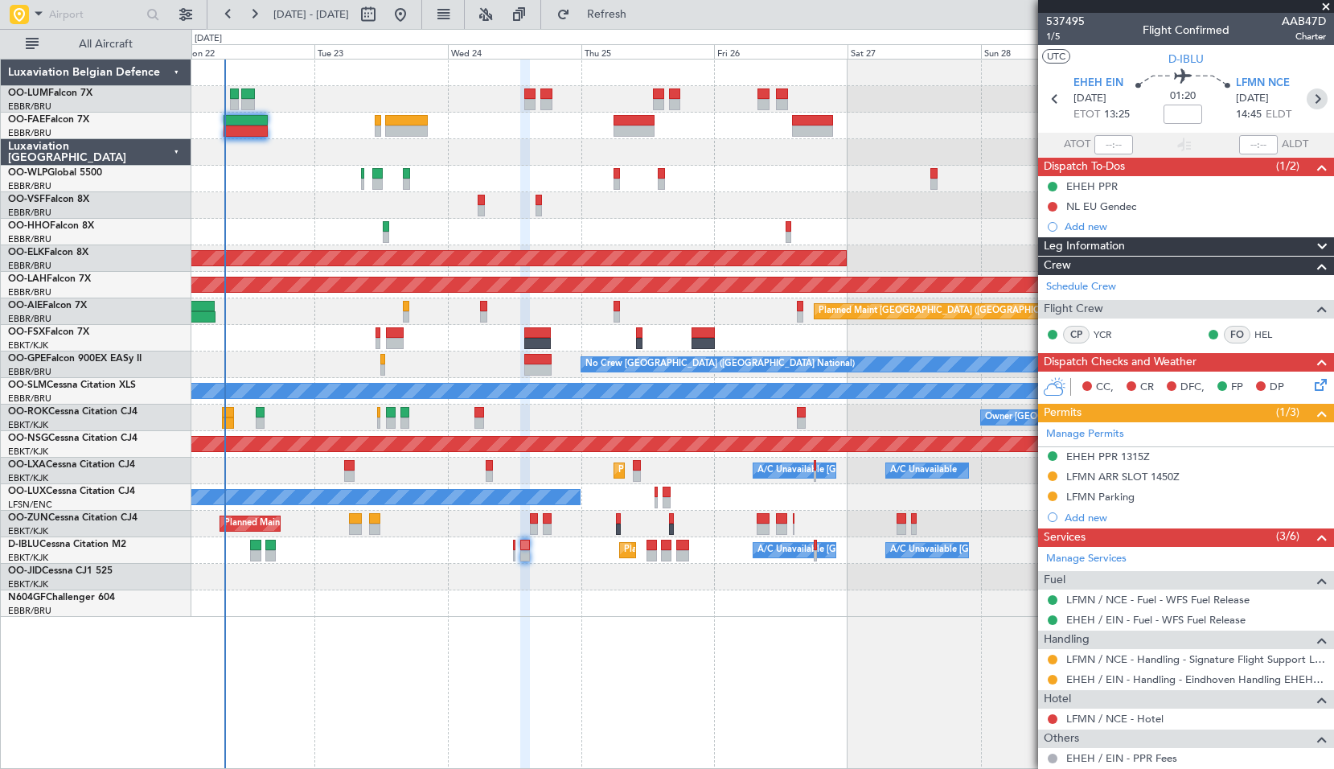
click at [1308, 103] on icon at bounding box center [1317, 98] width 21 height 21
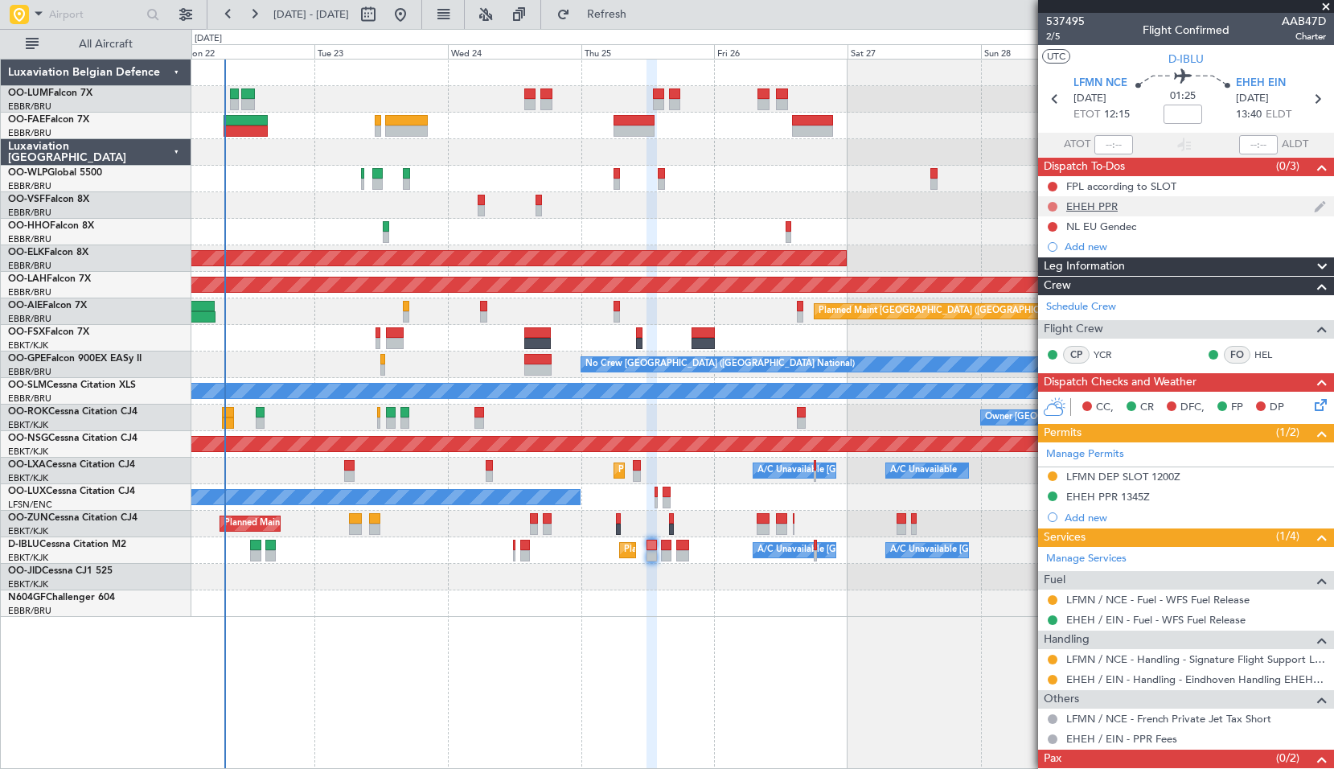
click at [1055, 205] on button at bounding box center [1053, 207] width 10 height 10
click at [1060, 272] on span "Completed" at bounding box center [1059, 277] width 53 height 16
click at [1313, 100] on icon at bounding box center [1317, 98] width 21 height 21
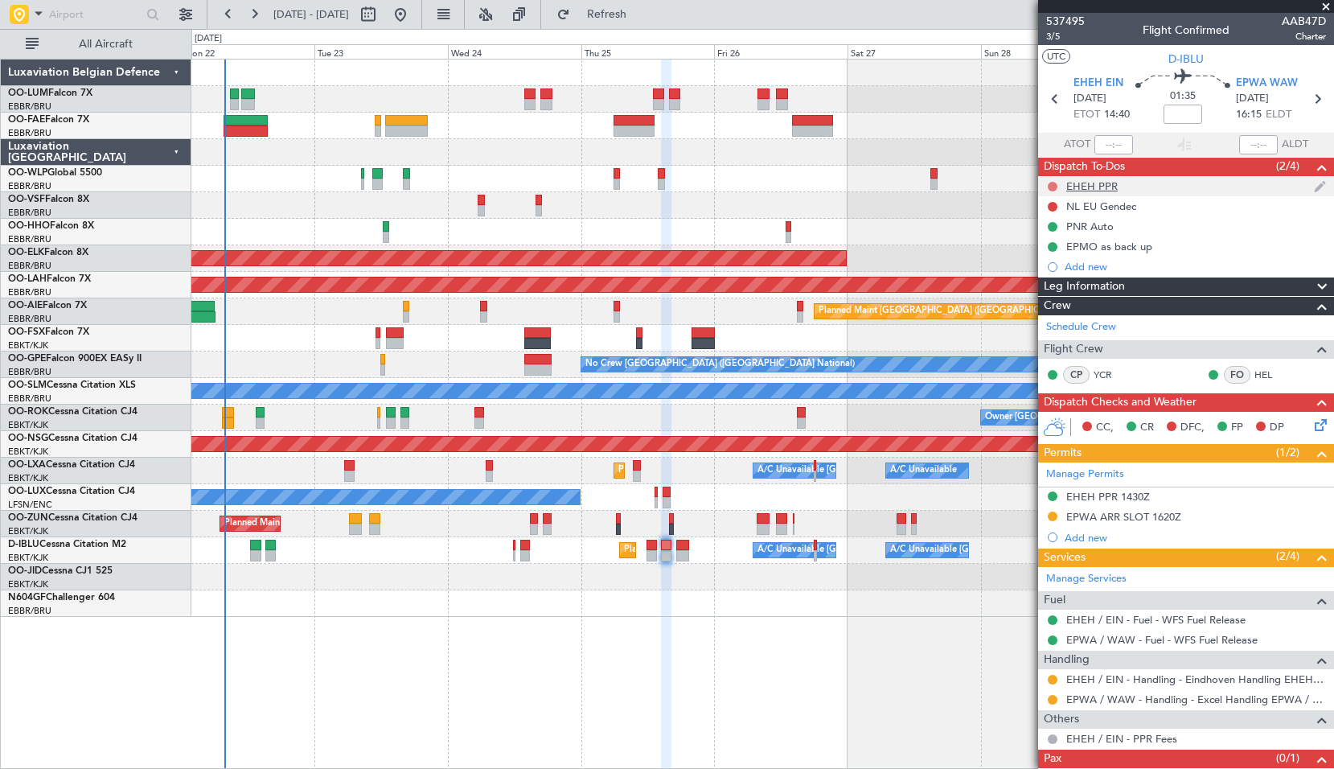
click at [1051, 184] on button at bounding box center [1053, 187] width 10 height 10
click at [1054, 253] on span "Completed" at bounding box center [1059, 257] width 53 height 16
click at [1308, 105] on icon at bounding box center [1317, 98] width 21 height 21
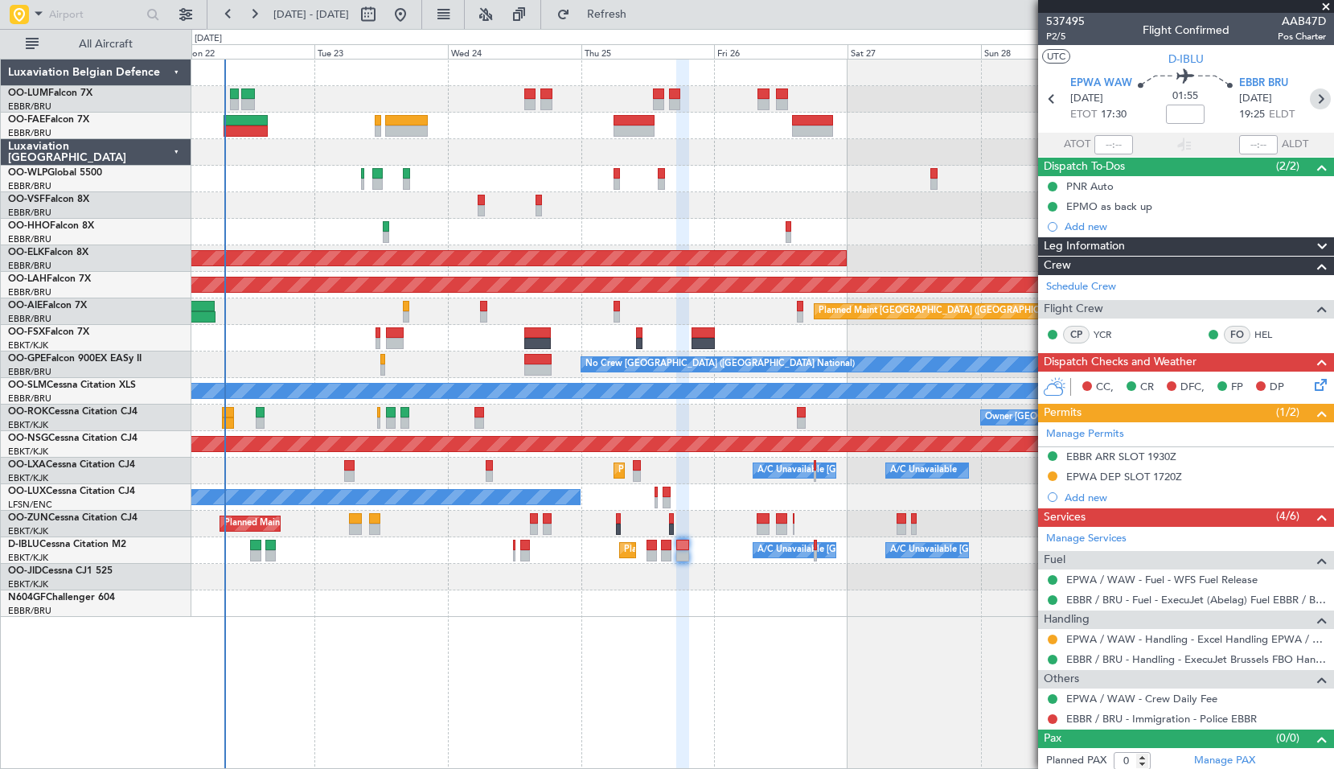
click at [1310, 104] on icon at bounding box center [1320, 98] width 21 height 21
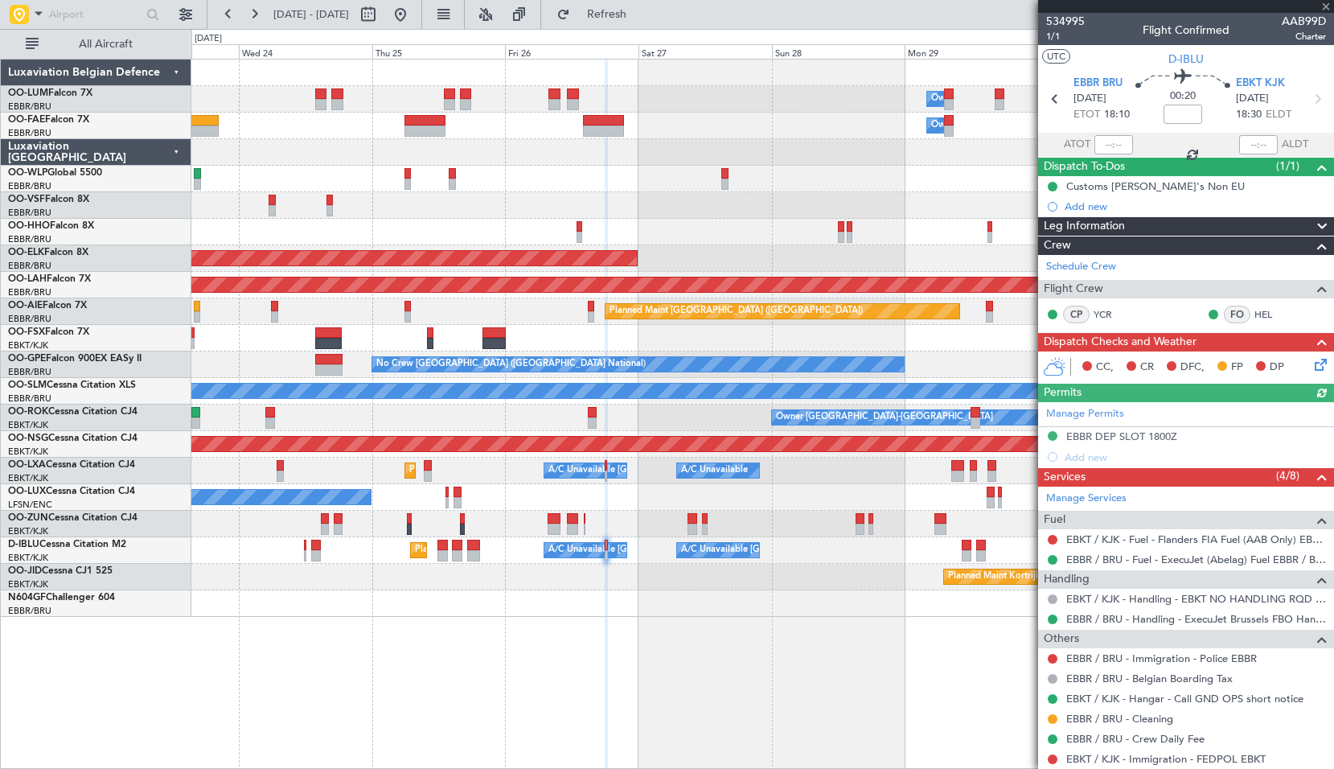
click at [679, 680] on div "Owner Melsbroek Air Base Owner Melsbroek Air Base Planned Maint Brussels (Bruss…" at bounding box center [762, 414] width 1143 height 710
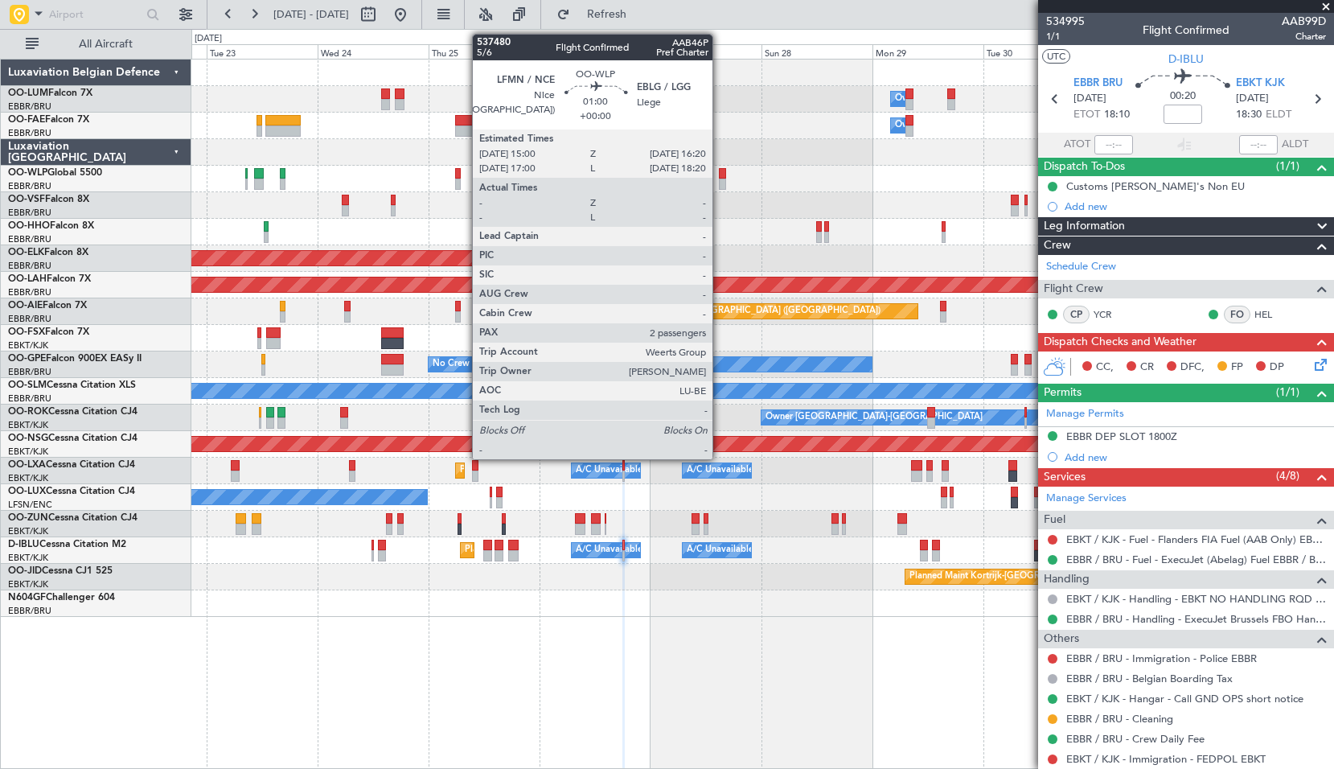
click at [720, 183] on div at bounding box center [722, 184] width 6 height 11
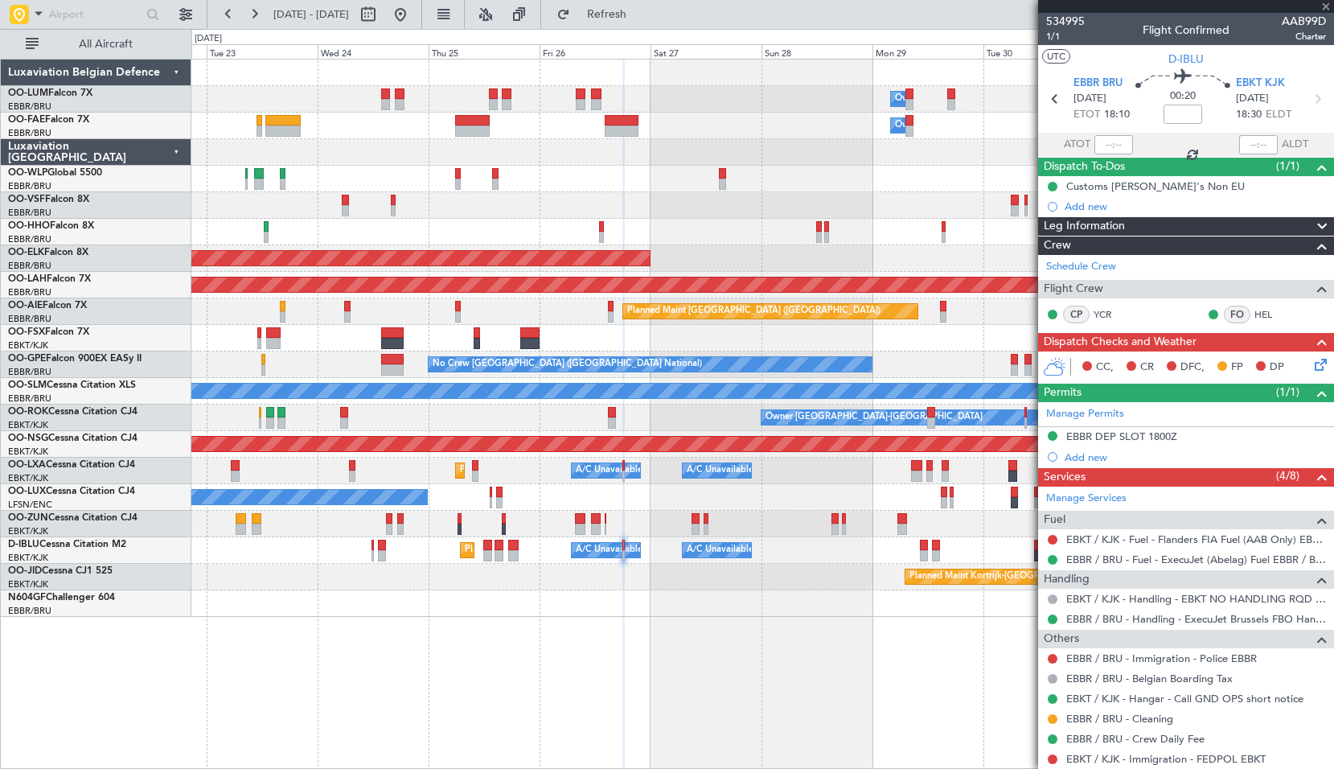
click at [714, 208] on div at bounding box center [762, 205] width 1142 height 27
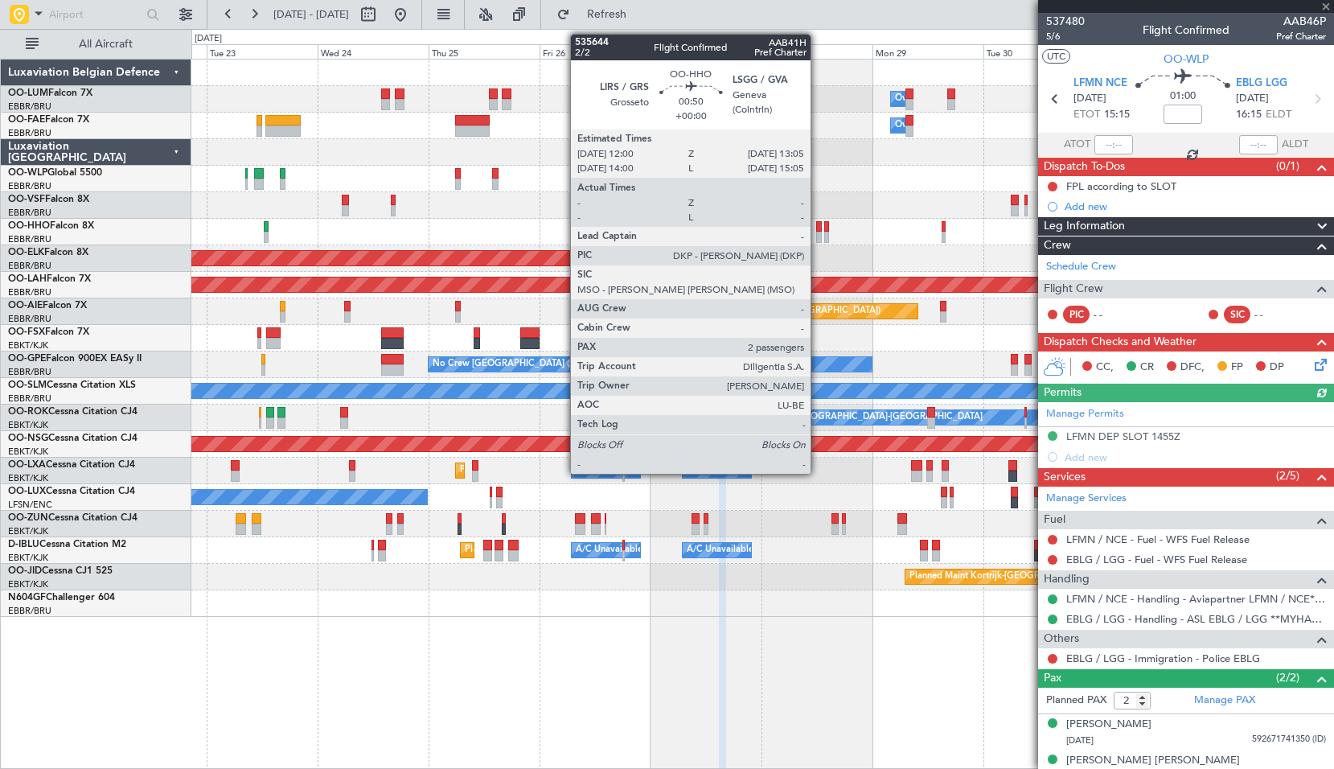
click at [818, 233] on div at bounding box center [819, 237] width 6 height 11
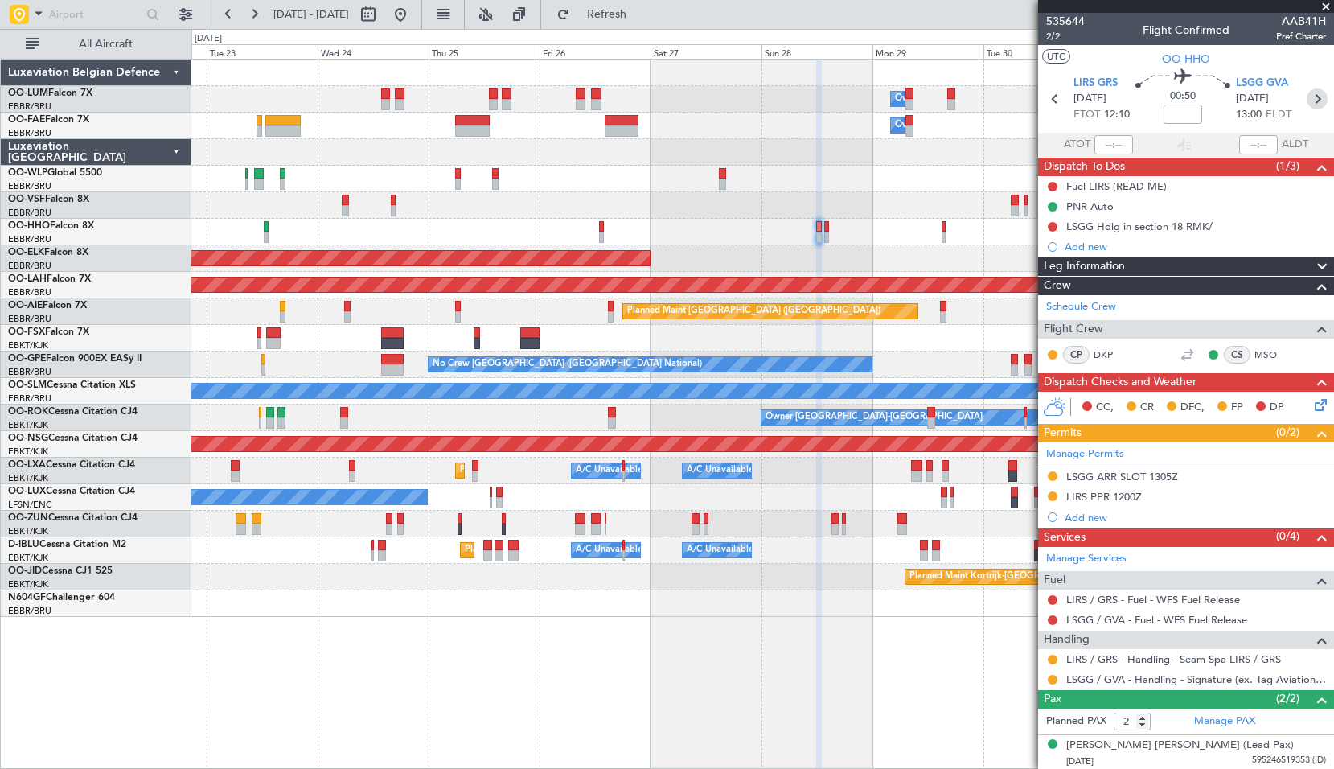
click at [1310, 101] on icon at bounding box center [1317, 98] width 21 height 21
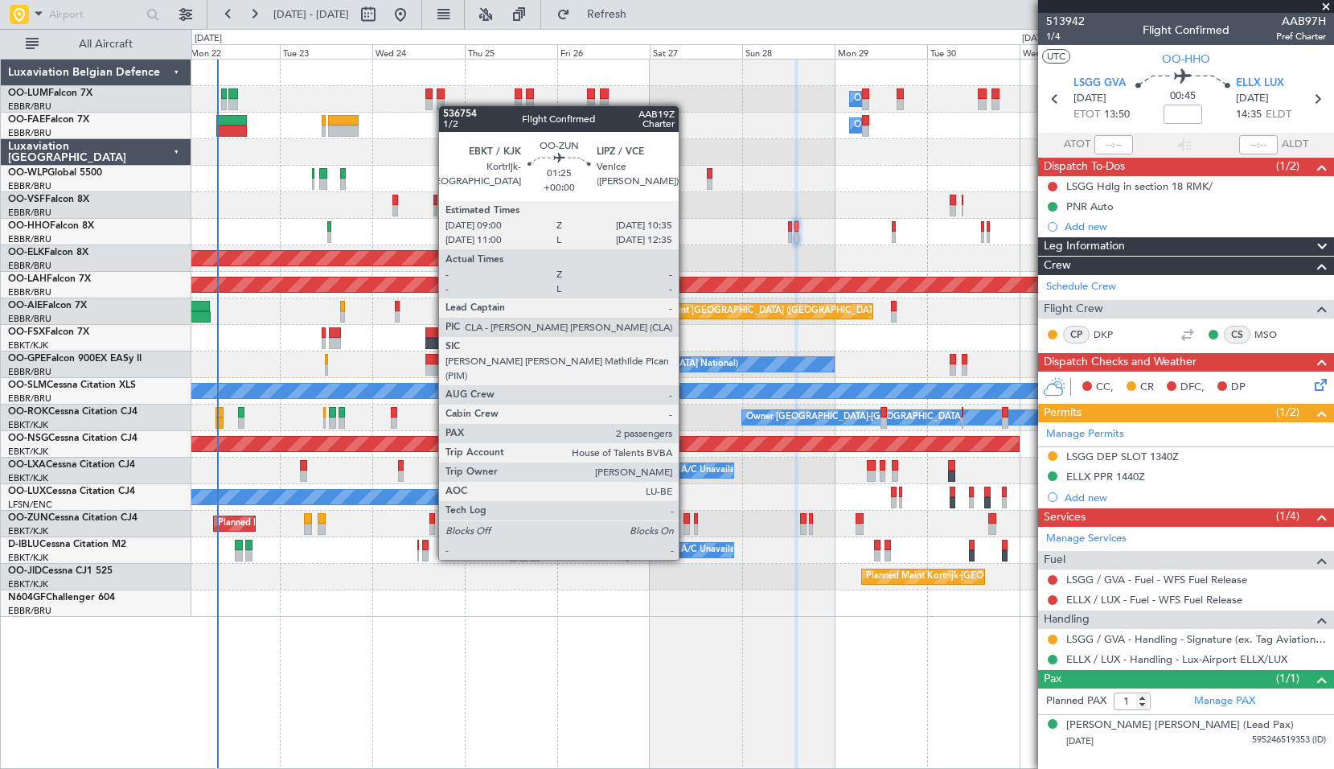
click at [686, 529] on div at bounding box center [687, 529] width 6 height 11
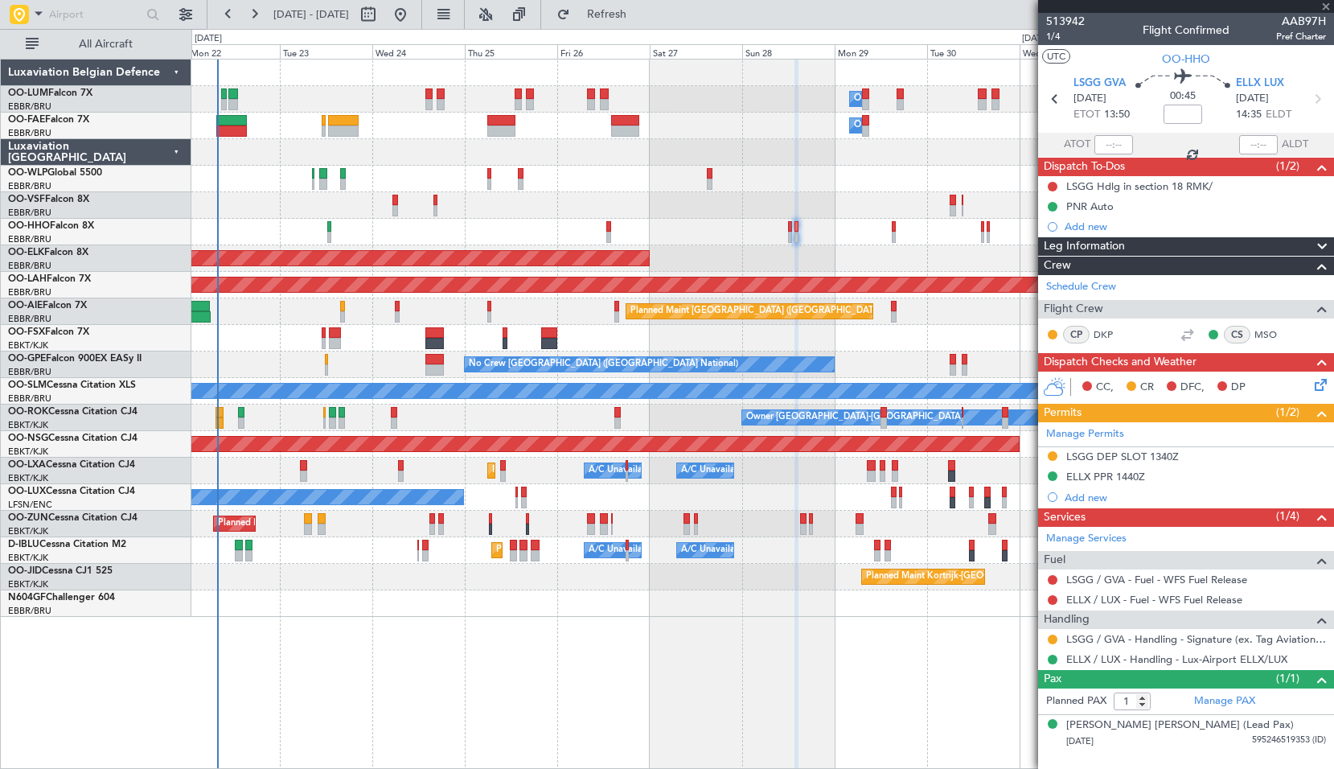
click at [746, 521] on div "Planned Maint Kortrijk-Wevelgem Owner" at bounding box center [762, 524] width 1142 height 27
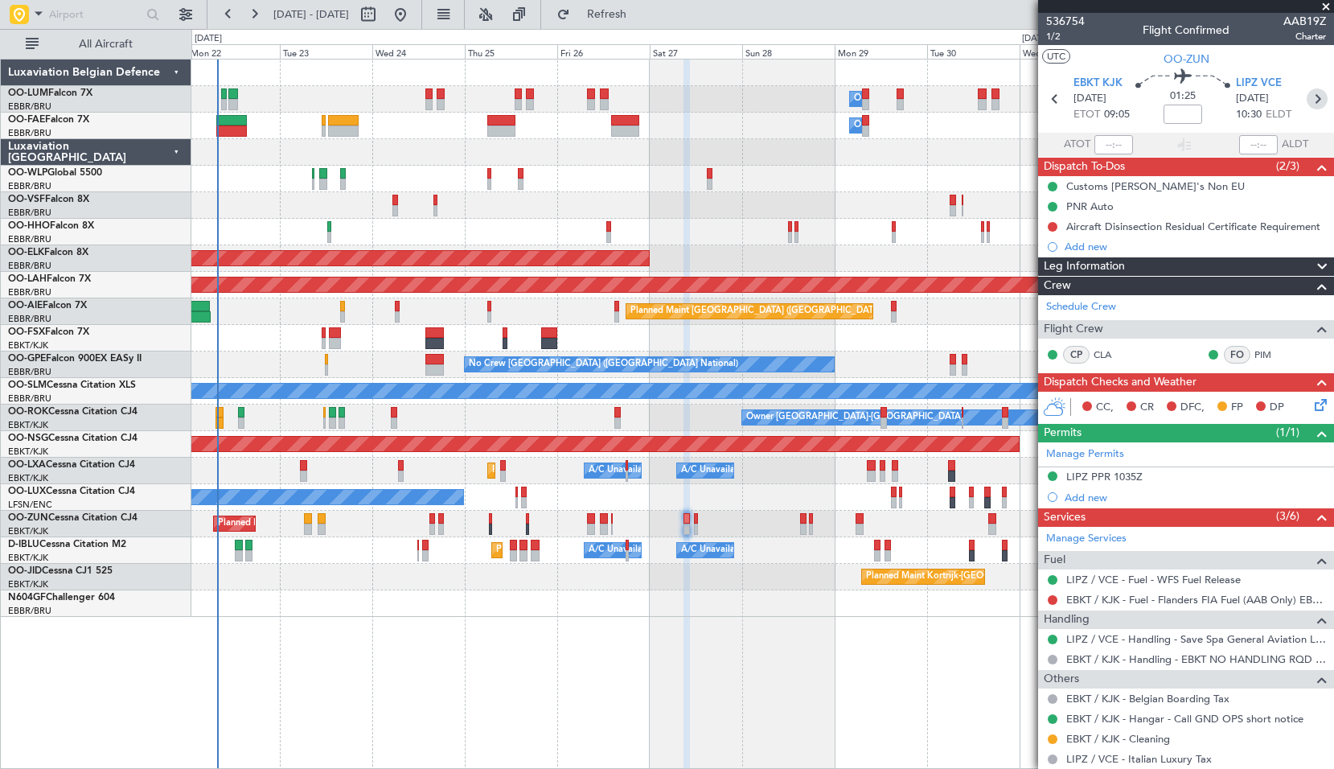
click at [1307, 104] on icon at bounding box center [1317, 98] width 21 height 21
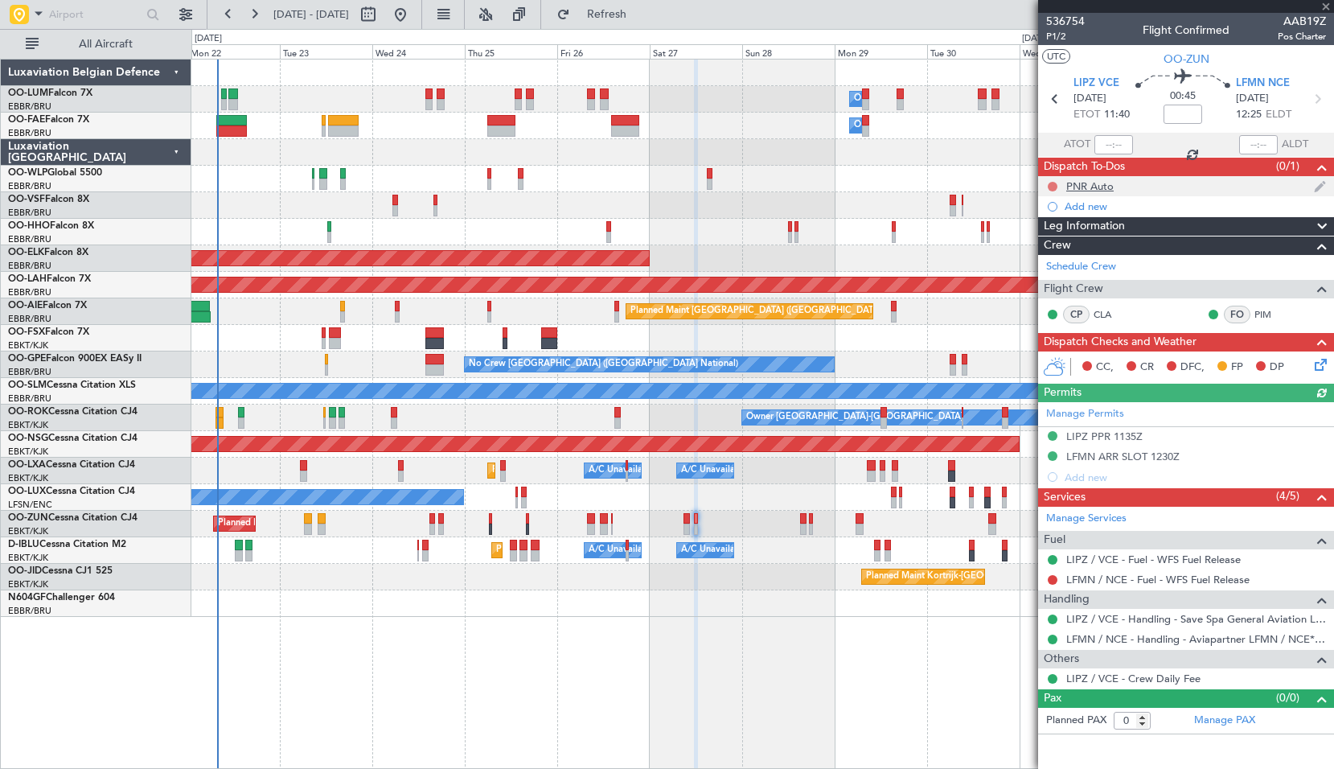
click at [1053, 186] on button at bounding box center [1053, 187] width 10 height 10
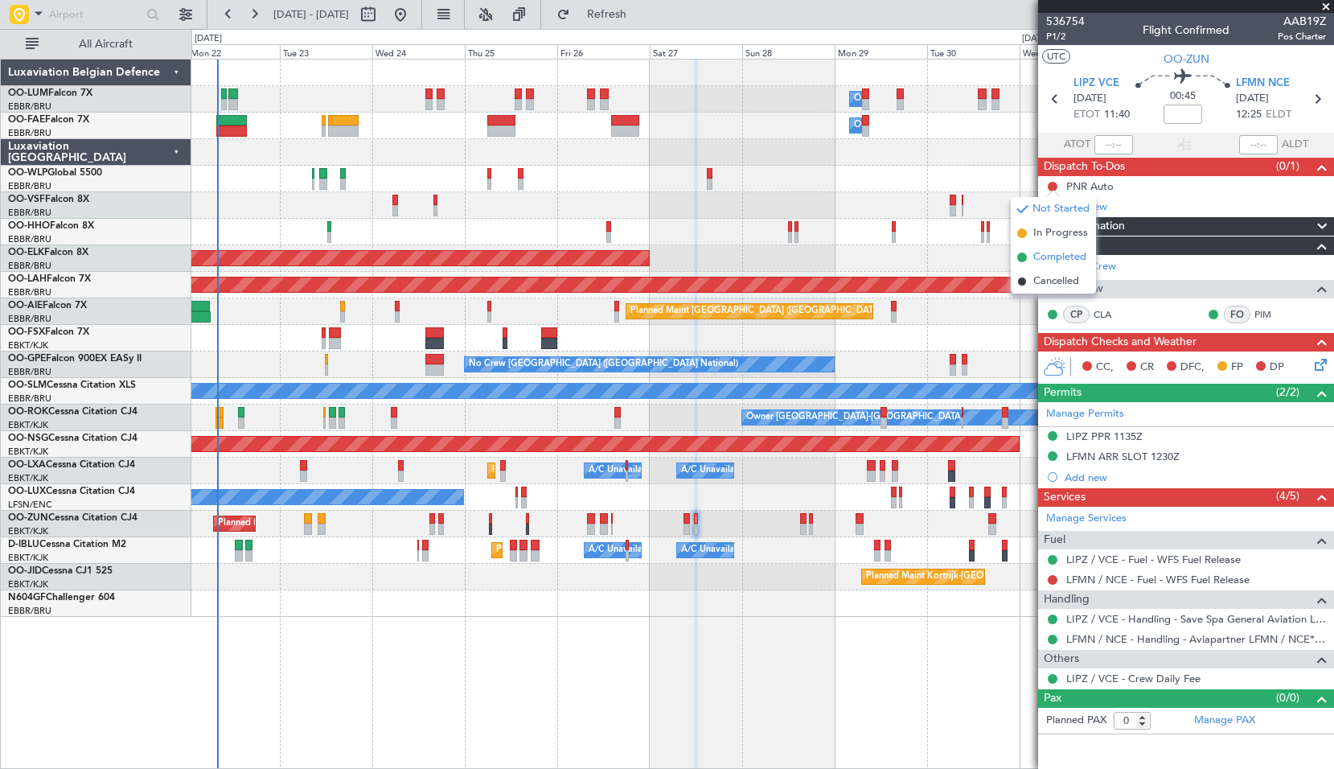
click at [1049, 249] on li "Completed" at bounding box center [1053, 257] width 85 height 24
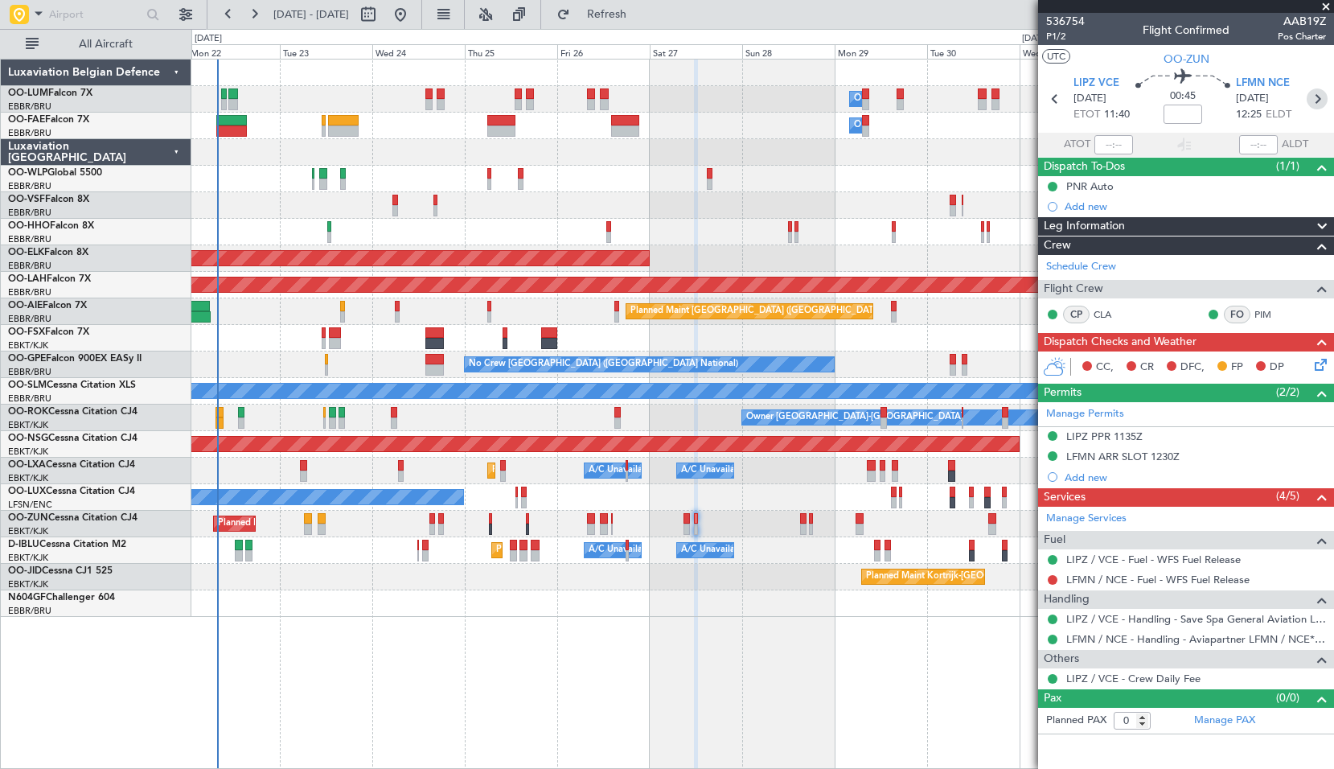
click at [1326, 97] on icon at bounding box center [1317, 98] width 21 height 21
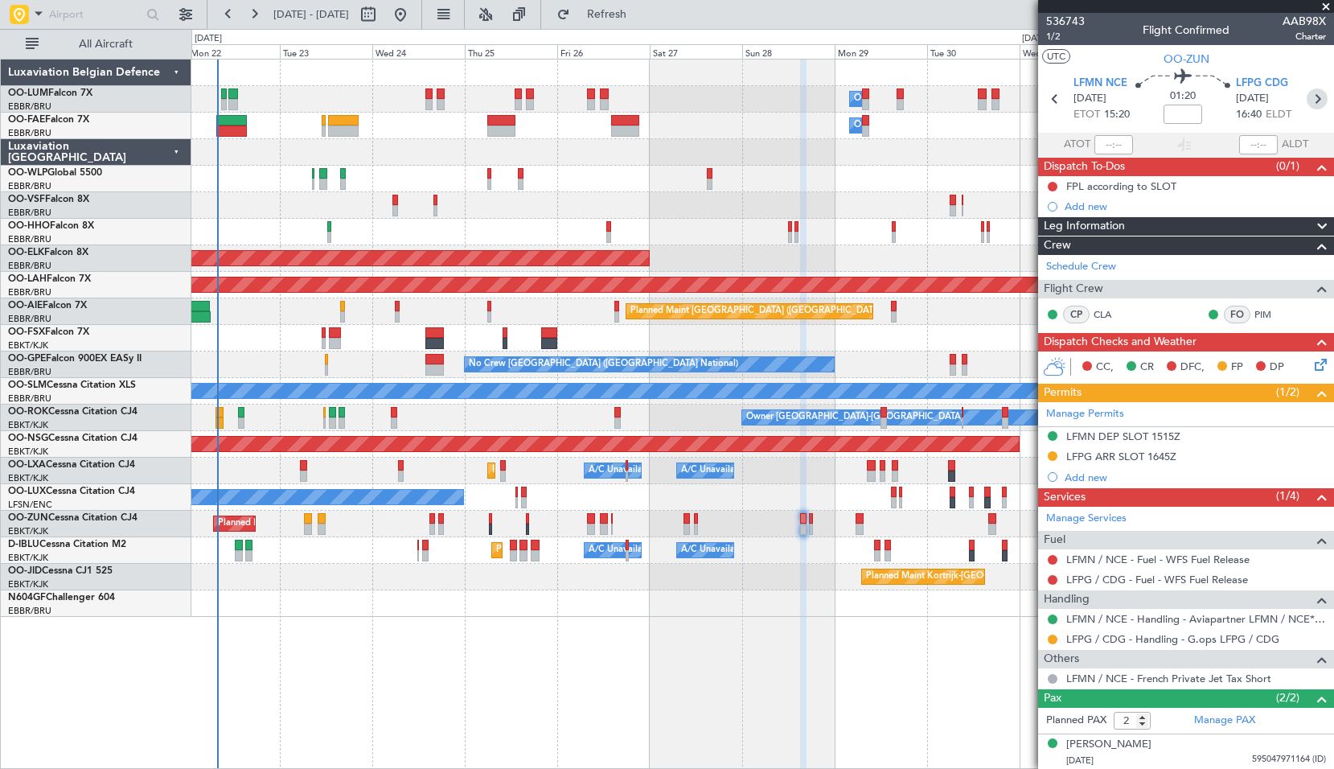
click at [1309, 100] on icon at bounding box center [1317, 98] width 21 height 21
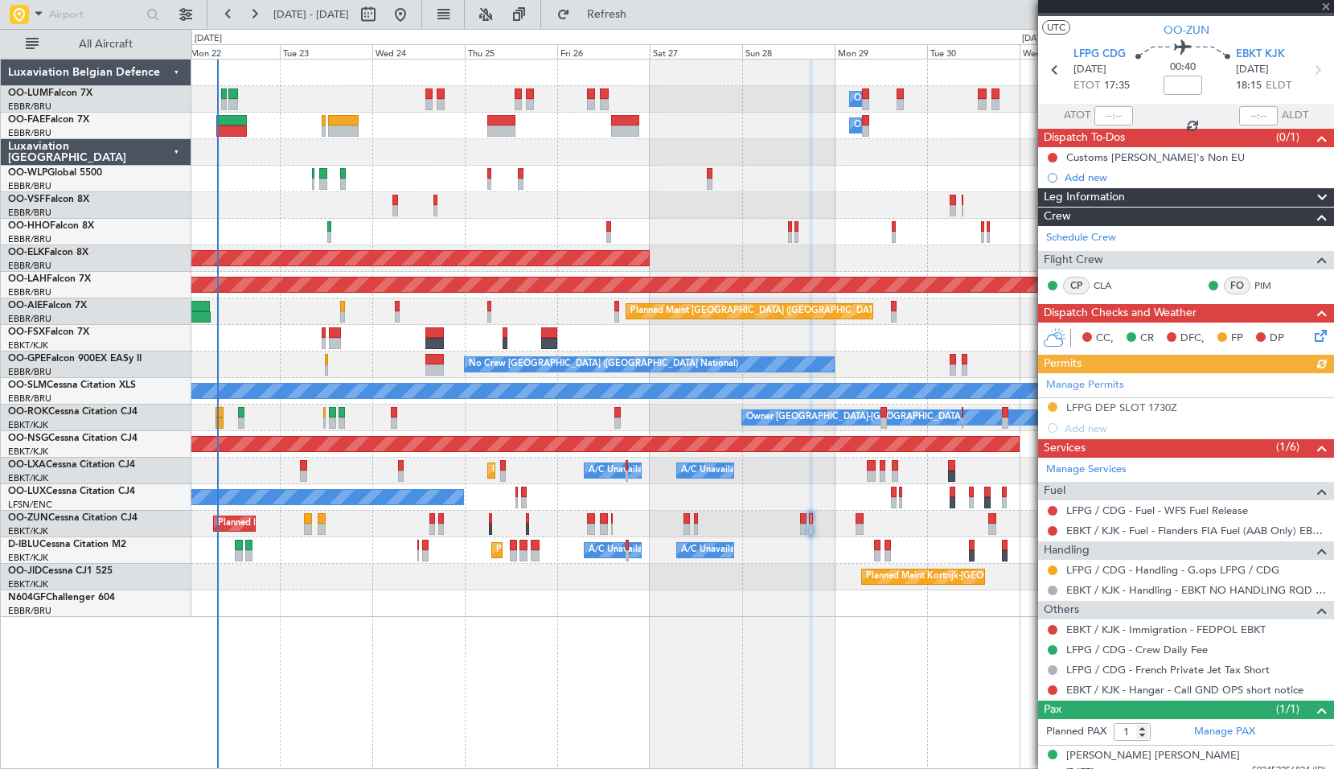
scroll to position [41, 0]
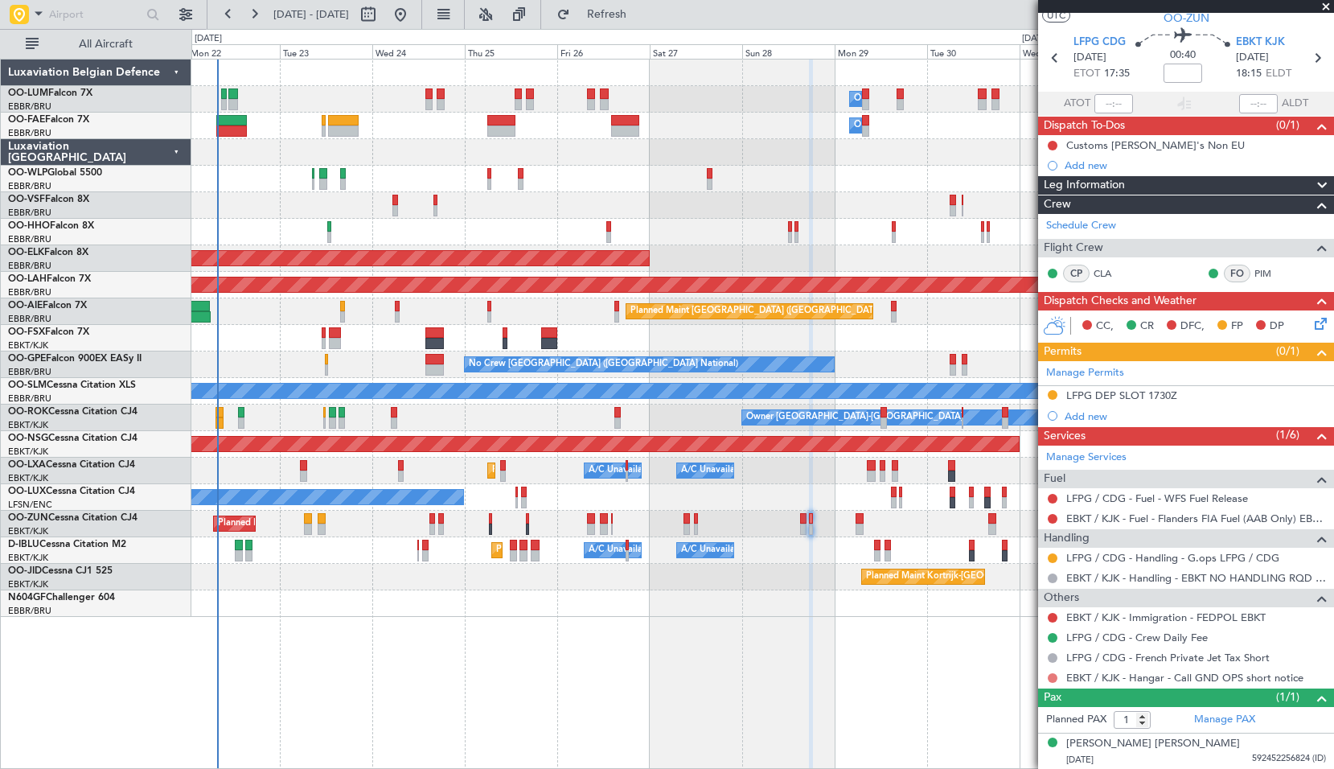
click at [1052, 676] on button at bounding box center [1053, 678] width 10 height 10
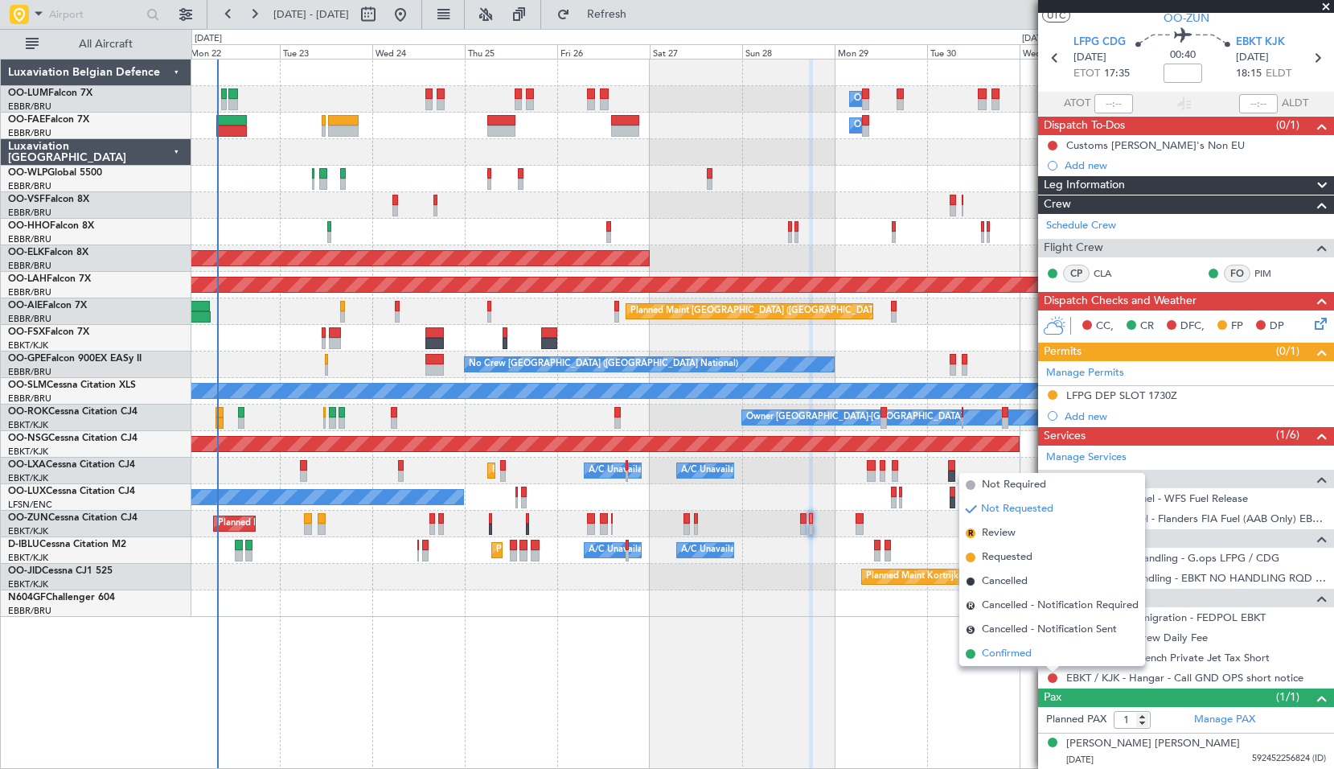
click at [1025, 653] on span "Confirmed" at bounding box center [1007, 654] width 50 height 16
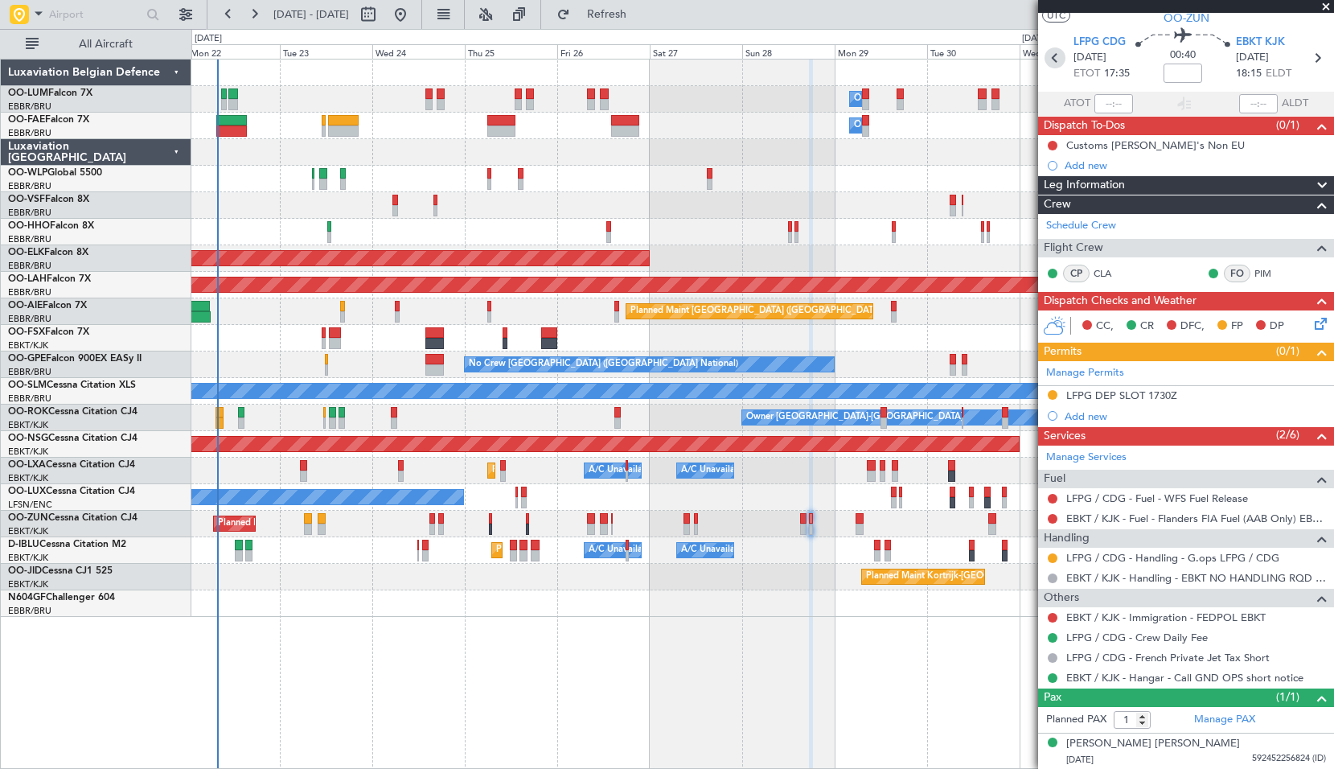
click at [1054, 62] on icon at bounding box center [1055, 57] width 21 height 21
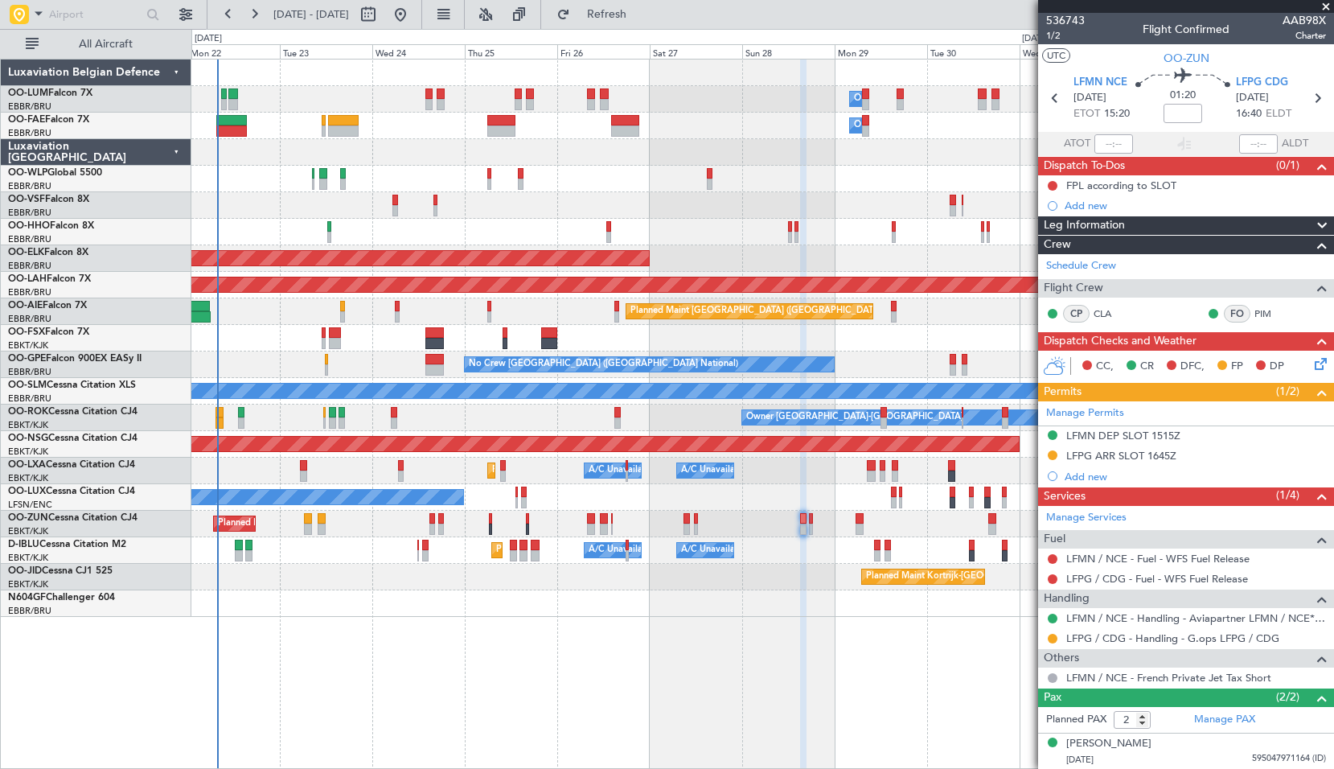
scroll to position [0, 0]
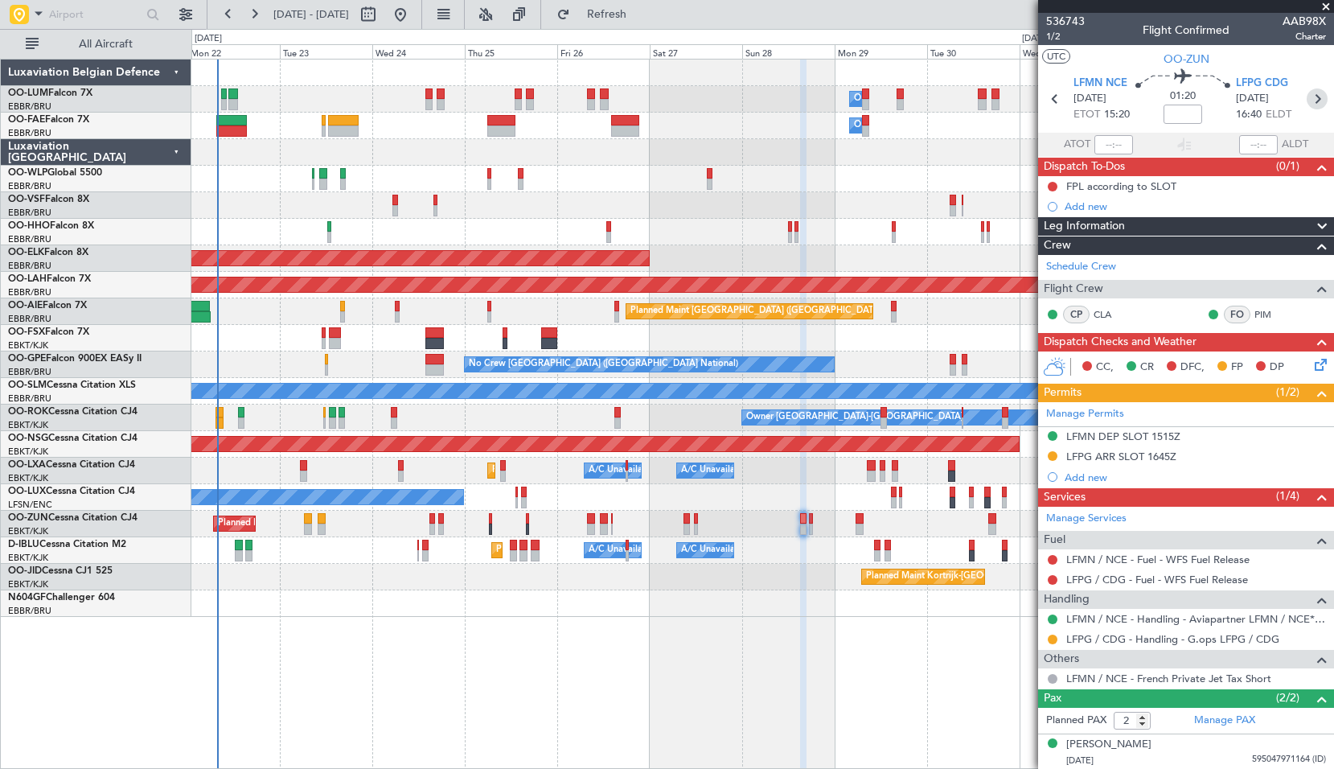
click at [1309, 103] on icon at bounding box center [1317, 98] width 21 height 21
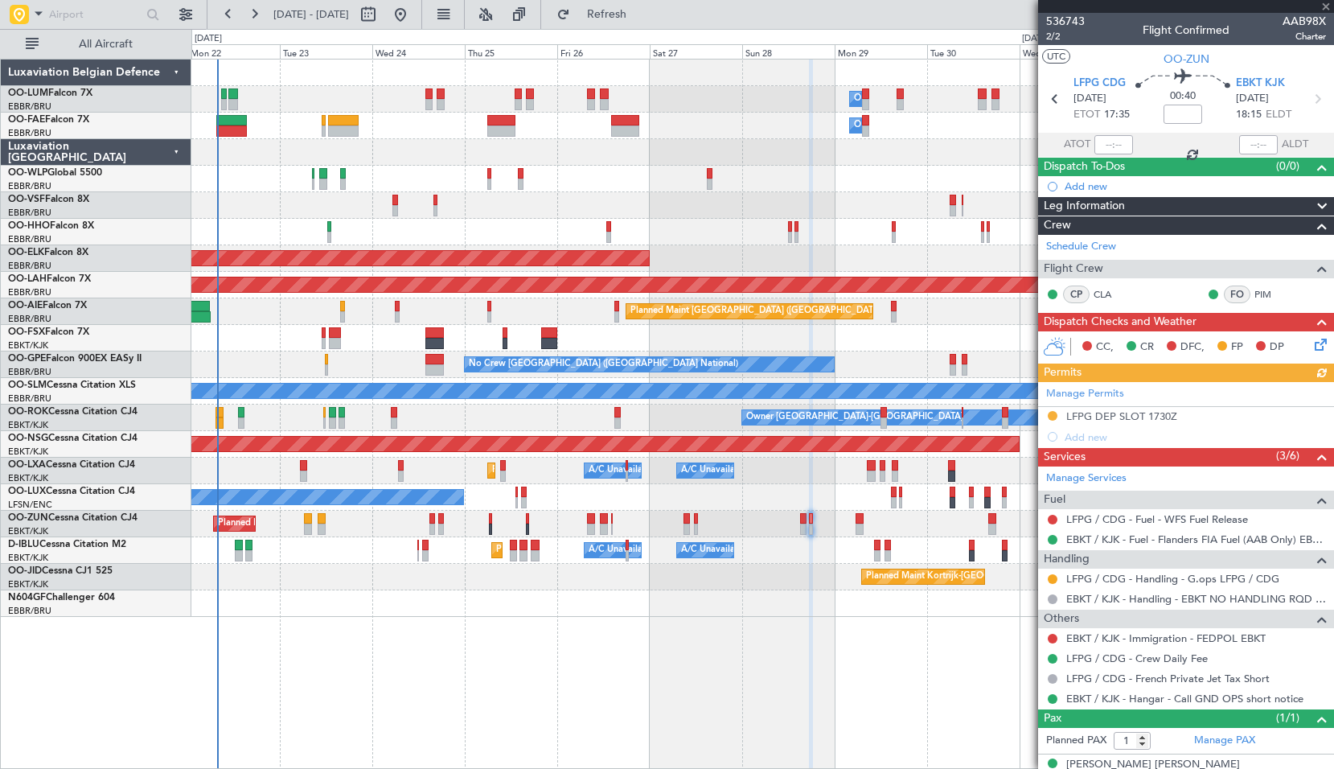
scroll to position [21, 0]
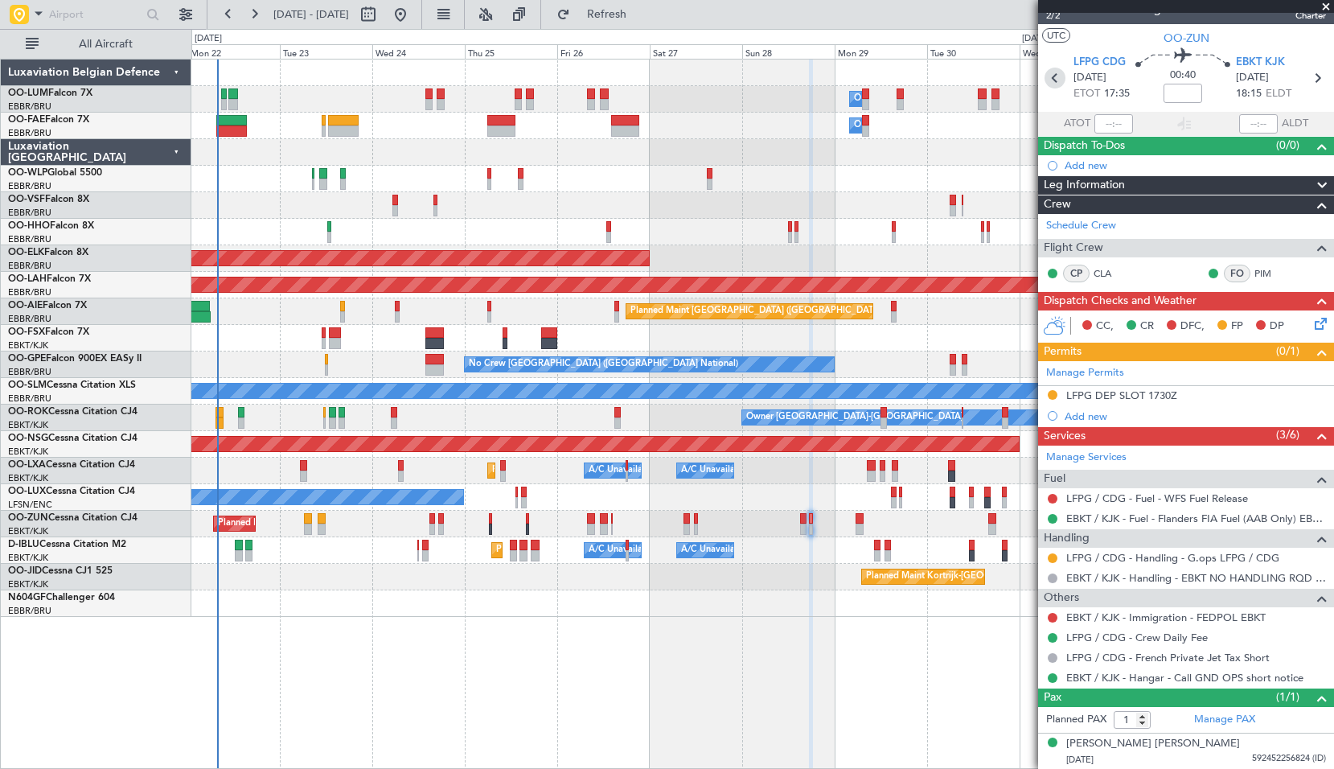
click at [1054, 82] on icon at bounding box center [1055, 78] width 21 height 21
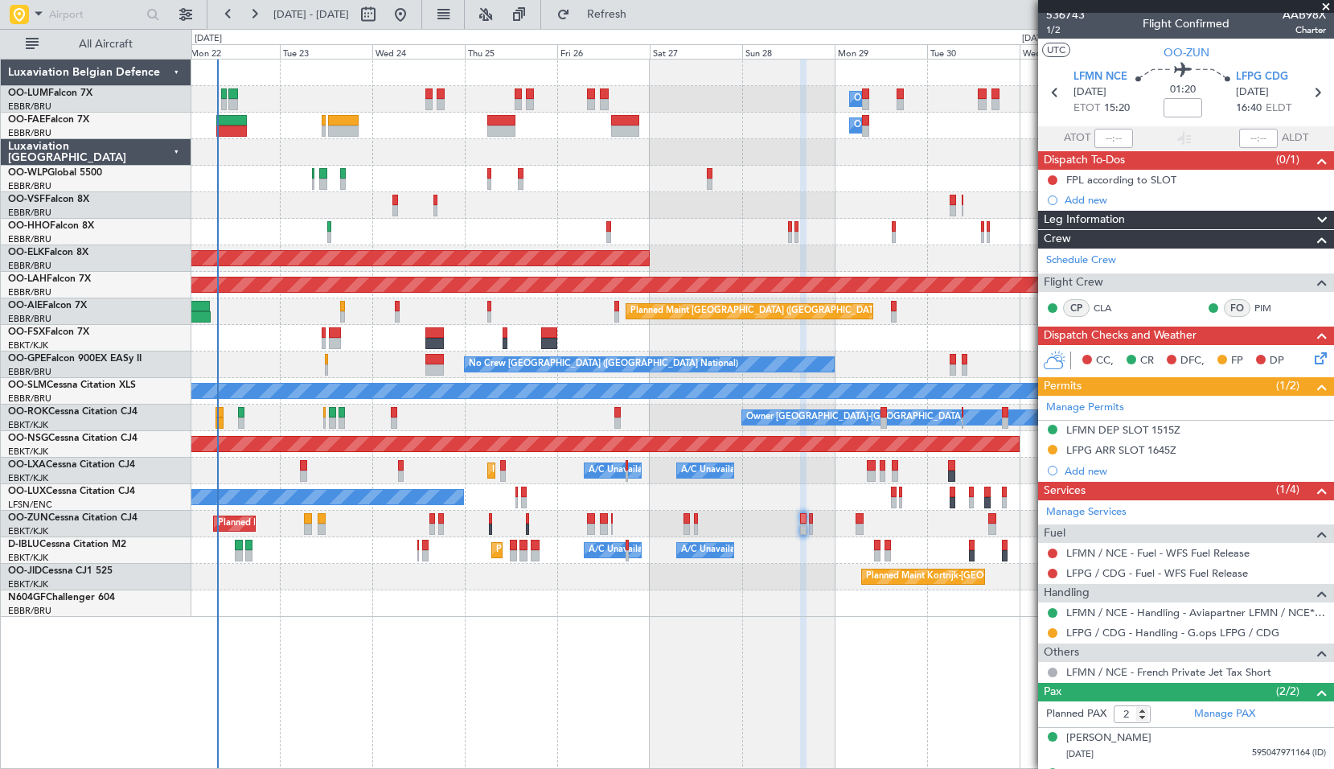
scroll to position [0, 0]
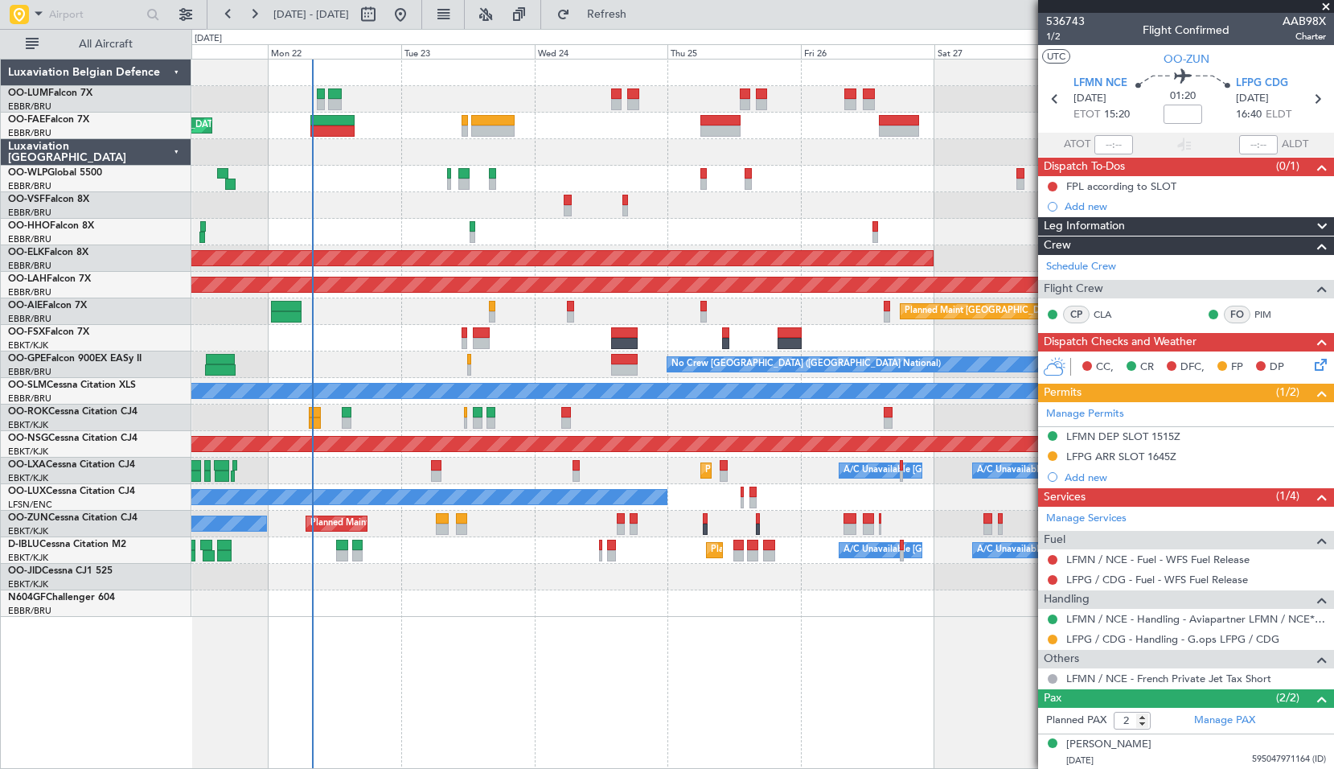
click at [826, 659] on div "Owner Melsbroek Air Base Planned Maint Brussels (Brussels National) Owner Melsb…" at bounding box center [762, 414] width 1143 height 710
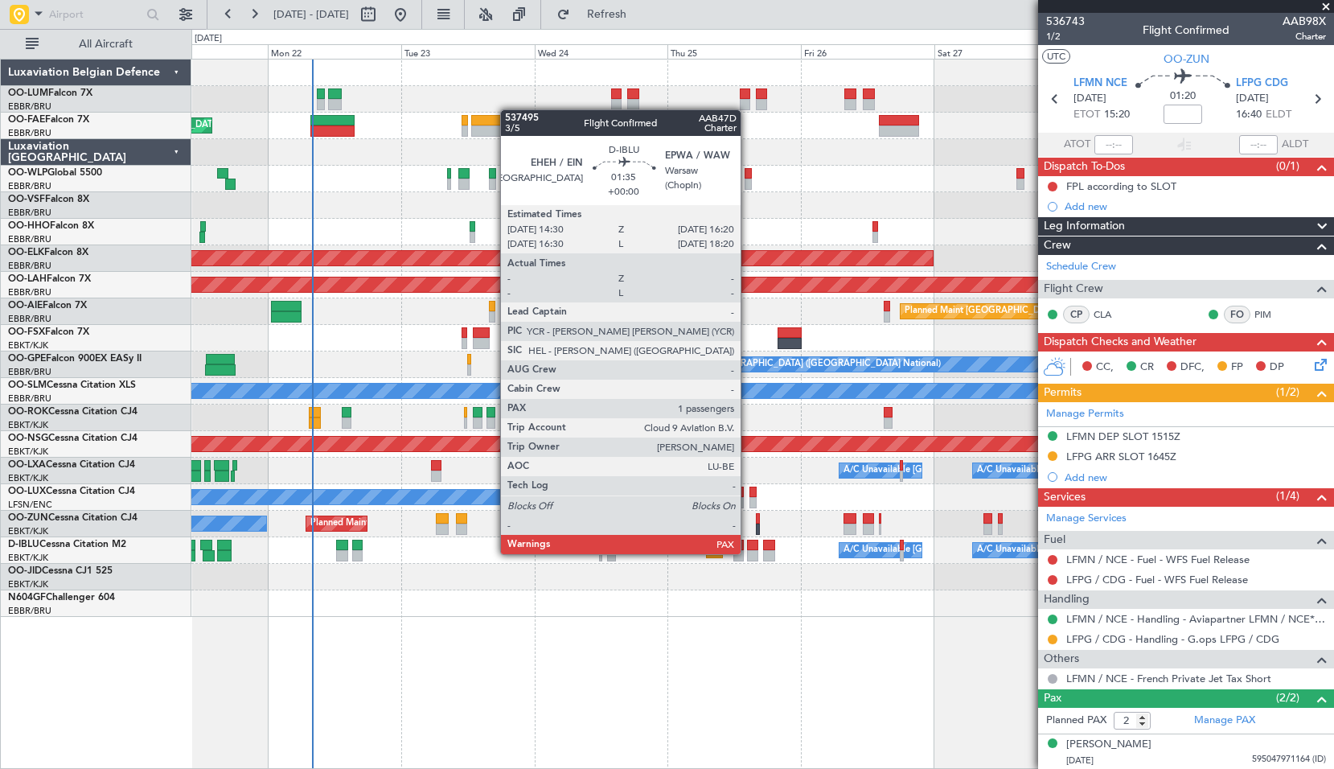
click at [748, 553] on div at bounding box center [752, 555] width 10 height 11
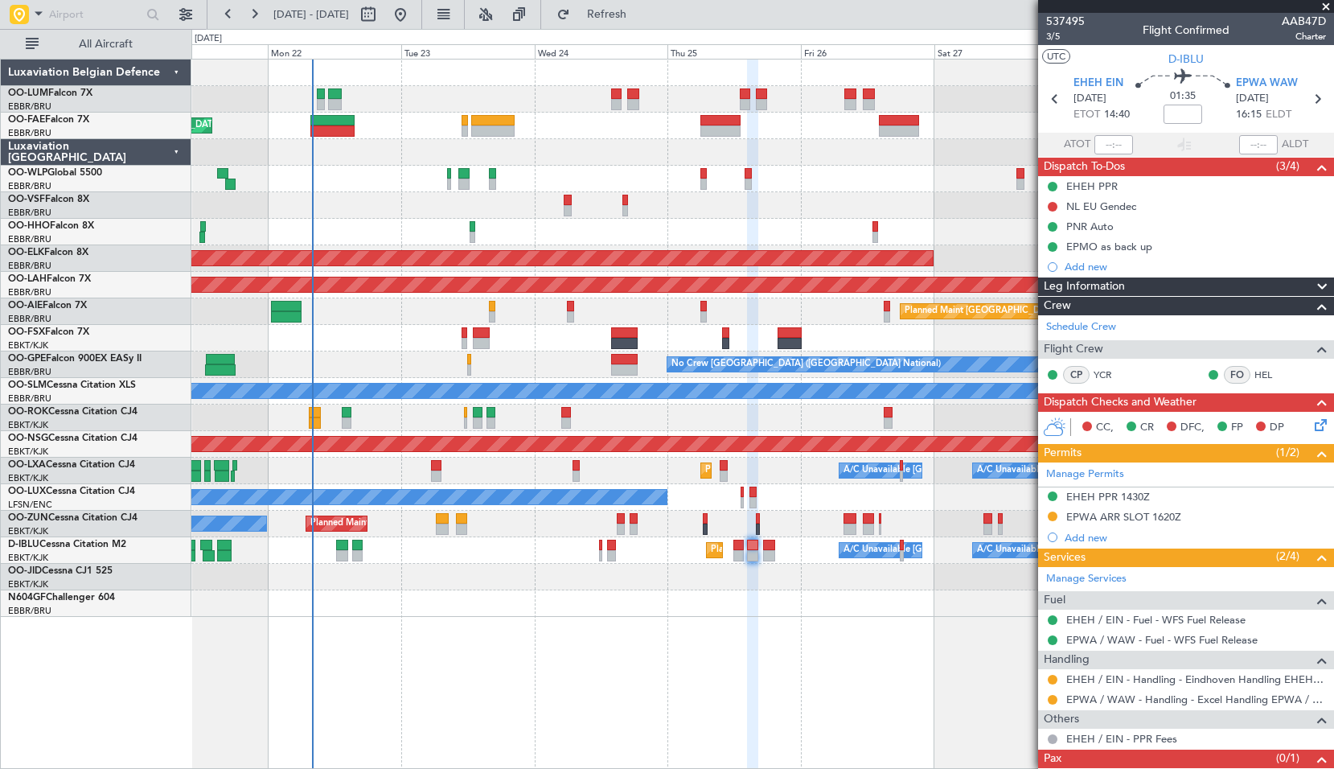
drag, startPoint x: 1322, startPoint y: 8, endPoint x: 1284, endPoint y: 12, distance: 38.8
click at [1322, 8] on span at bounding box center [1326, 7] width 16 height 14
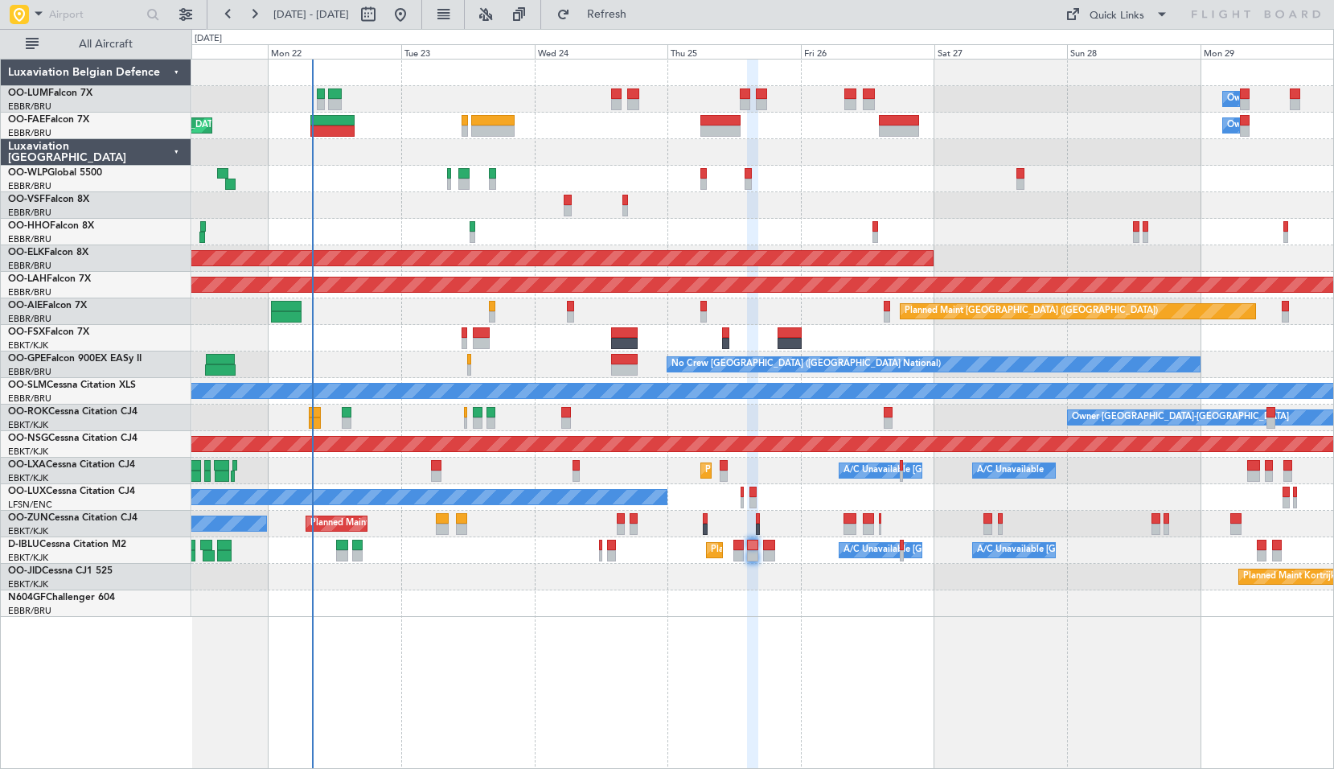
type input "0"
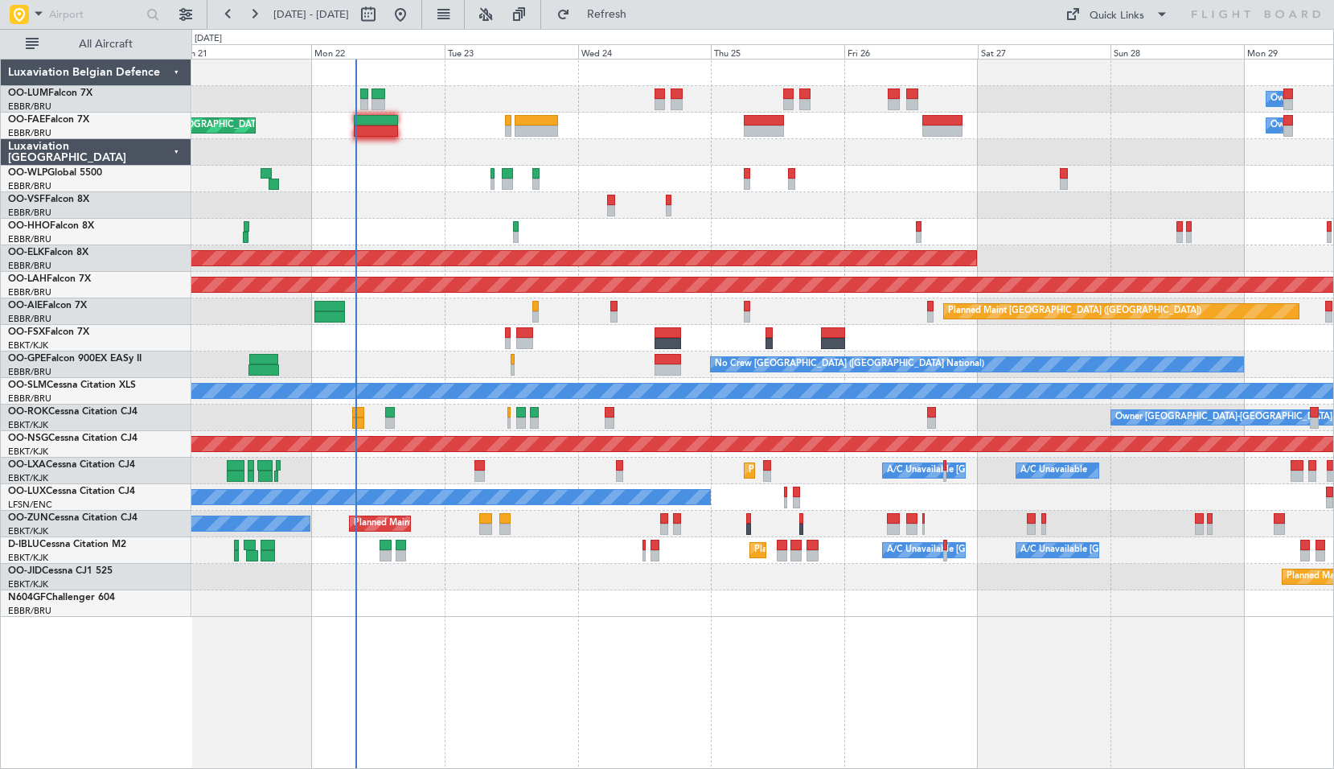
click at [420, 200] on div "AOG Maint Brussels (Brussels National)" at bounding box center [762, 205] width 1142 height 27
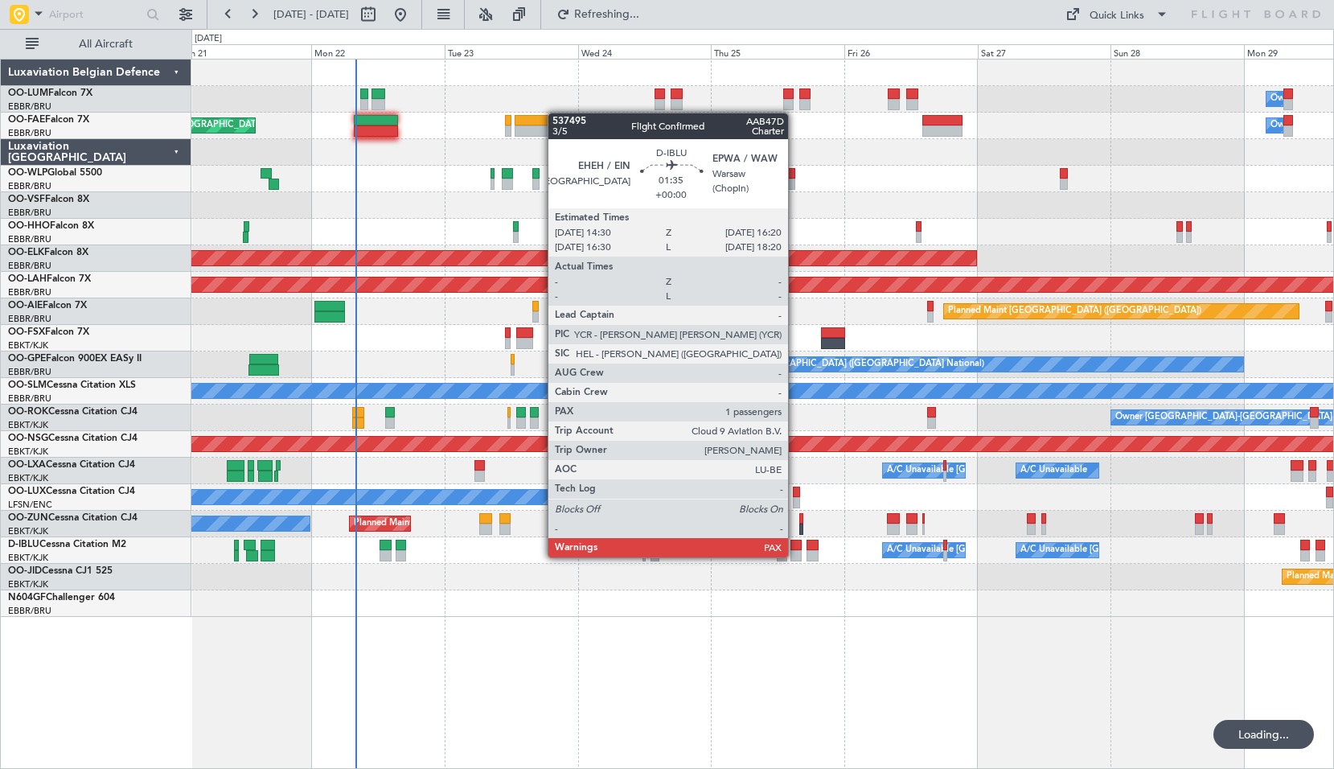
click at [795, 556] on div at bounding box center [796, 555] width 10 height 11
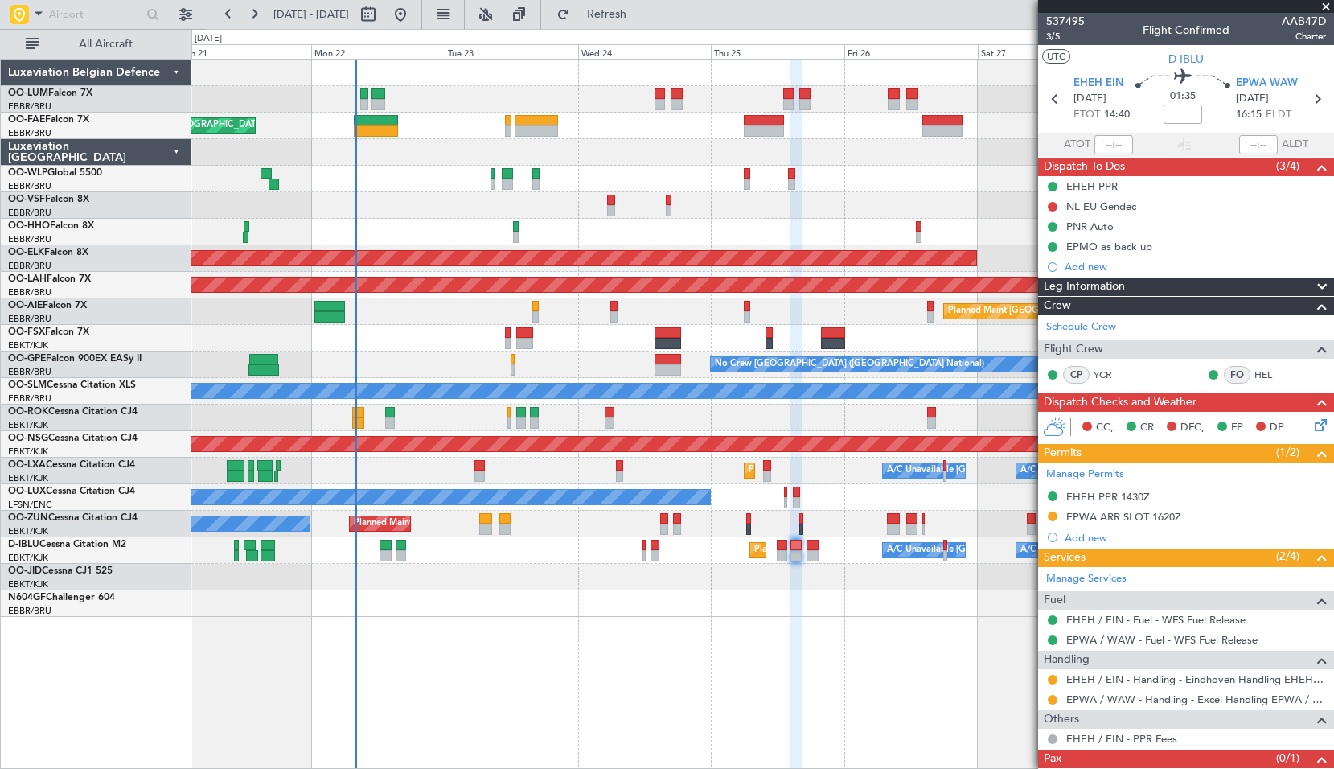
click at [1330, 5] on span at bounding box center [1326, 7] width 16 height 14
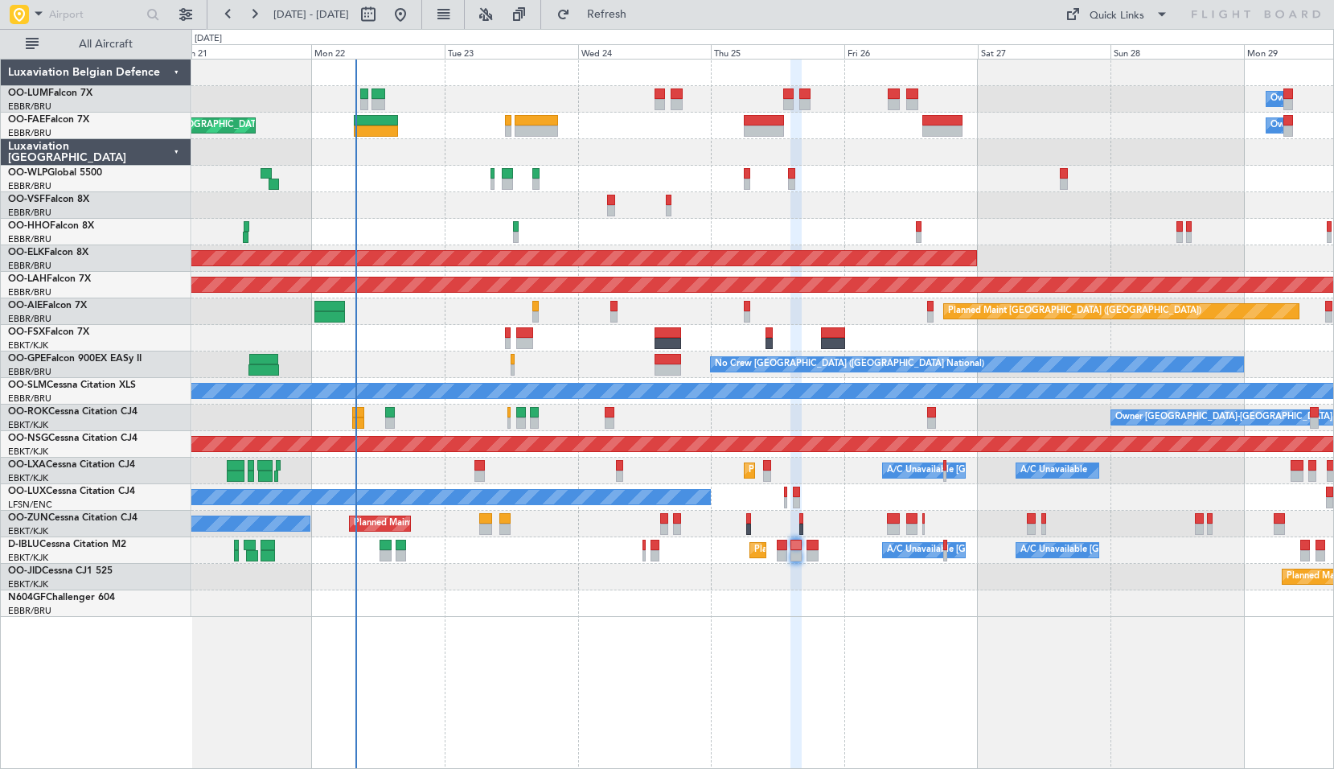
type input "0"
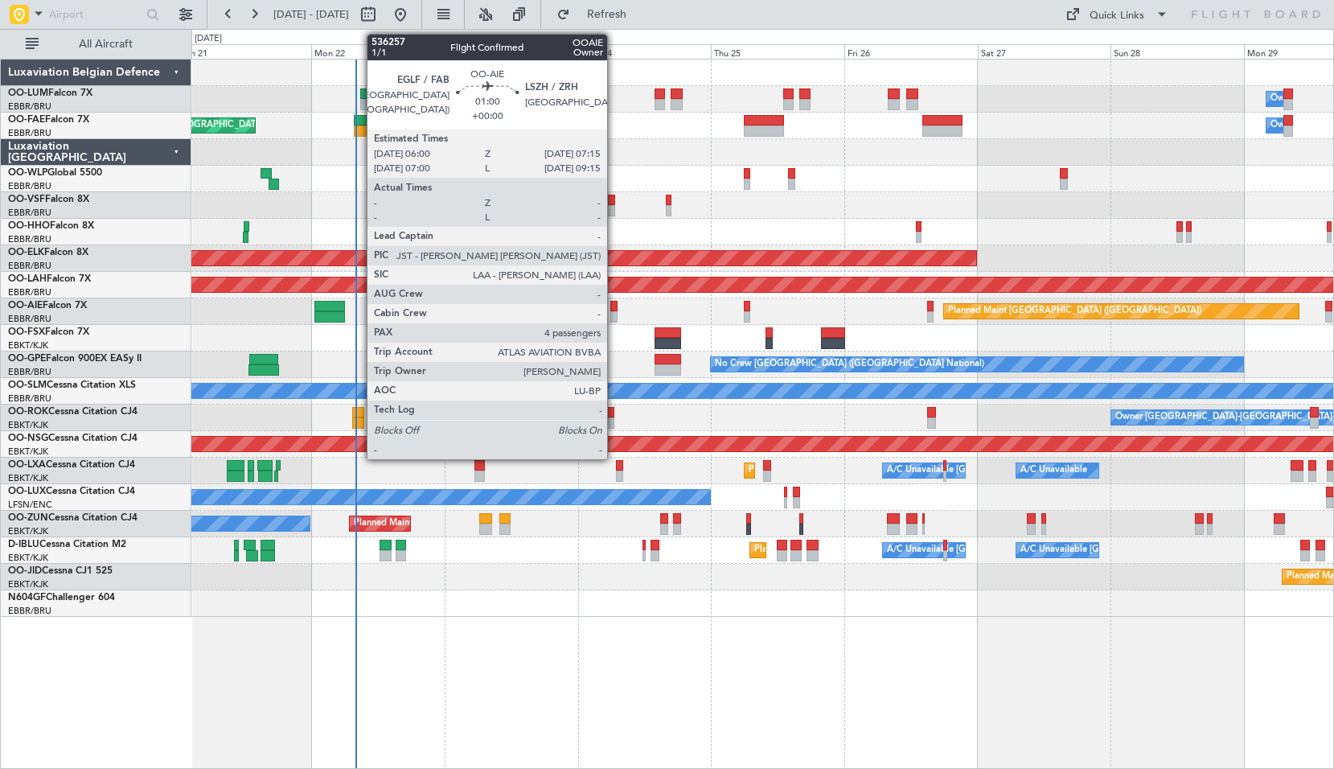
click at [614, 310] on div at bounding box center [613, 306] width 7 height 11
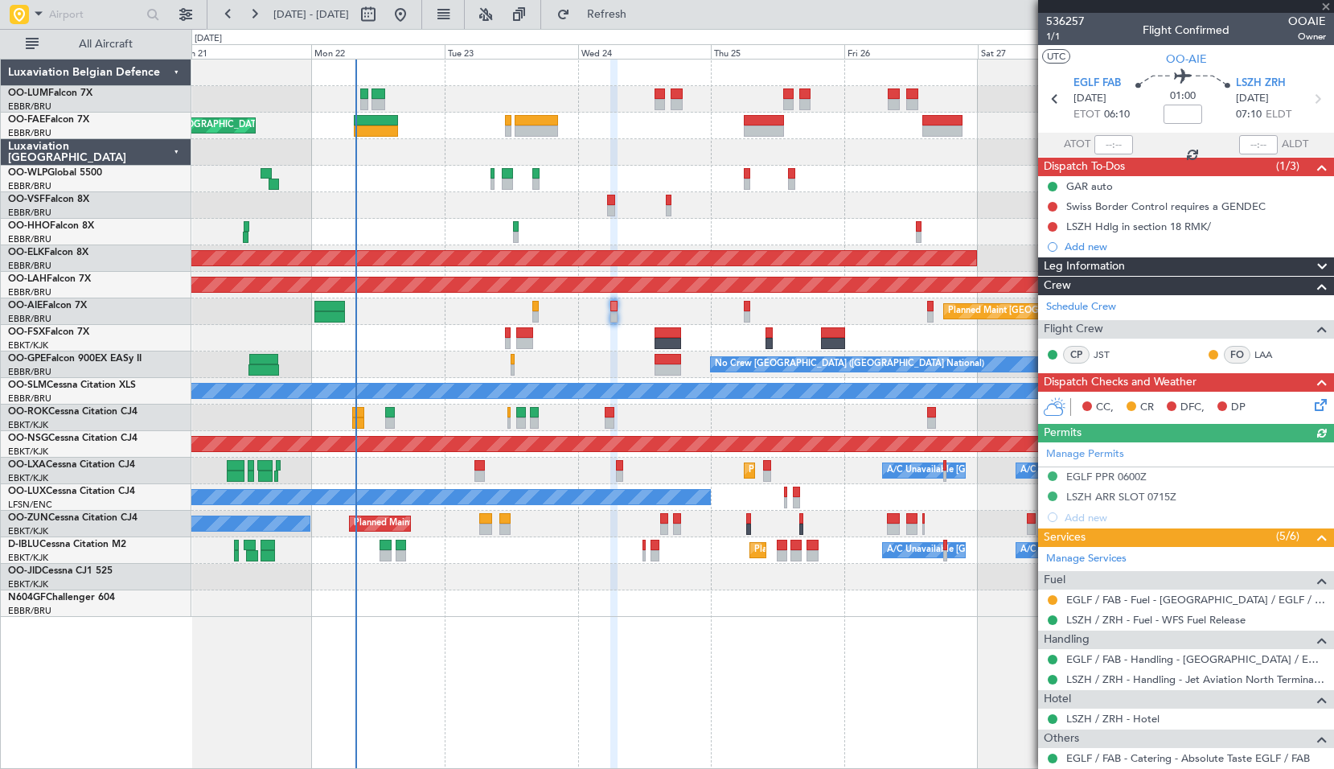
click at [742, 314] on div "Planned Maint London (Farnborough)" at bounding box center [762, 311] width 1142 height 27
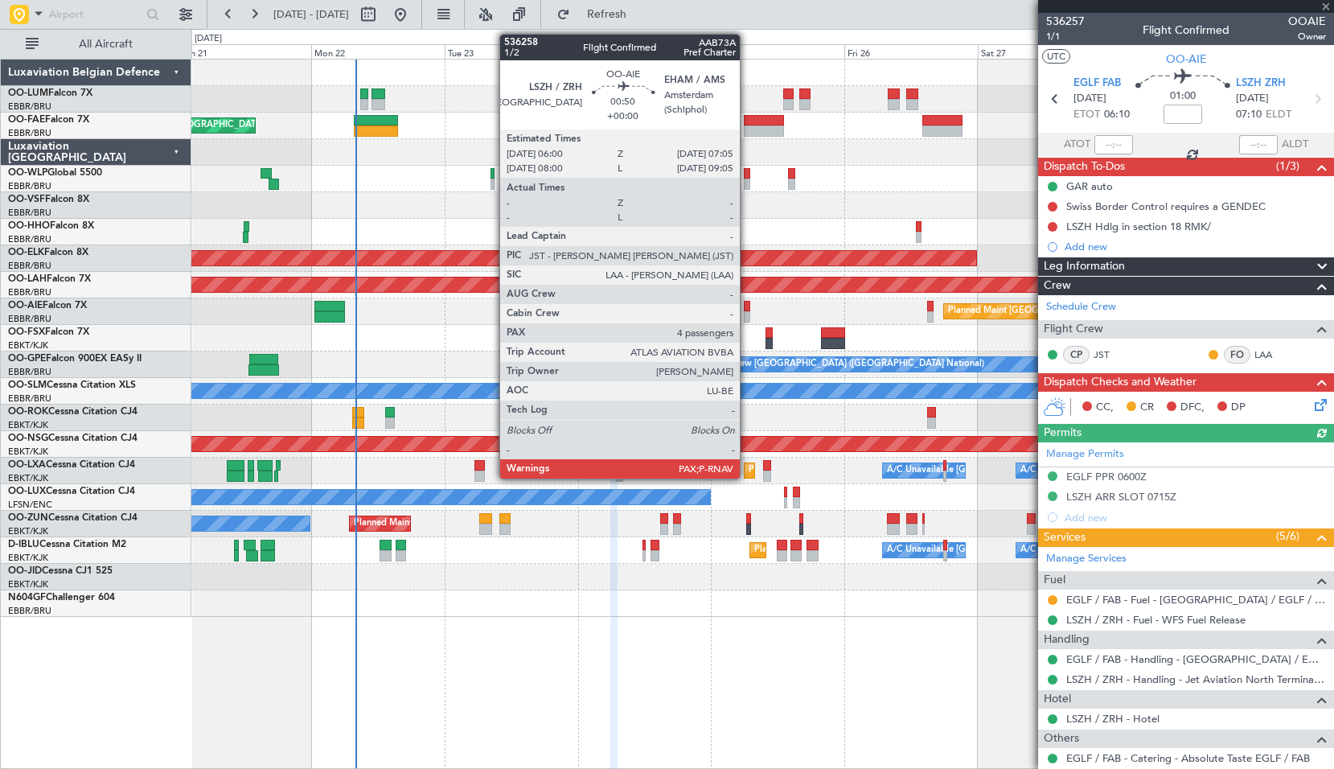
click at [747, 317] on div at bounding box center [747, 316] width 6 height 11
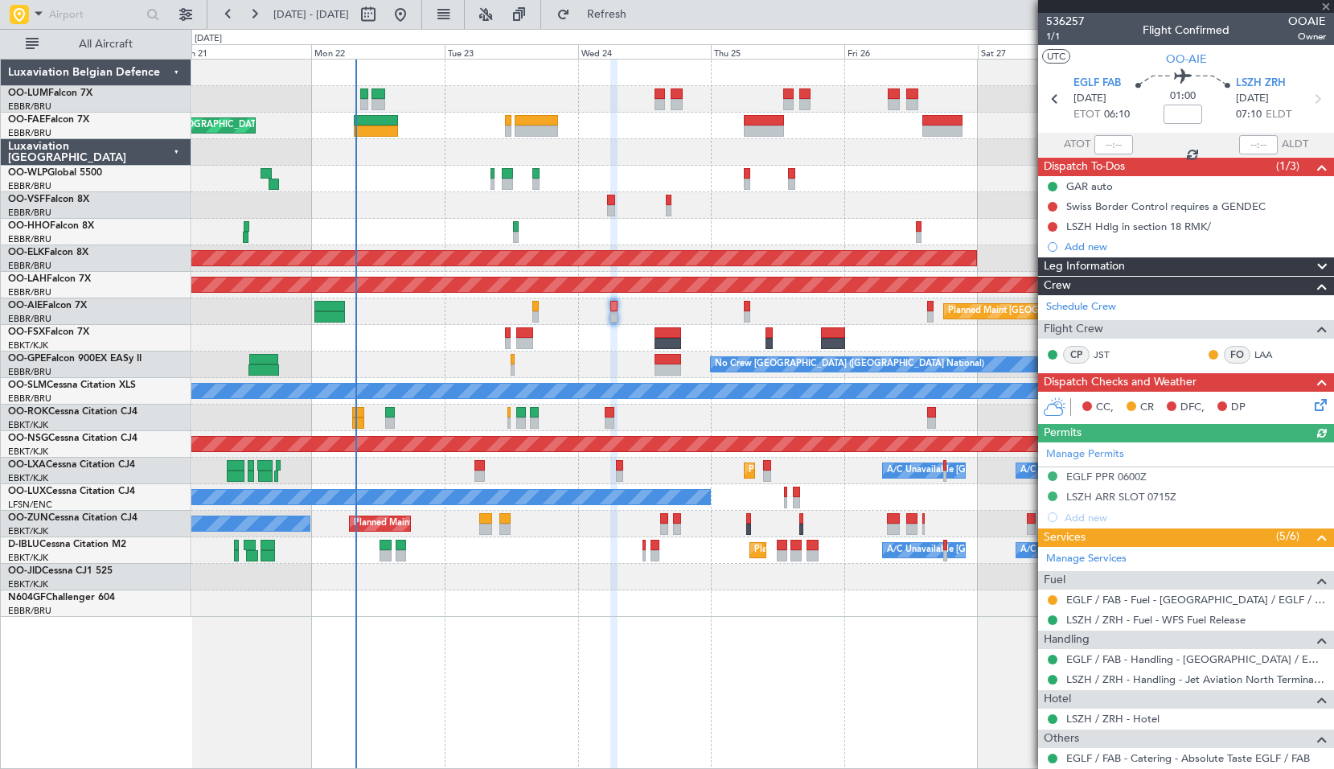
click at [786, 309] on div "Planned Maint London (Farnborough)" at bounding box center [762, 311] width 1142 height 27
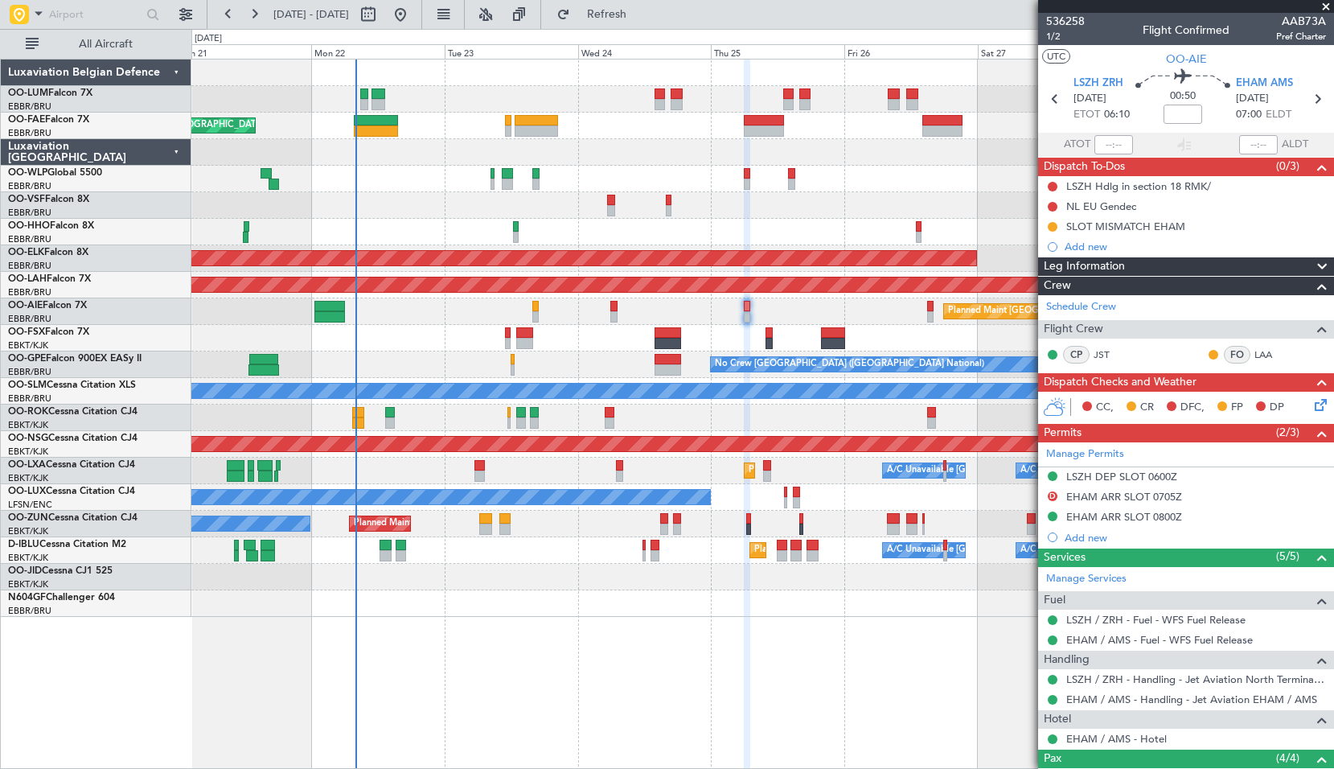
click at [1129, 528] on mat-tooltip-component "EHAM ARR SLOT 0800Z" at bounding box center [1124, 544] width 127 height 43
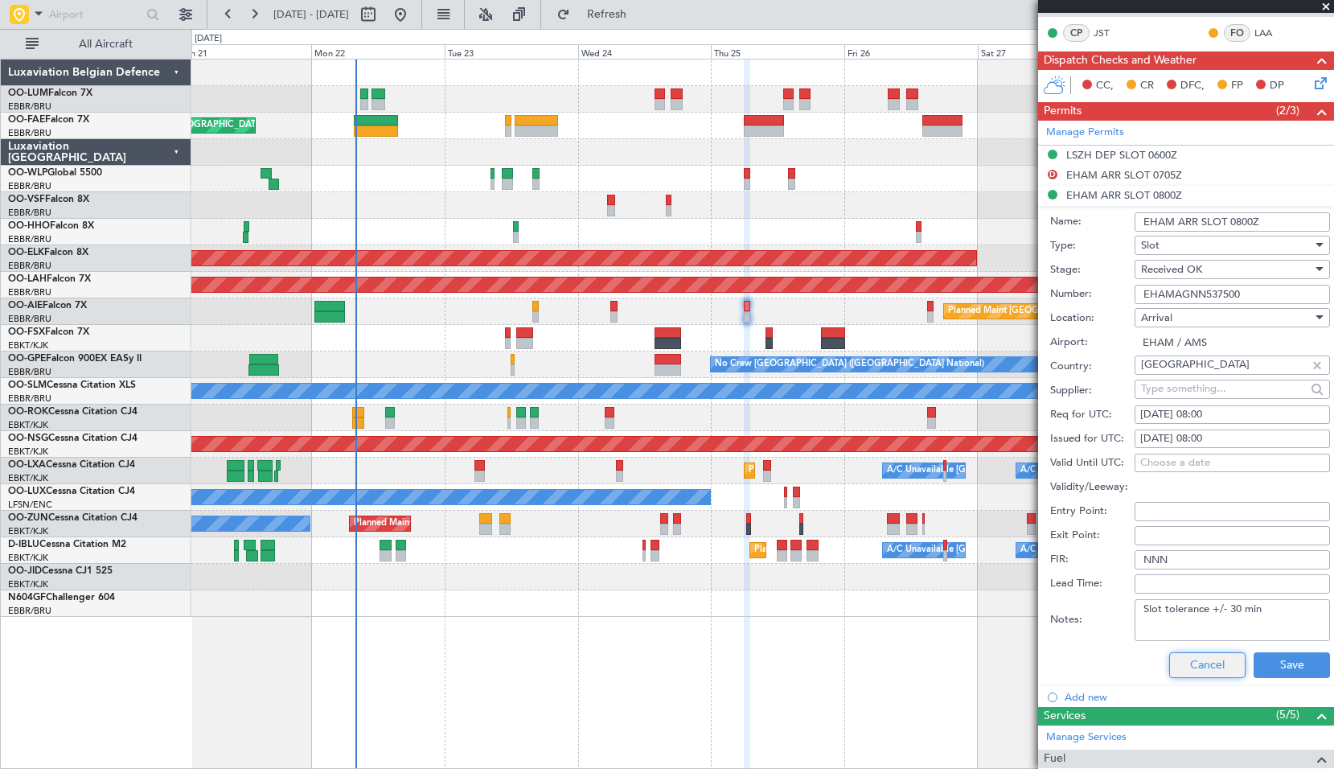
click at [1196, 673] on button "Cancel" at bounding box center [1207, 665] width 76 height 26
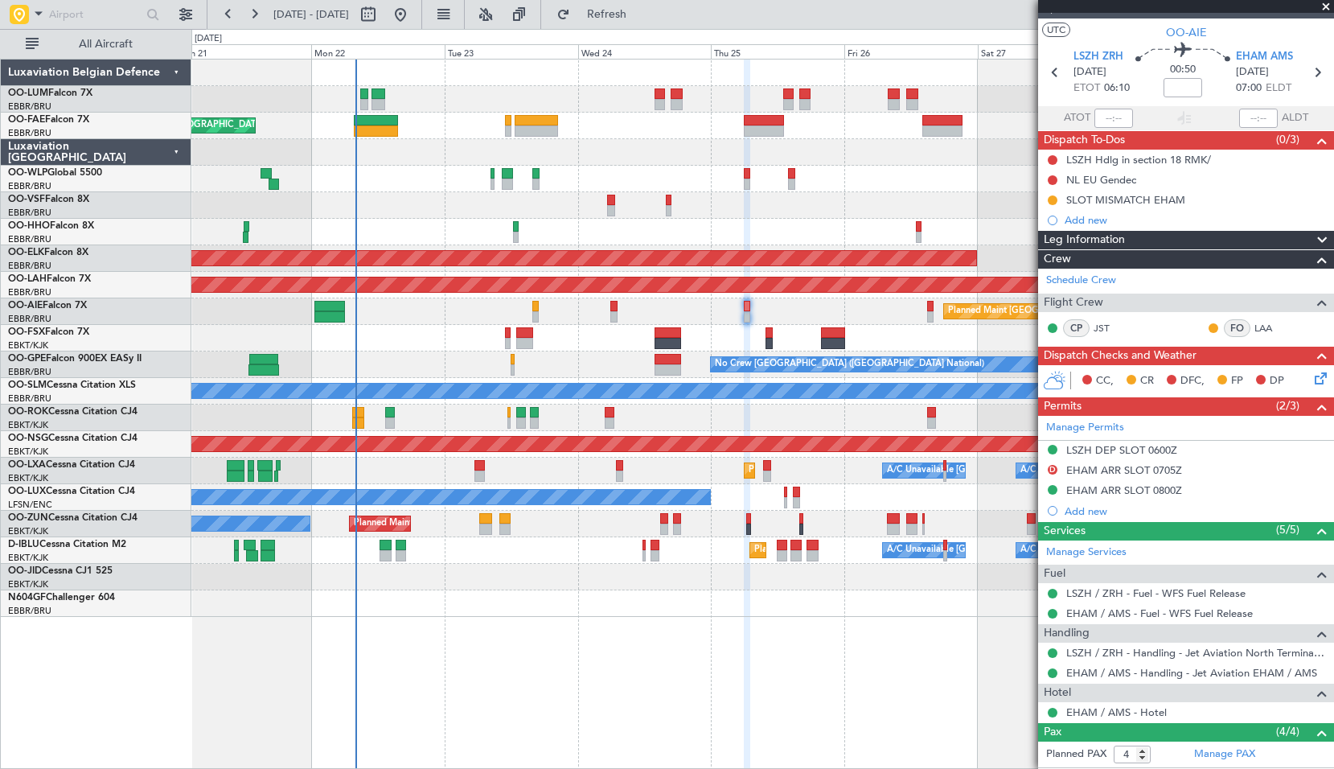
scroll to position [25, 0]
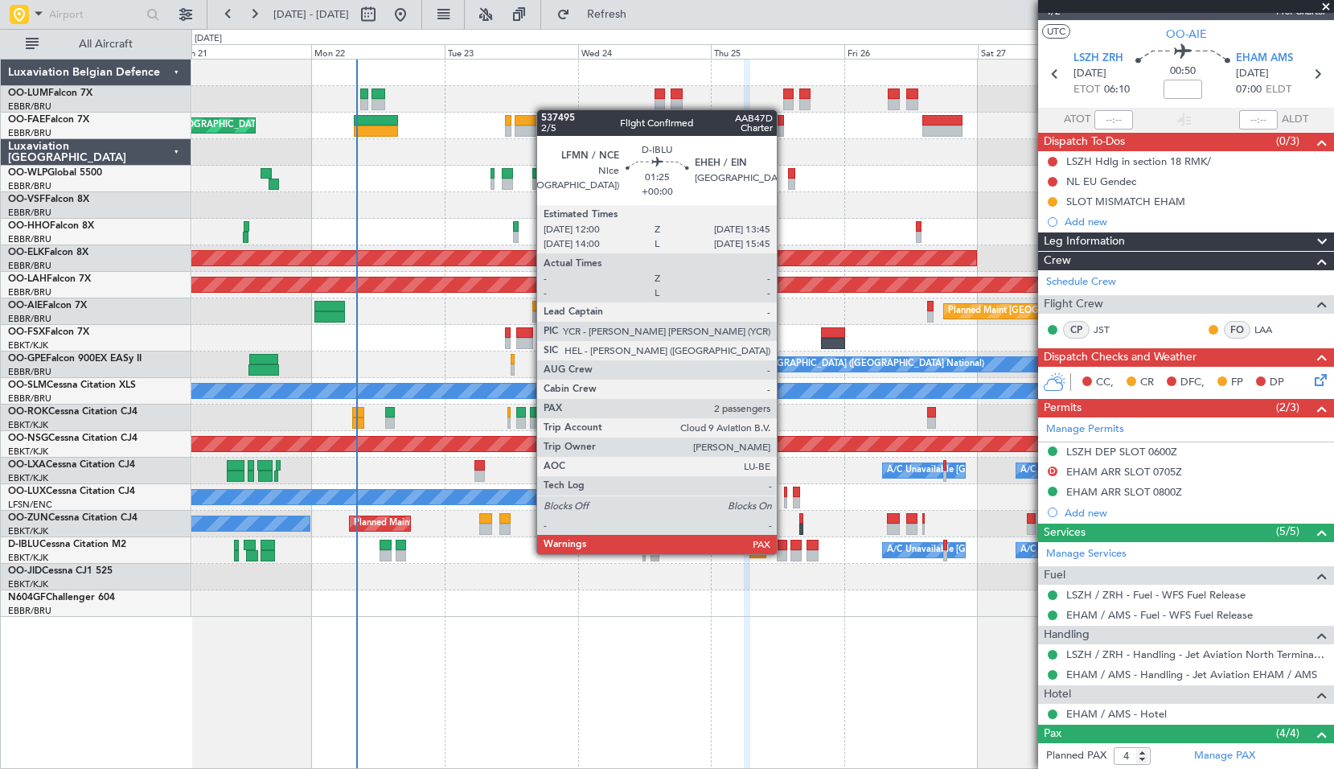
click at [784, 553] on div at bounding box center [782, 555] width 10 height 11
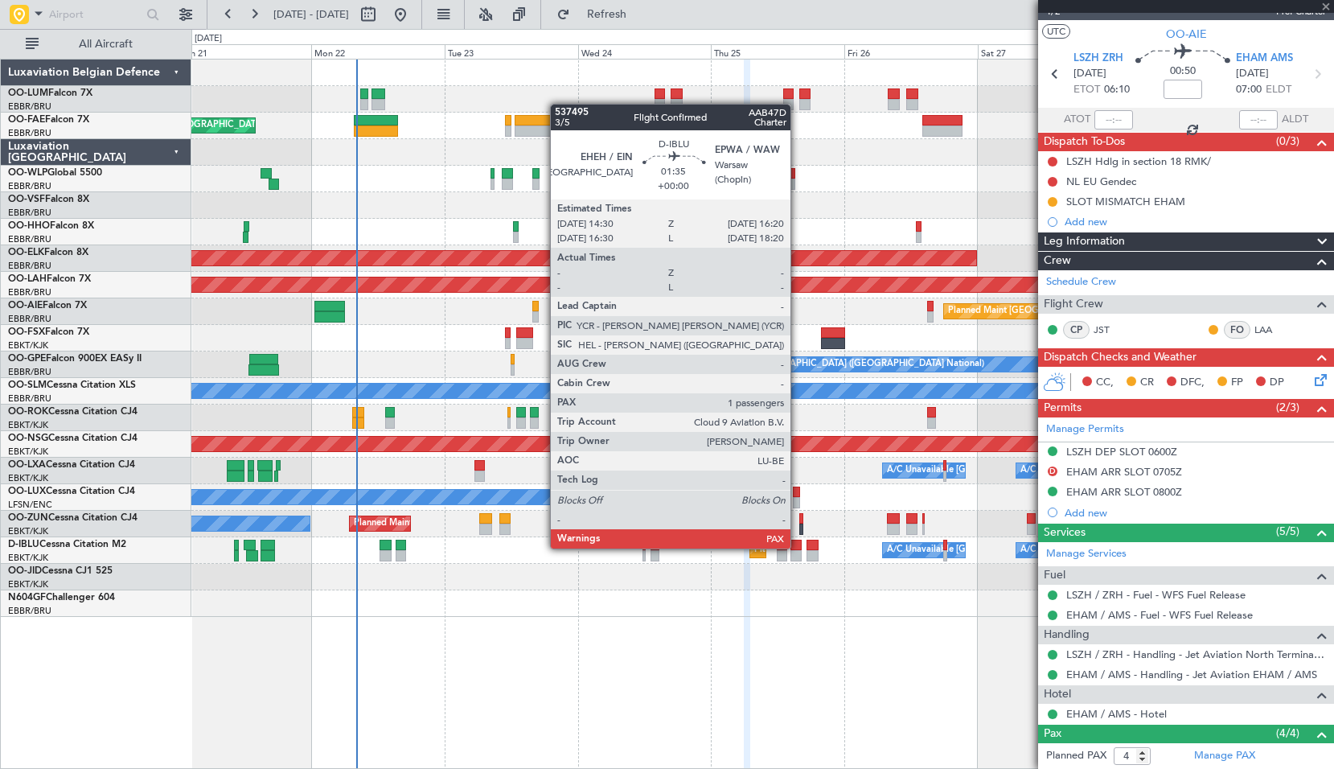
click at [798, 547] on div at bounding box center [796, 545] width 10 height 11
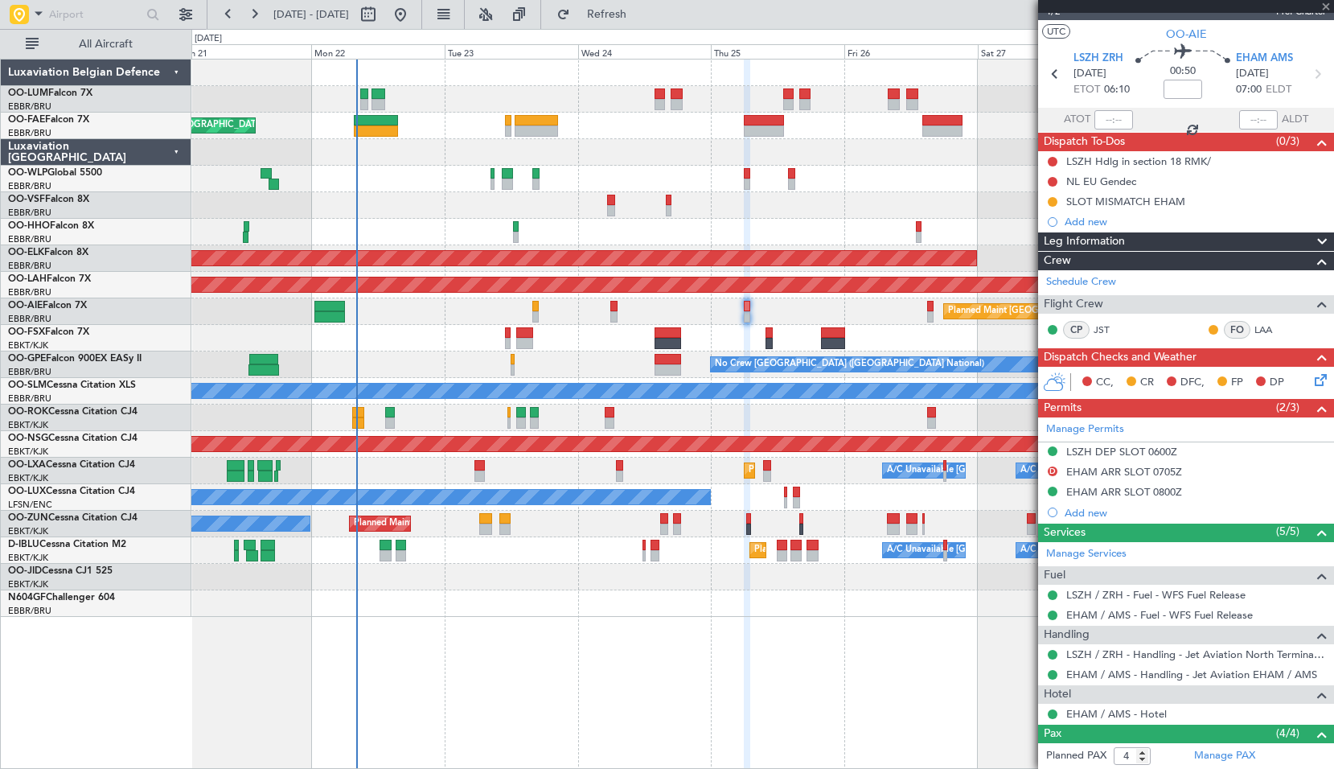
type input "1"
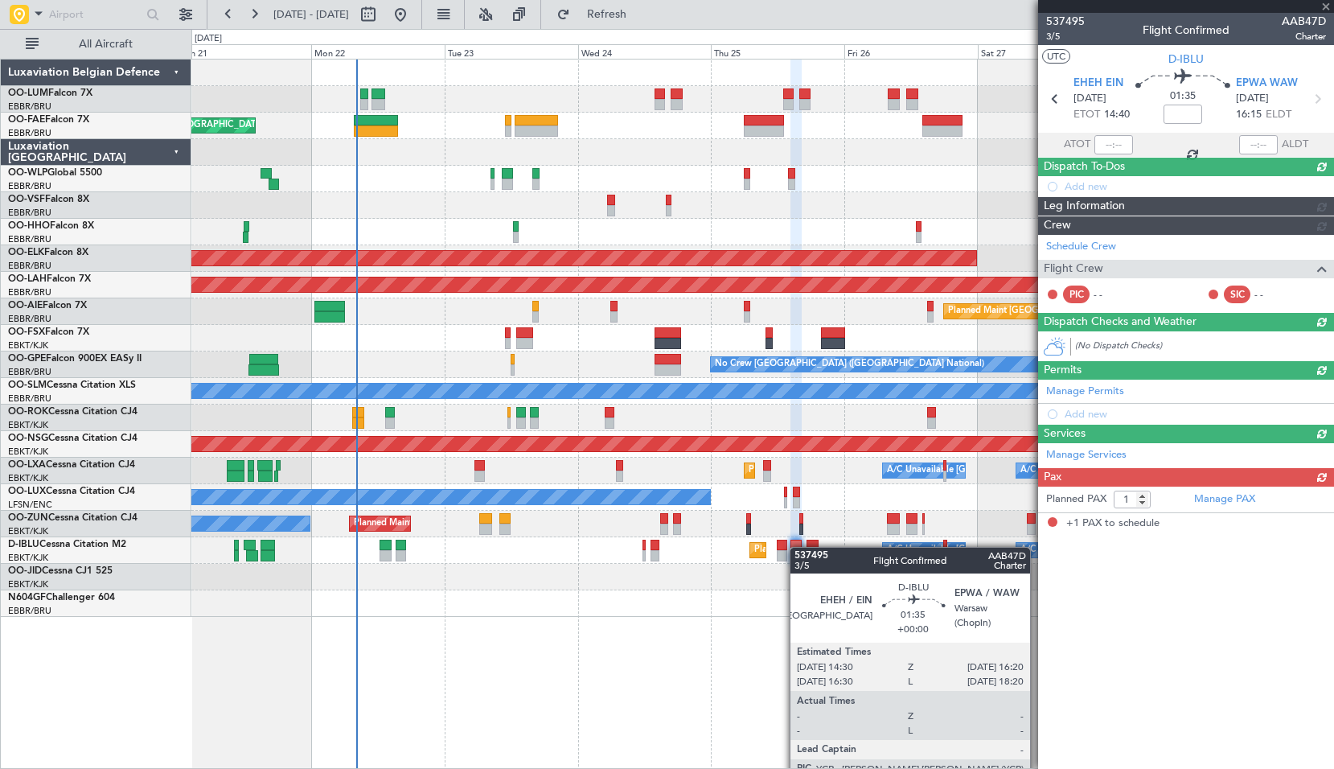
scroll to position [0, 0]
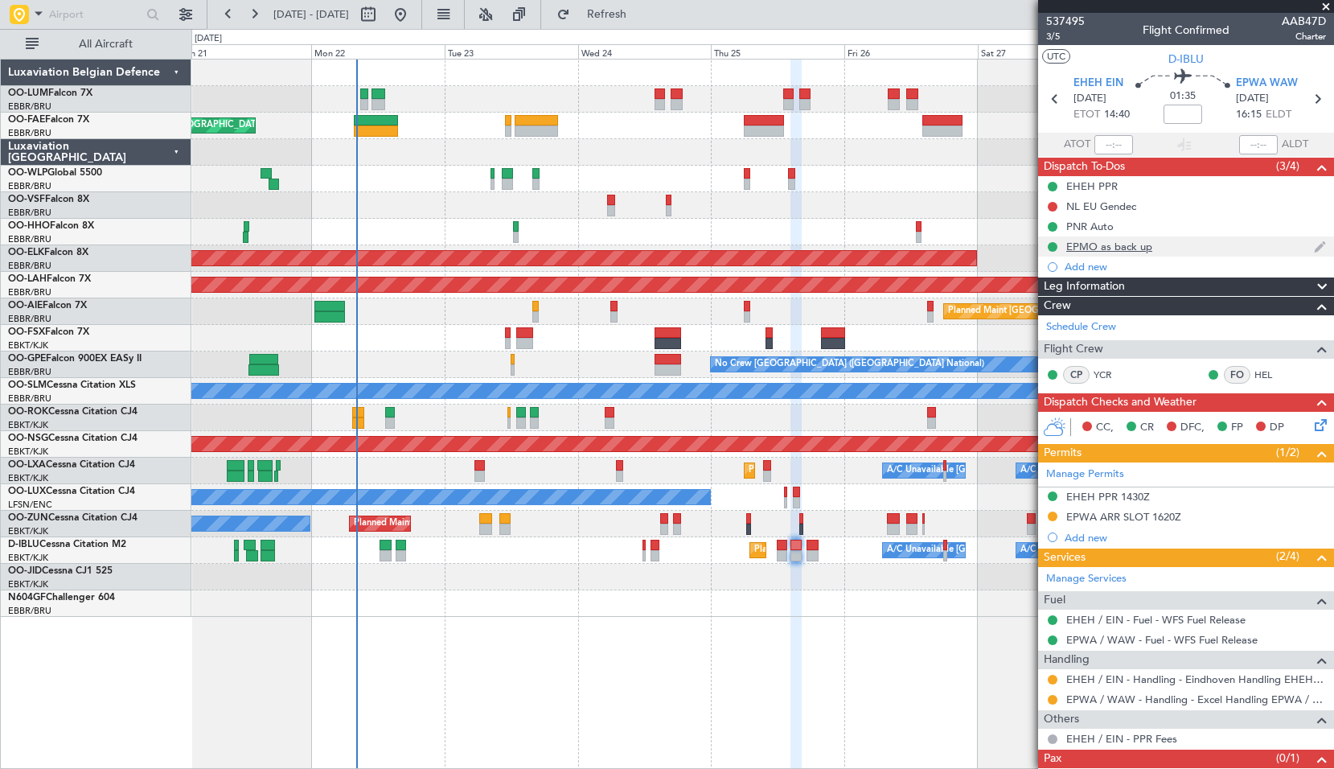
click at [1129, 250] on div "EPMO as back up" at bounding box center [1109, 247] width 86 height 14
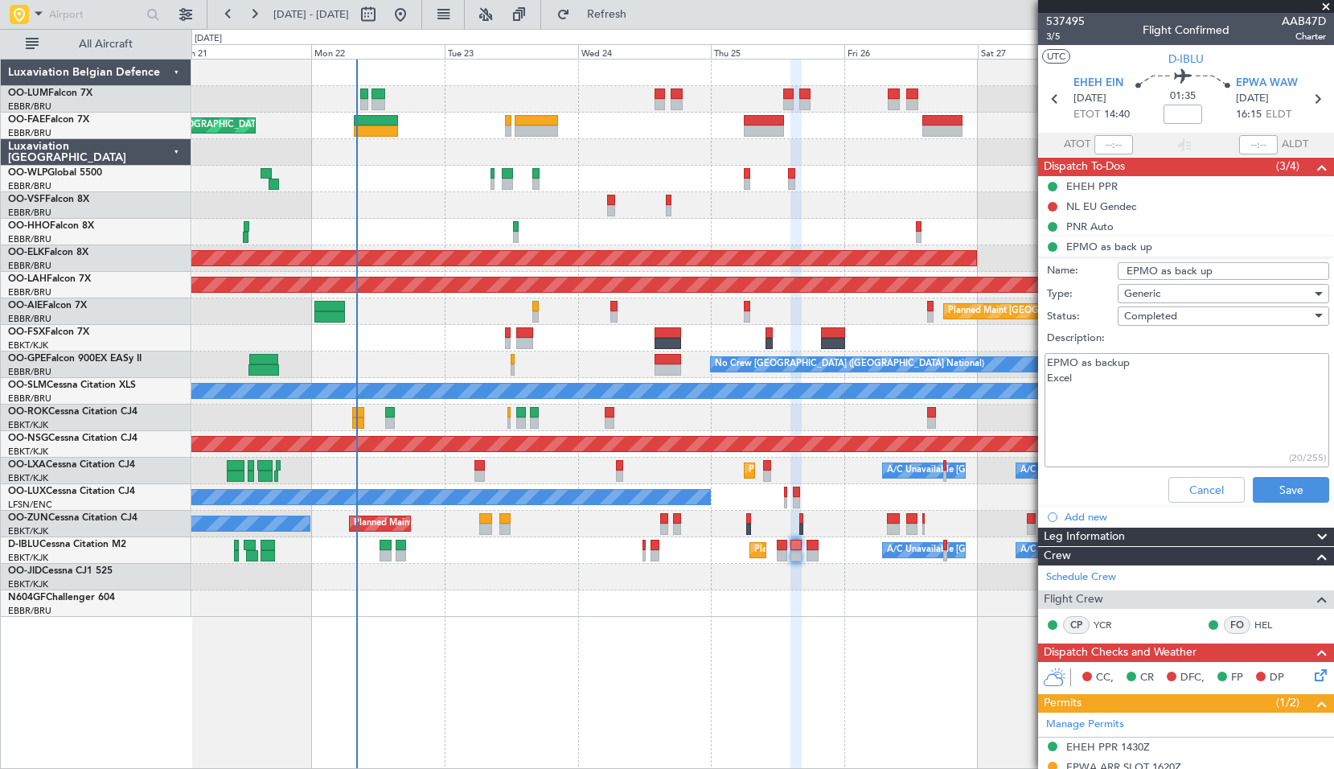
click at [1232, 265] on input "EPMO as back up" at bounding box center [1224, 271] width 212 height 18
type input "EPMO as back up via Excel Handling"
click at [1274, 483] on button "Save" at bounding box center [1291, 490] width 76 height 26
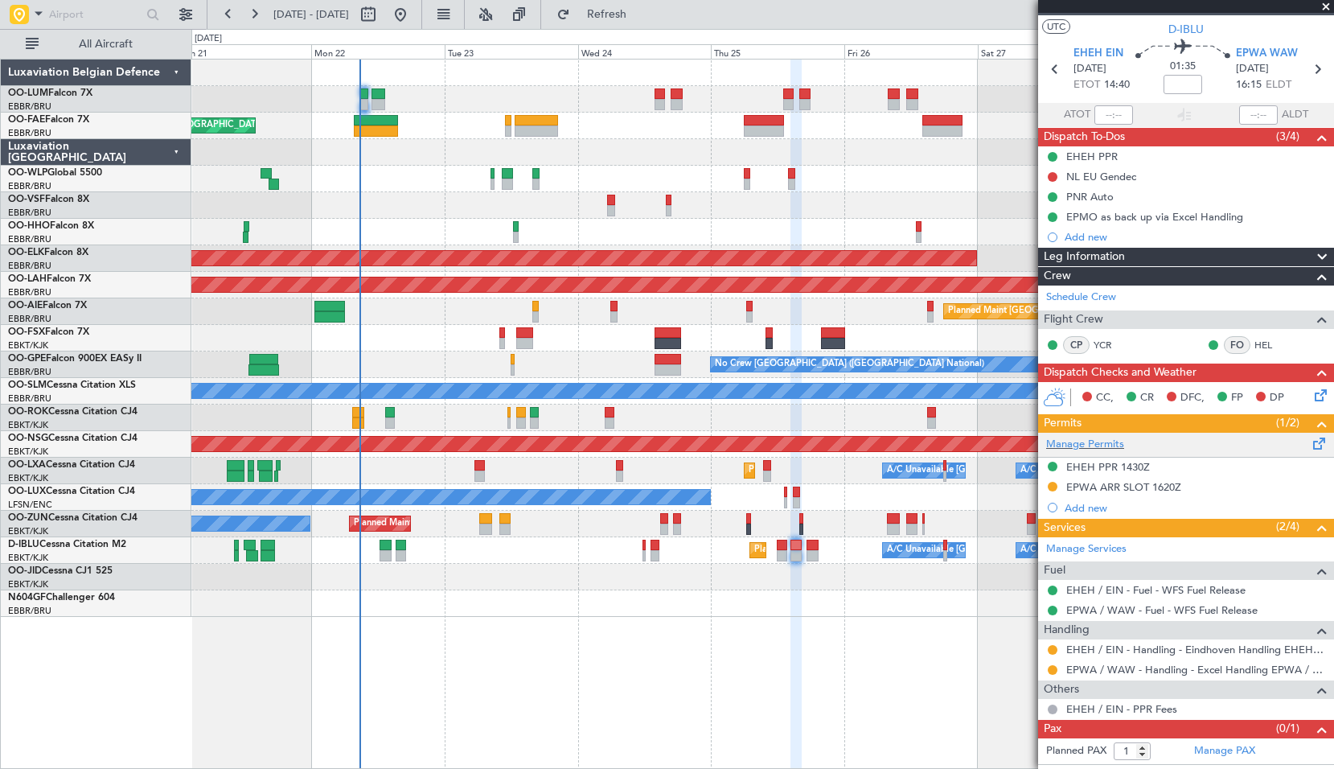
scroll to position [46, 0]
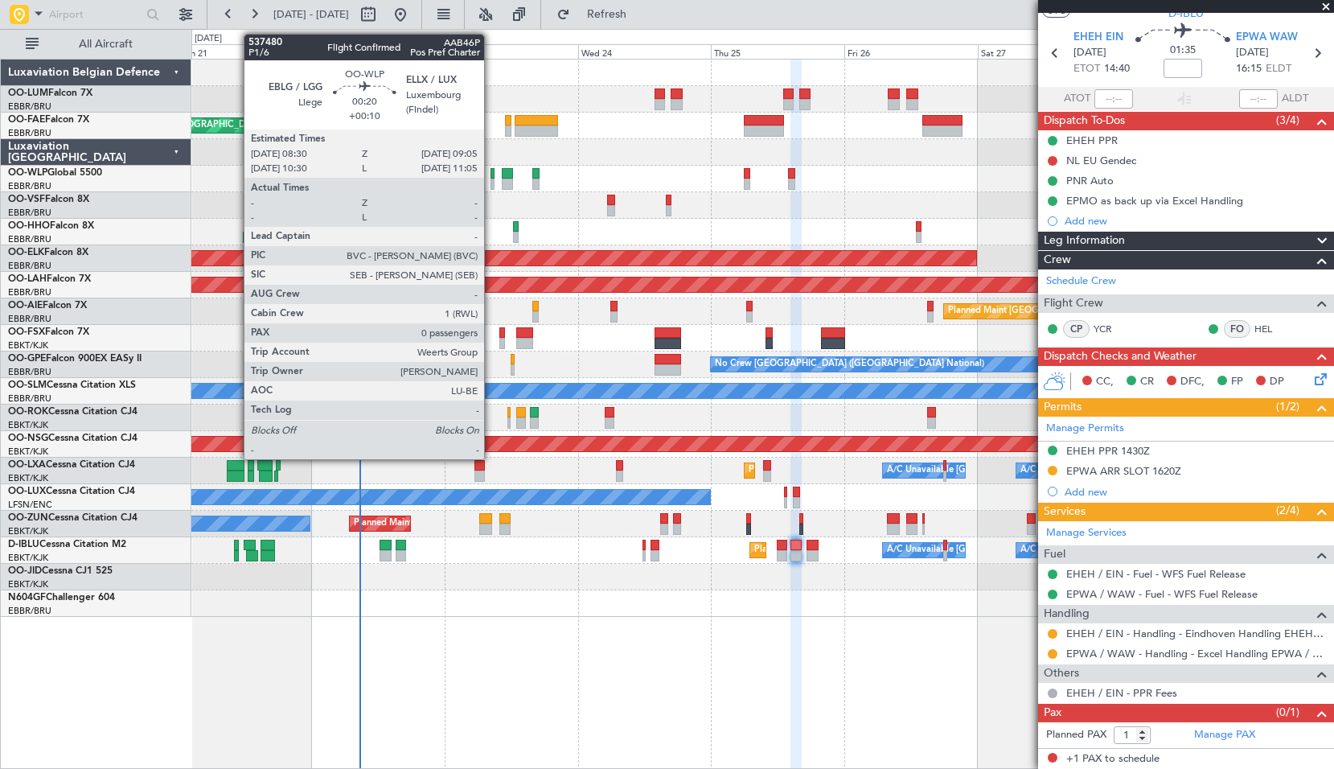
click at [491, 180] on div at bounding box center [493, 184] width 4 height 11
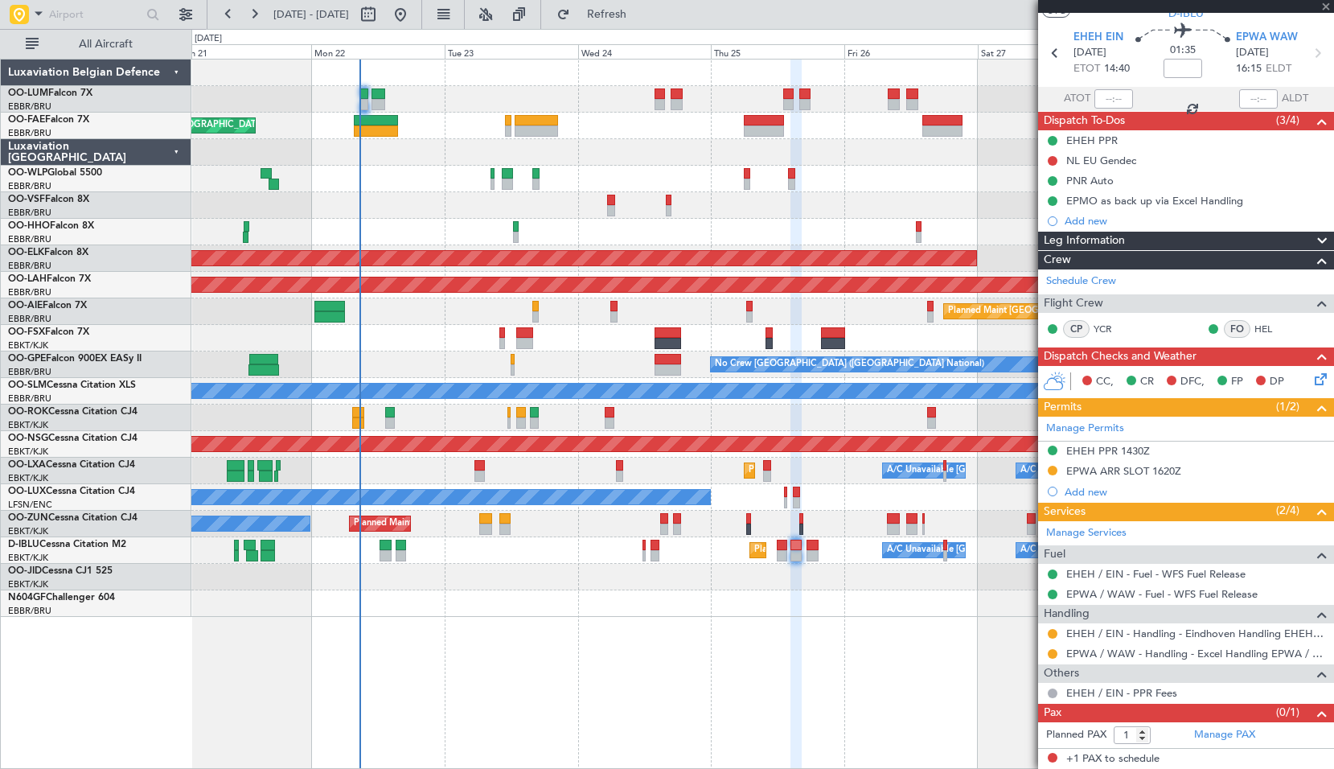
type input "+00:10"
type input "0"
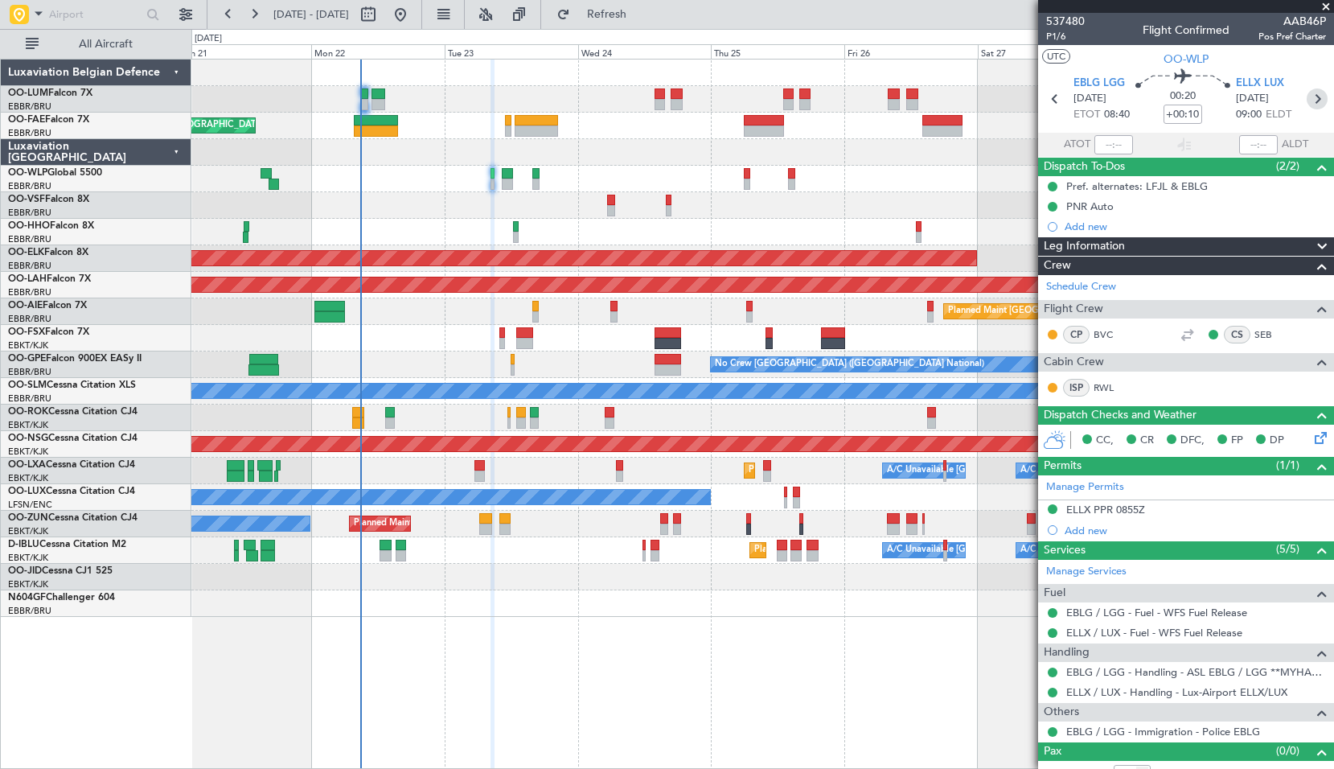
click at [1307, 99] on icon at bounding box center [1317, 98] width 21 height 21
type input "+00:15"
type input "3"
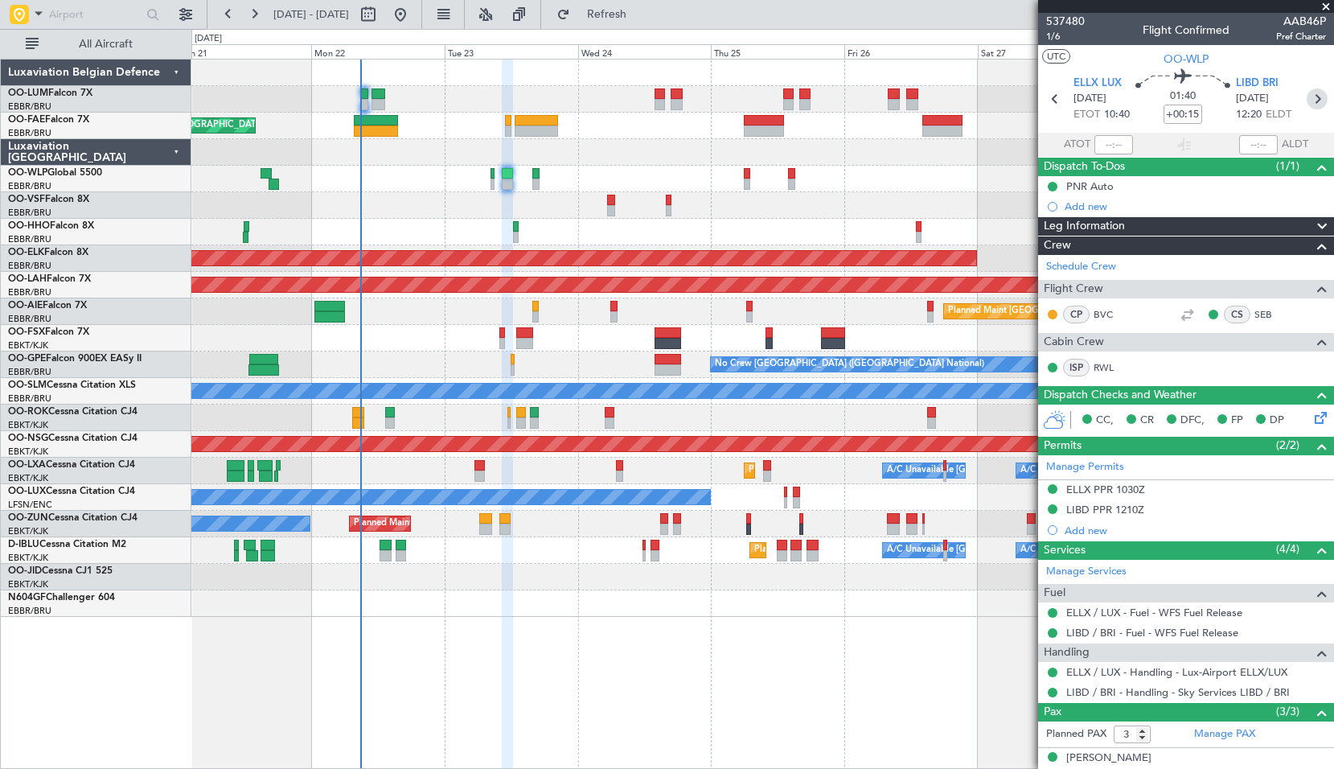
click at [1315, 92] on icon at bounding box center [1317, 98] width 21 height 21
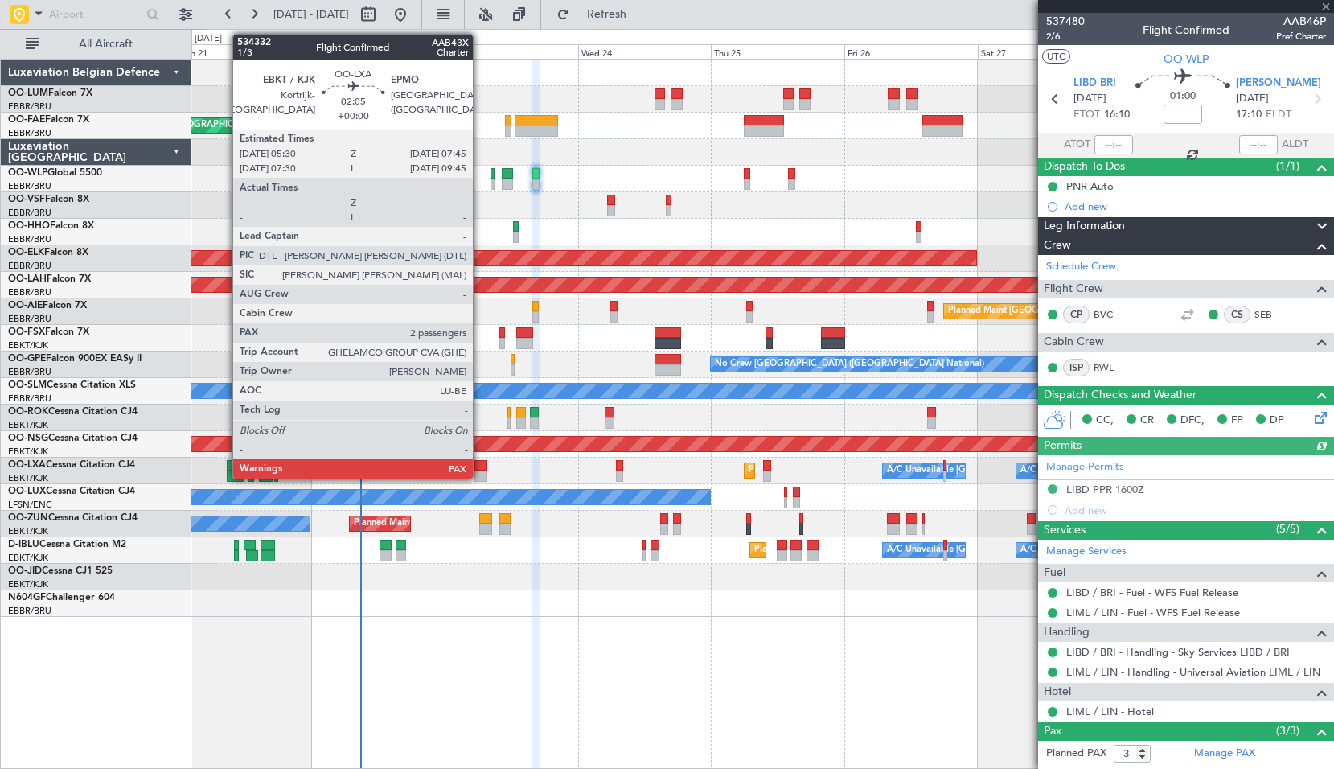
click at [480, 470] on div at bounding box center [481, 465] width 13 height 11
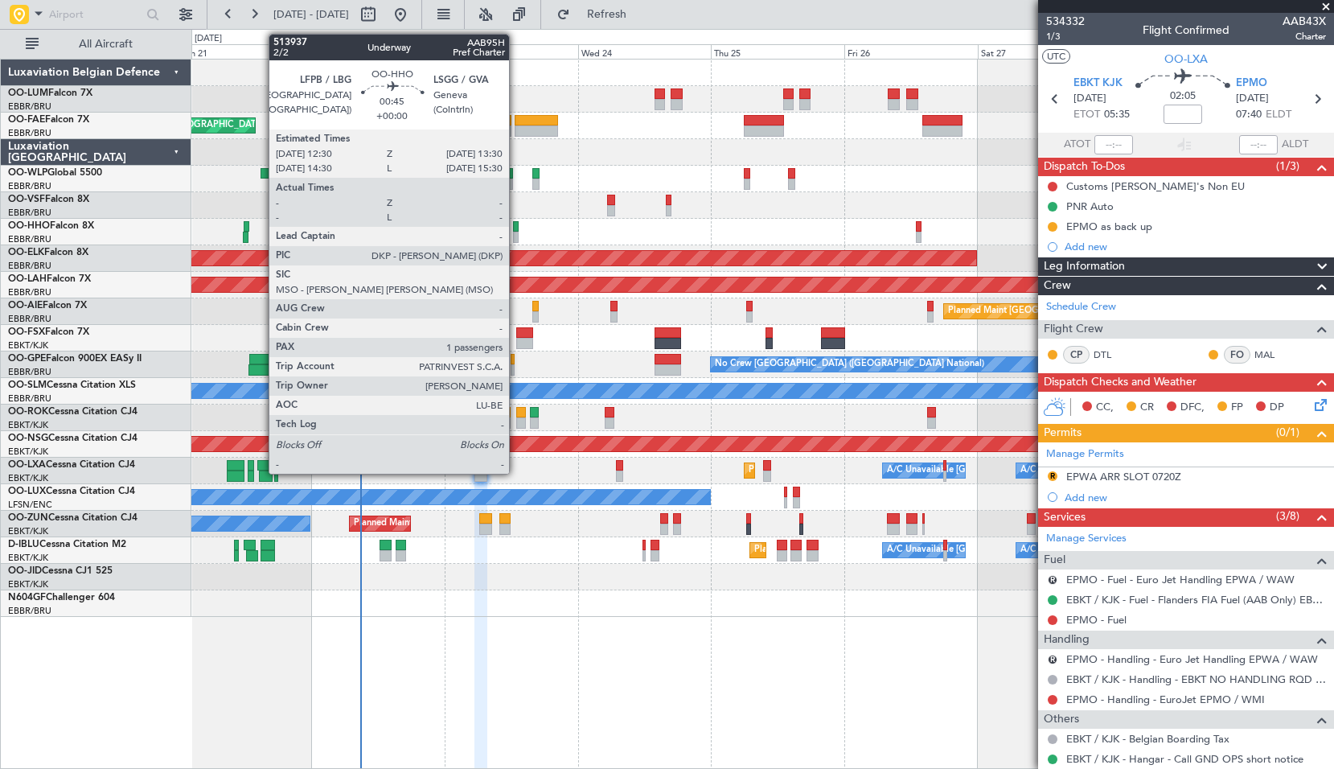
click at [516, 228] on div at bounding box center [516, 226] width 6 height 11
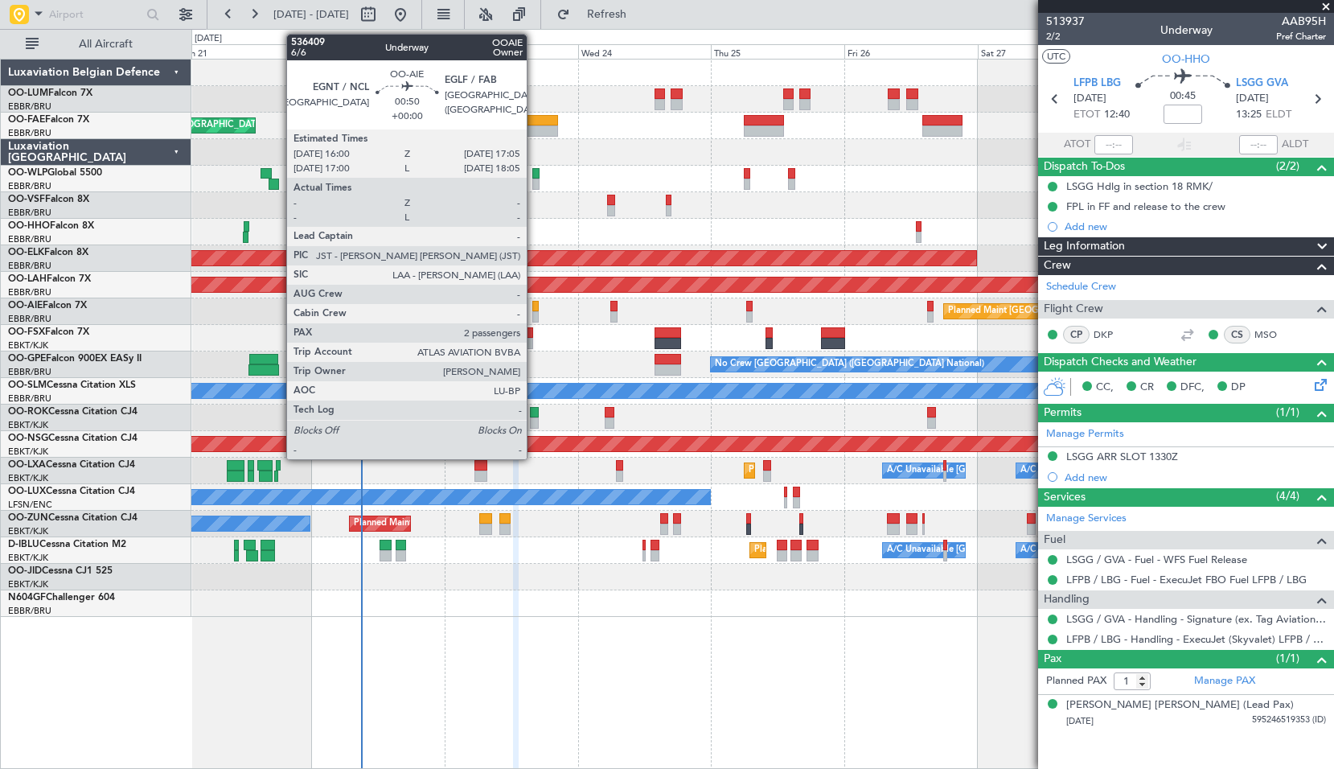
click at [534, 308] on div at bounding box center [535, 306] width 6 height 11
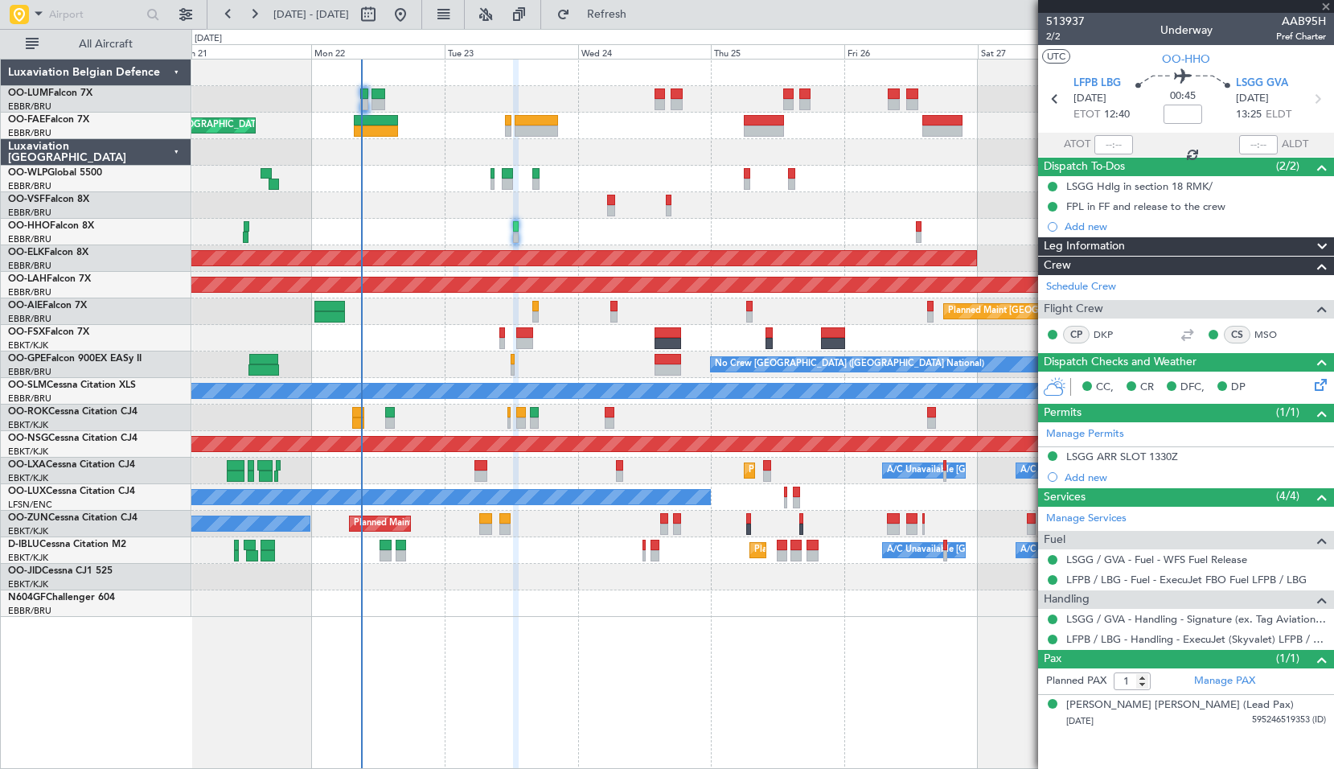
type input "2"
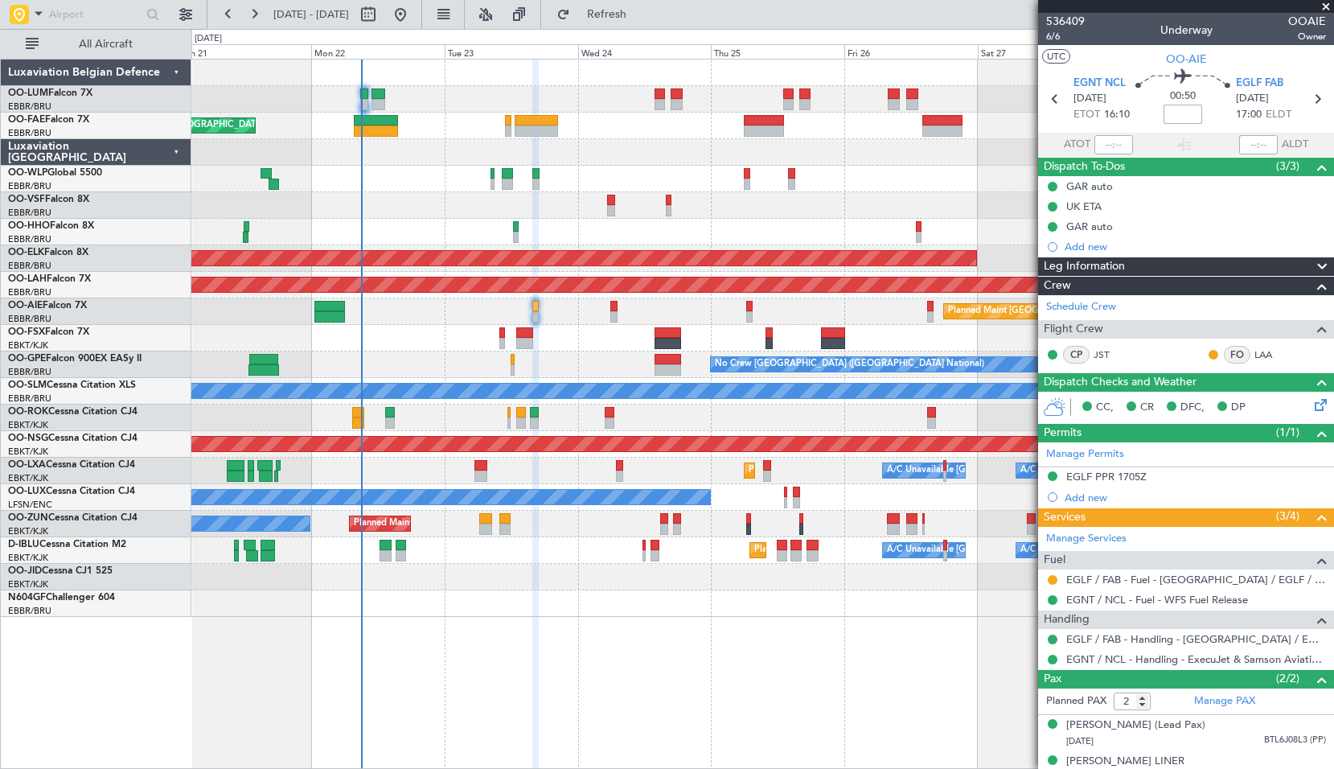
click at [1178, 119] on input at bounding box center [1183, 114] width 39 height 19
type input "-00:05"
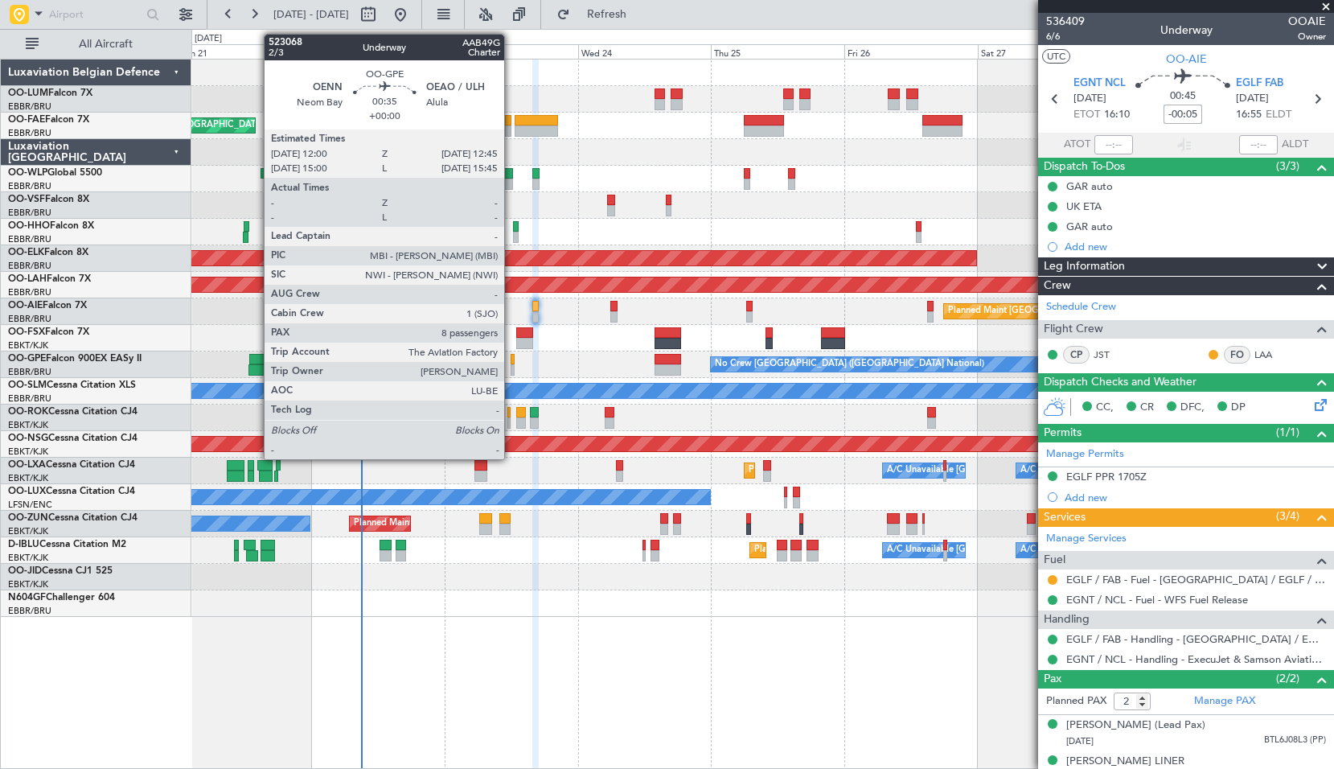
click at [512, 358] on div at bounding box center [513, 359] width 5 height 11
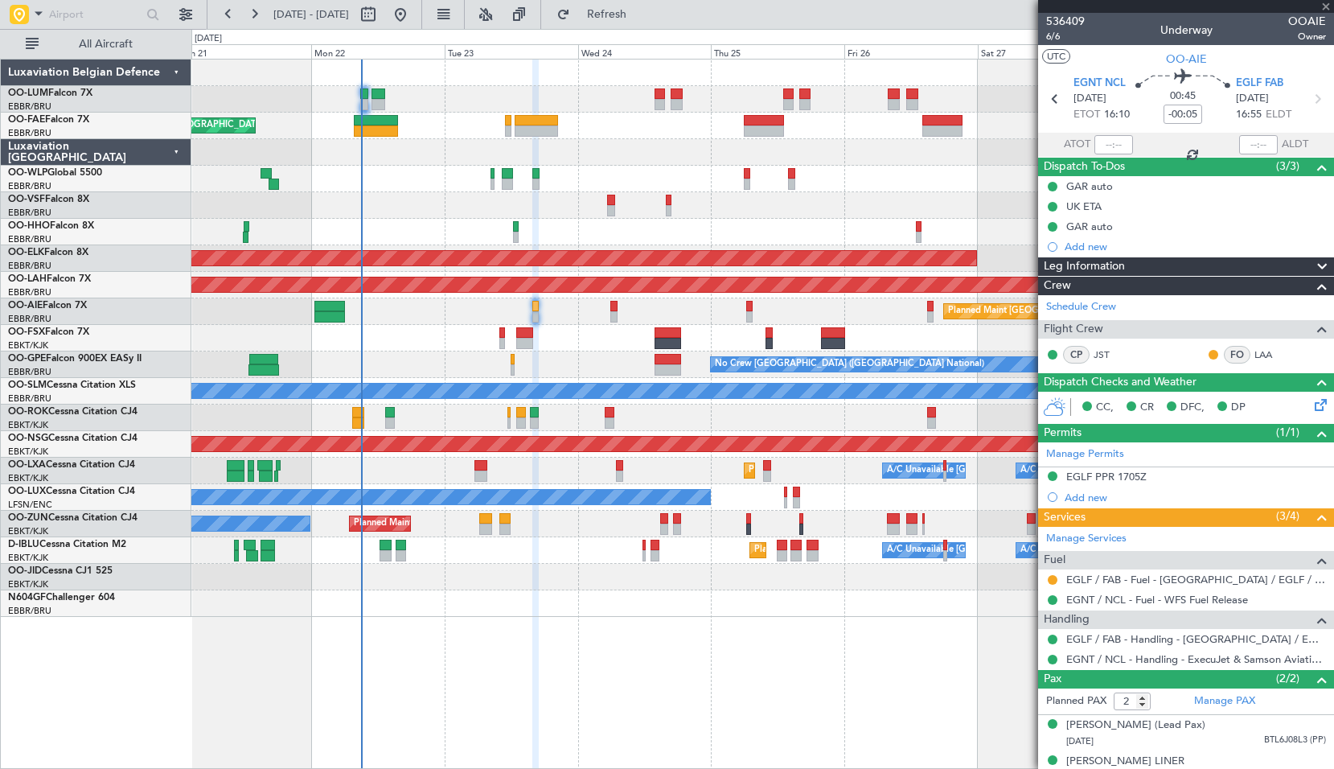
type input "8"
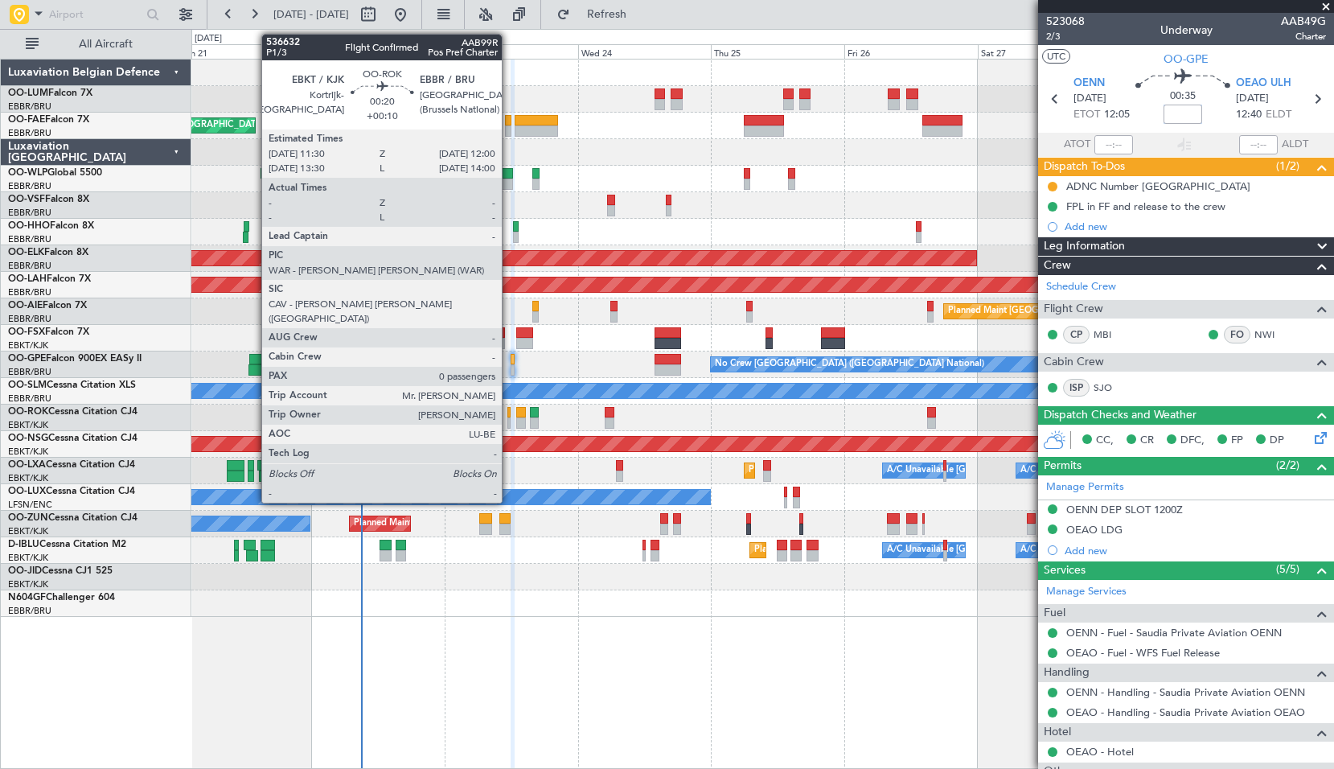
click at [509, 416] on div at bounding box center [508, 412] width 3 height 11
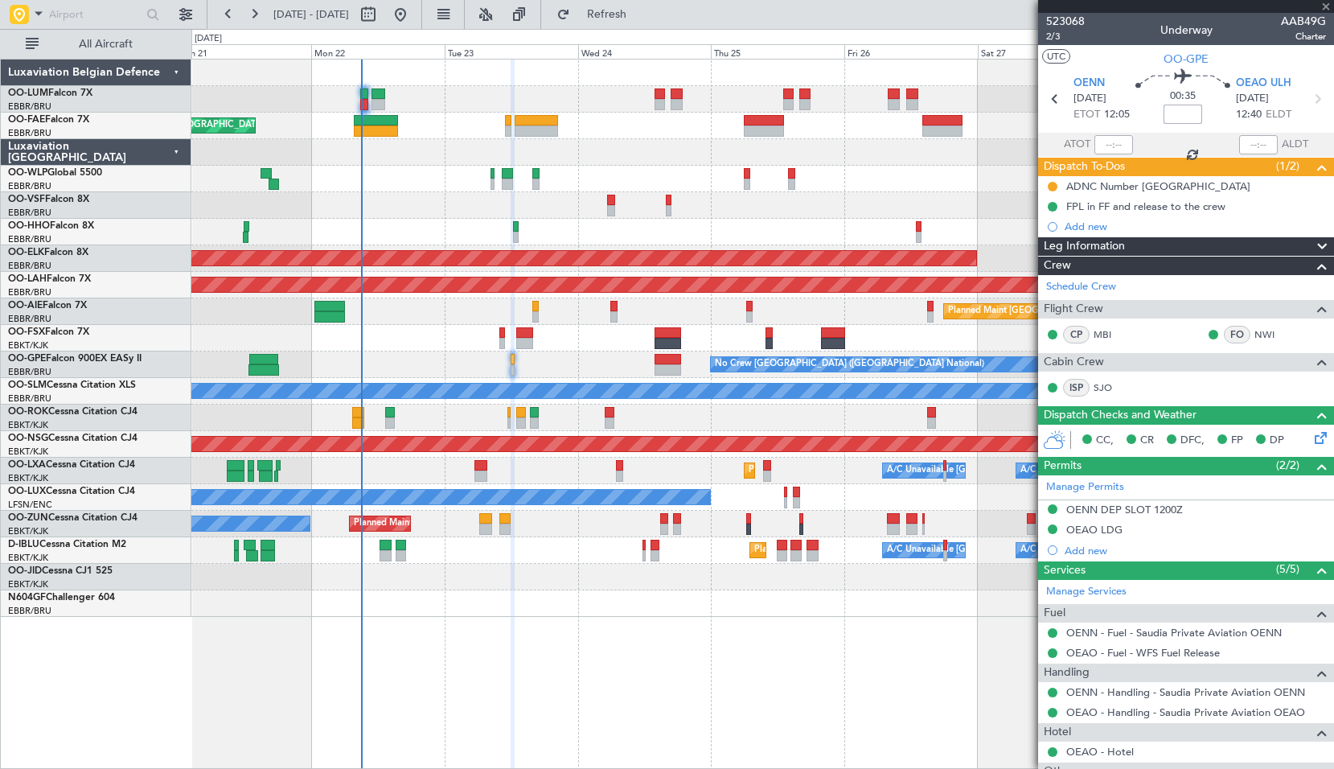
click at [566, 584] on div "Planned Maint Kortrijk-[GEOGRAPHIC_DATA]" at bounding box center [762, 577] width 1142 height 27
type input "+00:10"
type input "0"
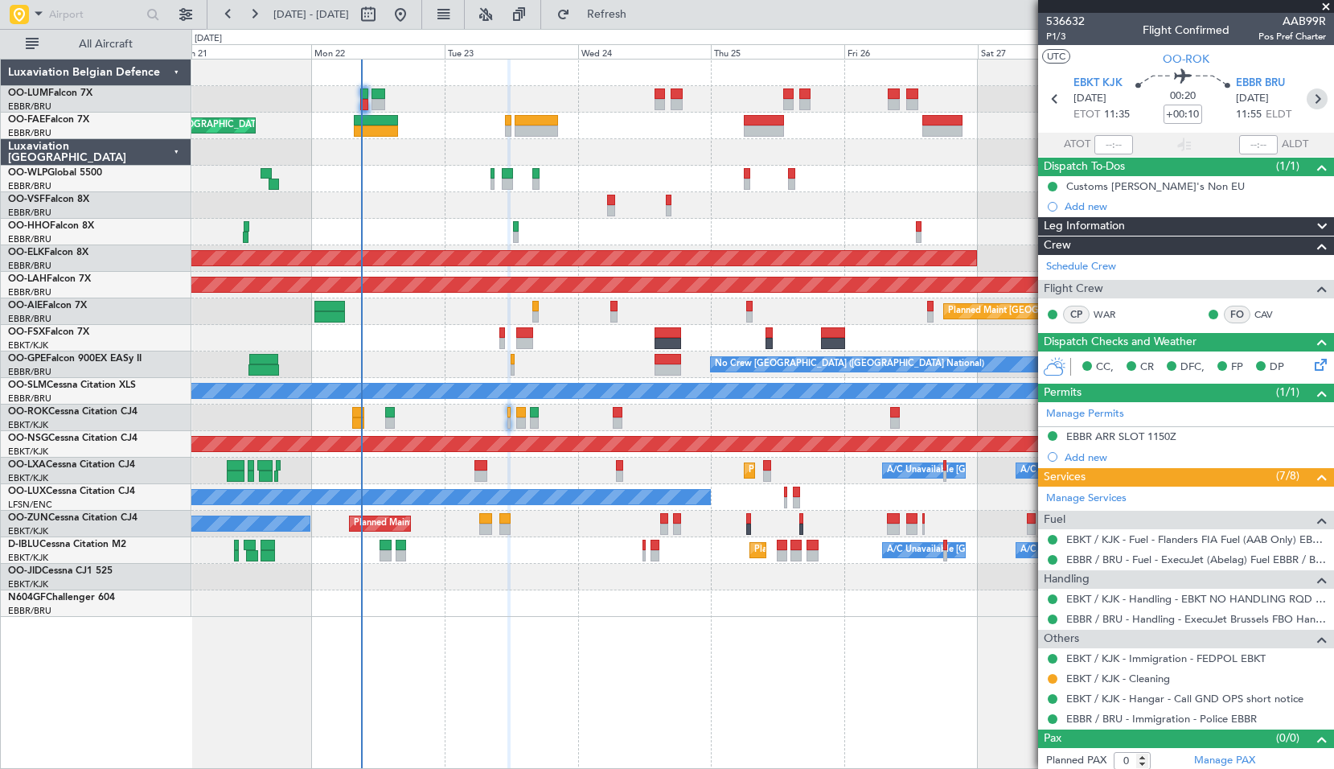
click at [1307, 103] on icon at bounding box center [1317, 98] width 21 height 21
type input "+00:05"
type input "7"
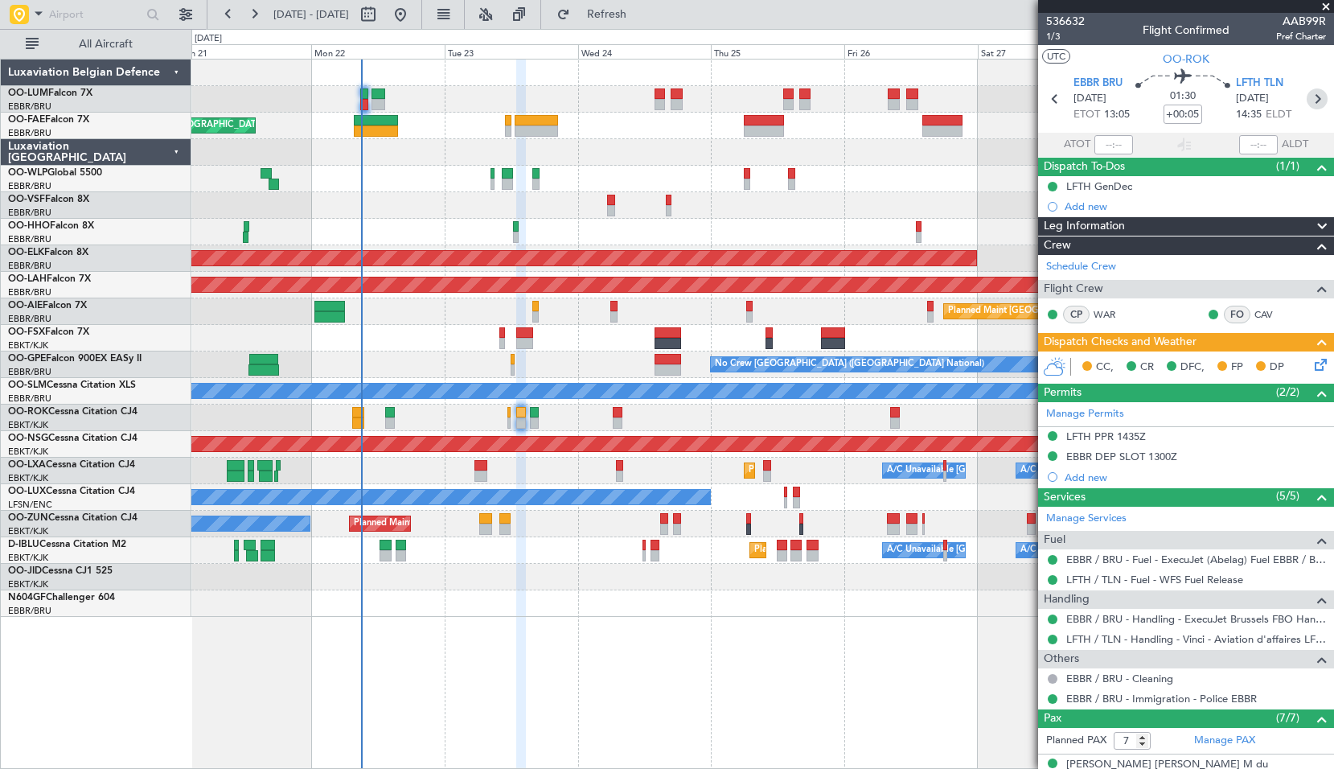
click at [1314, 99] on icon at bounding box center [1317, 98] width 21 height 21
type input "-00:05"
type input "0"
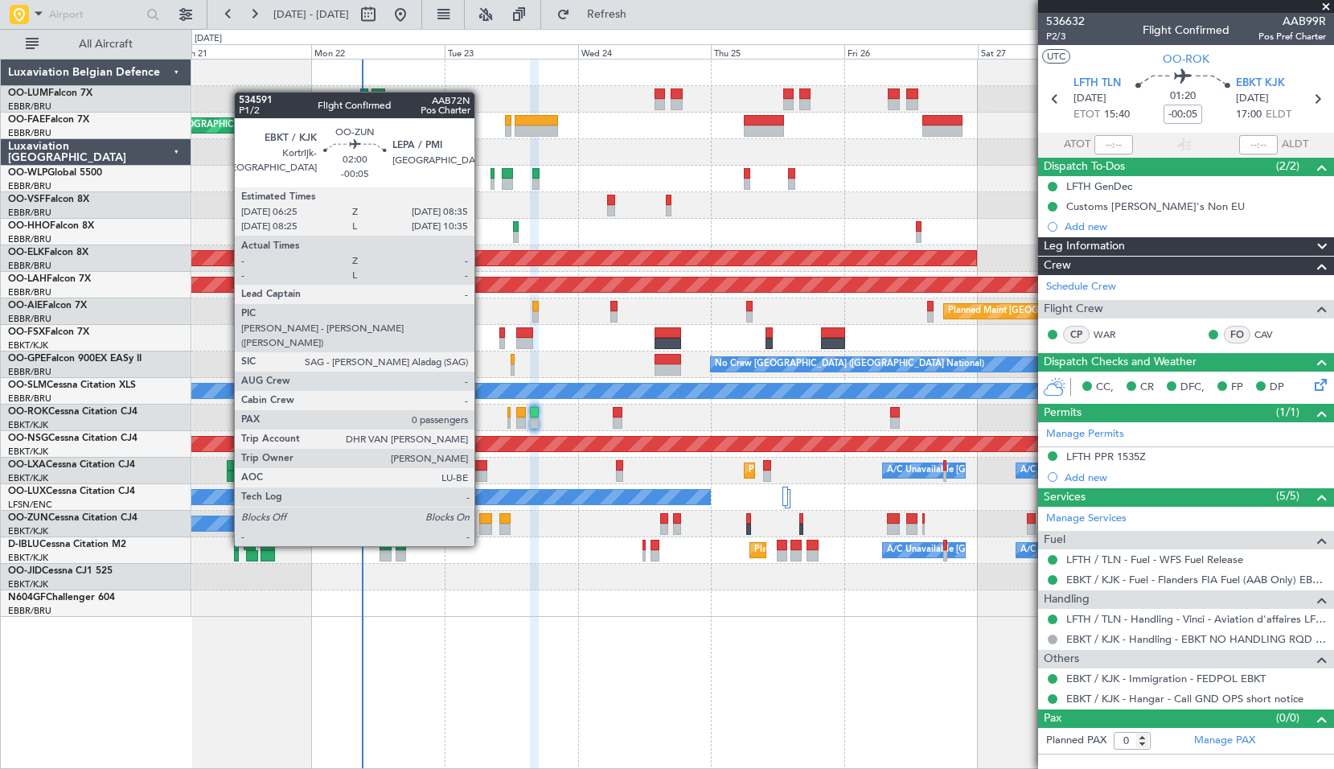
click at [482, 516] on div at bounding box center [485, 518] width 12 height 11
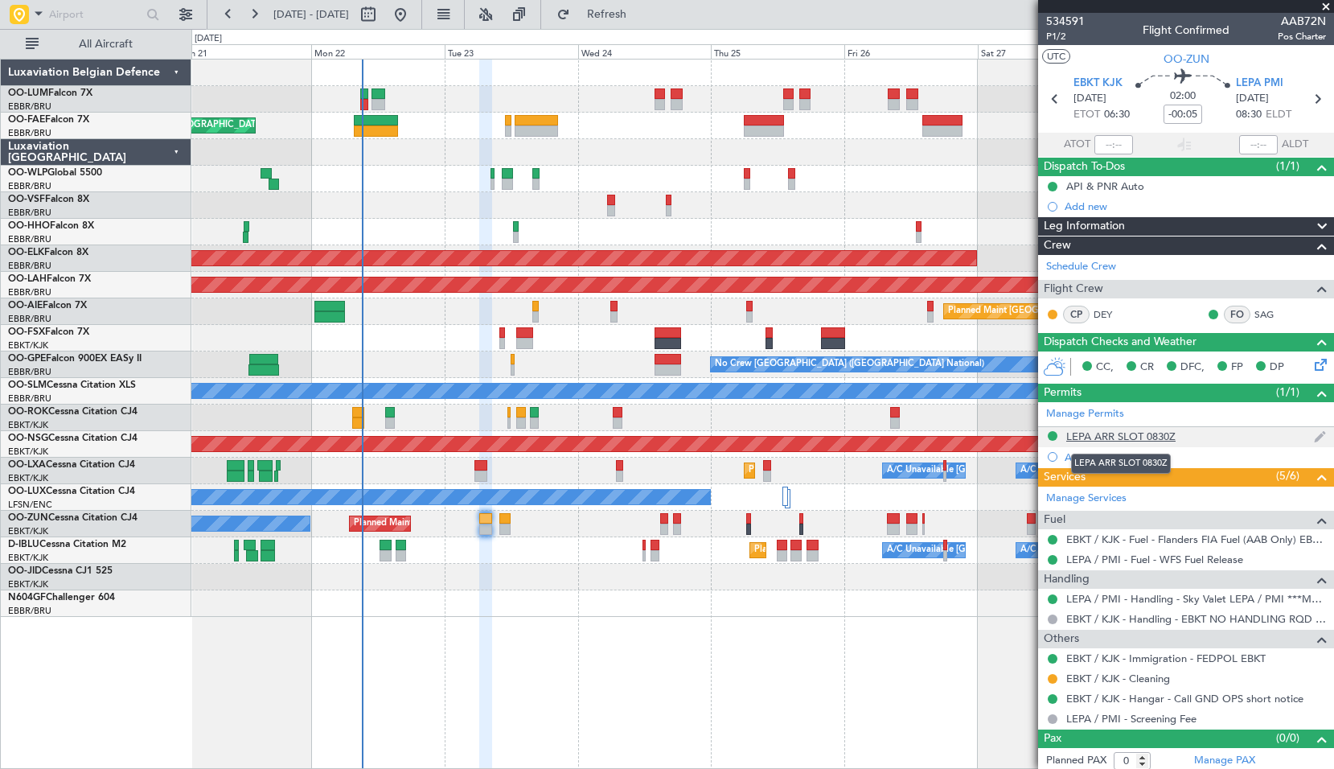
click at [1122, 435] on div "LEPA ARR SLOT 0830Z" at bounding box center [1120, 436] width 109 height 14
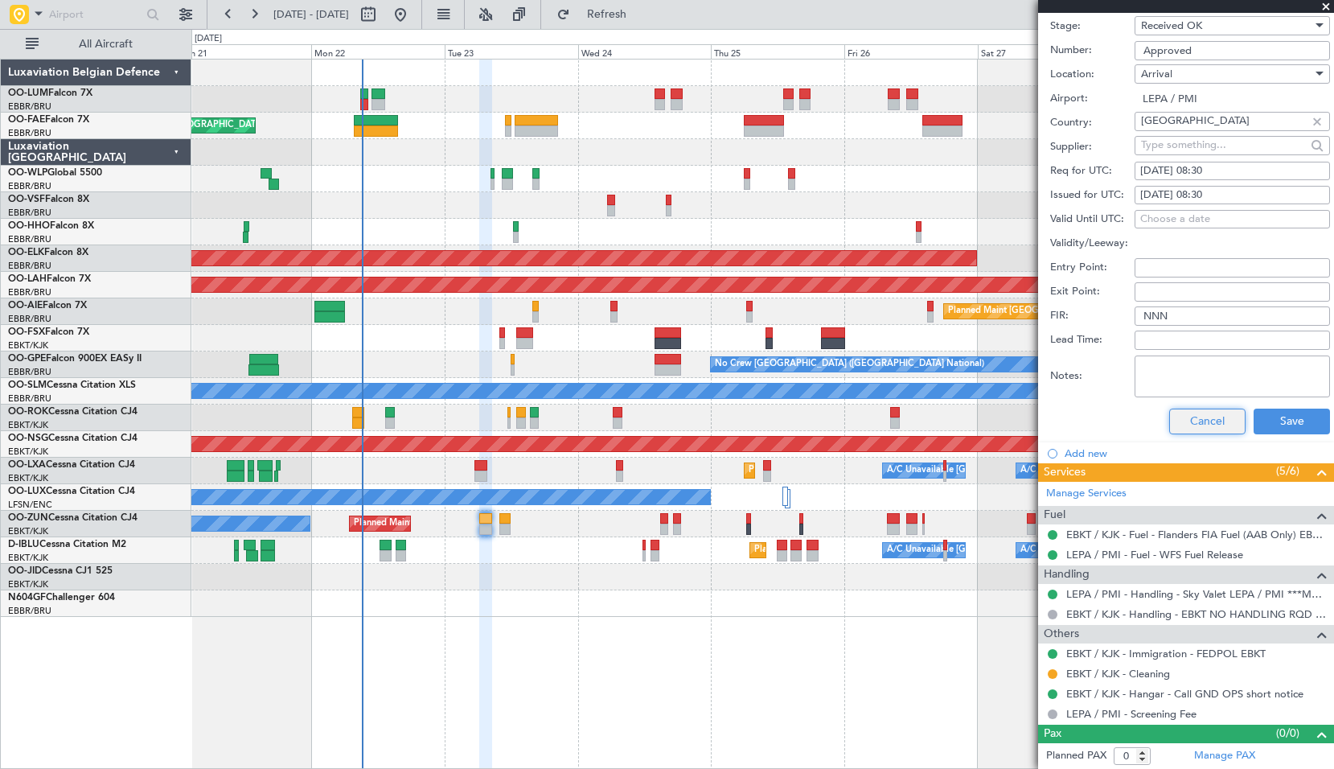
click at [1206, 421] on button "Cancel" at bounding box center [1207, 422] width 76 height 26
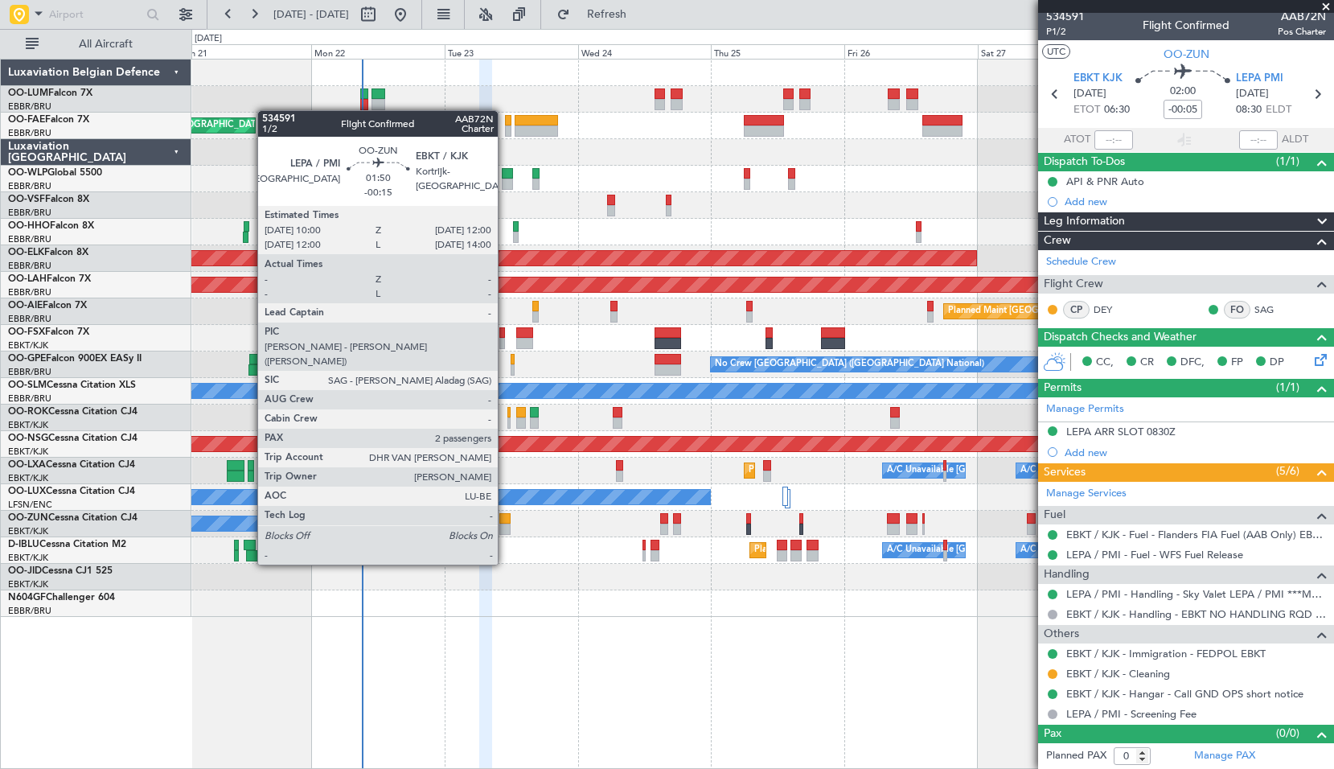
click at [505, 534] on div at bounding box center [504, 529] width 11 height 11
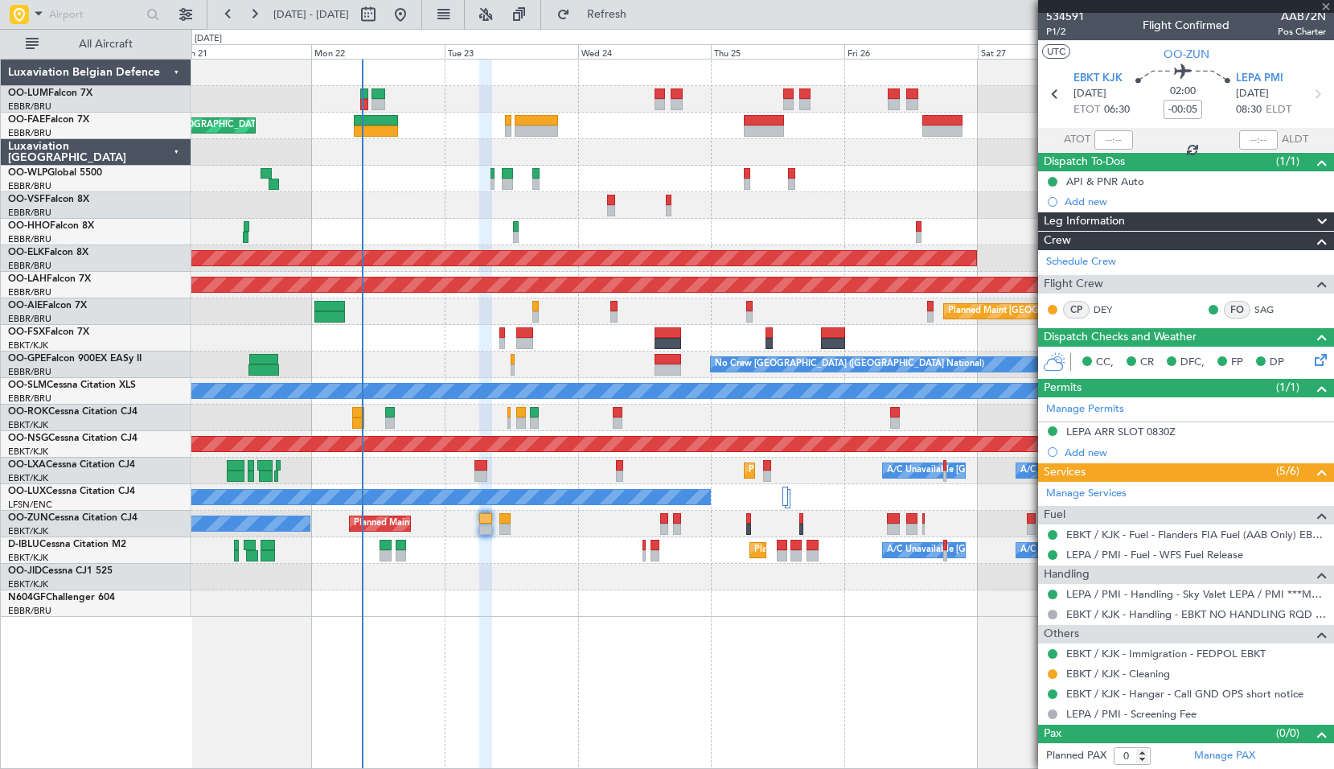
click at [635, 709] on div "Owner Melsbroek Air Base Planned Maint Brussels (Brussels National) Owner Melsb…" at bounding box center [762, 414] width 1143 height 710
type input "-00:15"
type input "2"
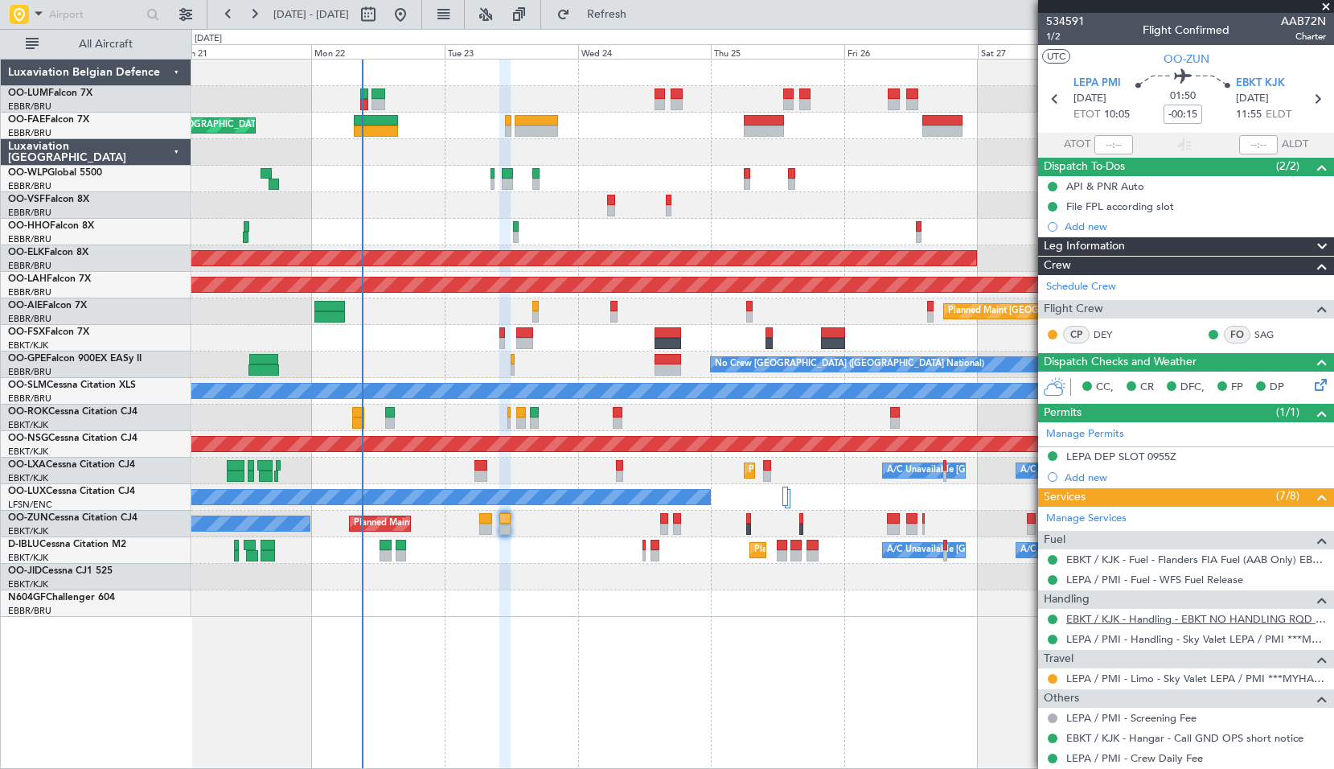
scroll to position [137, 0]
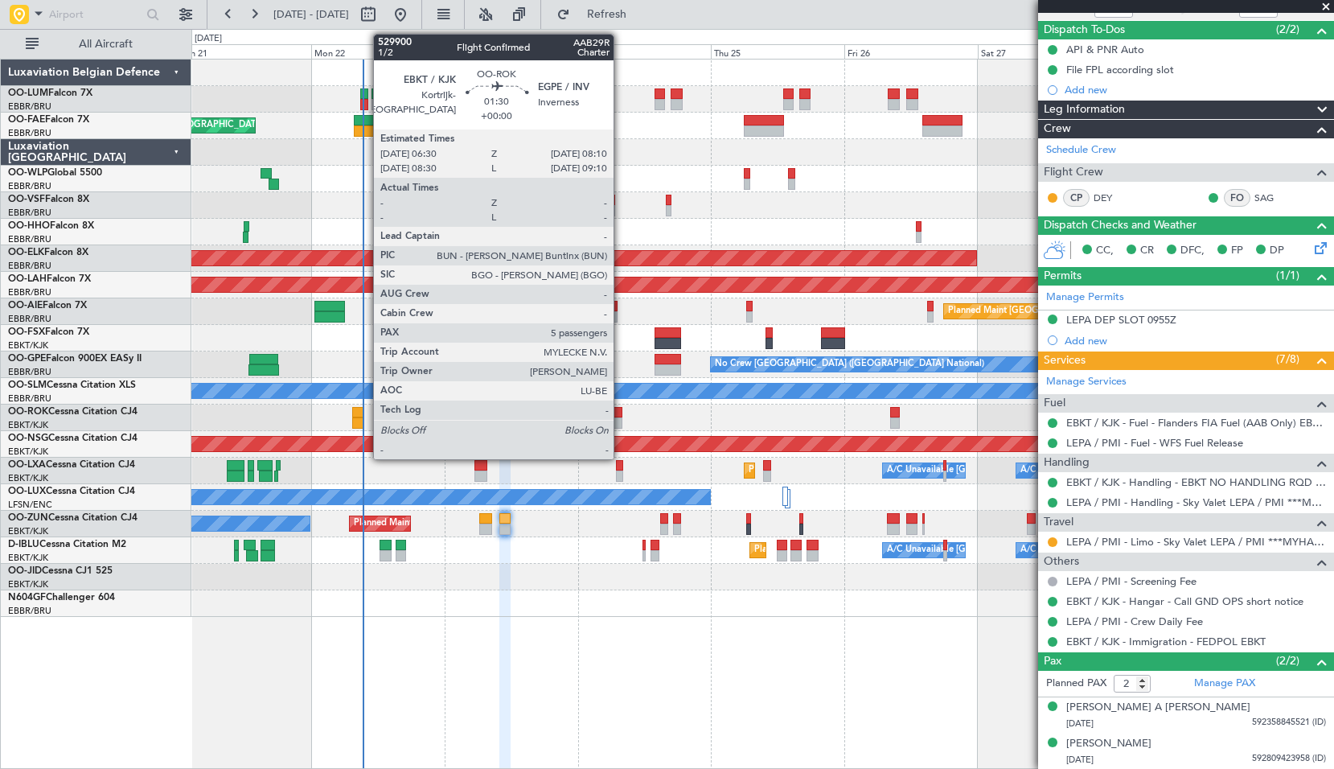
click at [621, 416] on div at bounding box center [618, 412] width 10 height 11
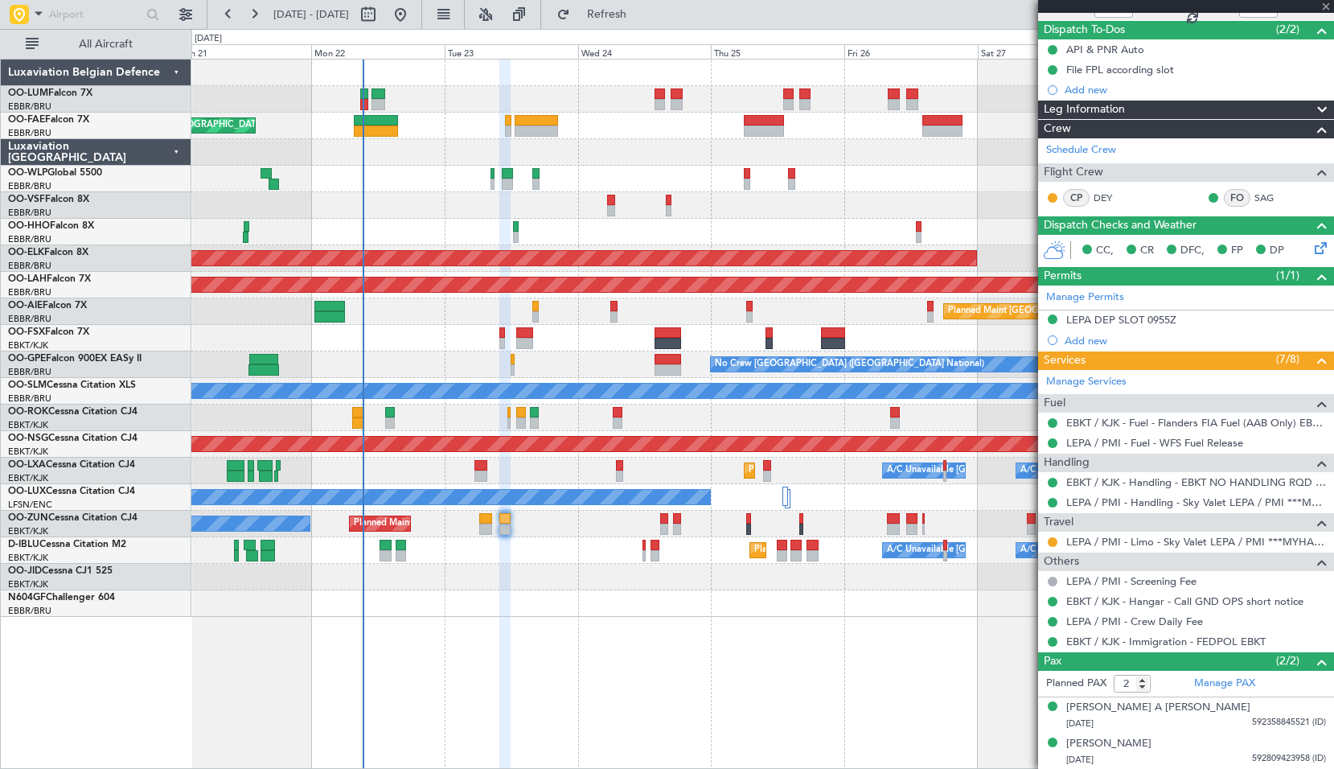
click at [659, 413] on div "Owner Kortrijk-Wevelgem Planned Maint Kortrijk-Wevelgem" at bounding box center [762, 418] width 1142 height 27
type input "5"
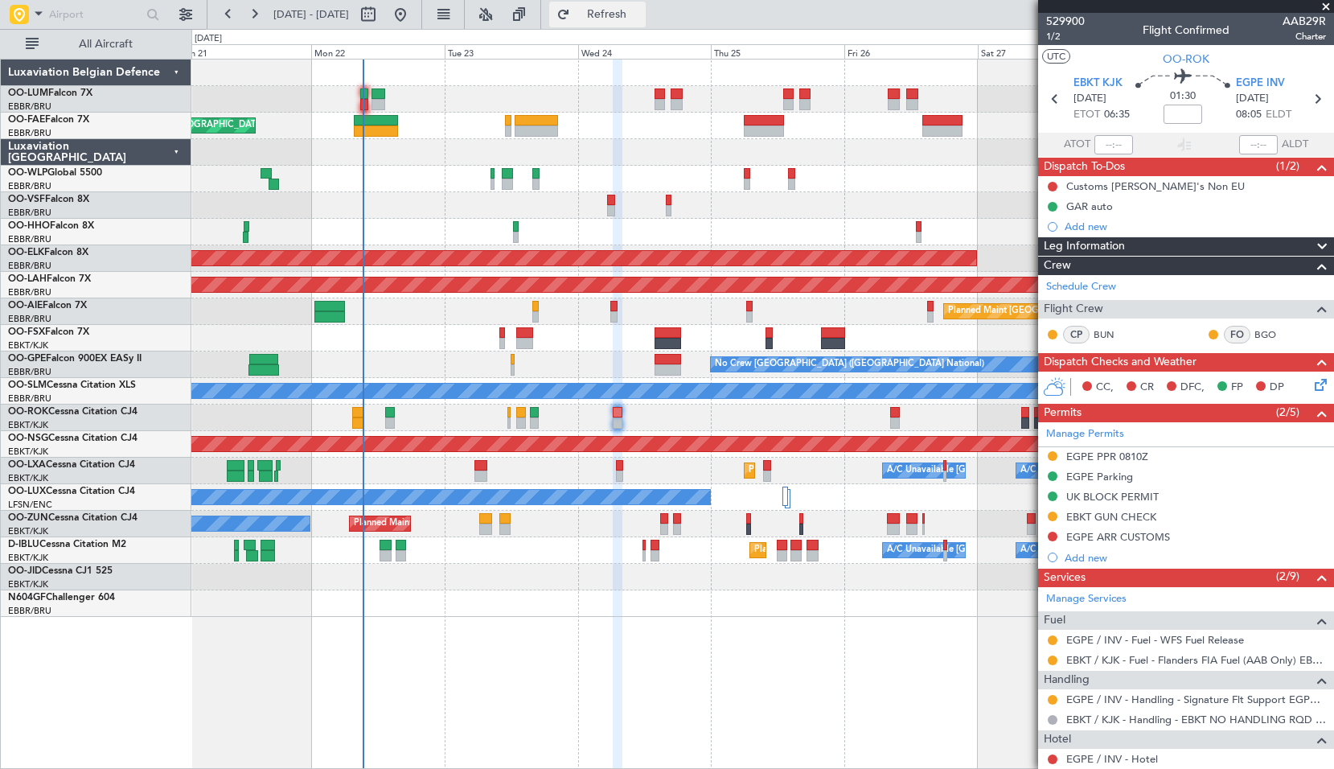
click at [639, 16] on span "Refresh" at bounding box center [607, 14] width 68 height 11
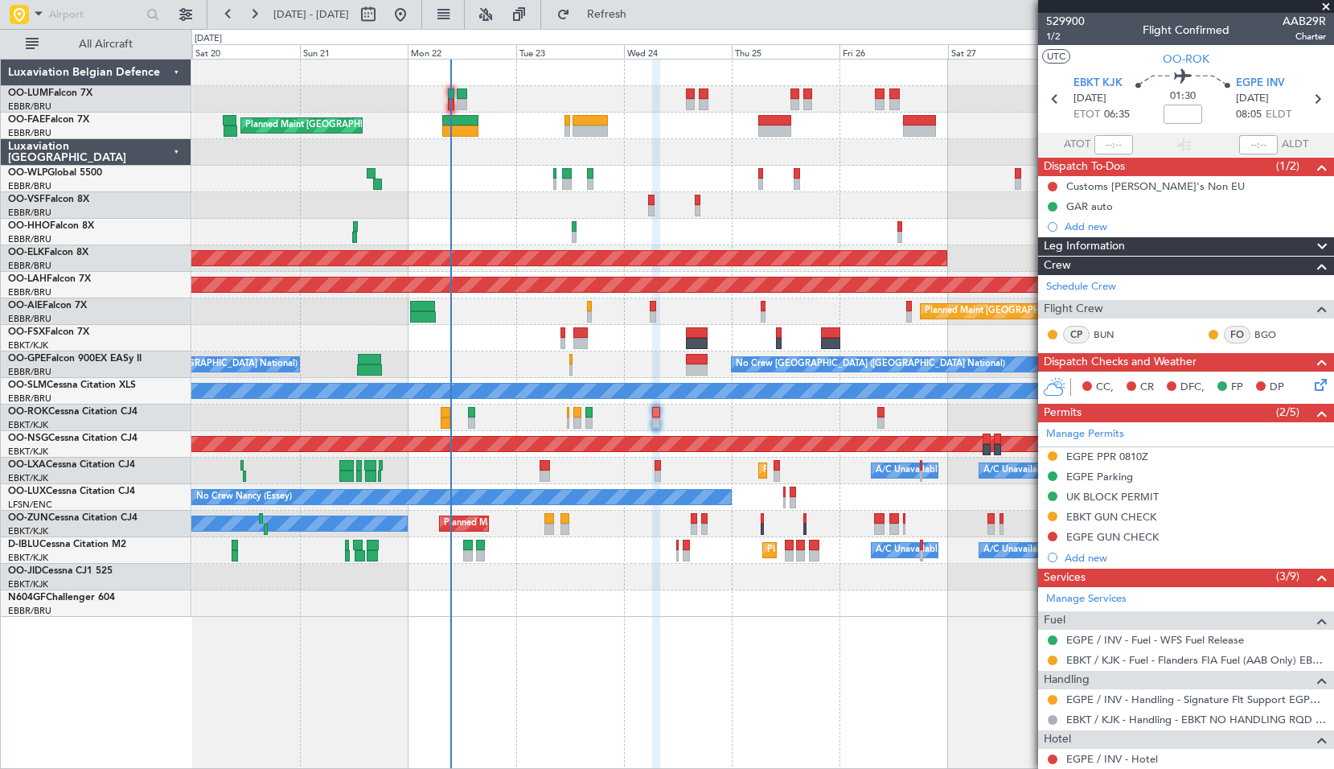
click at [661, 606] on div at bounding box center [762, 603] width 1142 height 27
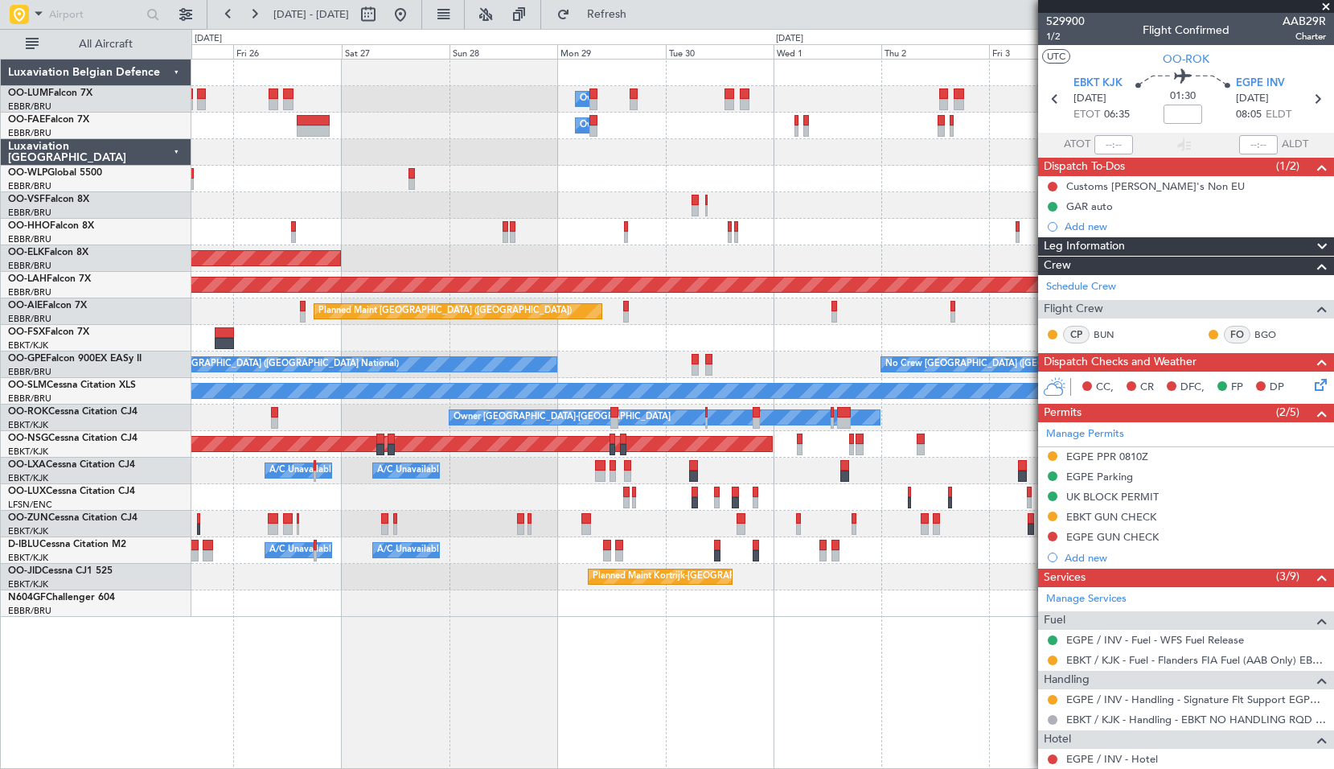
click at [550, 334] on div at bounding box center [762, 338] width 1142 height 27
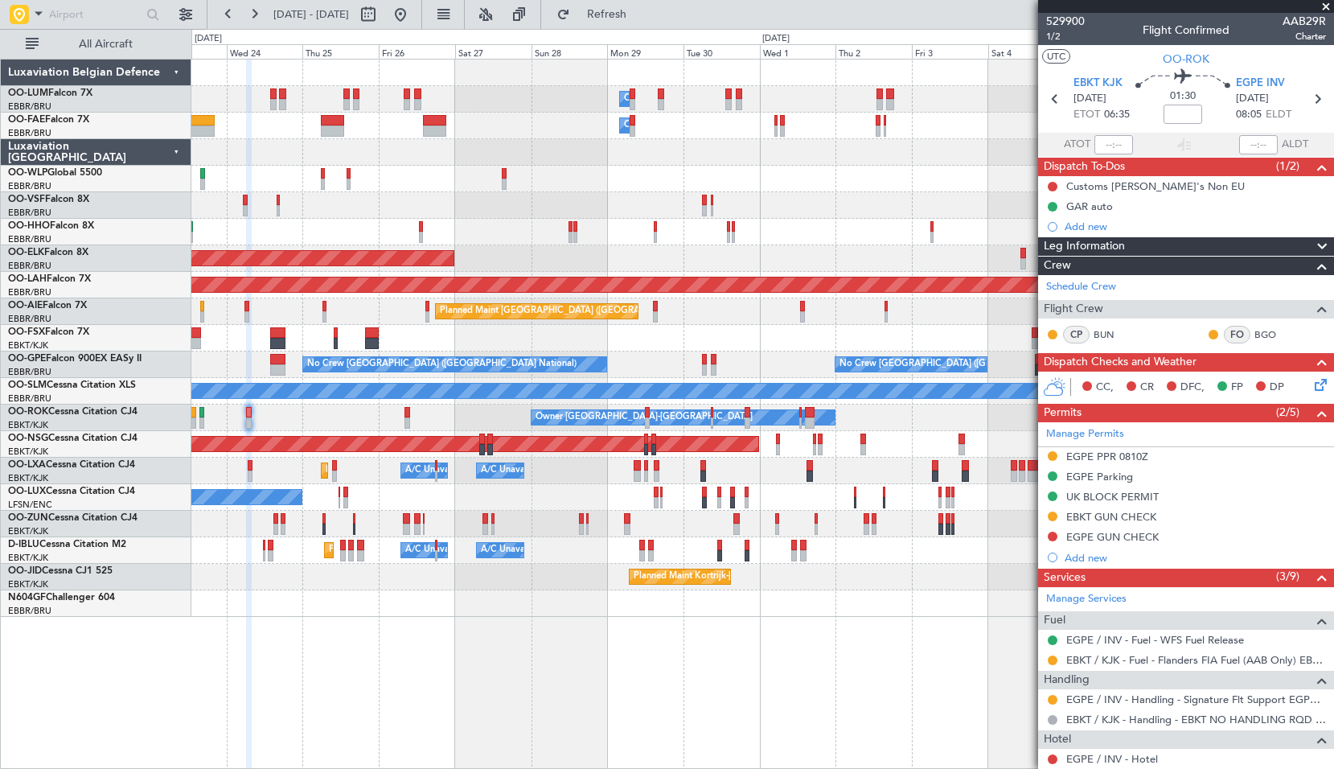
click at [463, 343] on div at bounding box center [762, 338] width 1142 height 27
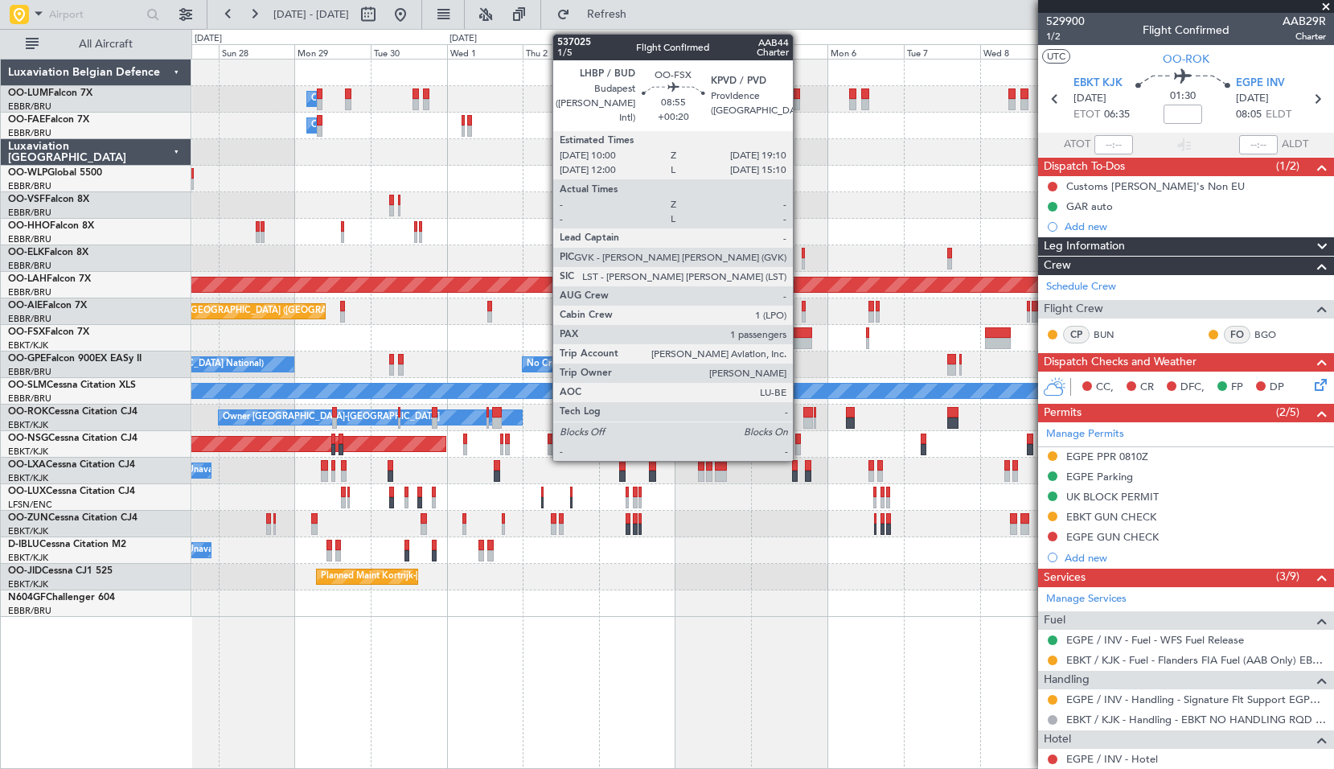
click at [800, 331] on div at bounding box center [798, 332] width 30 height 11
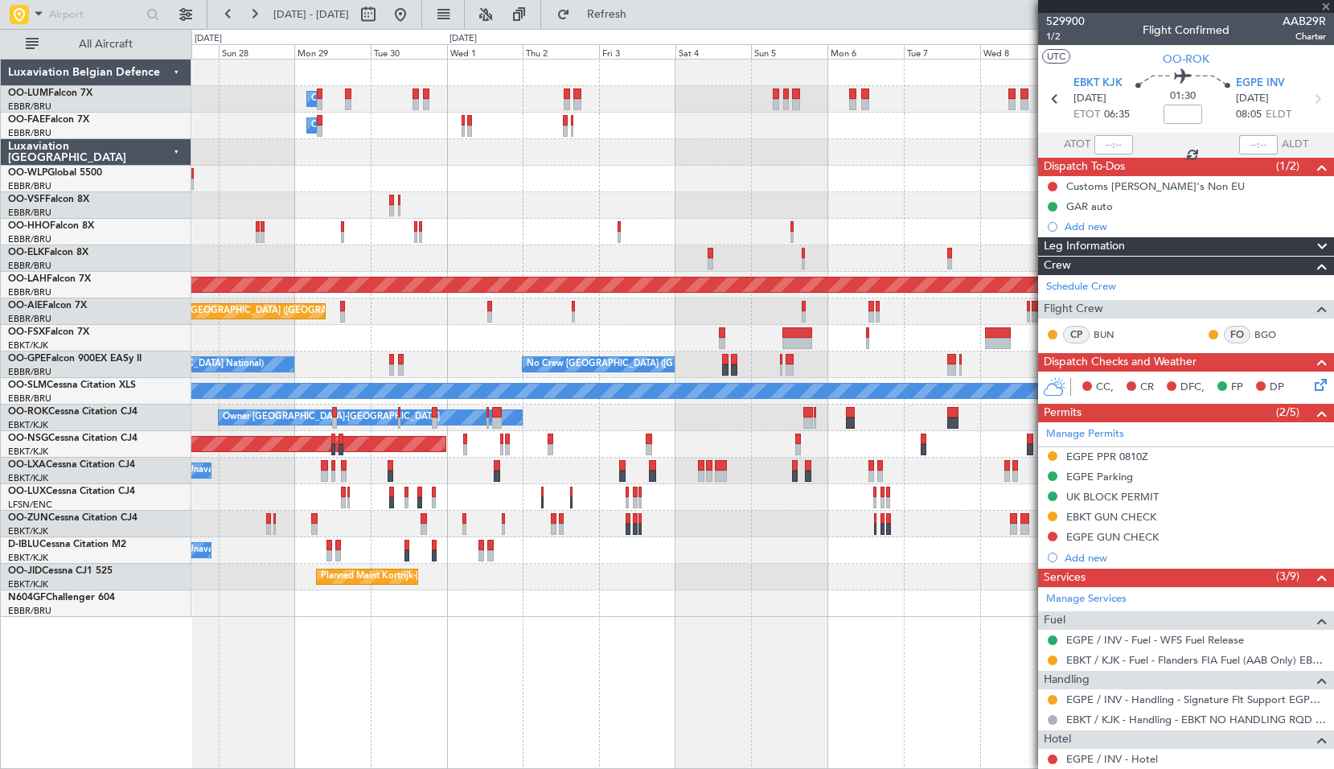
type input "+00:20"
type input "1"
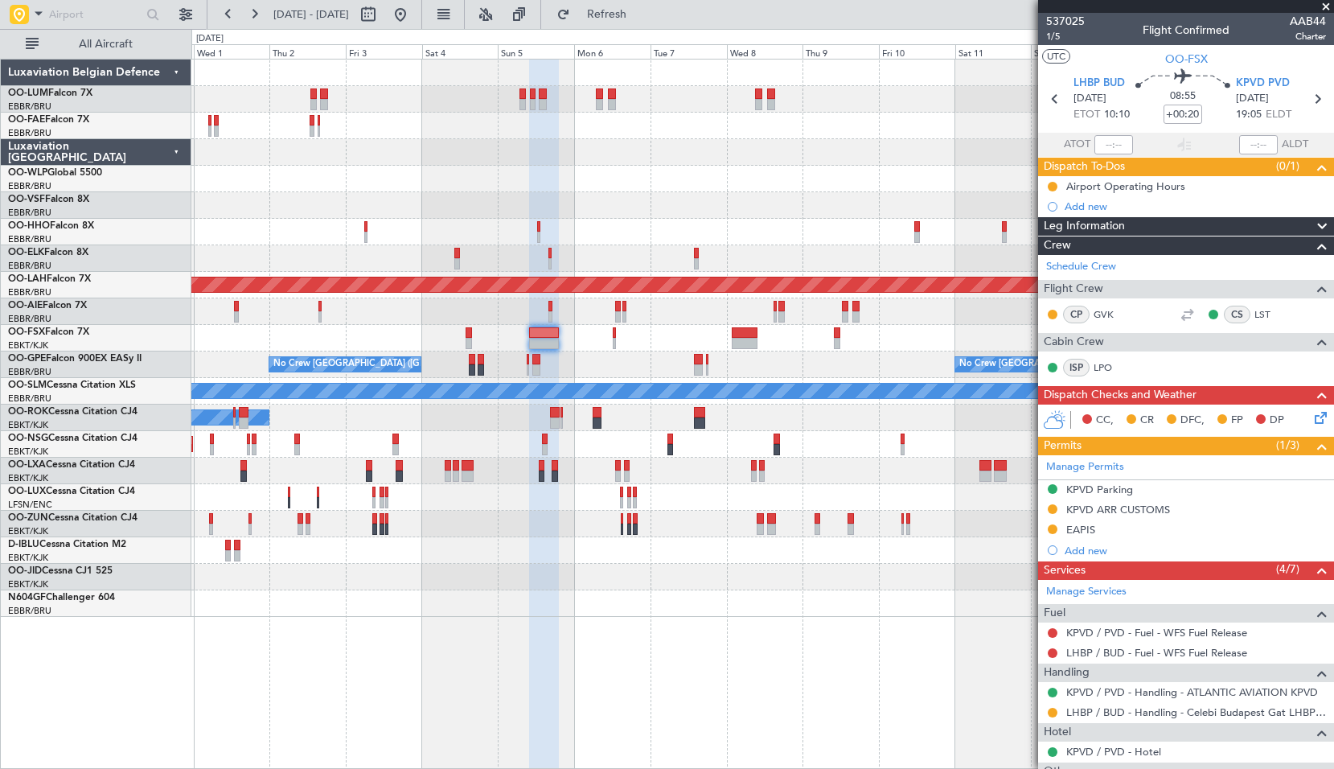
click at [519, 622] on div "Owner Melsbroek Air Base Owner [GEOGRAPHIC_DATA] Owner [GEOGRAPHIC_DATA] Planne…" at bounding box center [762, 414] width 1143 height 710
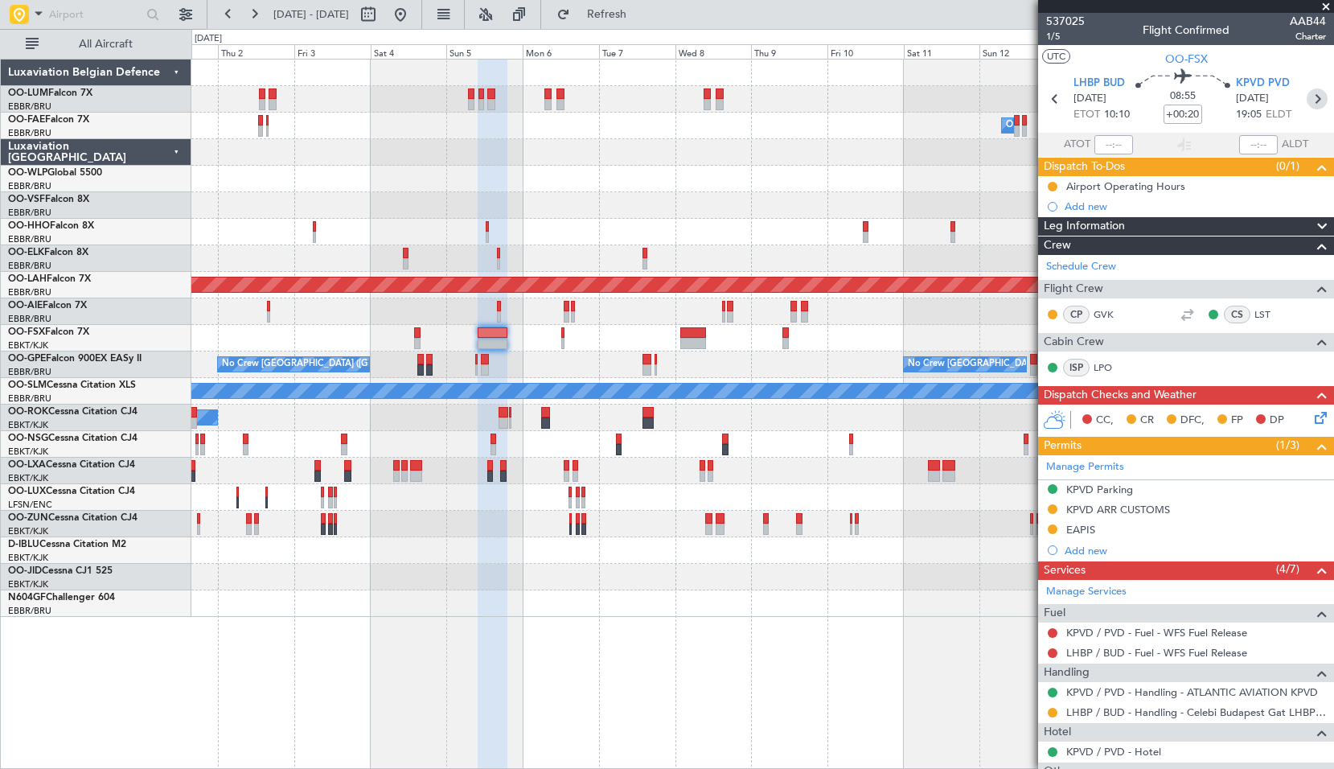
click at [1308, 101] on icon at bounding box center [1317, 98] width 21 height 21
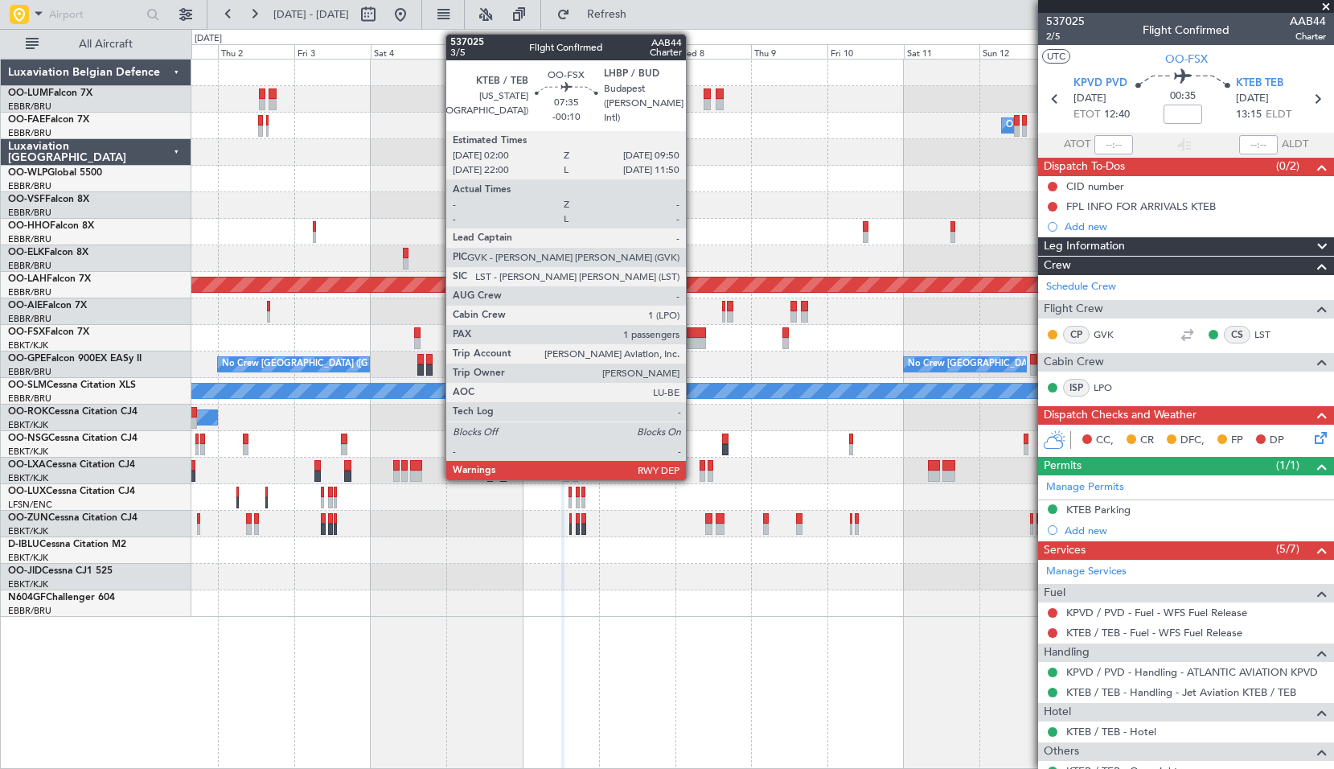
click at [693, 336] on div at bounding box center [692, 332] width 25 height 11
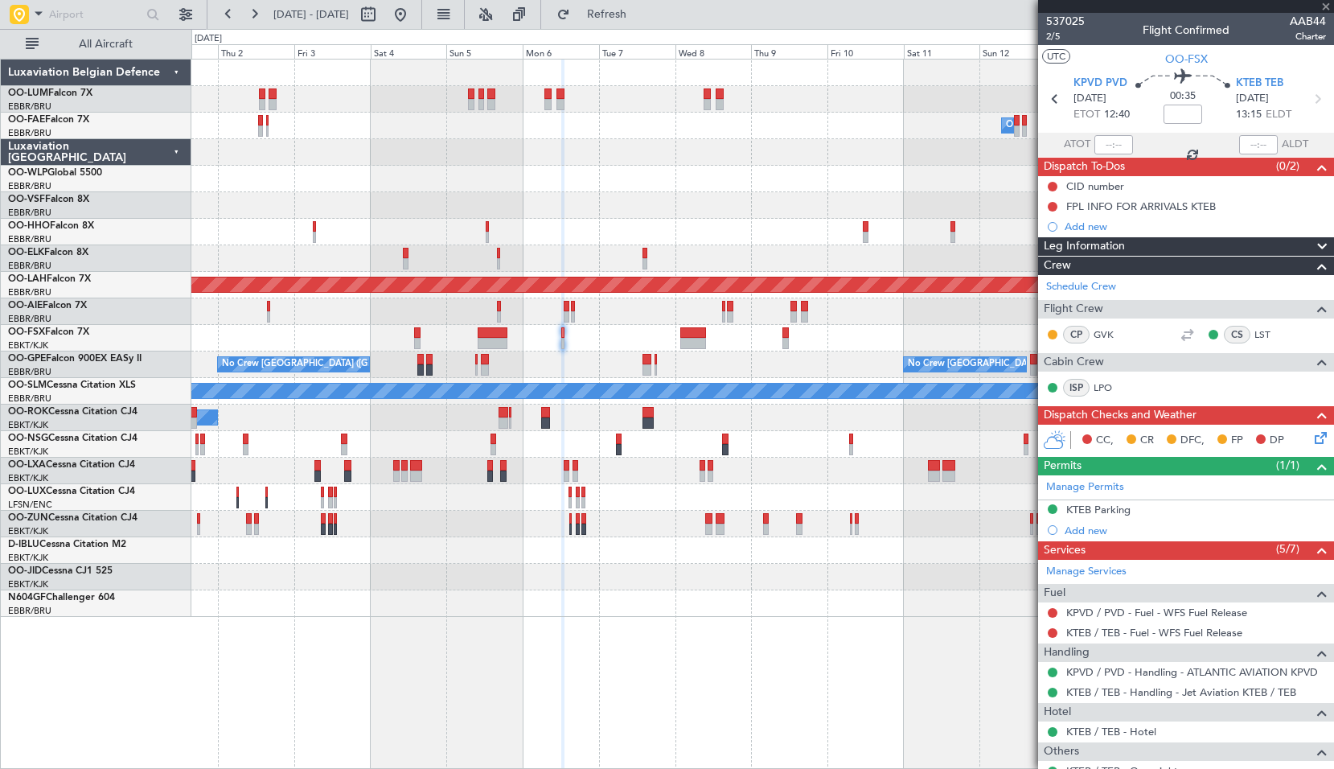
click at [721, 351] on div "No Crew Brussels (Brussels National) No Crew Brussels (Brussels National) No Cr…" at bounding box center [762, 364] width 1142 height 27
type input "-00:10"
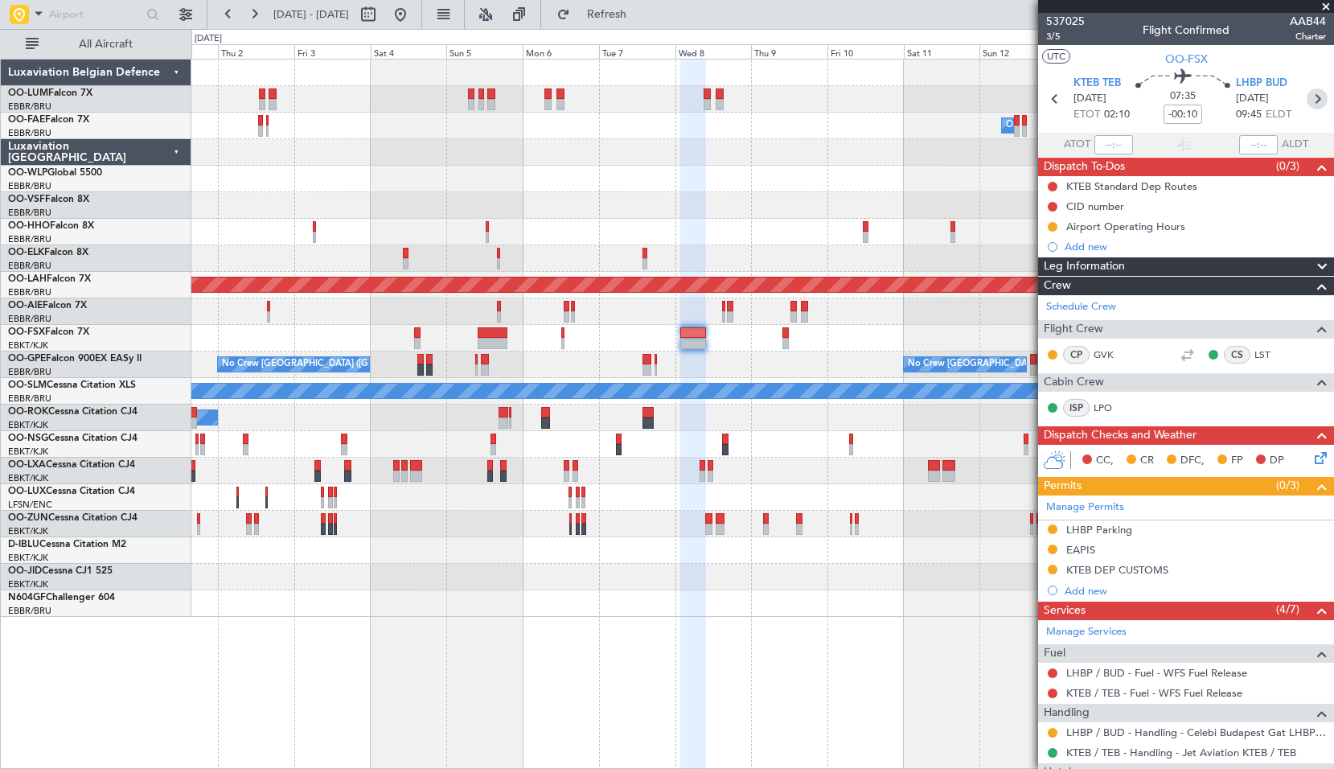
click at [1308, 97] on icon at bounding box center [1317, 98] width 21 height 21
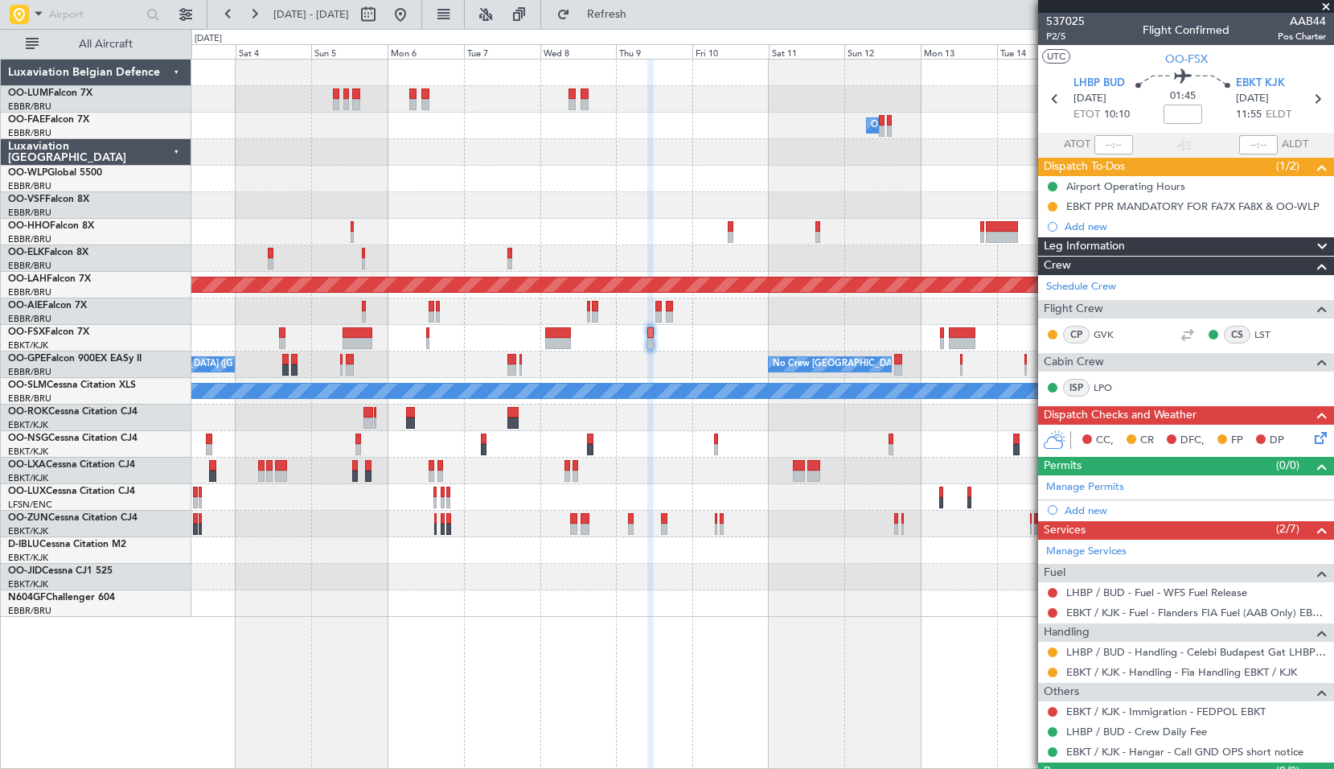
click at [734, 438] on div "Planned Maint Paris (Le Bourget)" at bounding box center [762, 444] width 1142 height 27
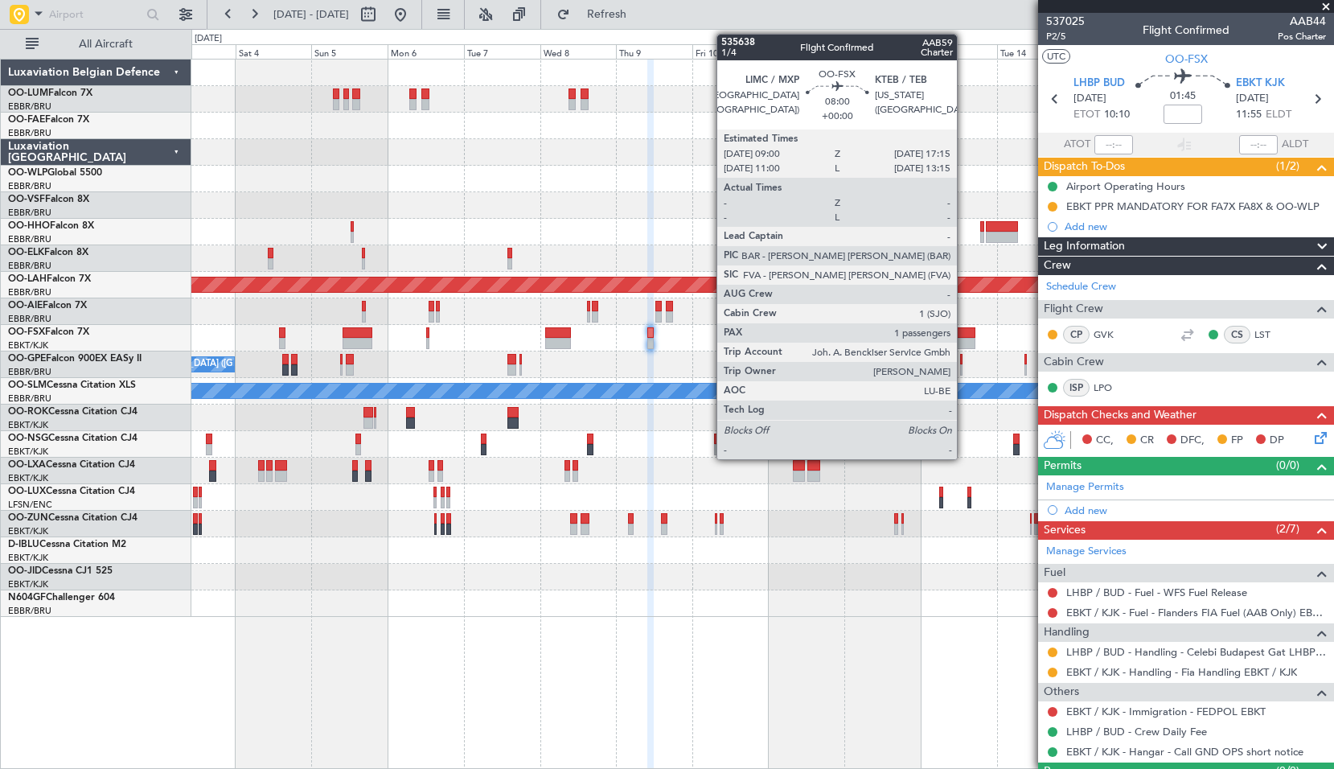
click at [964, 340] on div at bounding box center [962, 343] width 27 height 11
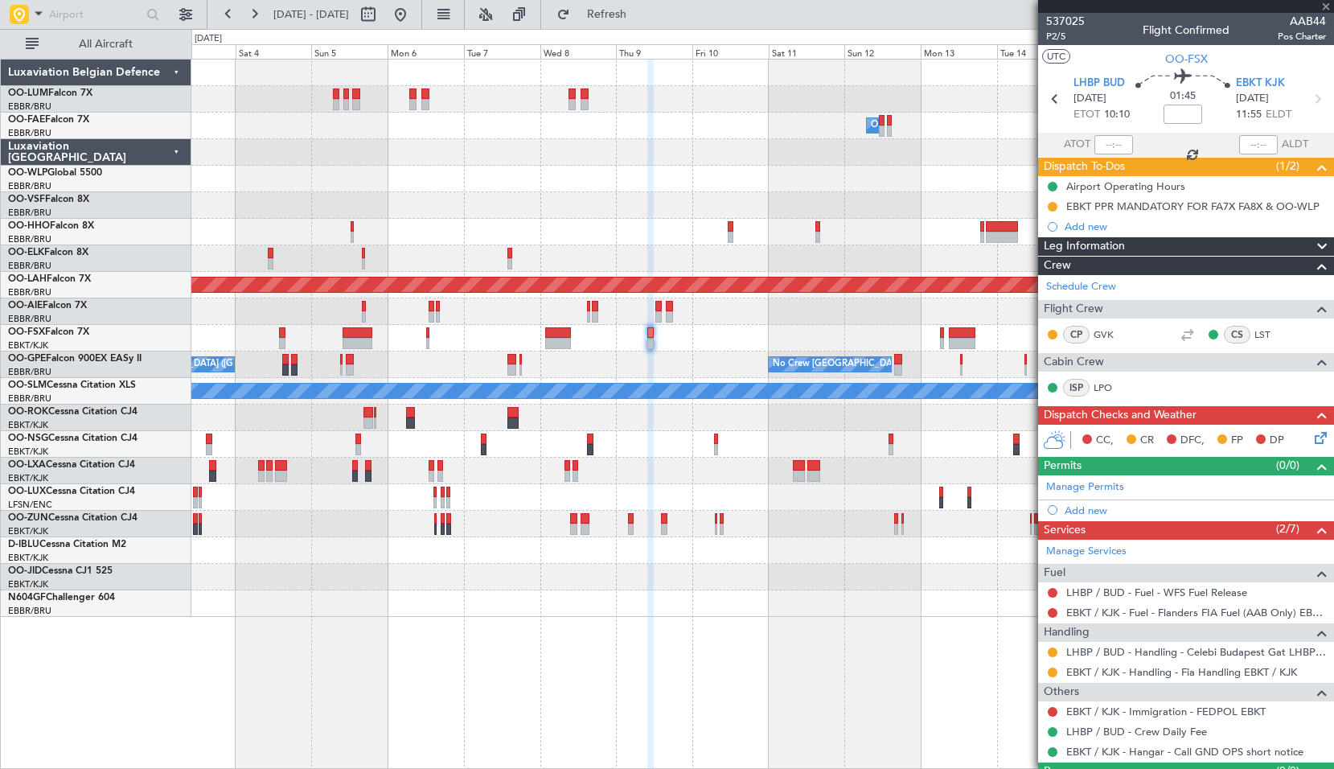
type input "1"
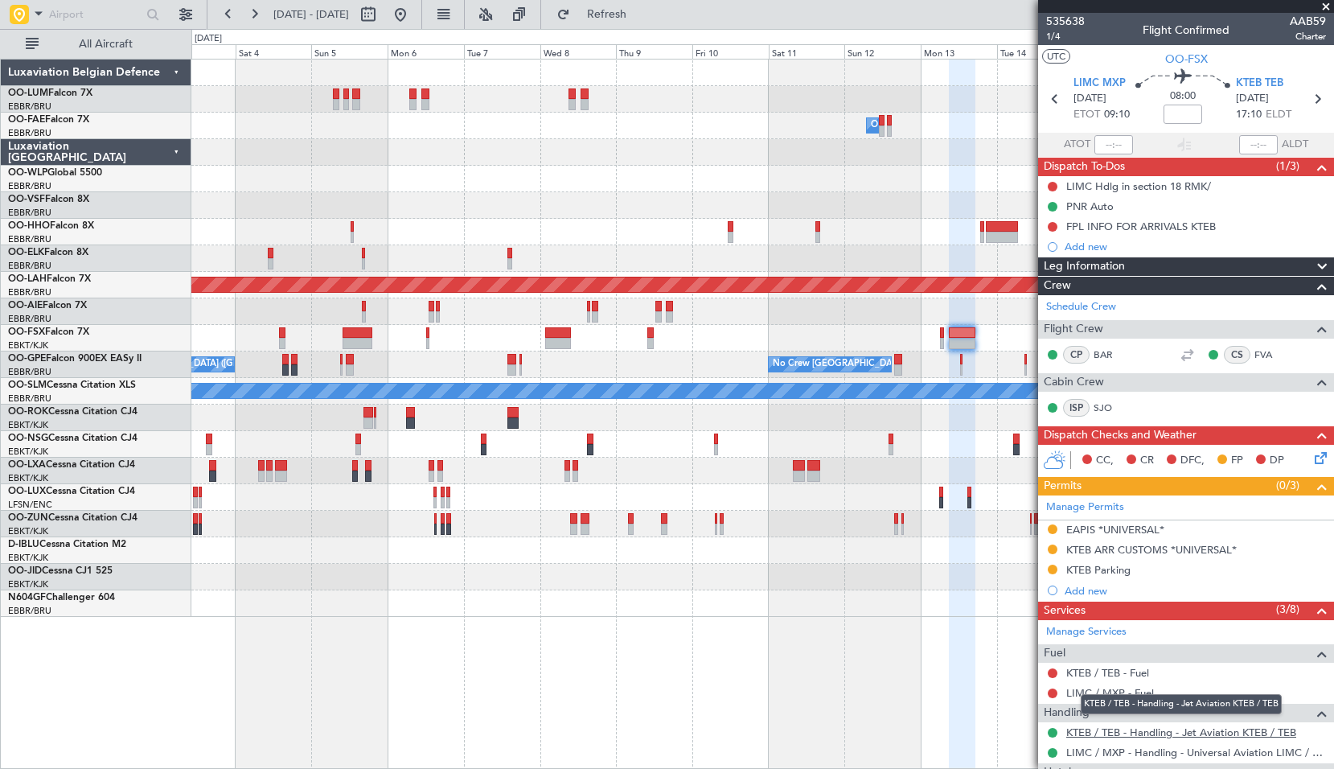
click at [1163, 731] on link "KTEB / TEB - Handling - Jet Aviation KTEB / TEB" at bounding box center [1181, 732] width 230 height 14
click at [751, 458] on div at bounding box center [762, 471] width 1142 height 27
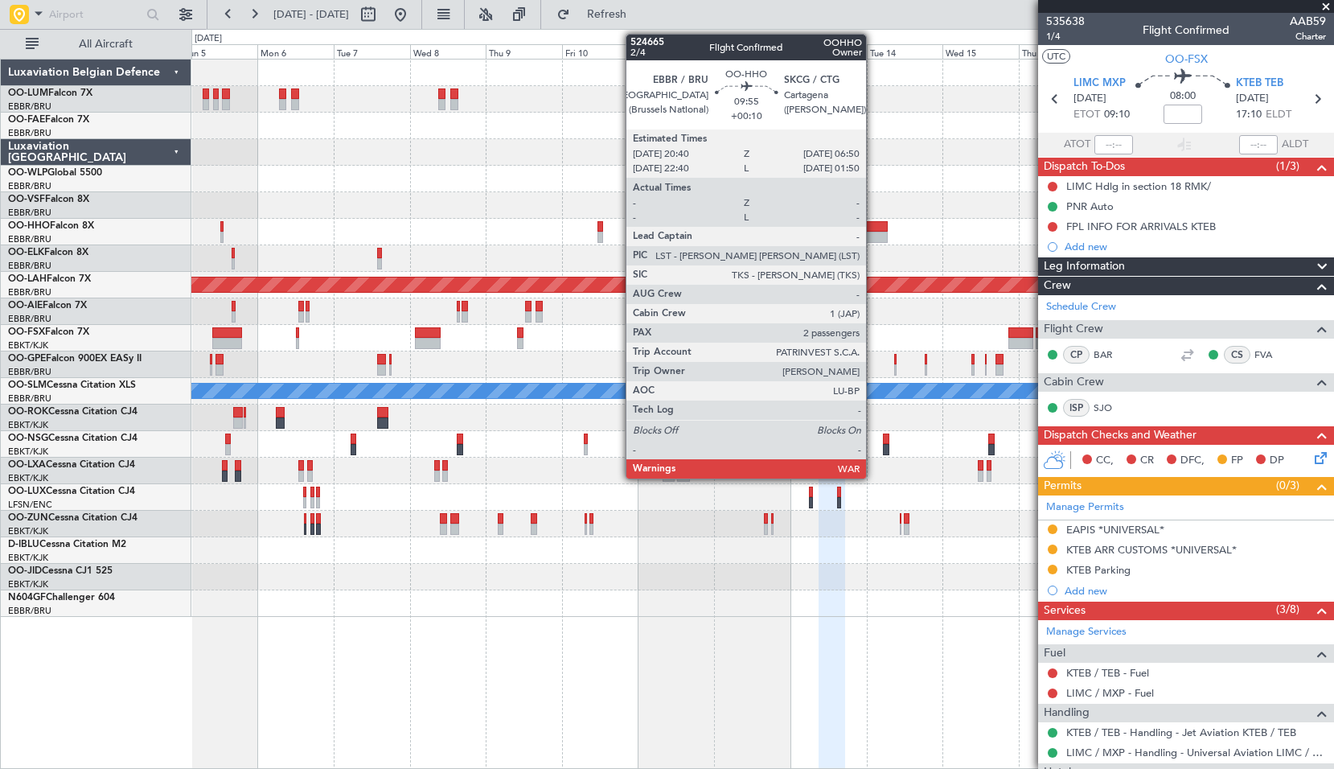
click at [873, 233] on div at bounding box center [872, 237] width 33 height 11
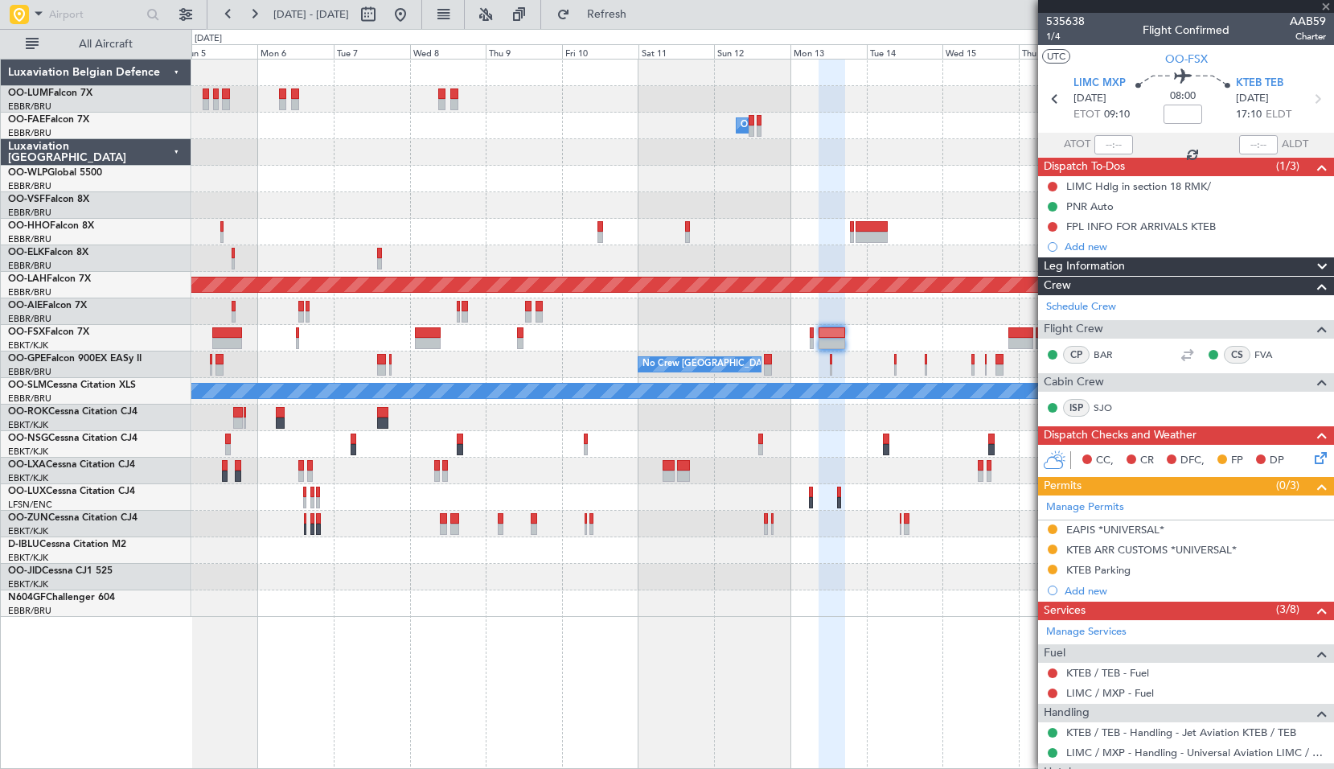
click at [877, 179] on div at bounding box center [762, 179] width 1142 height 27
type input "+00:10"
type input "2"
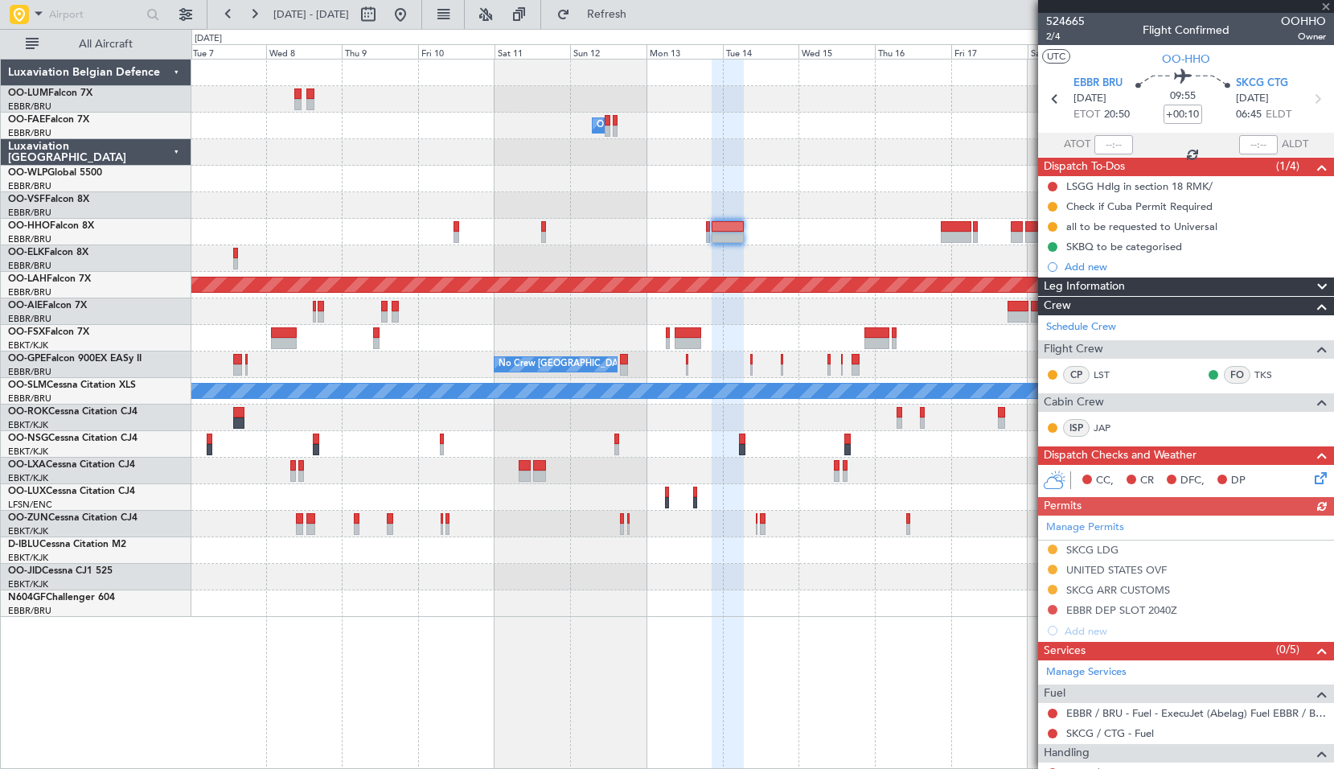
click at [767, 323] on div "Owner Melsbroek Air Base Planned Maint Alton-st Louis (St Louis Regl) No Crew B…" at bounding box center [762, 338] width 1142 height 557
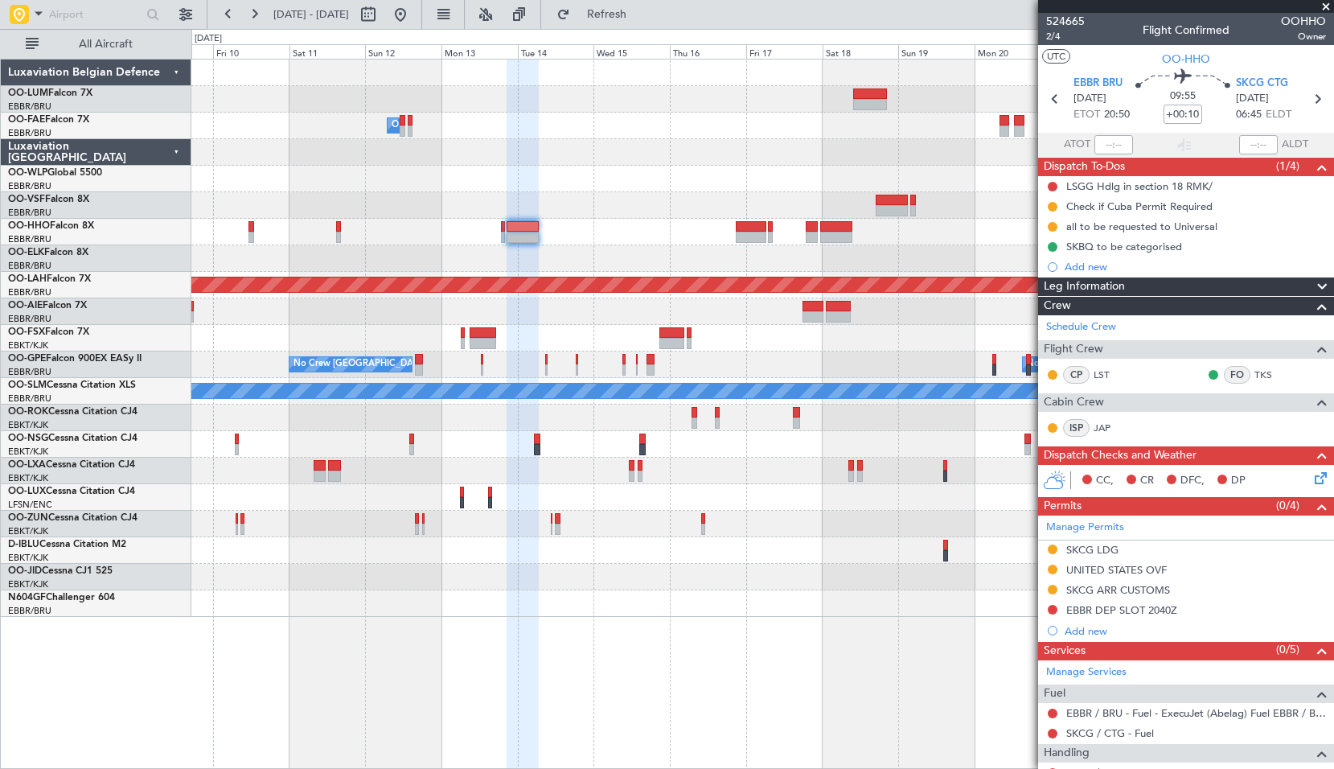
click at [760, 318] on div at bounding box center [762, 311] width 1142 height 27
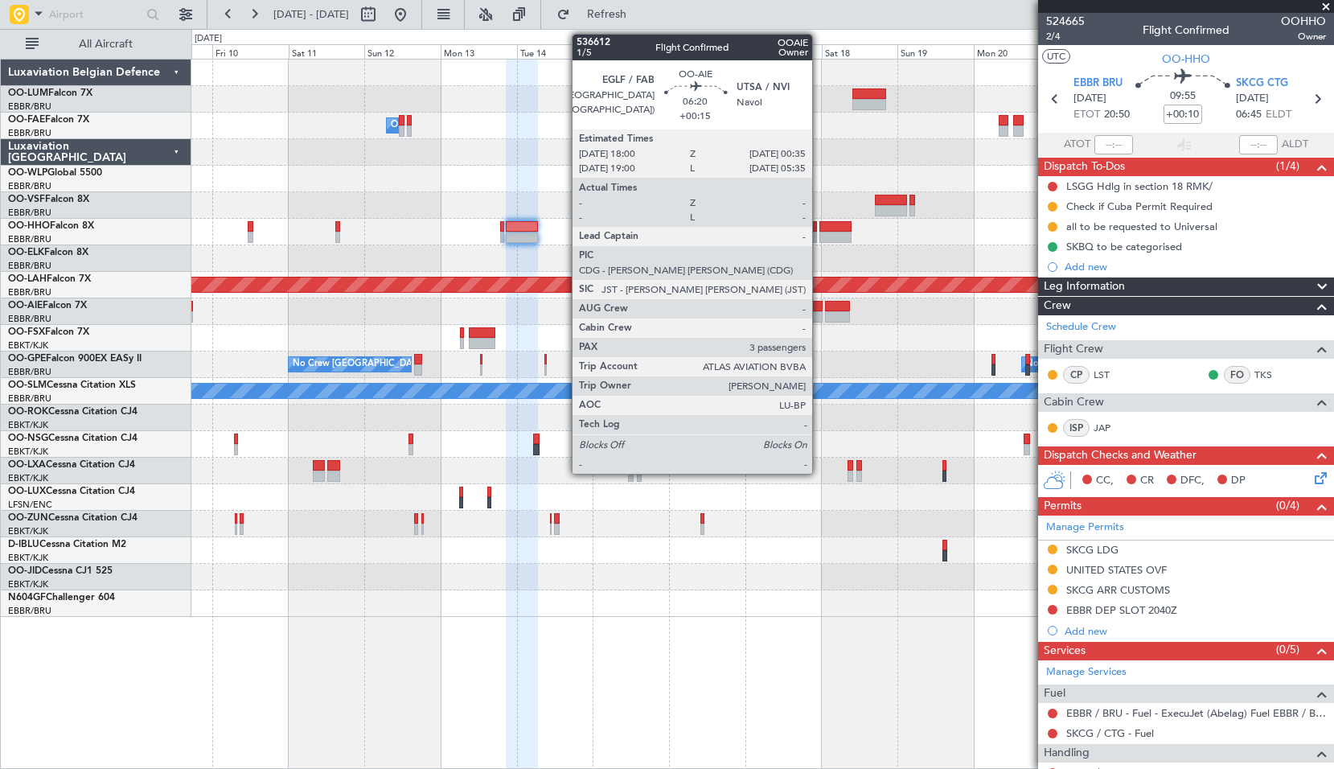
click at [820, 304] on div at bounding box center [812, 306] width 21 height 11
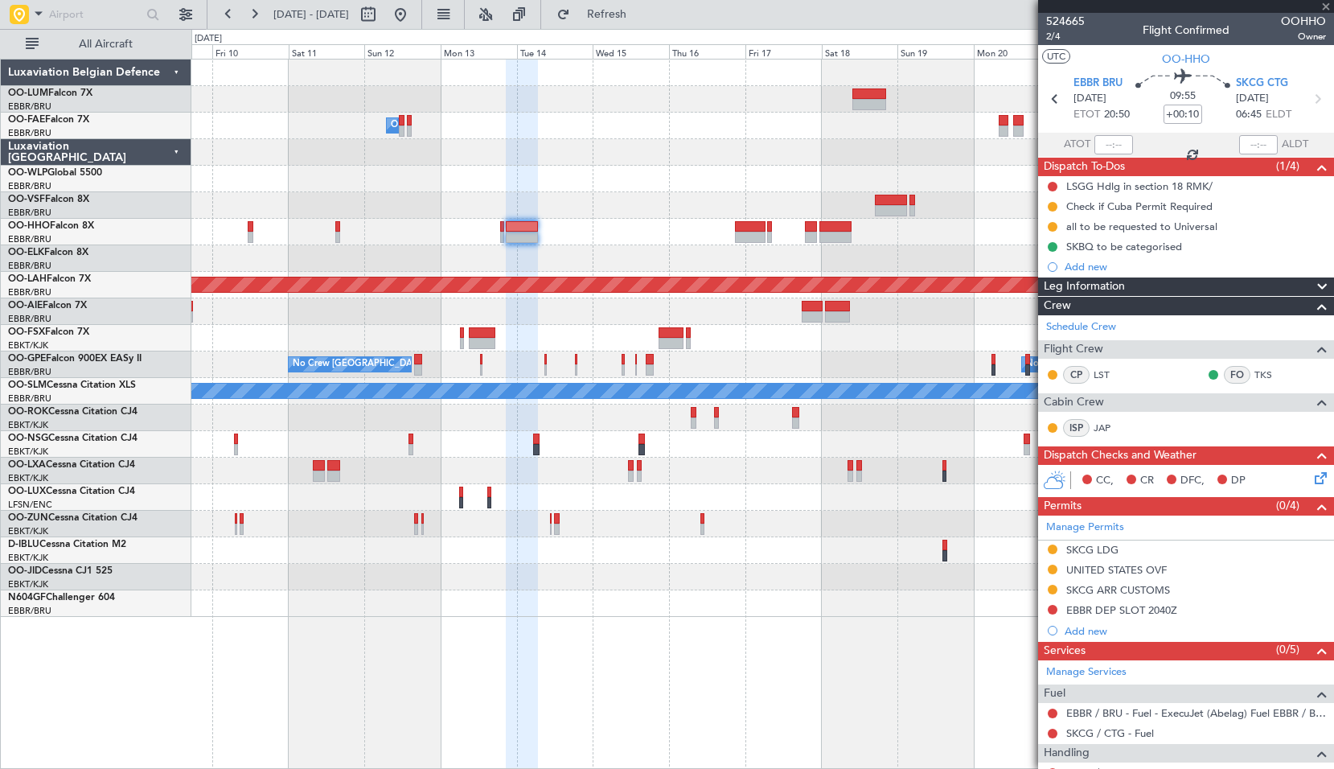
type input "+00:15"
type input "3"
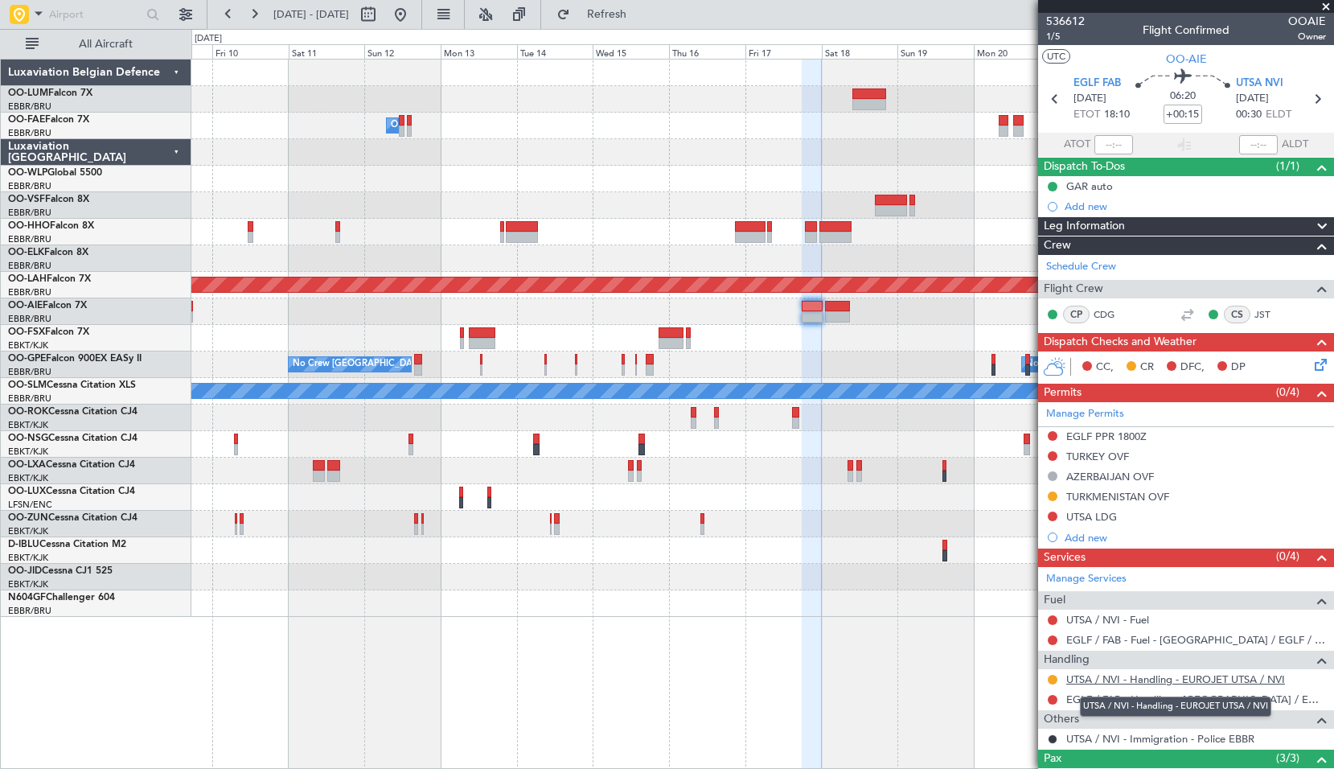
click at [1219, 681] on link "UTSA / NVI - Handling - EUROJET UTSA / NVI" at bounding box center [1175, 679] width 219 height 14
click at [1307, 105] on icon at bounding box center [1317, 98] width 21 height 21
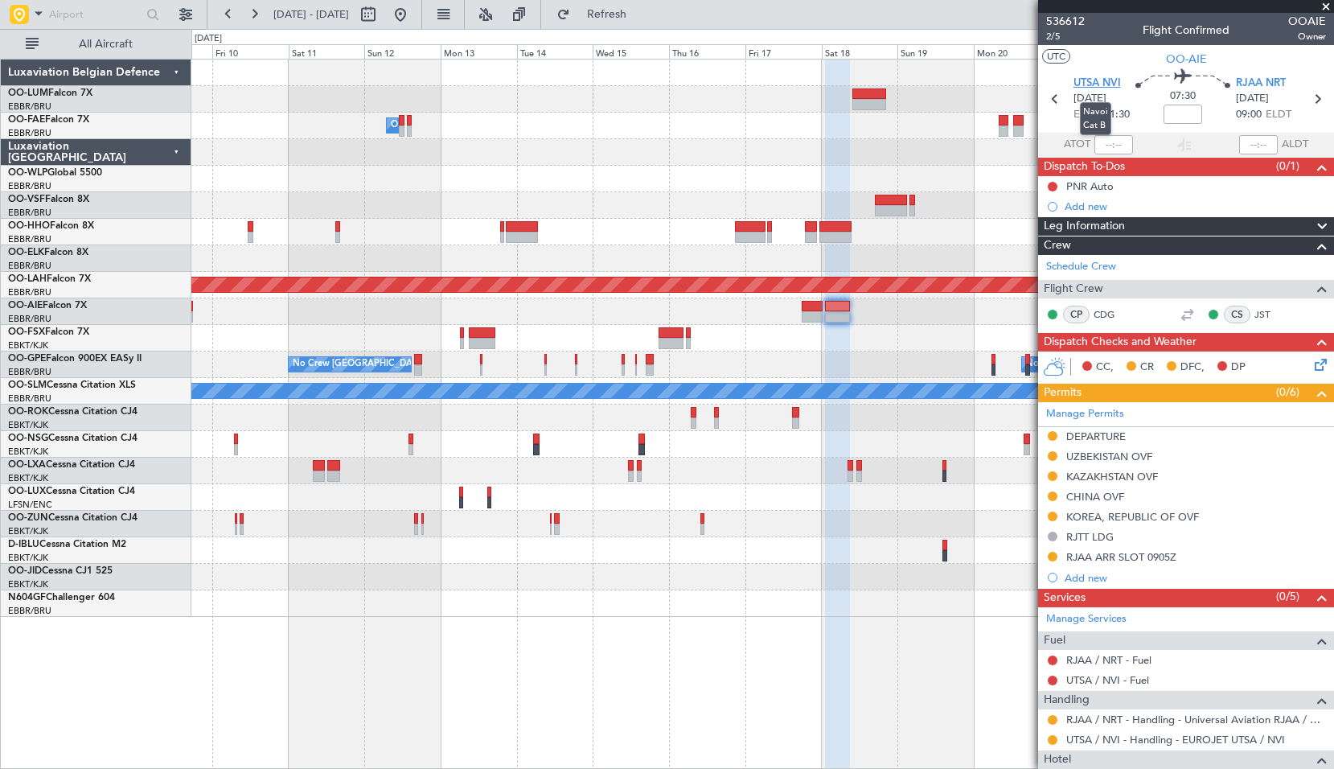
click at [1084, 84] on span "UTSA NVI" at bounding box center [1097, 84] width 47 height 16
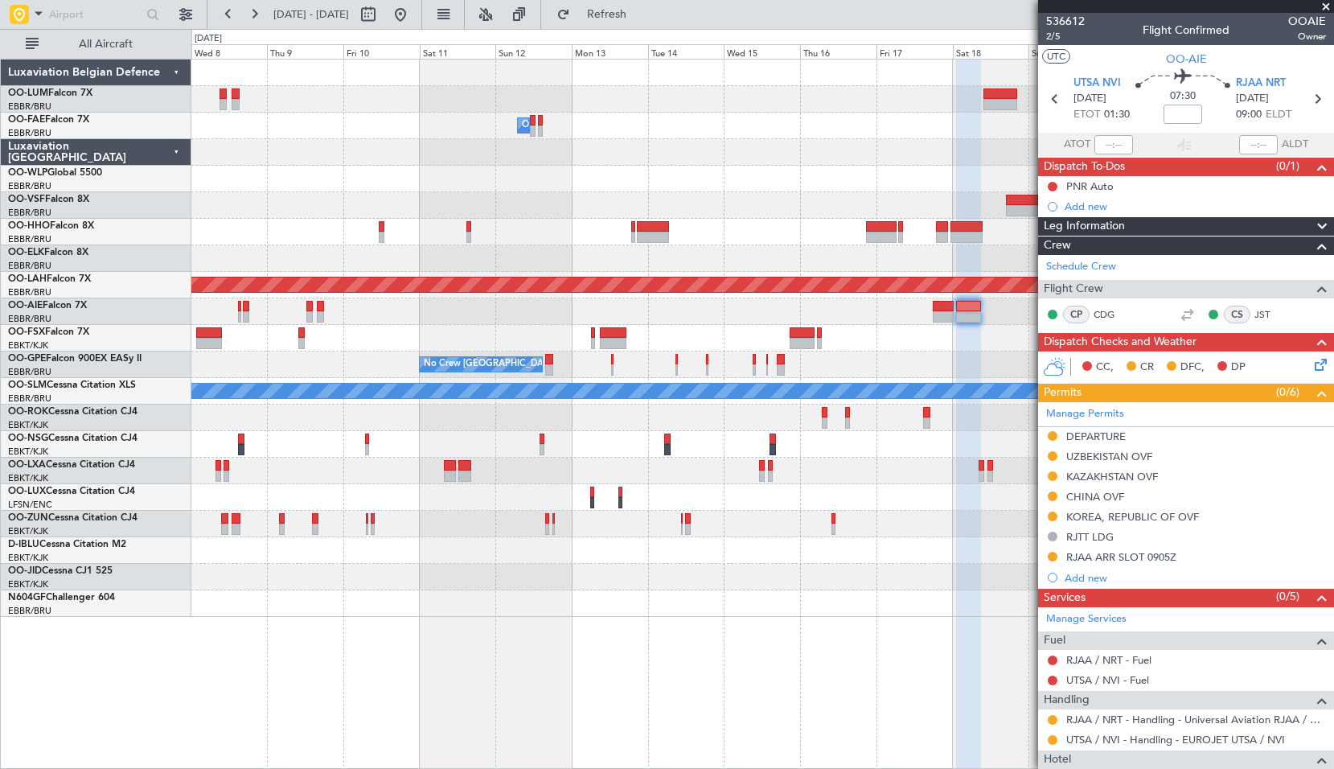
click at [548, 310] on div at bounding box center [762, 311] width 1142 height 27
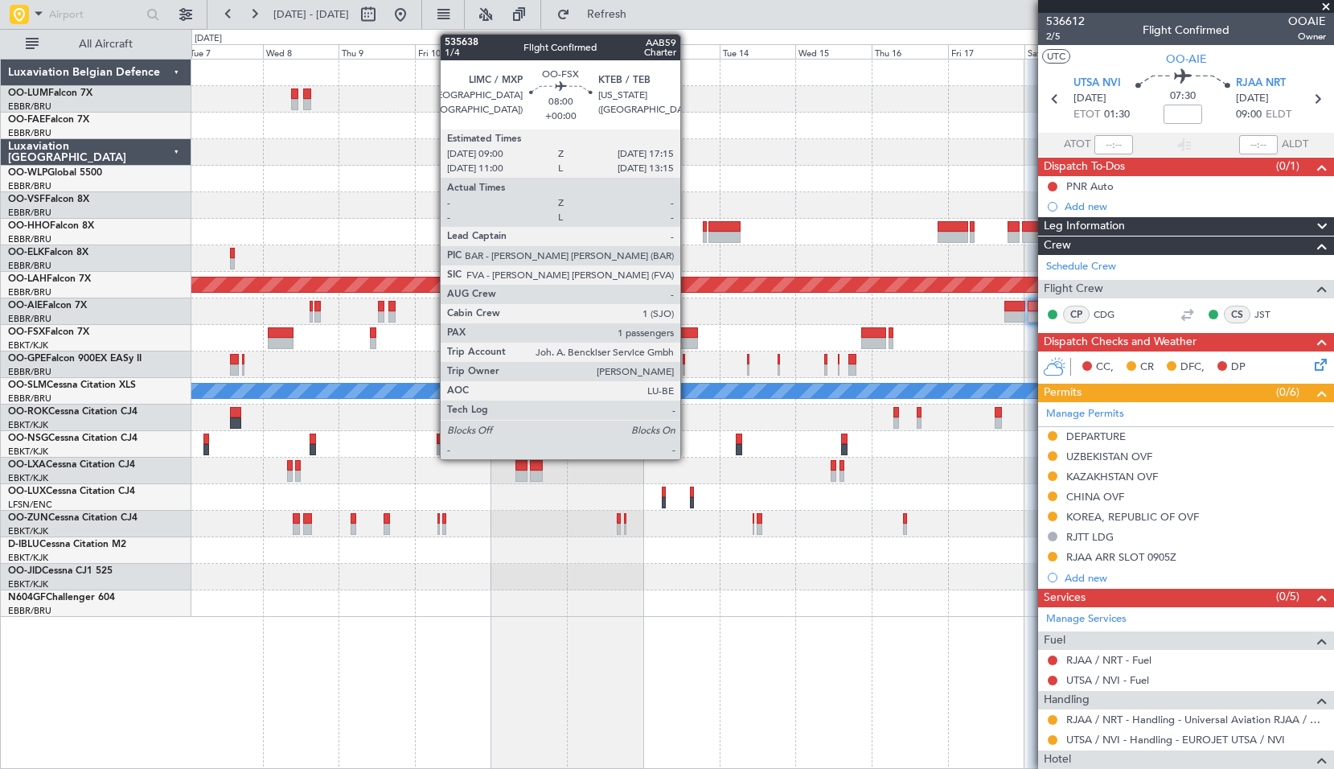
click at [688, 335] on div at bounding box center [685, 332] width 27 height 11
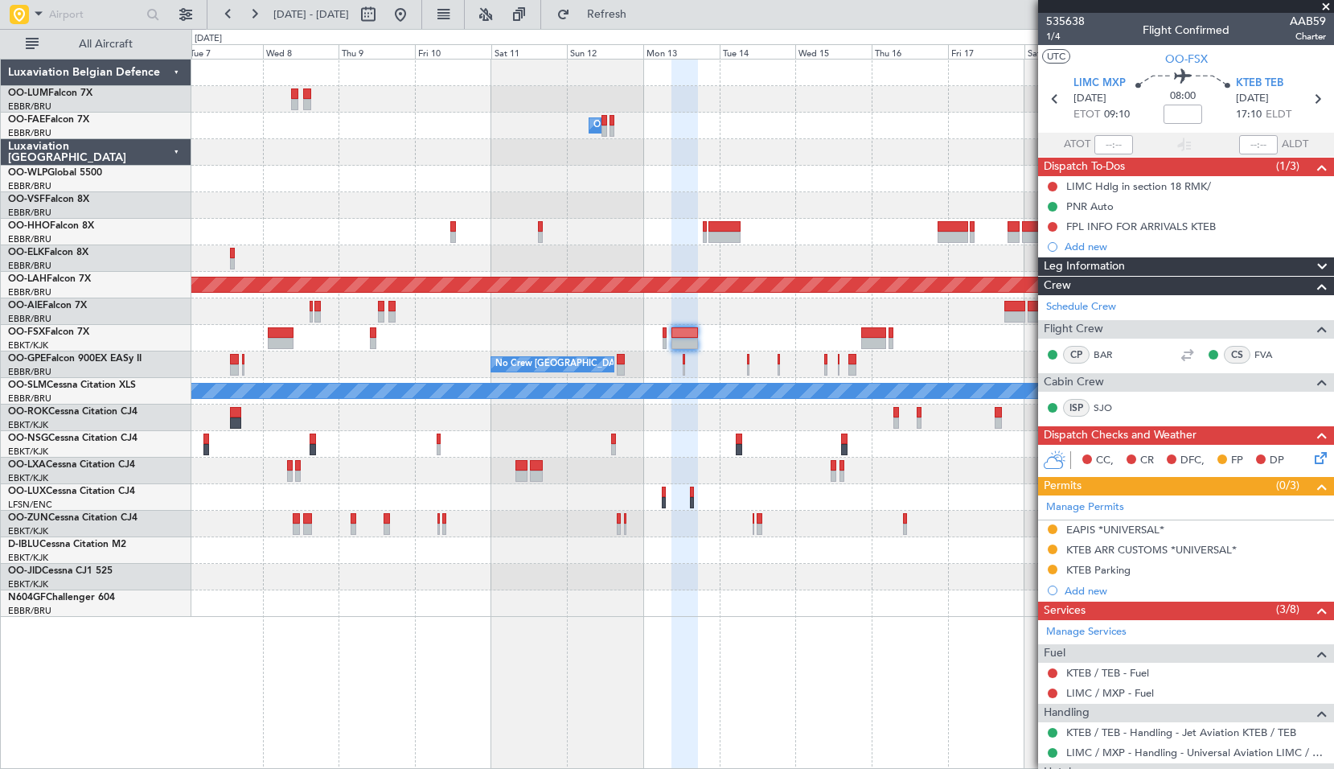
click at [1321, 4] on span at bounding box center [1326, 7] width 16 height 14
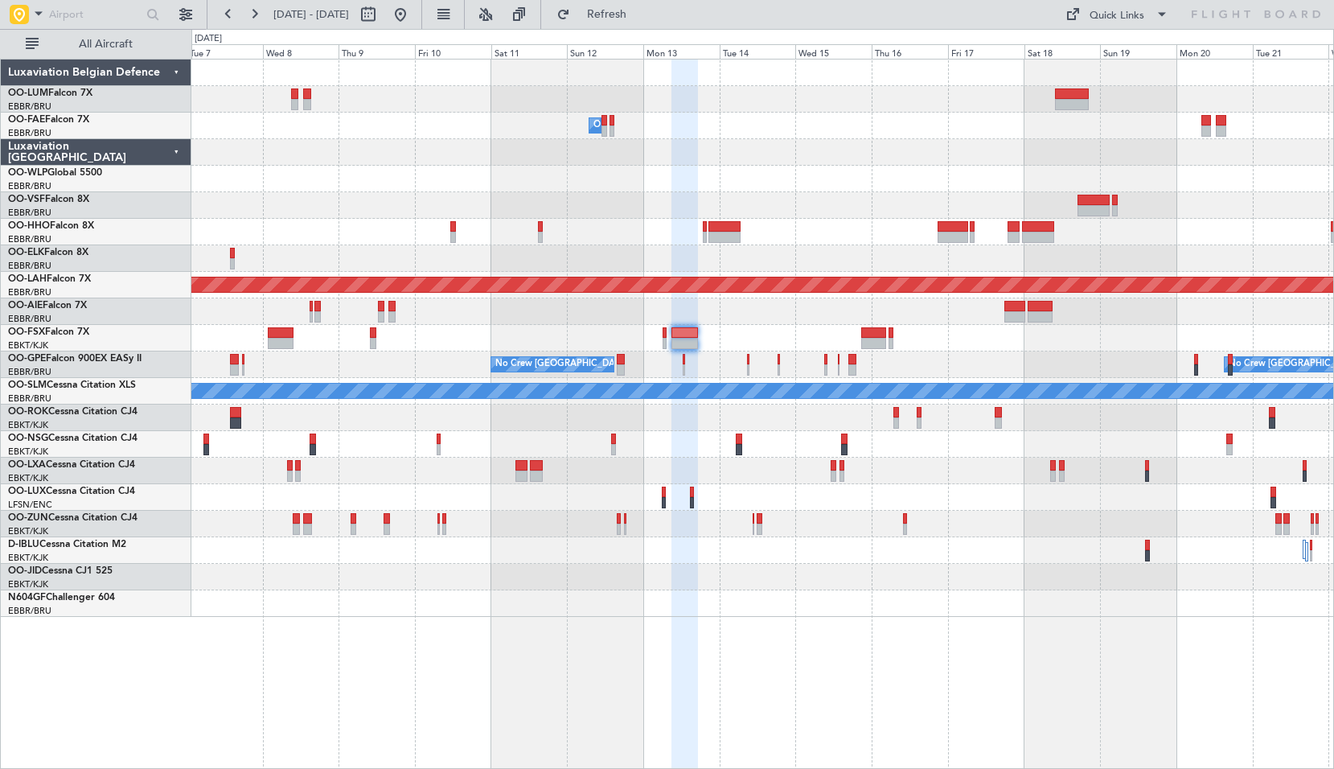
type input "0"
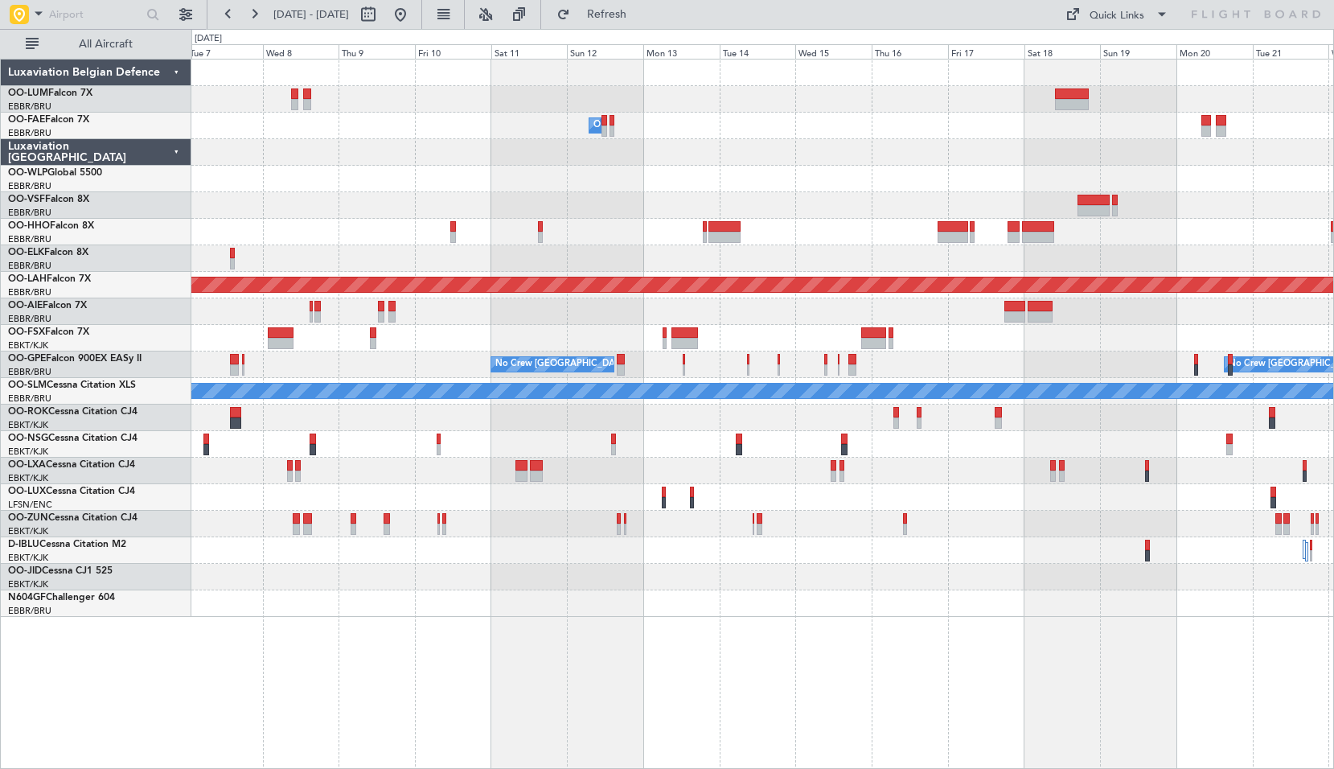
click at [1276, 594] on div at bounding box center [762, 603] width 1142 height 27
click at [646, 22] on button "Refresh" at bounding box center [597, 15] width 97 height 26
click at [891, 616] on div at bounding box center [762, 603] width 1142 height 27
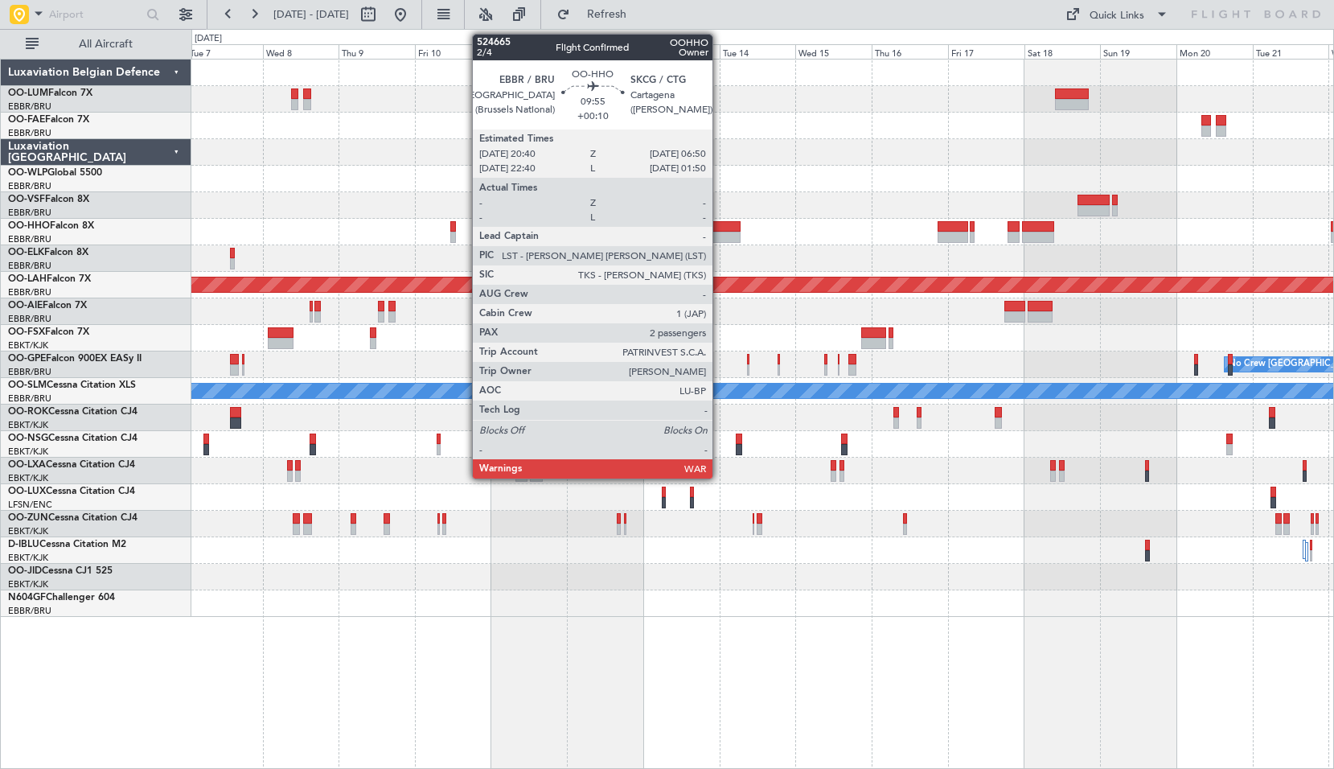
click at [720, 232] on div at bounding box center [725, 237] width 33 height 11
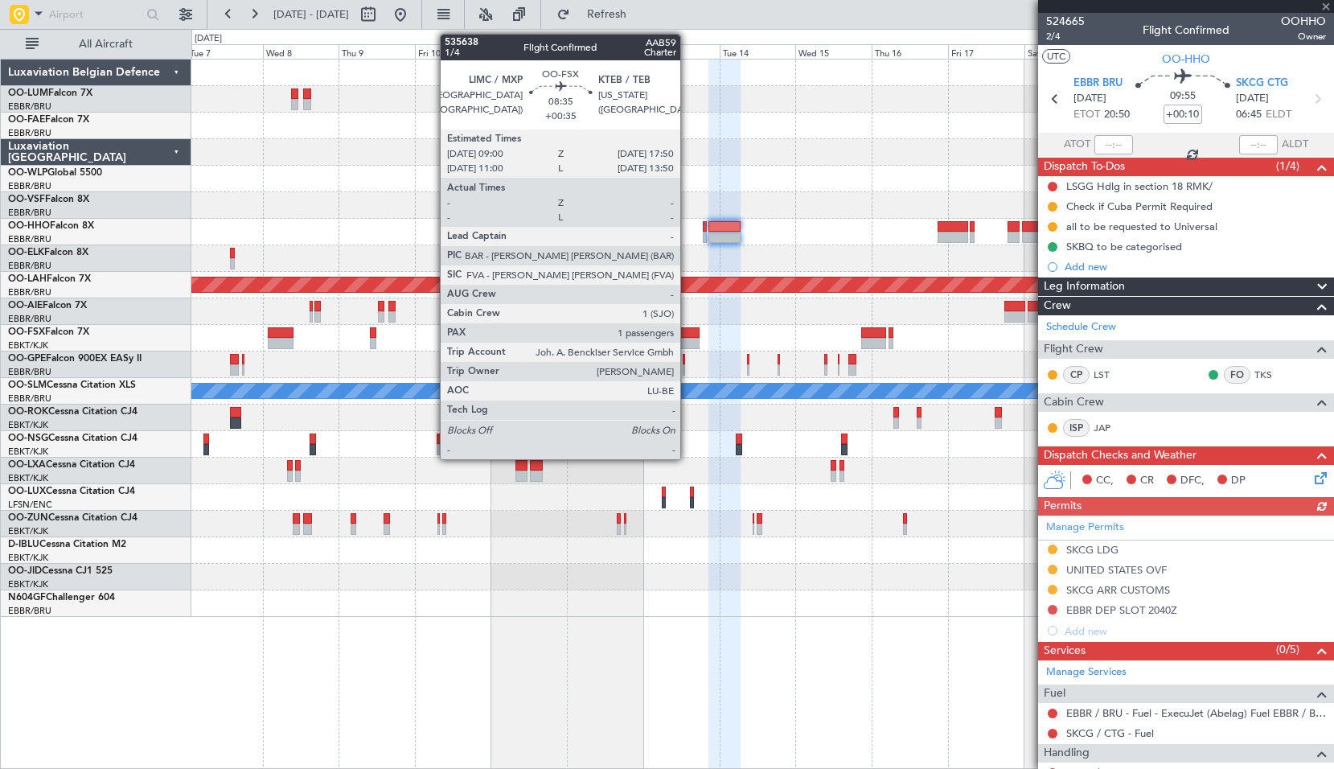
click at [688, 338] on div at bounding box center [686, 343] width 28 height 11
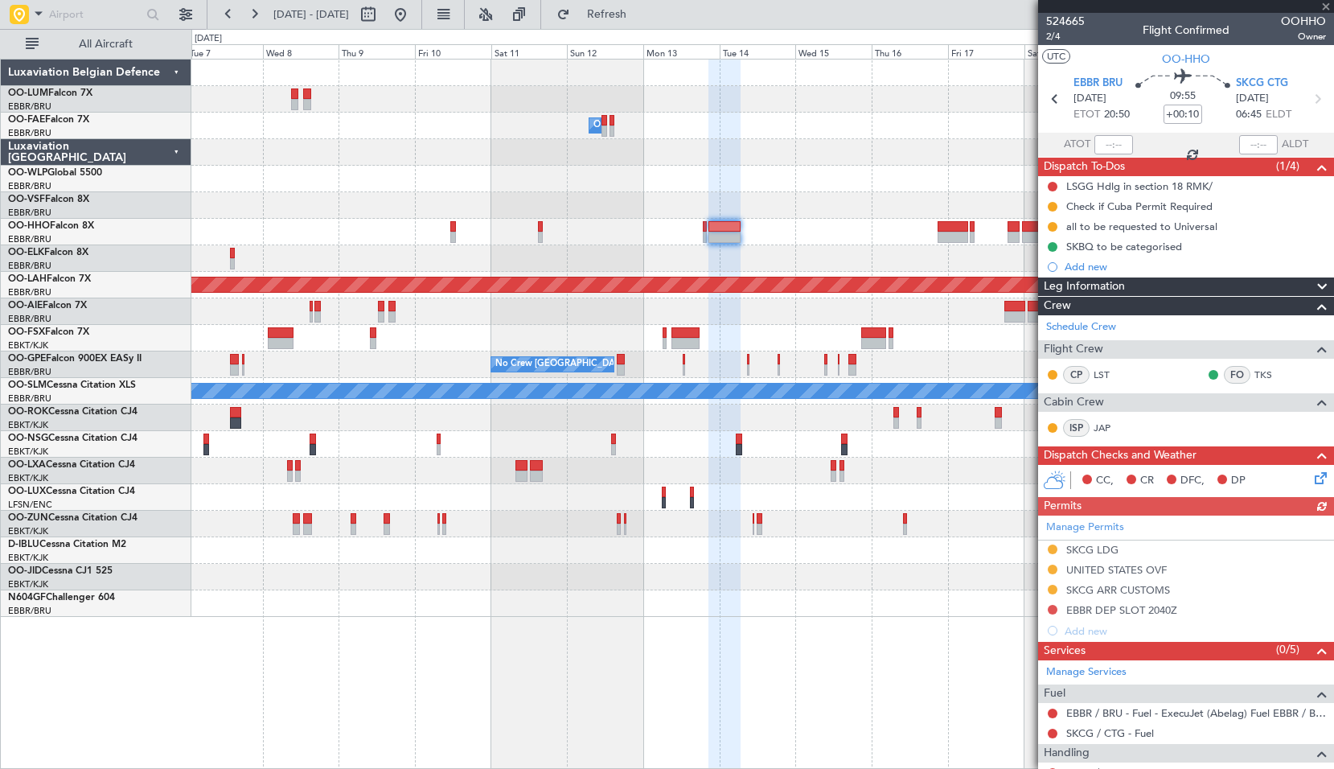
click at [741, 323] on div at bounding box center [762, 311] width 1142 height 27
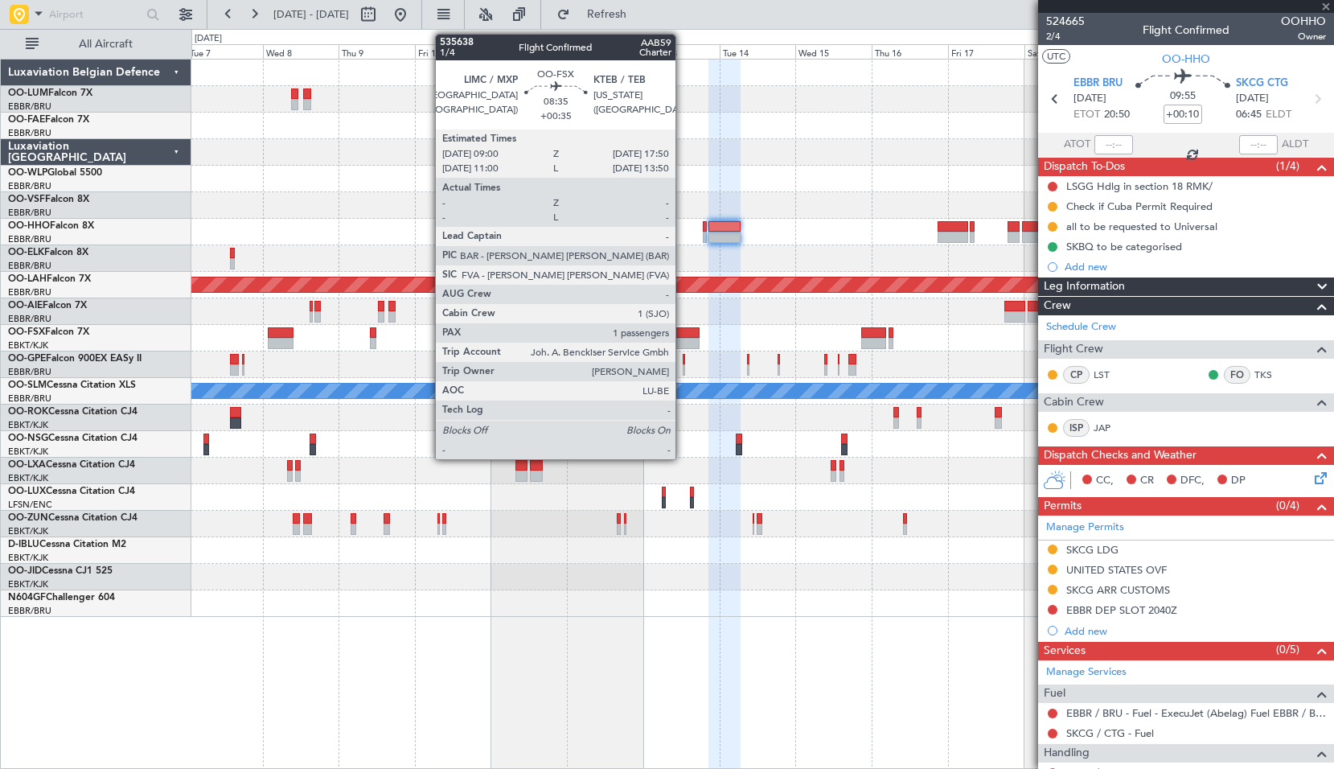
type input "+00:35"
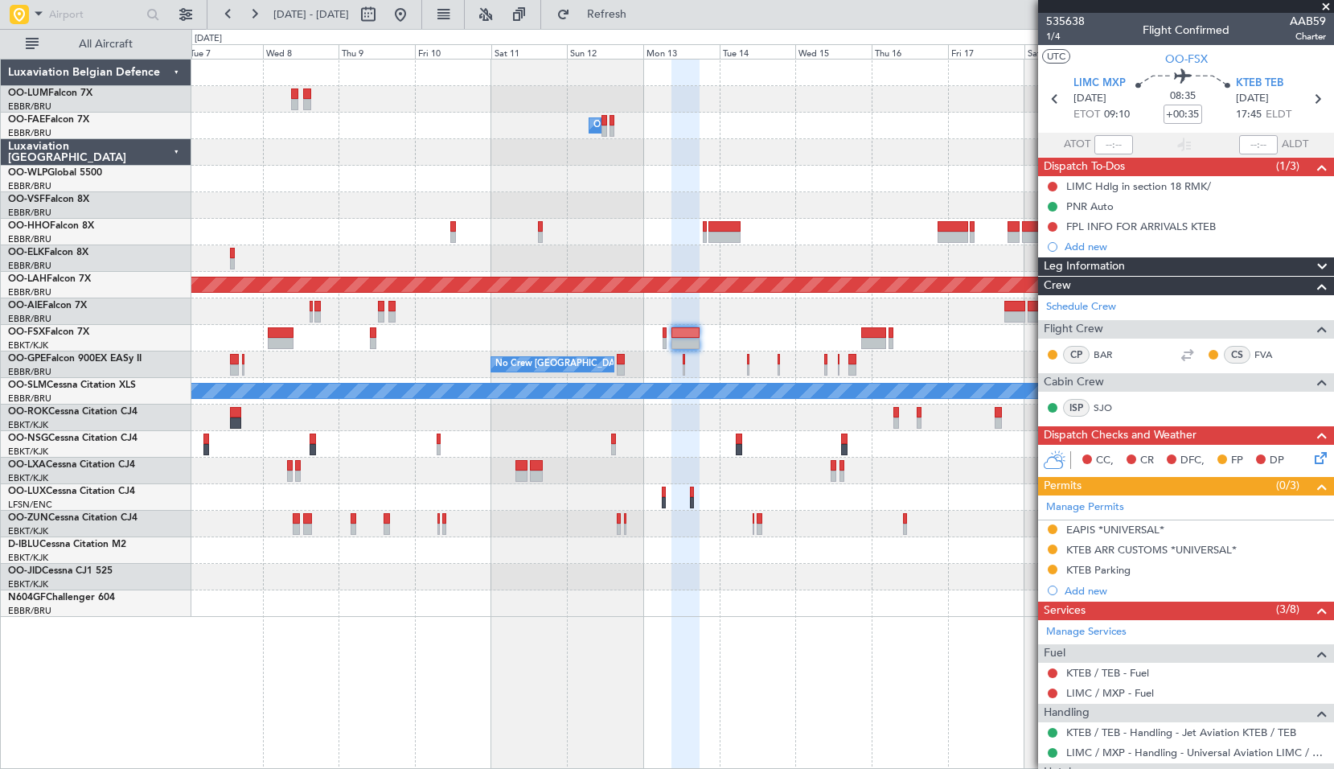
click at [1124, 267] on span "Leg Information" at bounding box center [1084, 266] width 81 height 18
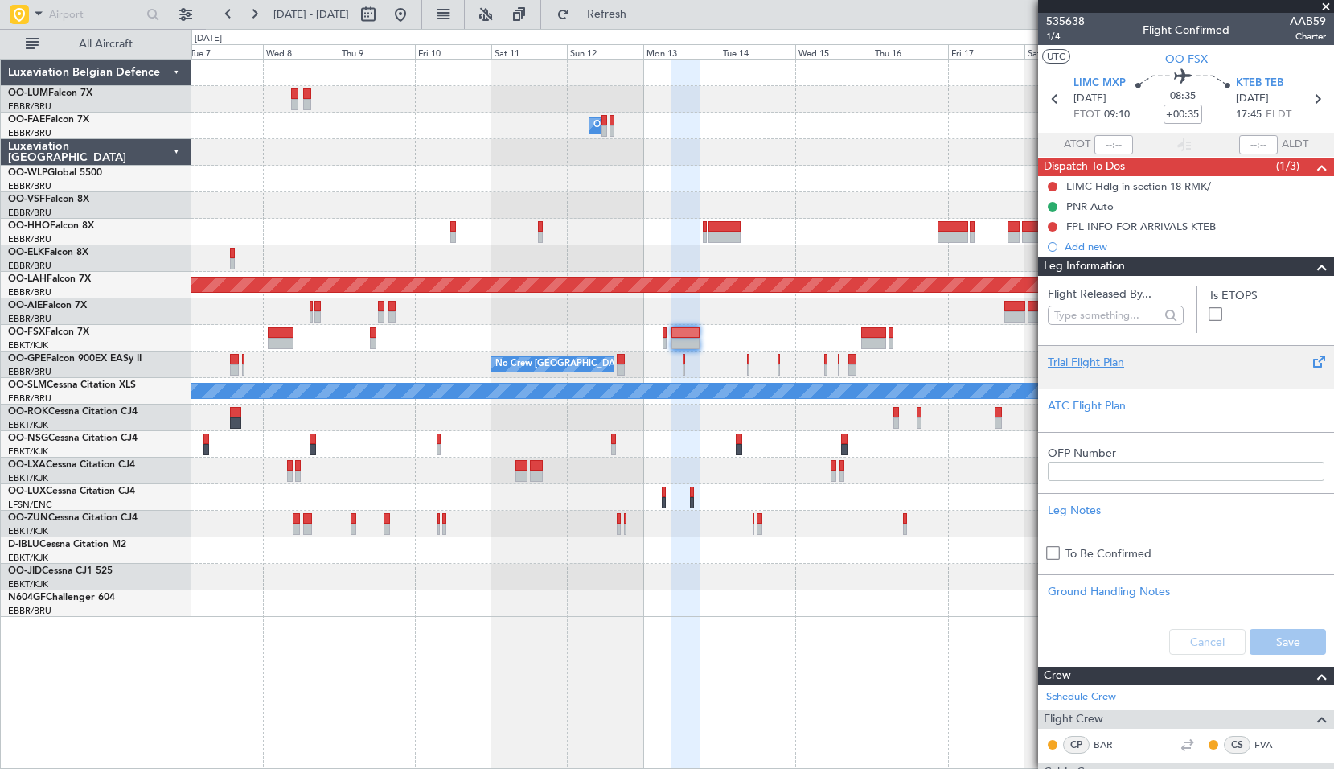
click at [1174, 360] on div "Trial Flight Plan" at bounding box center [1186, 362] width 277 height 17
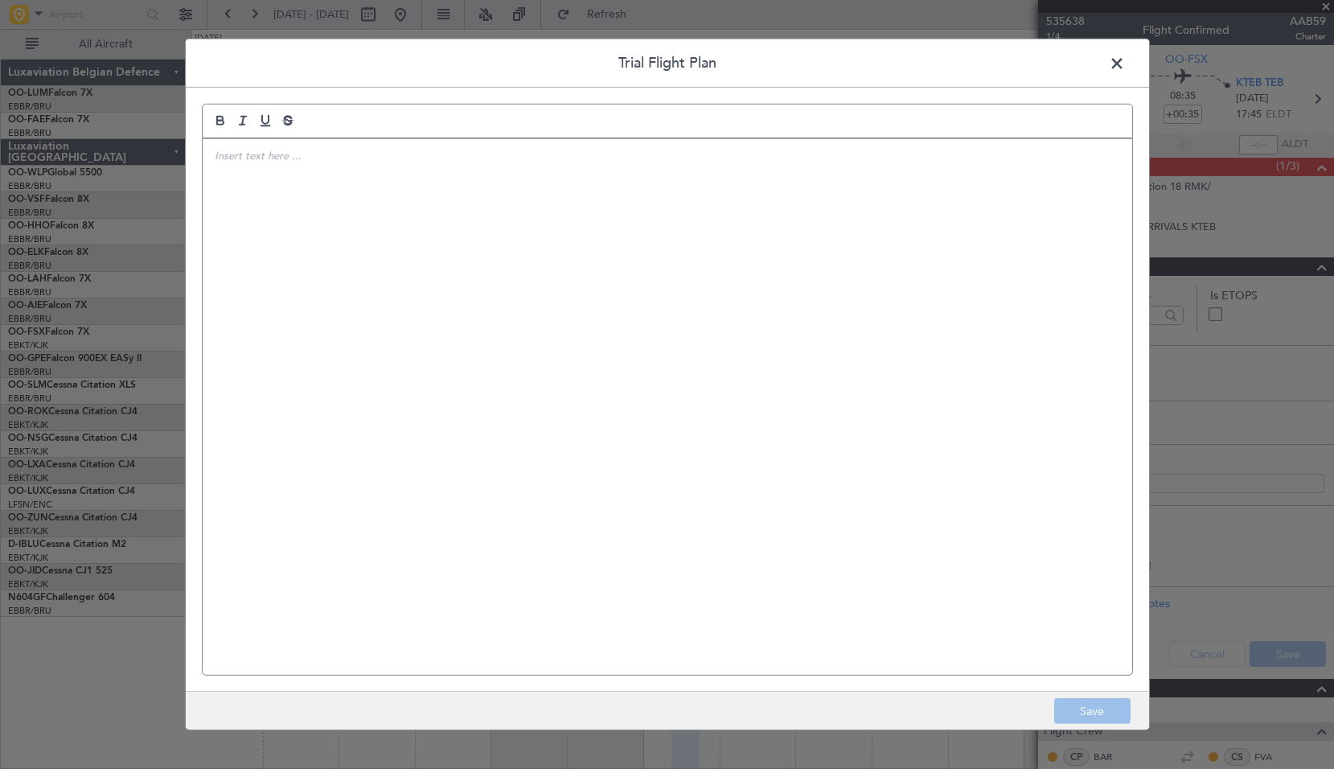
click at [1125, 64] on span at bounding box center [1125, 67] width 0 height 32
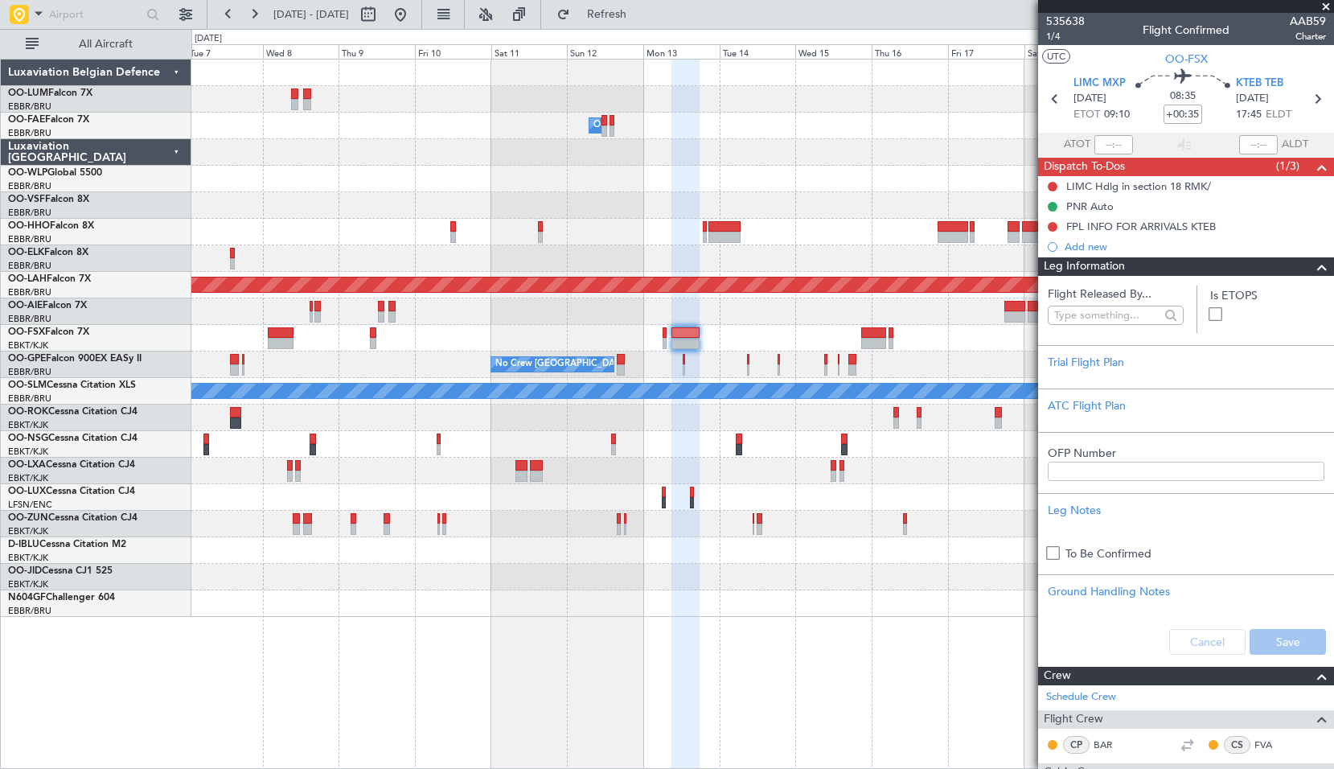
click at [1203, 637] on div "Cancel Save" at bounding box center [1186, 642] width 296 height 48
click at [1313, 264] on span at bounding box center [1322, 266] width 19 height 19
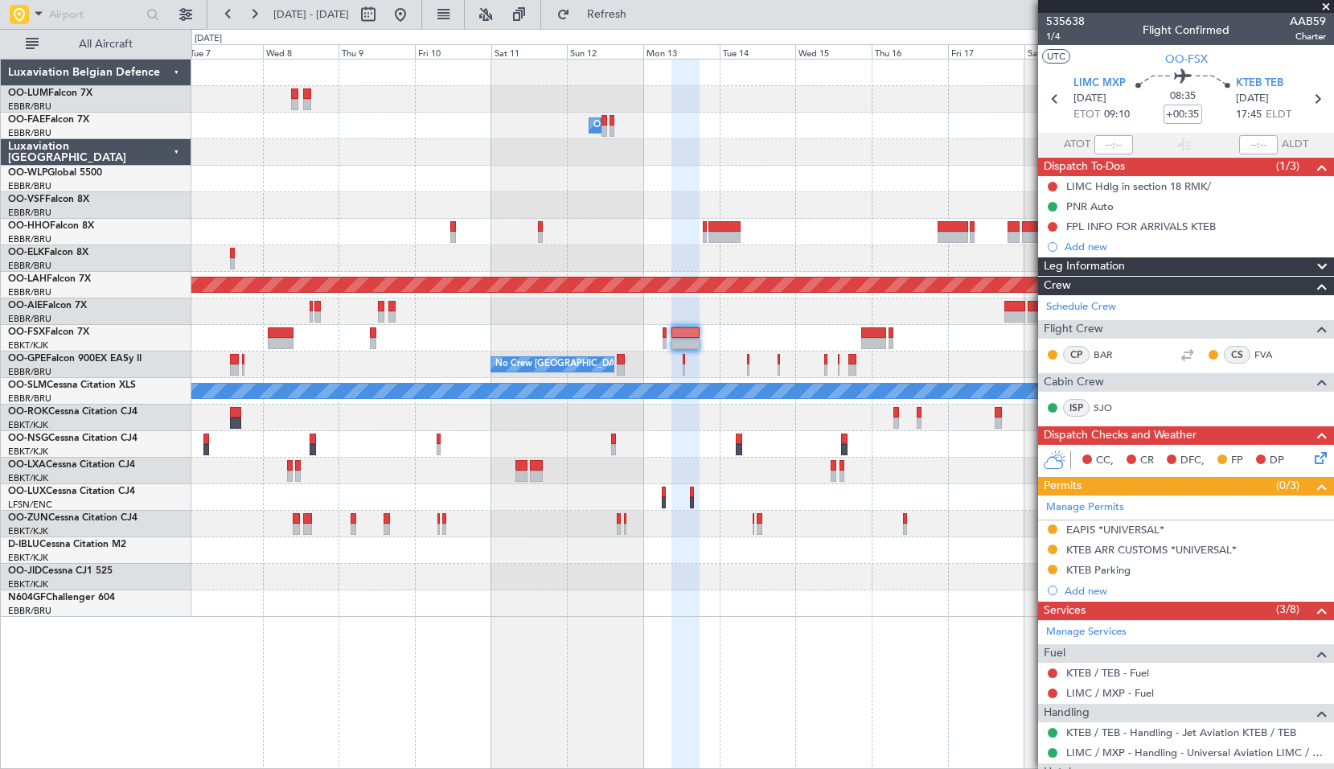
click at [1328, 2] on span at bounding box center [1326, 7] width 16 height 14
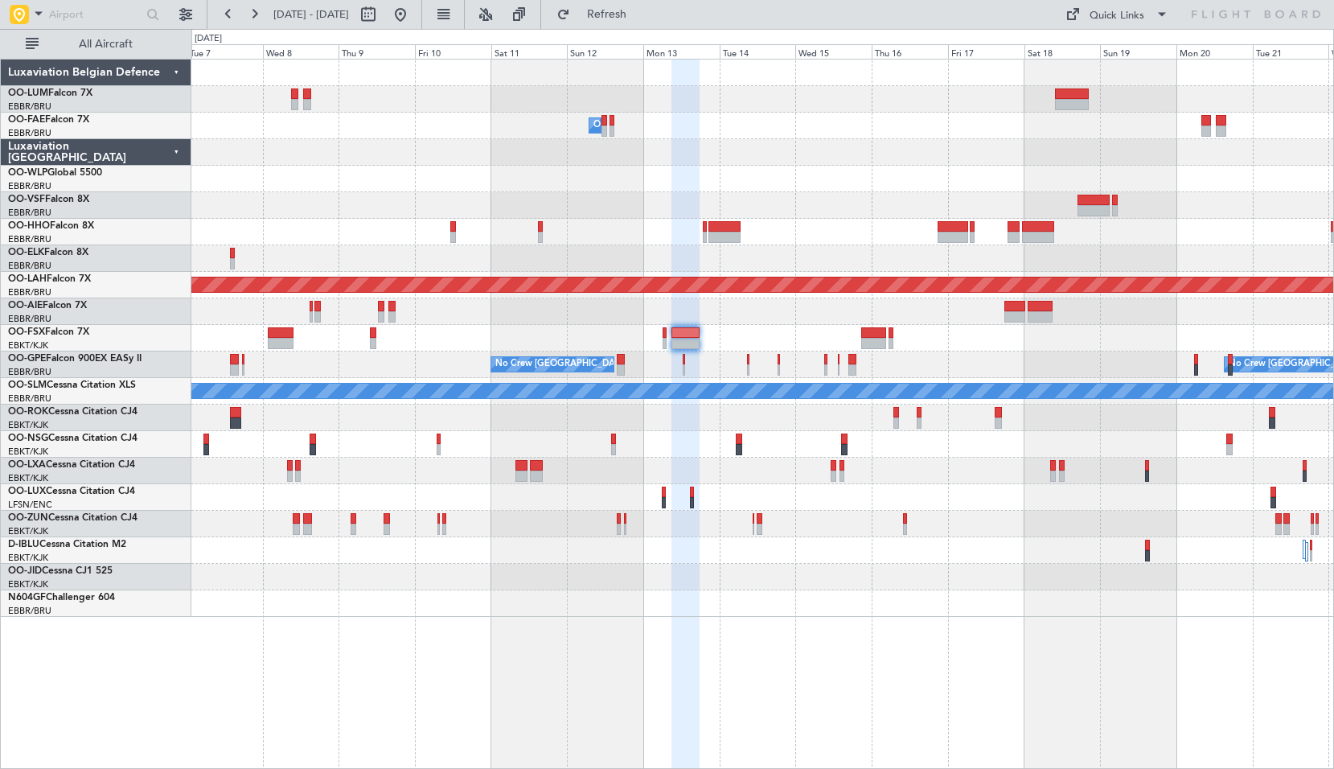
type input "0"
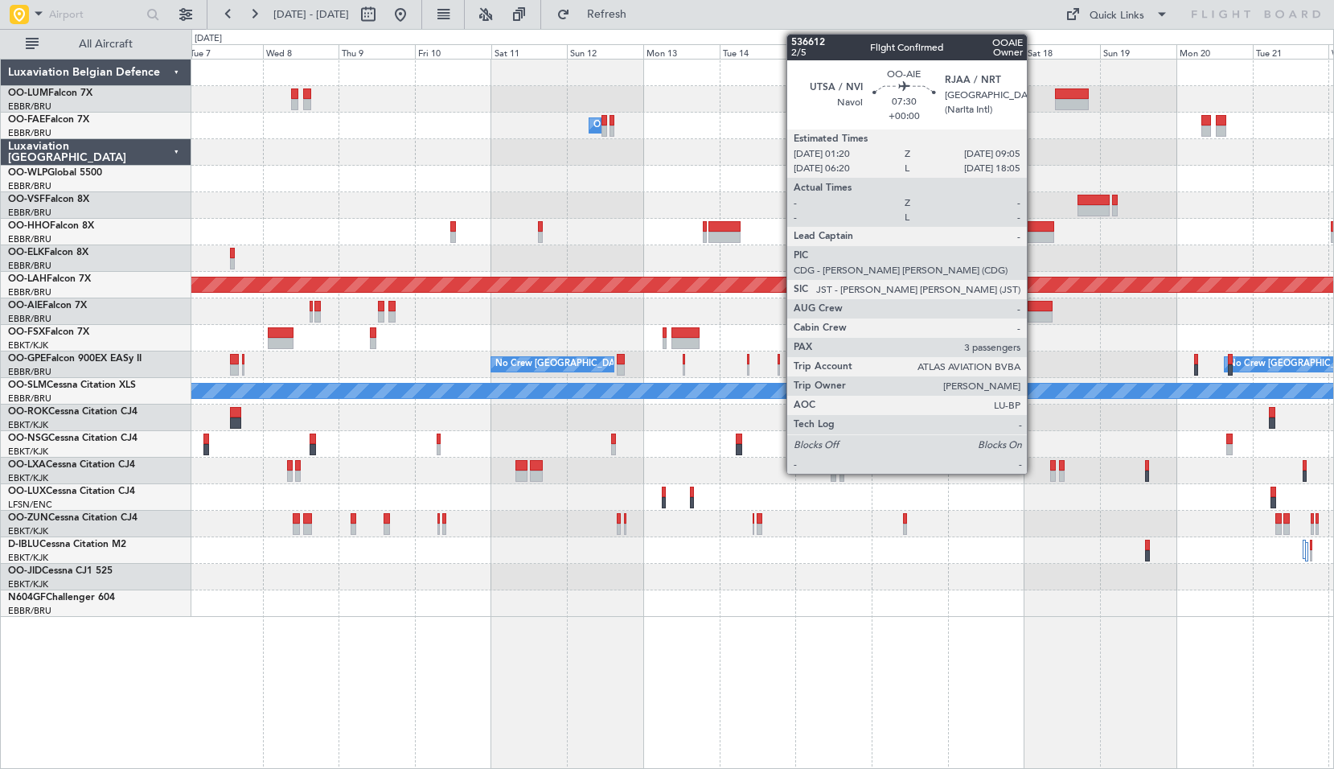
click at [1034, 314] on div at bounding box center [1040, 316] width 25 height 11
